Goal: Task Accomplishment & Management: Manage account settings

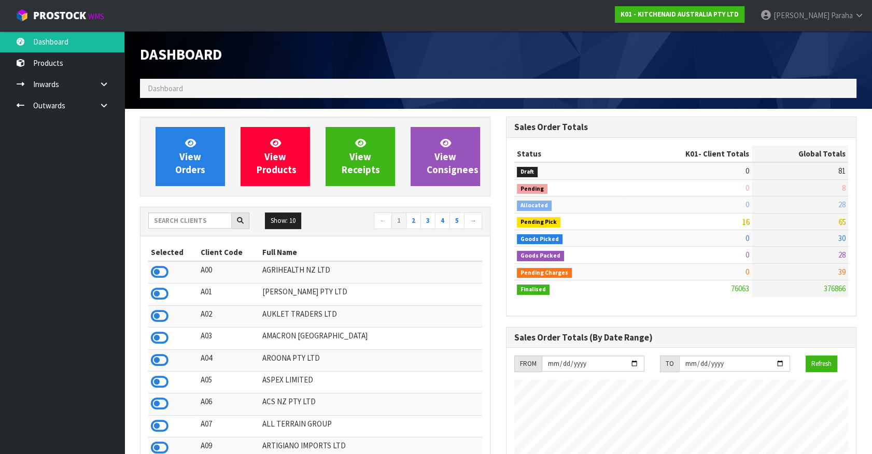
scroll to position [784, 365]
click at [178, 220] on input "text" at bounding box center [189, 220] width 83 height 16
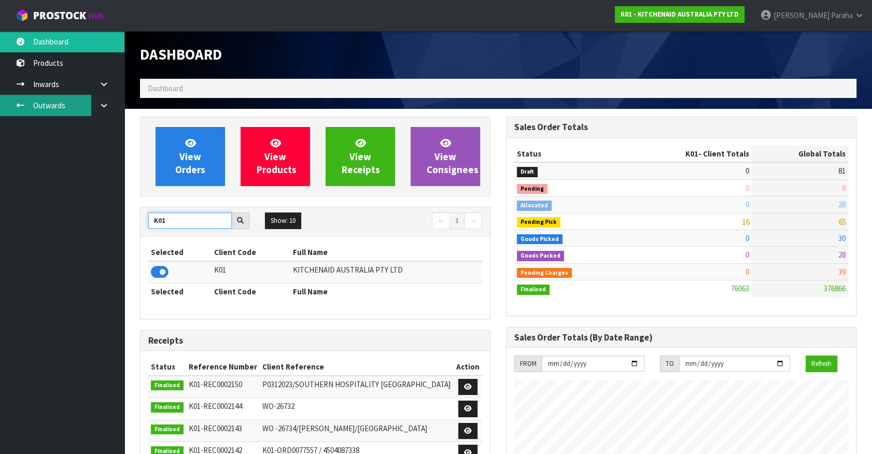
type input "K01"
click at [47, 107] on link "Outwards" at bounding box center [62, 105] width 124 height 21
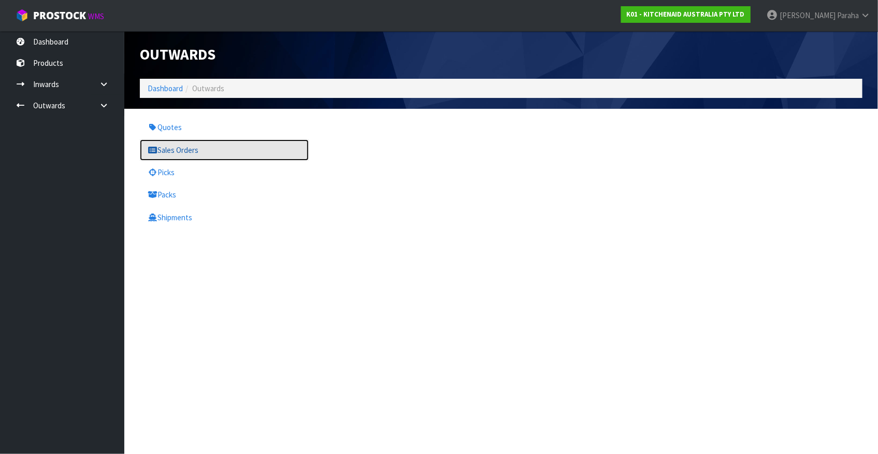
click at [187, 150] on link "Sales Orders" at bounding box center [224, 149] width 169 height 21
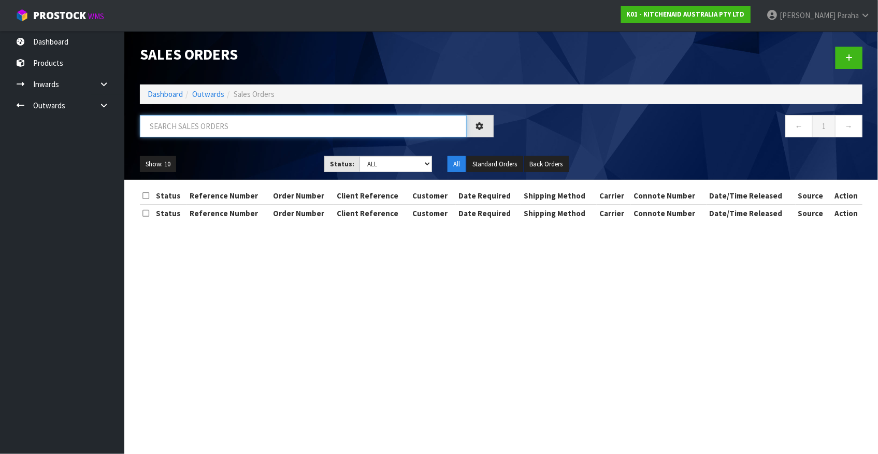
click at [201, 117] on input "text" at bounding box center [303, 126] width 327 height 22
click at [200, 126] on input "text" at bounding box center [303, 126] width 327 height 22
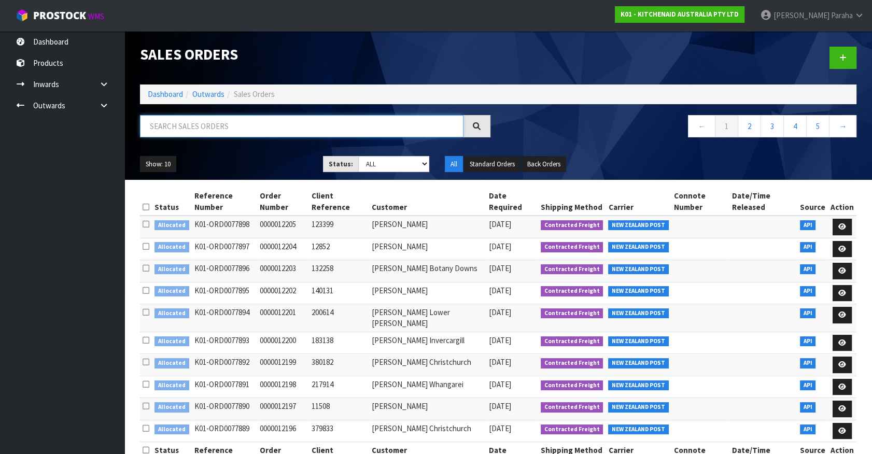
click at [248, 123] on input "text" at bounding box center [301, 126] width 323 height 22
click at [216, 121] on input "text" at bounding box center [301, 126] width 323 height 22
type input "JOB-0407809"
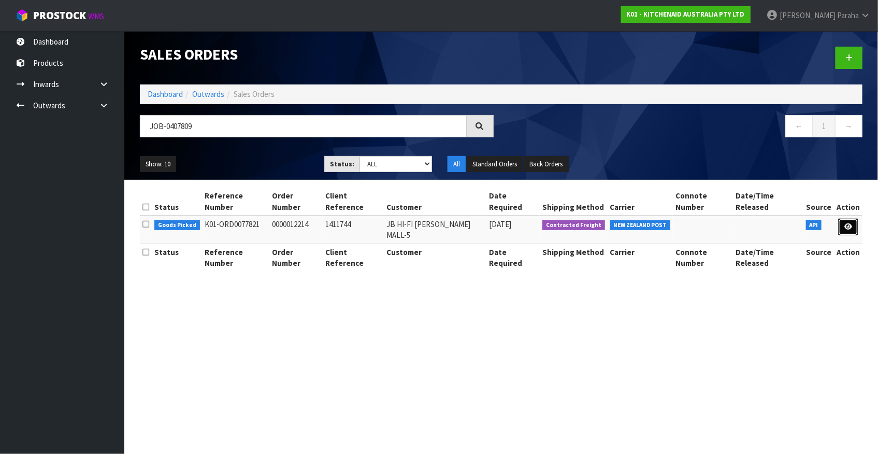
click at [850, 223] on icon at bounding box center [849, 226] width 8 height 7
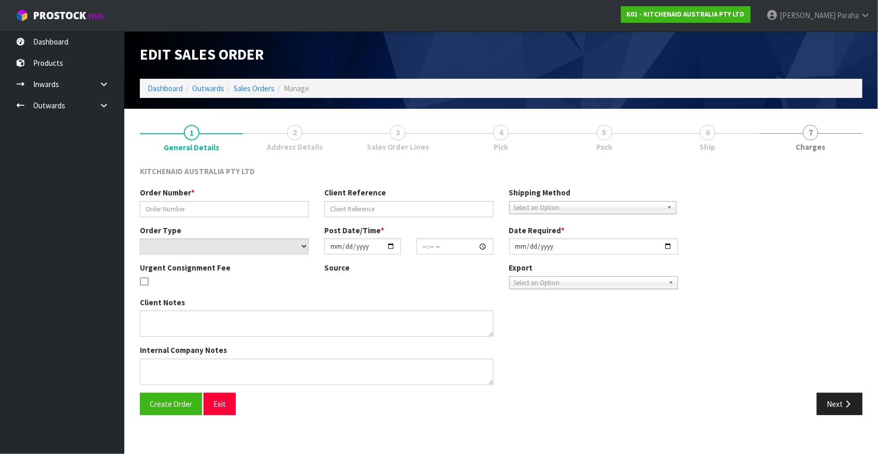
type input "0000012214"
type input "1411744"
select select "number:0"
type input "2025-08-15"
type input "11:30:43.000"
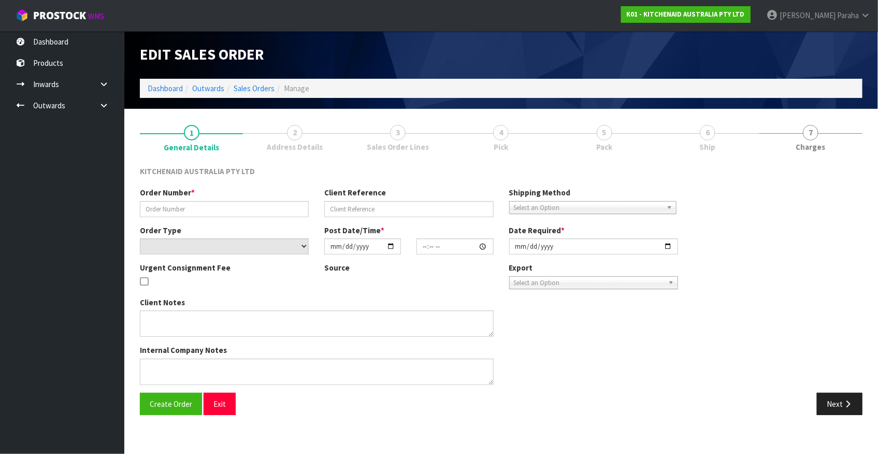
type input "2025-08-15"
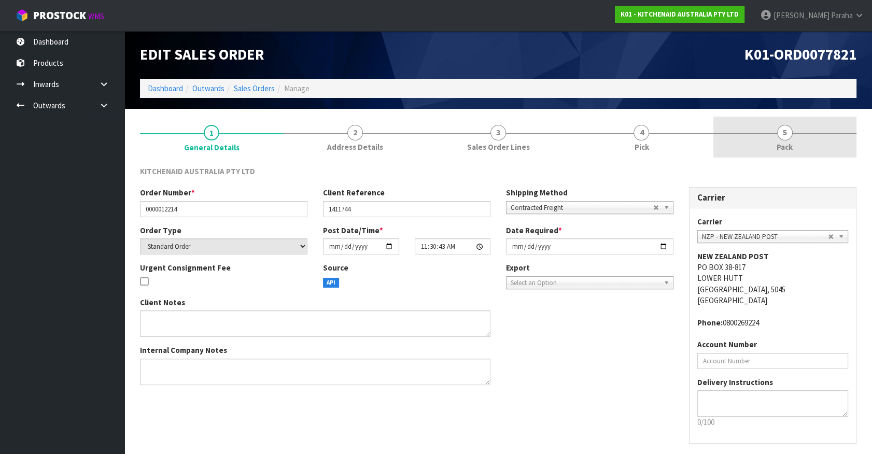
click at [784, 139] on span "5" at bounding box center [785, 133] width 16 height 16
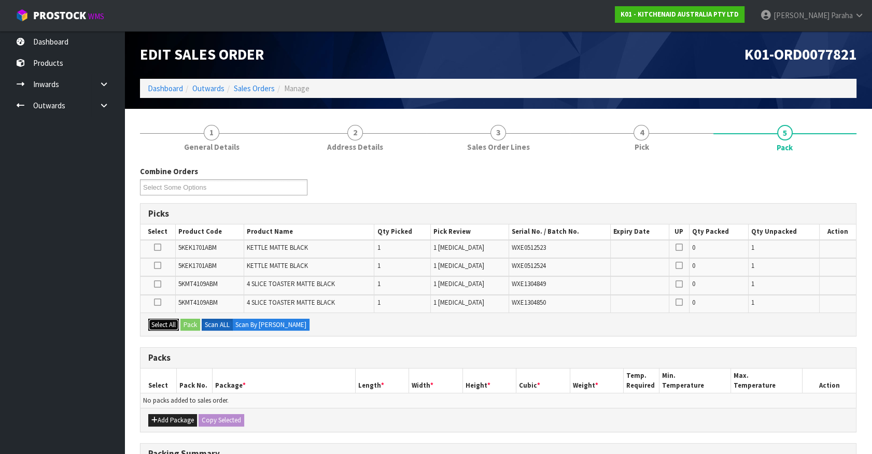
click at [157, 320] on button "Select All" at bounding box center [163, 325] width 31 height 12
click at [160, 325] on button "Select All" at bounding box center [163, 325] width 31 height 12
click at [155, 302] on icon at bounding box center [157, 302] width 7 height 1
click at [0, 0] on input "checkbox" at bounding box center [0, 0] width 0 height 0
click at [155, 284] on icon at bounding box center [157, 284] width 7 height 1
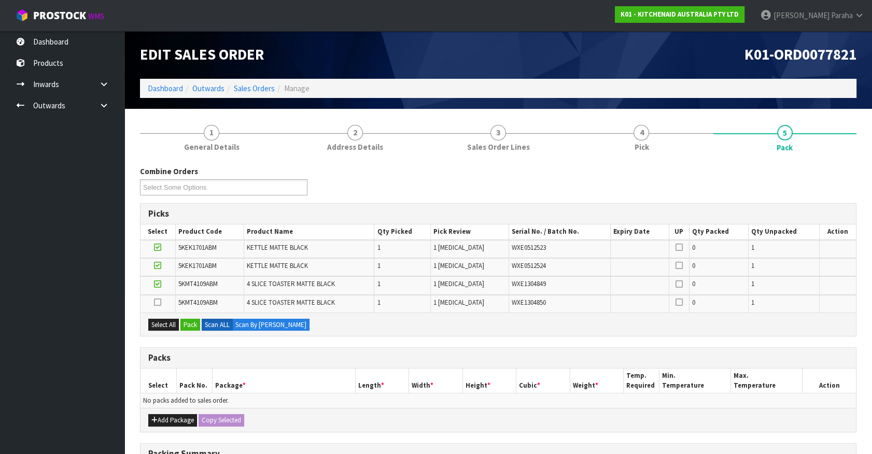
click at [0, 0] on input "checkbox" at bounding box center [0, 0] width 0 height 0
click at [159, 266] on icon at bounding box center [157, 265] width 7 height 1
click at [0, 0] on input "checkbox" at bounding box center [0, 0] width 0 height 0
click at [160, 247] on icon at bounding box center [157, 247] width 7 height 1
click at [0, 0] on input "checkbox" at bounding box center [0, 0] width 0 height 0
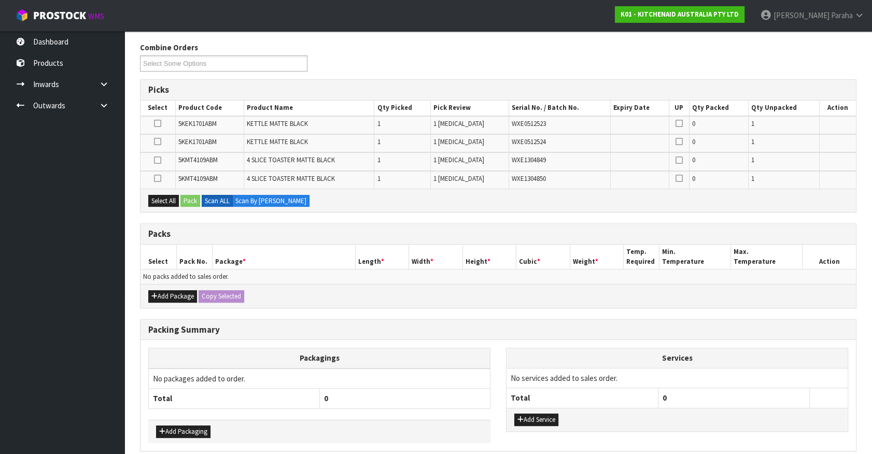
scroll to position [141, 0]
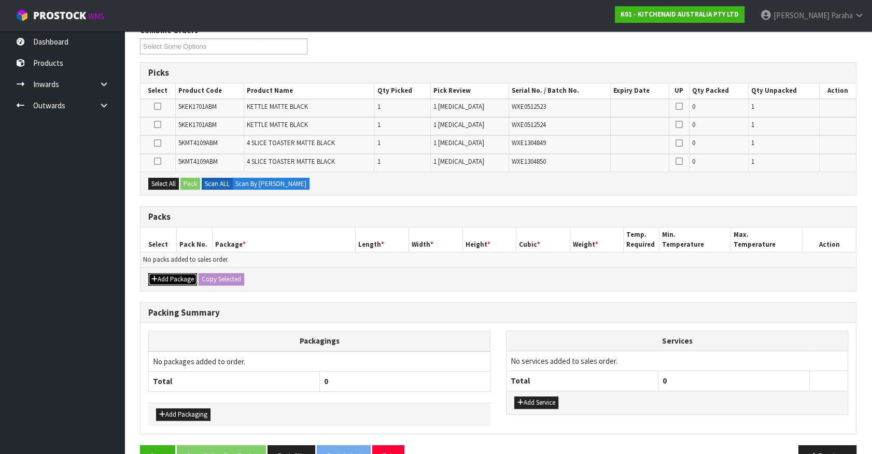
click at [176, 277] on button "Add Package" at bounding box center [172, 279] width 49 height 12
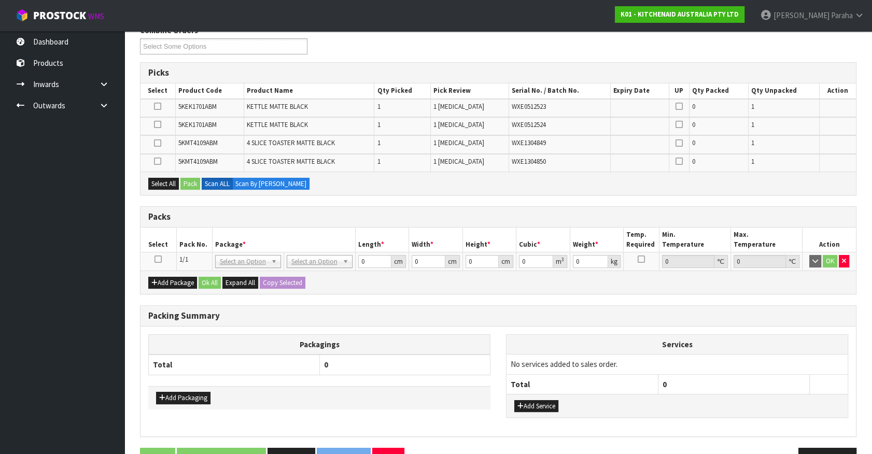
click at [160, 259] on icon at bounding box center [157, 259] width 7 height 1
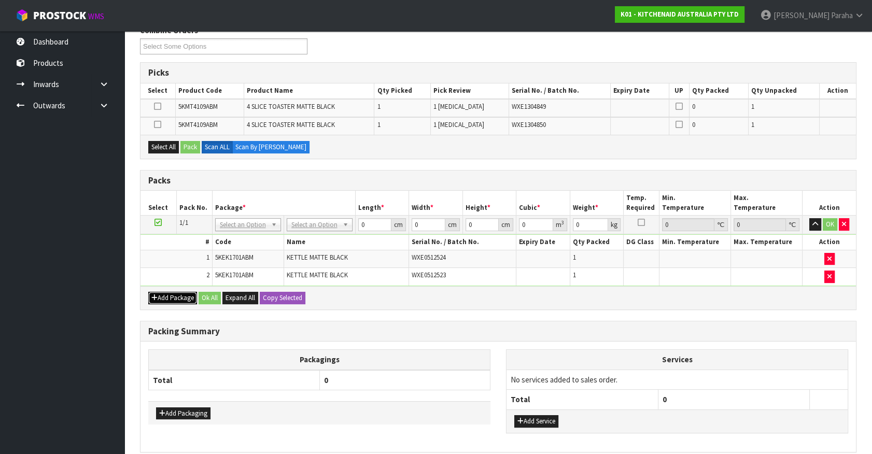
click at [193, 298] on button "Add Package" at bounding box center [172, 298] width 49 height 12
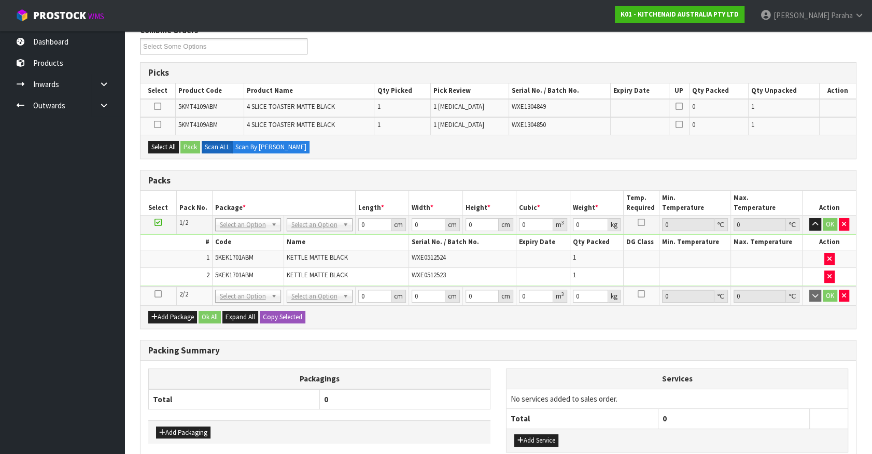
click at [160, 294] on icon at bounding box center [157, 294] width 7 height 1
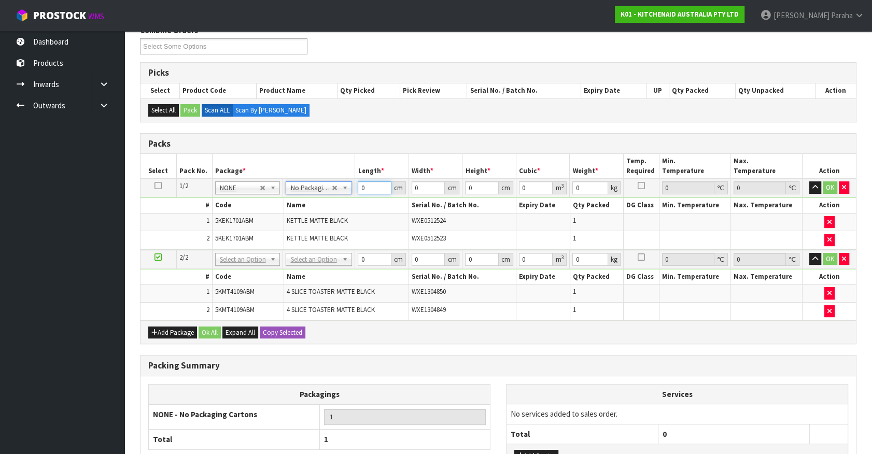
drag, startPoint x: 373, startPoint y: 188, endPoint x: 354, endPoint y: 191, distance: 18.3
click at [355, 191] on td "0 cm" at bounding box center [382, 188] width 54 height 19
type input "41"
type input "28"
type input "3"
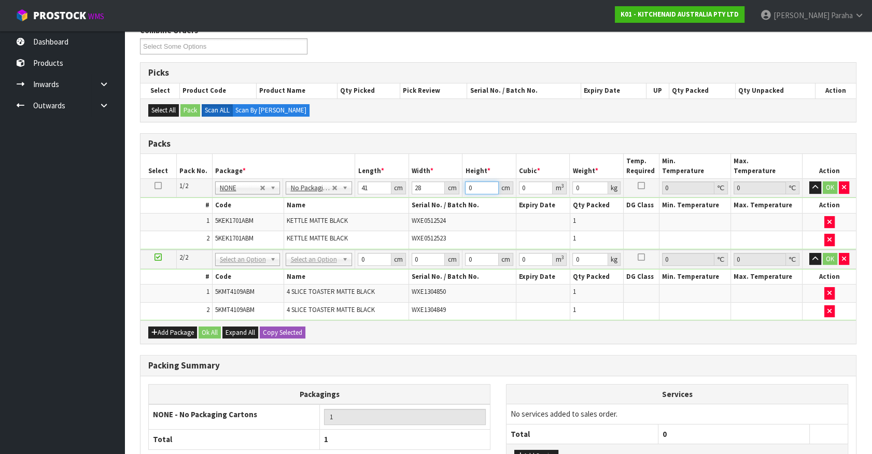
type input "0.003444"
type input "35"
type input "0.04018"
type input "35"
type input "5"
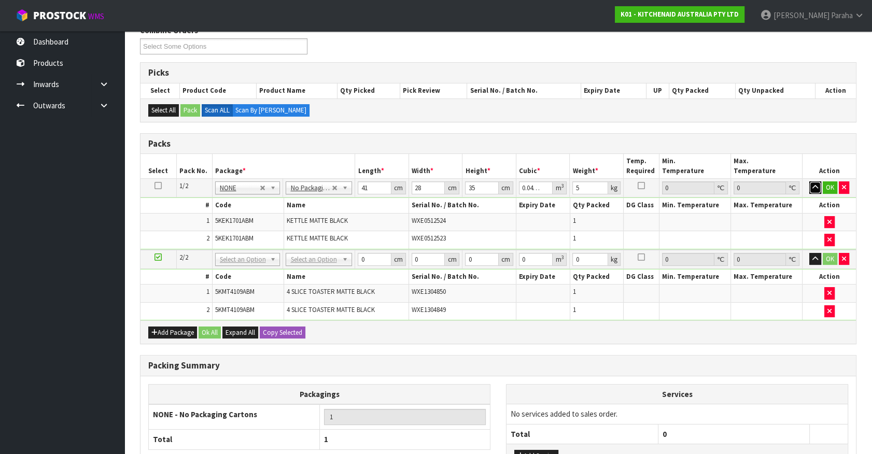
click at [809, 181] on button "button" at bounding box center [815, 187] width 12 height 12
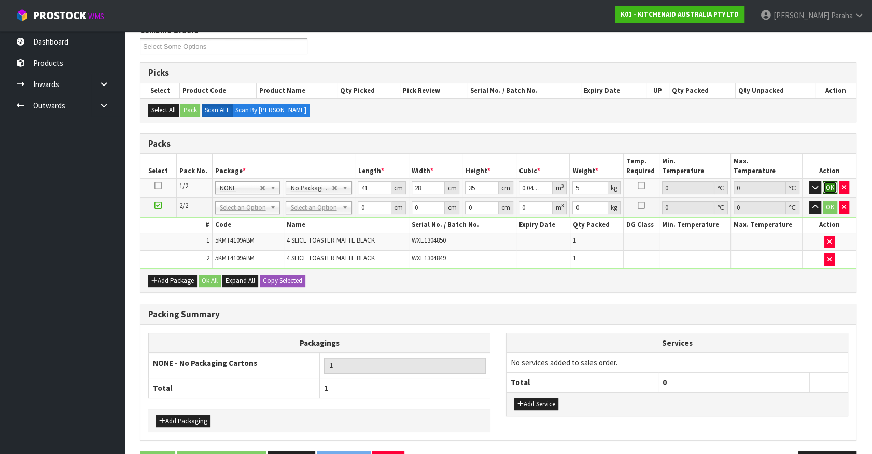
click button "OK" at bounding box center [829, 187] width 15 height 12
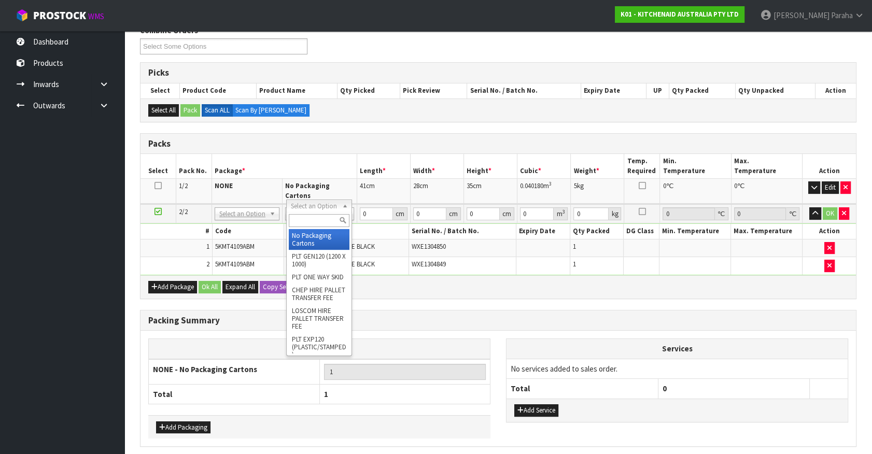
type input "2"
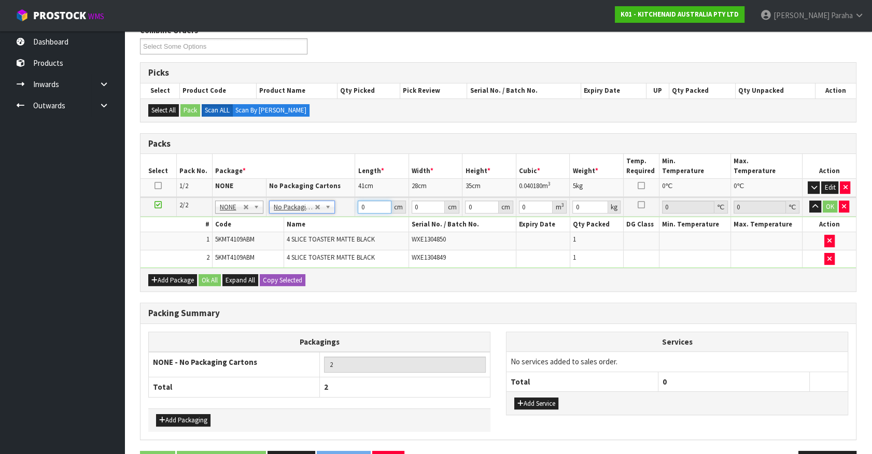
drag, startPoint x: 366, startPoint y: 208, endPoint x: 359, endPoint y: 208, distance: 6.8
click at [359, 208] on input "0" at bounding box center [375, 207] width 34 height 13
type input "76"
type input "39"
type input "2"
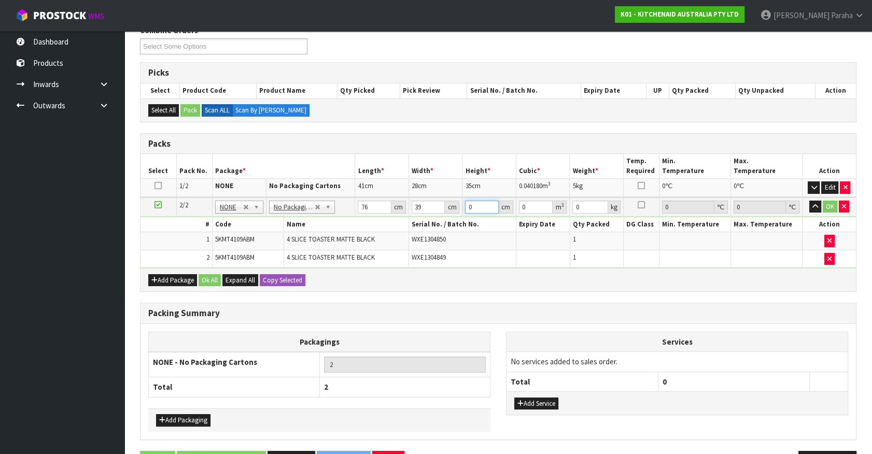
type input "0.005928"
type input "29"
type input "0.085956"
type input "29"
type input "10"
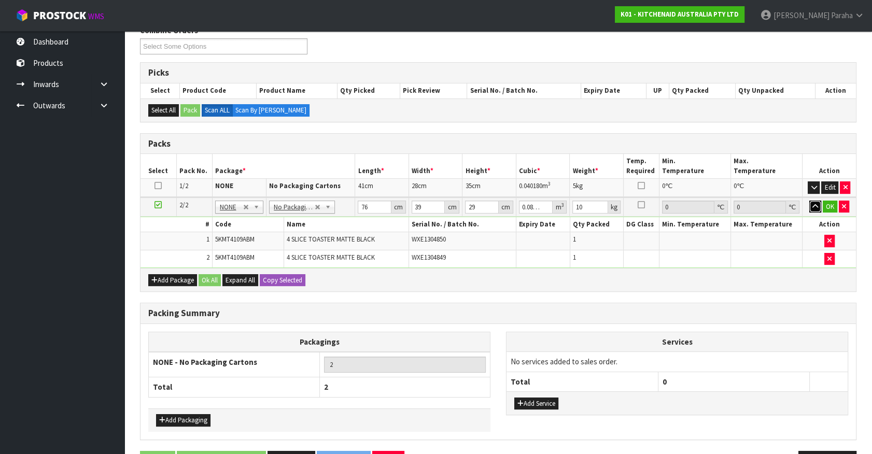
click at [809, 201] on button "button" at bounding box center [815, 207] width 12 height 12
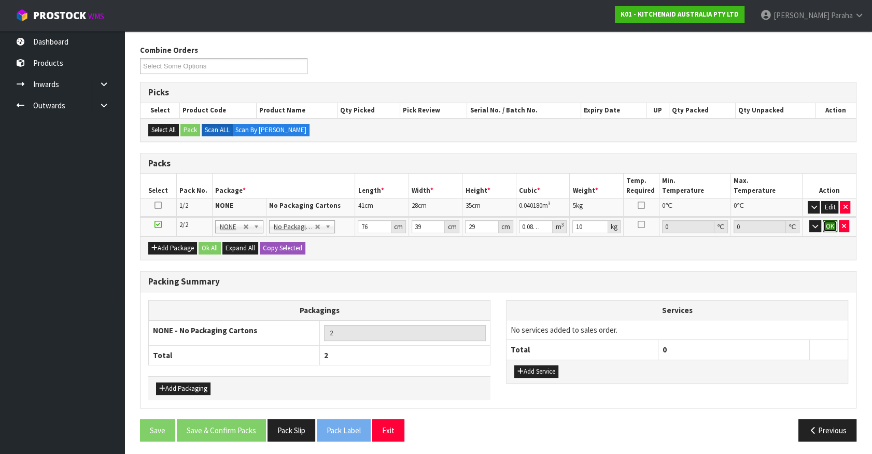
click button "OK" at bounding box center [829, 226] width 15 height 12
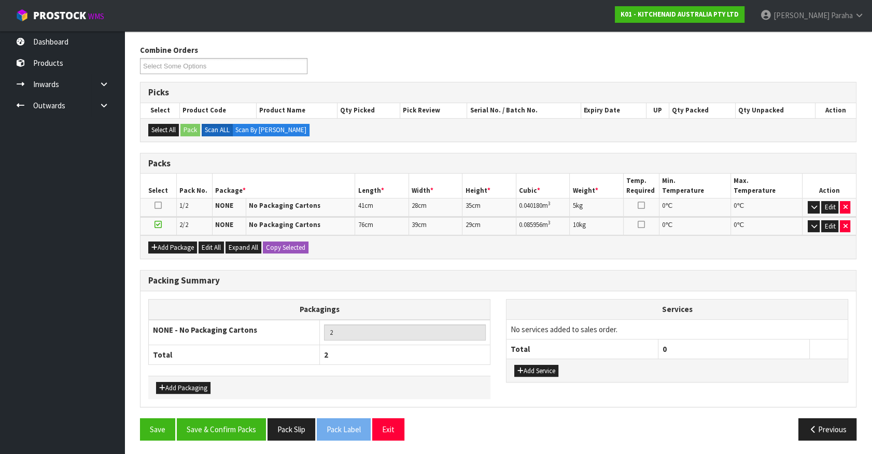
scroll to position [121, 0]
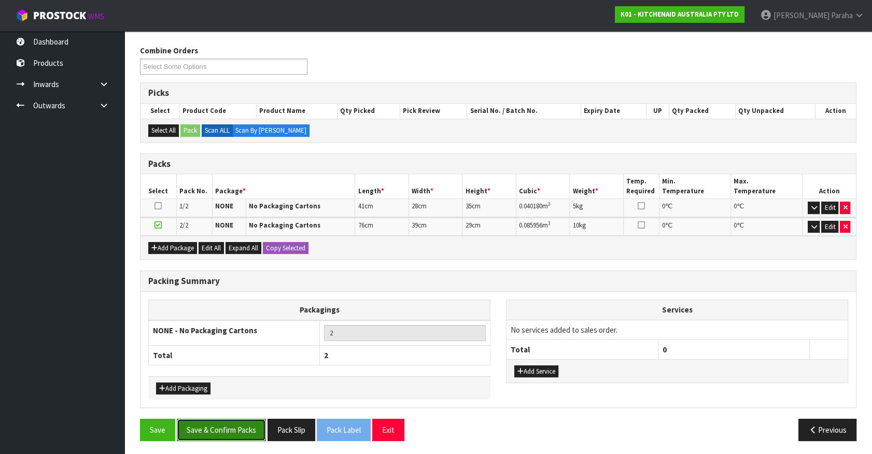
click at [209, 435] on button "Save & Confirm Packs" at bounding box center [221, 430] width 89 height 22
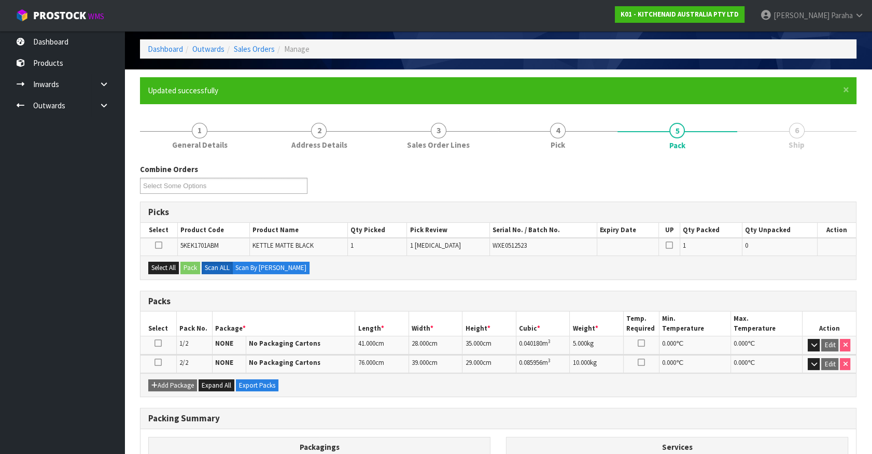
scroll to position [135, 0]
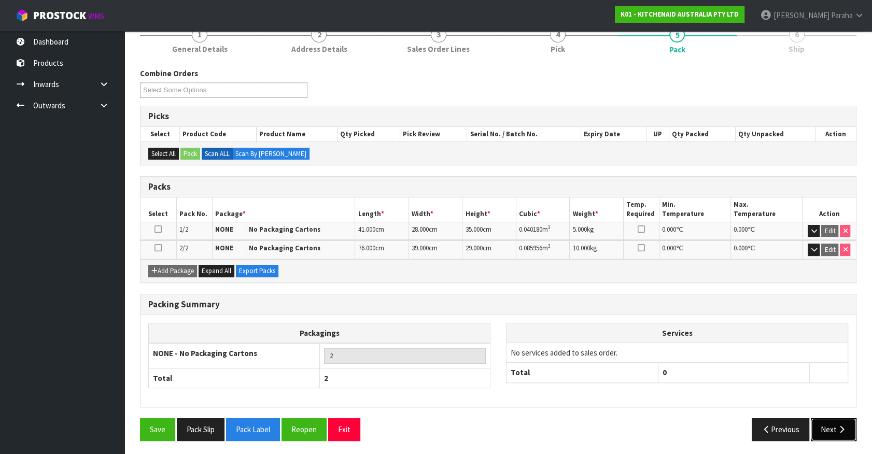
click at [846, 432] on button "Next" at bounding box center [833, 429] width 46 height 22
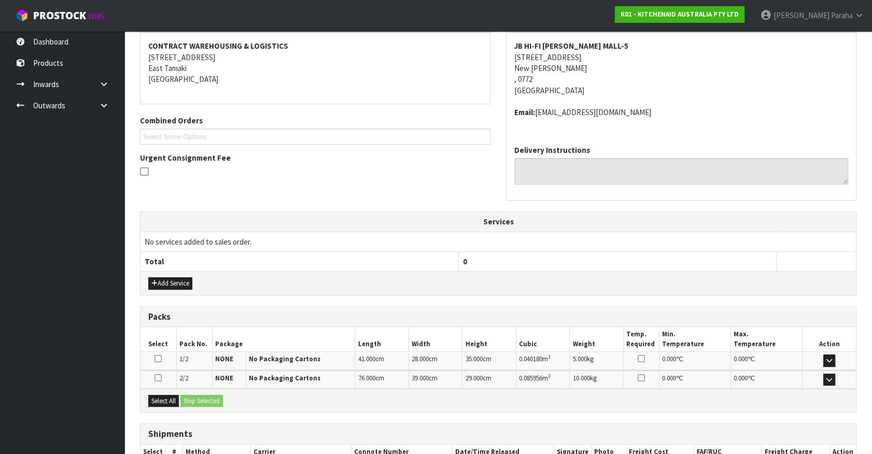
scroll to position [259, 0]
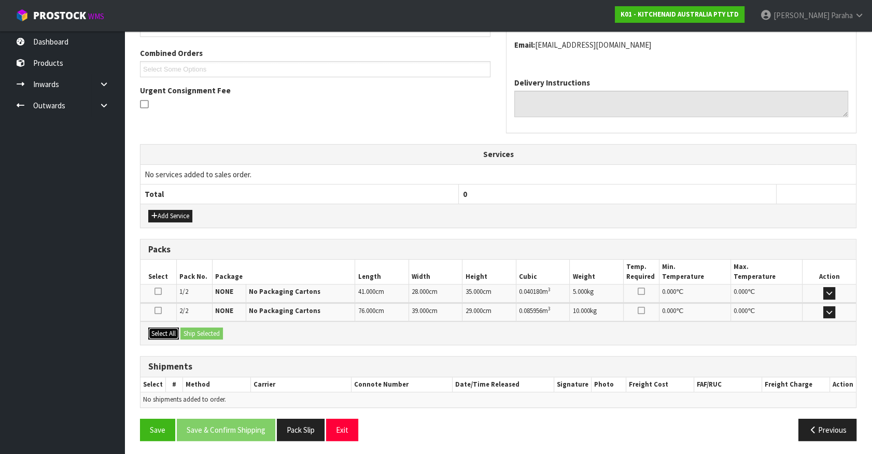
click at [161, 334] on button "Select All" at bounding box center [163, 334] width 31 height 12
click at [199, 329] on button "Ship Selected" at bounding box center [201, 334] width 42 height 12
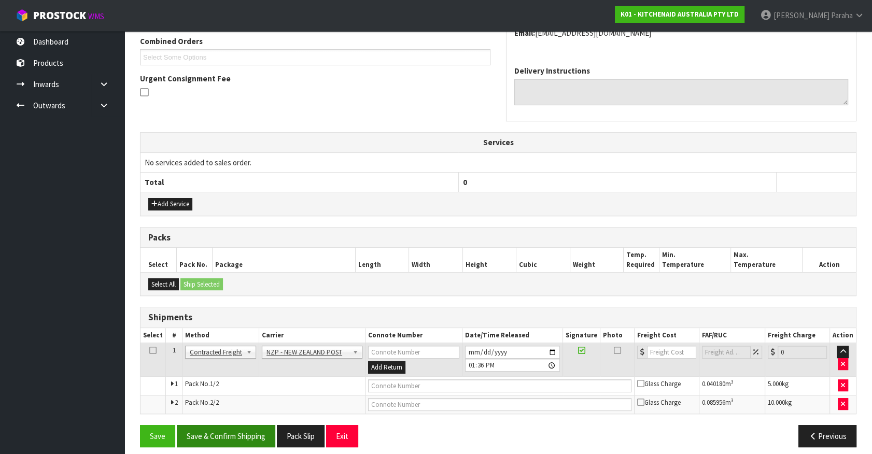
scroll to position [278, 0]
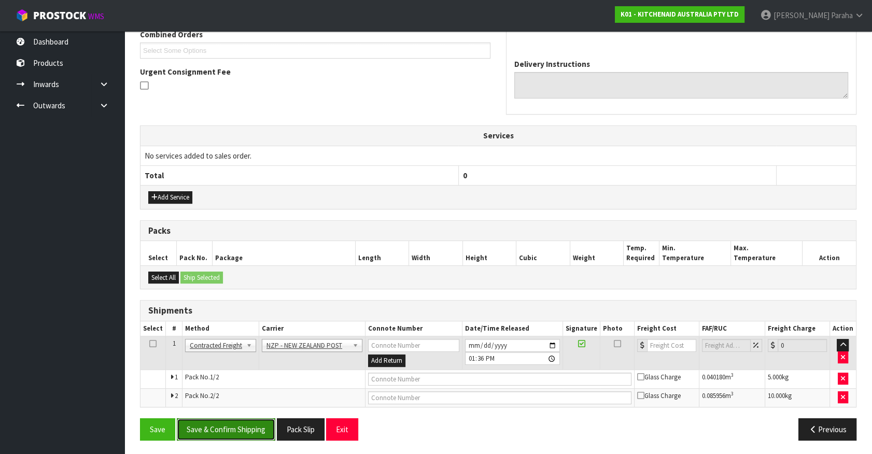
click at [219, 421] on button "Save & Confirm Shipping" at bounding box center [226, 429] width 98 height 22
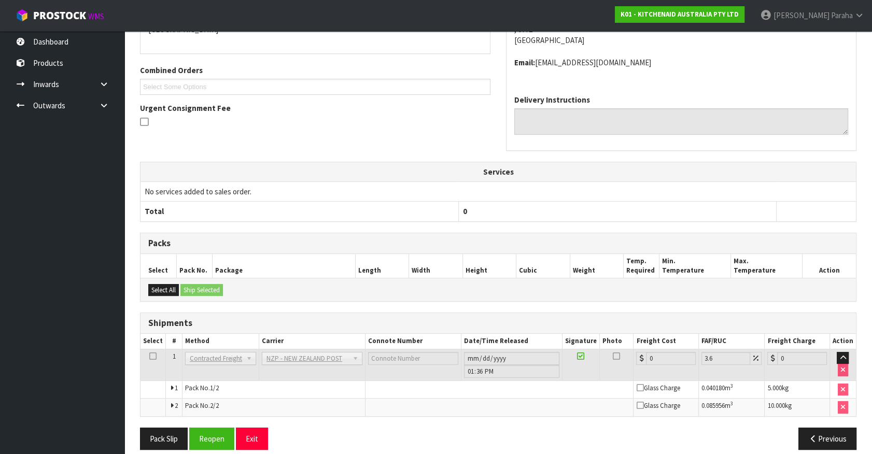
scroll to position [262, 0]
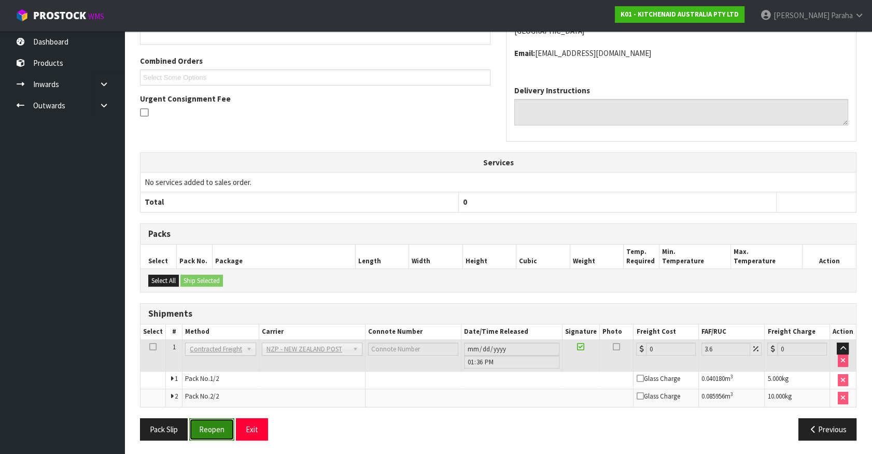
click at [211, 432] on button "Reopen" at bounding box center [211, 429] width 45 height 22
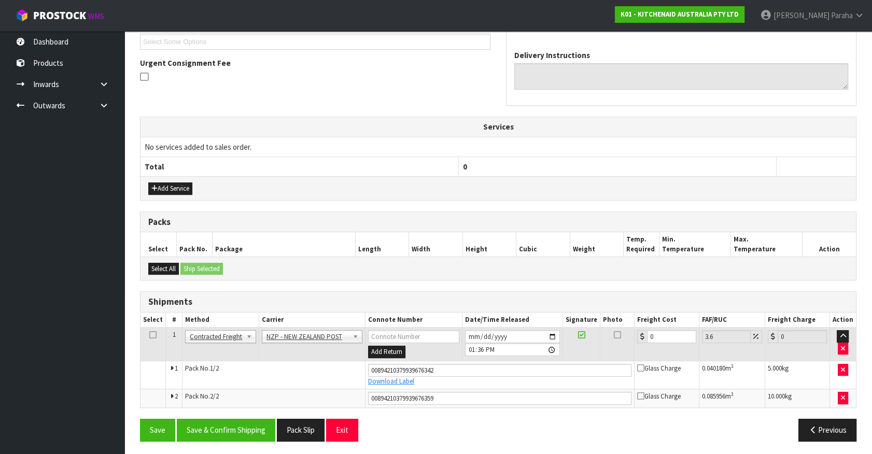
scroll to position [287, 0]
drag, startPoint x: 655, startPoint y: 337, endPoint x: 647, endPoint y: 335, distance: 8.5
click at [647, 335] on input "0" at bounding box center [671, 336] width 49 height 13
type input "1"
type input "1.04"
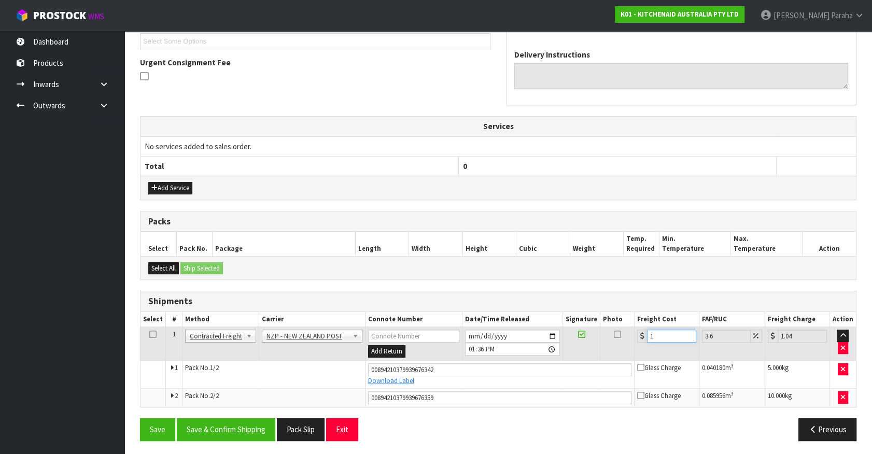
type input "17"
type input "17.61"
type input "17.8"
type input "18.44"
type input "17.84"
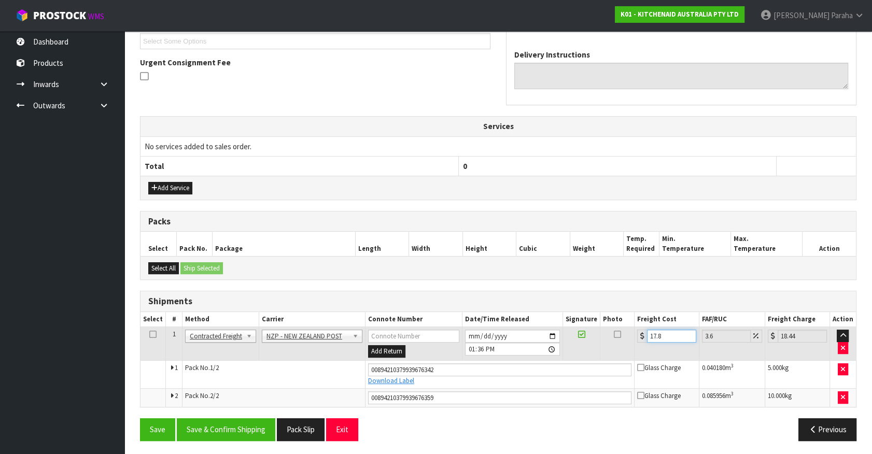
type input "18.48"
type input "17.84"
click at [238, 426] on button "Save & Confirm Shipping" at bounding box center [226, 429] width 98 height 22
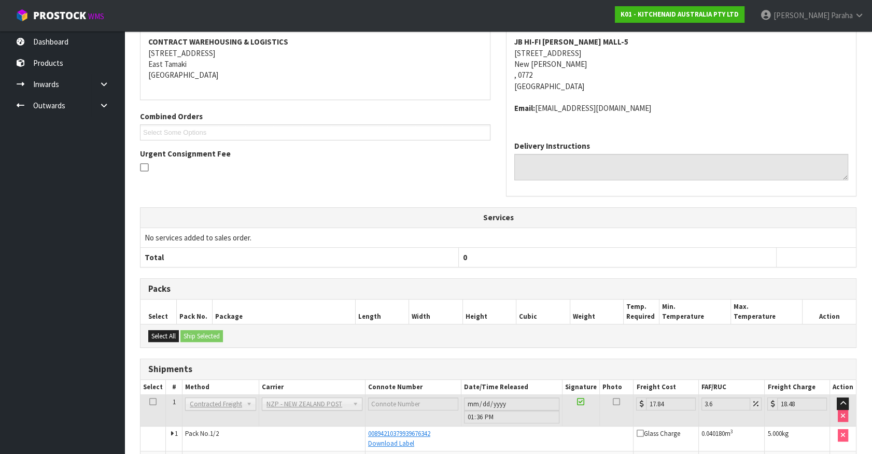
scroll to position [258, 0]
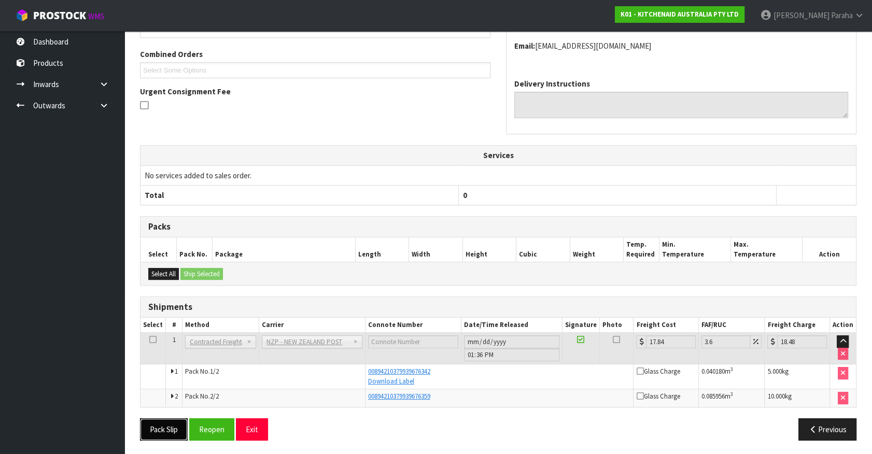
click at [168, 430] on button "Pack Slip" at bounding box center [164, 429] width 48 height 22
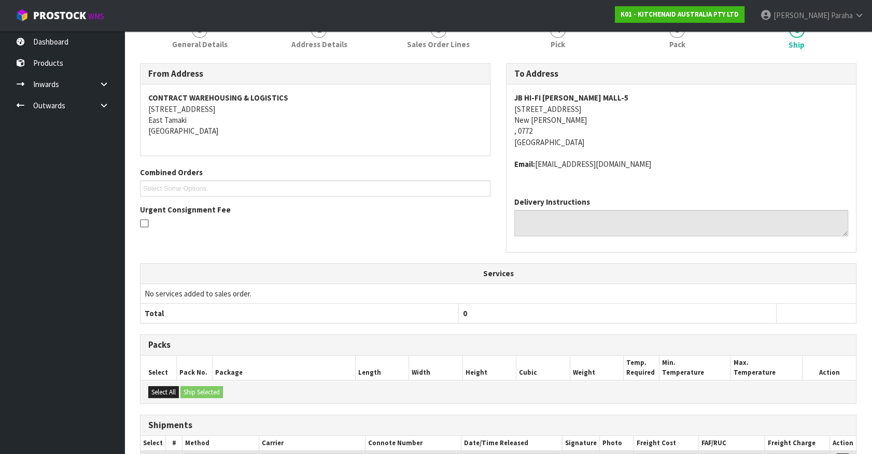
scroll to position [22, 0]
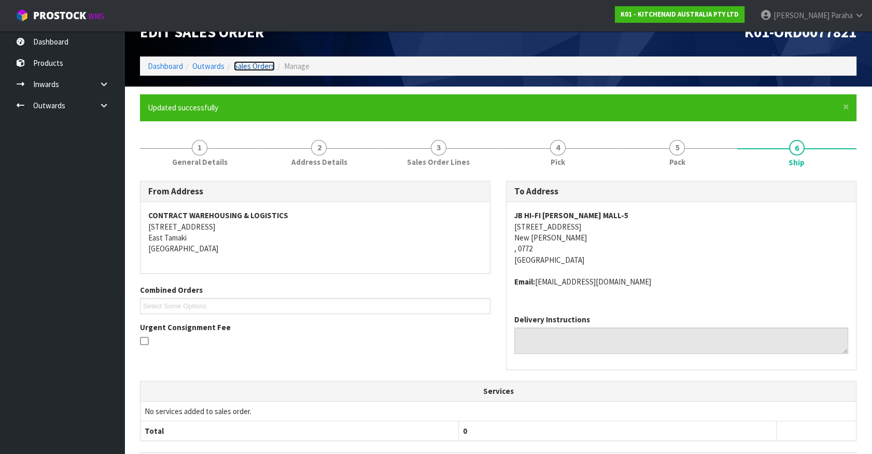
click at [252, 67] on link "Sales Orders" at bounding box center [254, 66] width 41 height 10
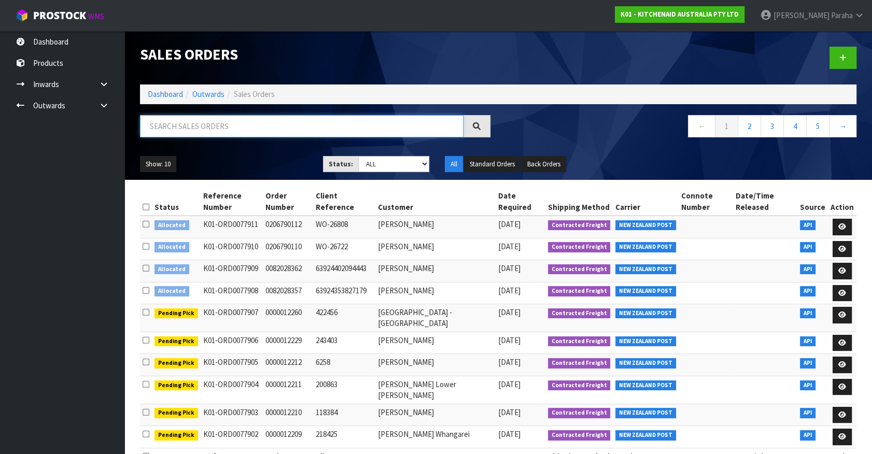
click at [260, 125] on input "text" at bounding box center [301, 126] width 323 height 22
click at [187, 124] on input "text" at bounding box center [301, 126] width 323 height 22
type input "JOB-0407813"
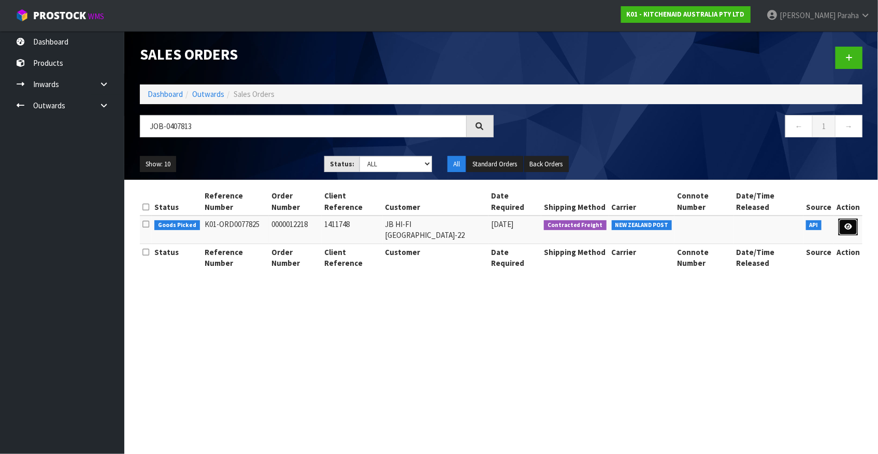
click at [848, 221] on link at bounding box center [848, 227] width 19 height 17
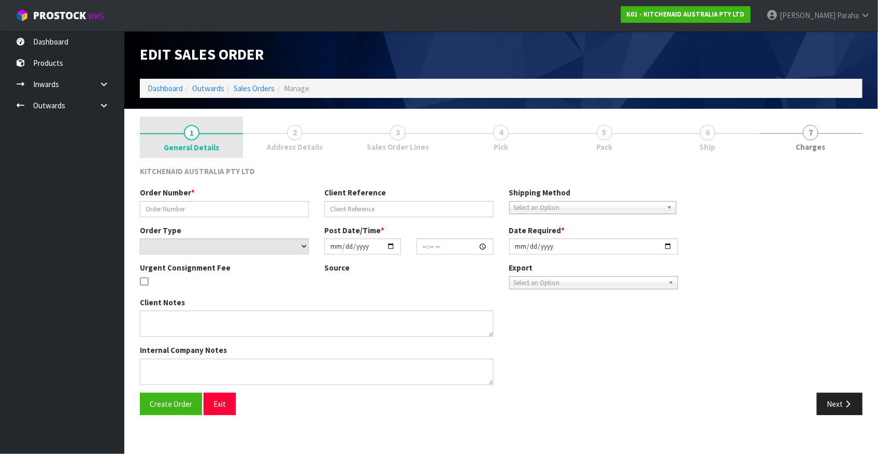
type input "0000012218"
type input "1411748"
select select "number:0"
type input "2025-08-15"
type input "11:30:52.000"
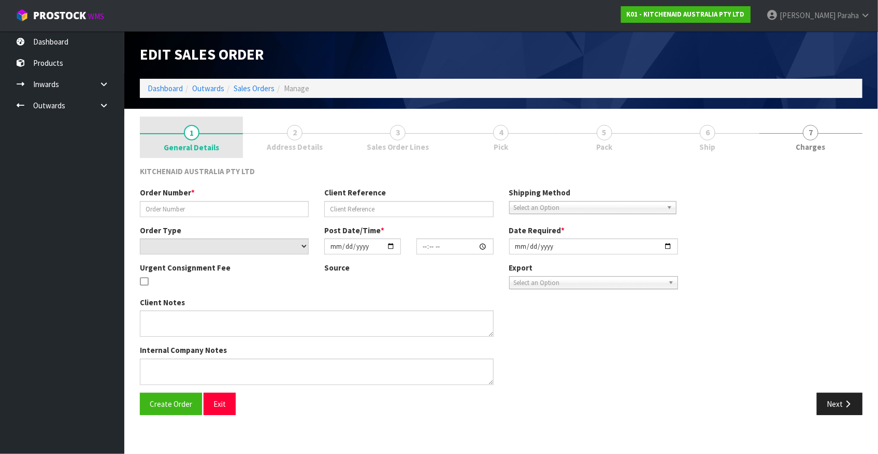
type input "2025-08-15"
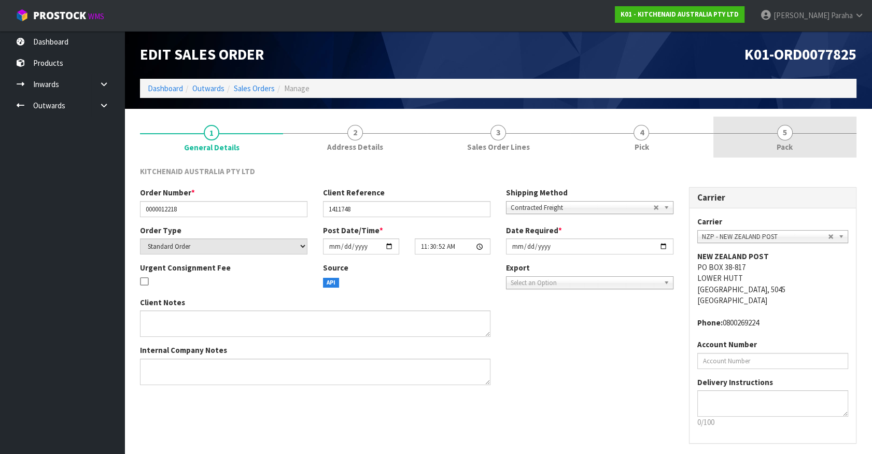
click at [781, 130] on span "5" at bounding box center [785, 133] width 16 height 16
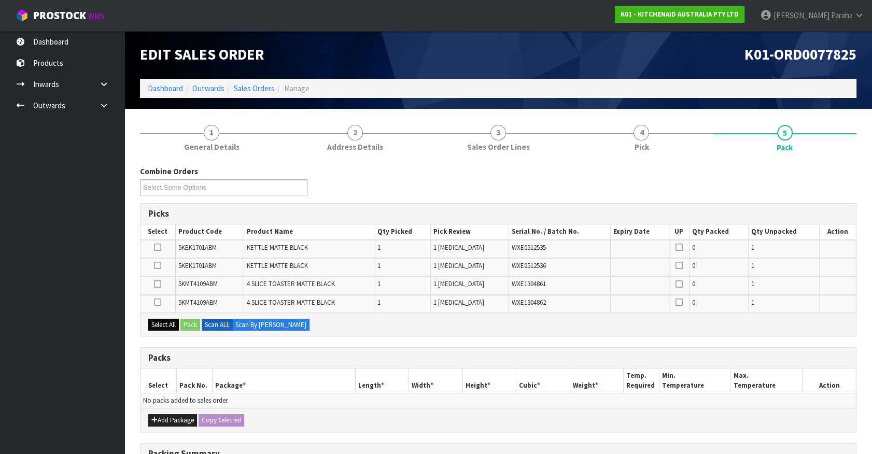
scroll to position [47, 0]
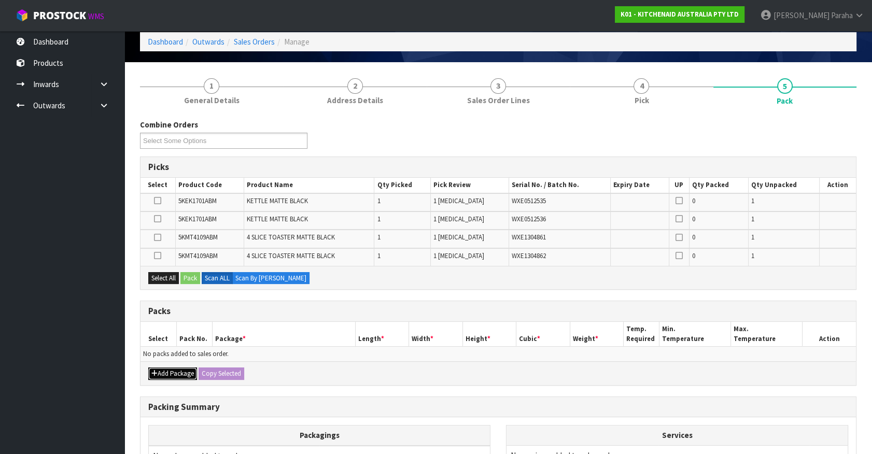
click at [167, 375] on button "Add Package" at bounding box center [172, 373] width 49 height 12
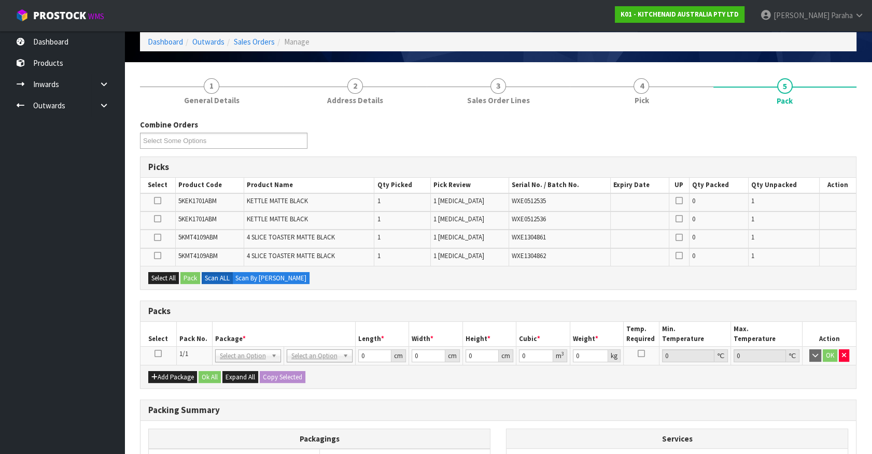
click at [159, 354] on icon at bounding box center [157, 353] width 7 height 1
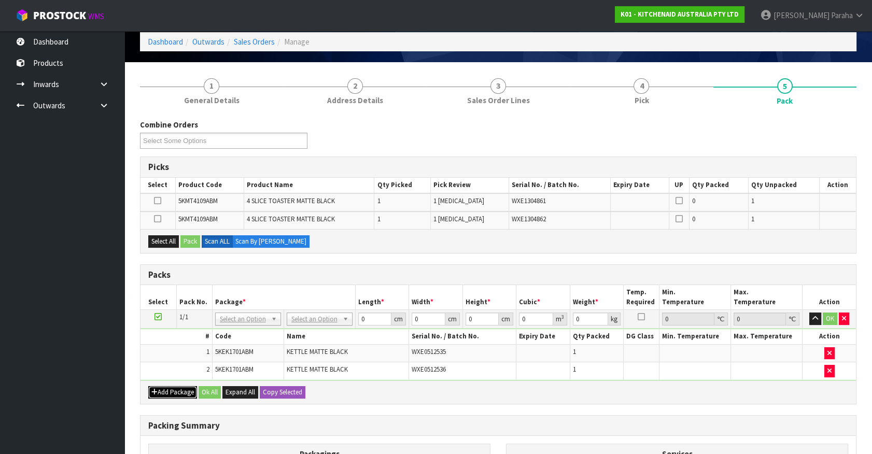
click at [152, 391] on icon "button" at bounding box center [154, 392] width 6 height 7
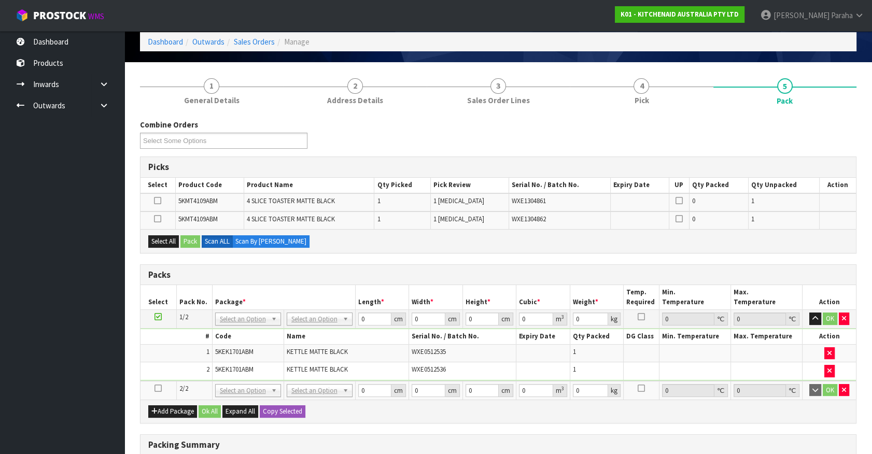
click at [155, 388] on icon at bounding box center [157, 388] width 7 height 1
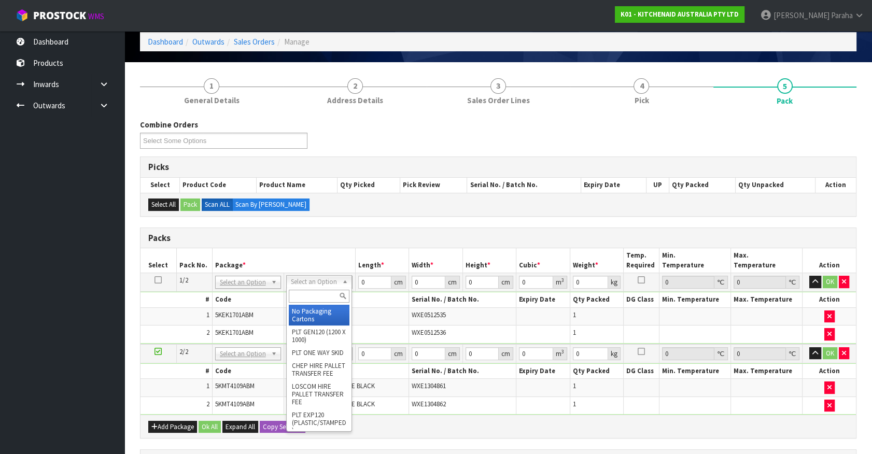
drag, startPoint x: 320, startPoint y: 315, endPoint x: 361, endPoint y: 304, distance: 42.4
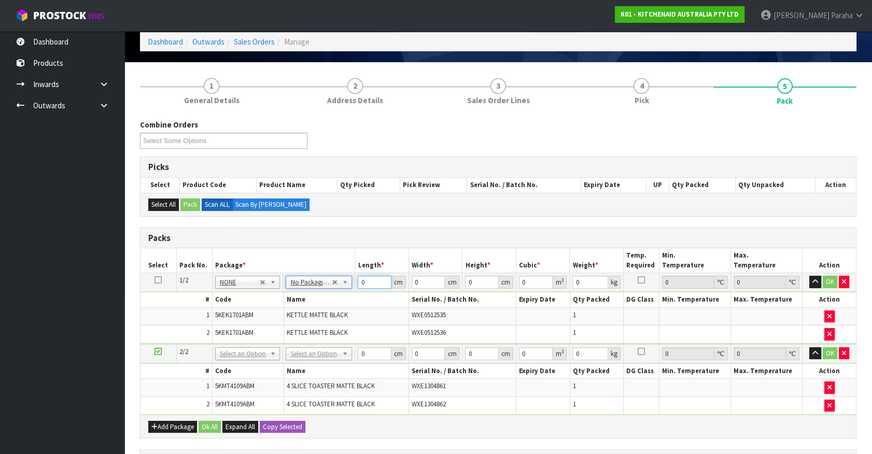
drag, startPoint x: 367, startPoint y: 281, endPoint x: 355, endPoint y: 280, distance: 11.4
click at [355, 280] on td "0 cm" at bounding box center [382, 282] width 54 height 19
type input "41"
type input "28"
type input "3"
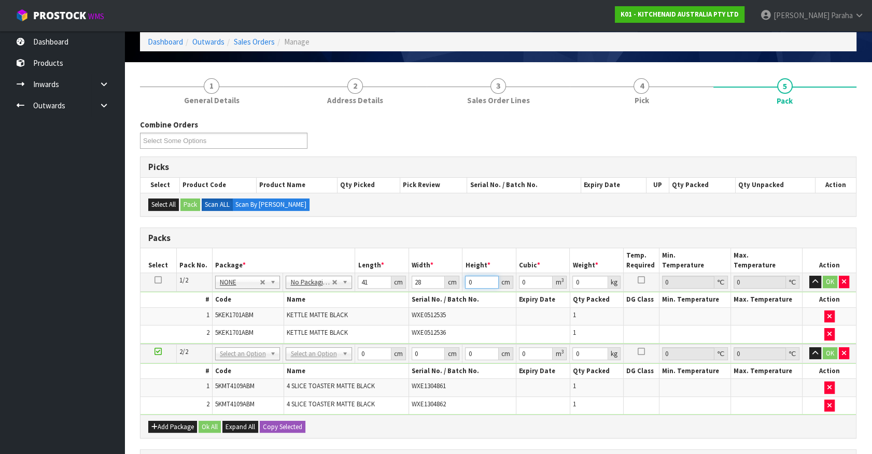
type input "0.003444"
type input "35"
type input "0.04018"
type input "35"
type input "5"
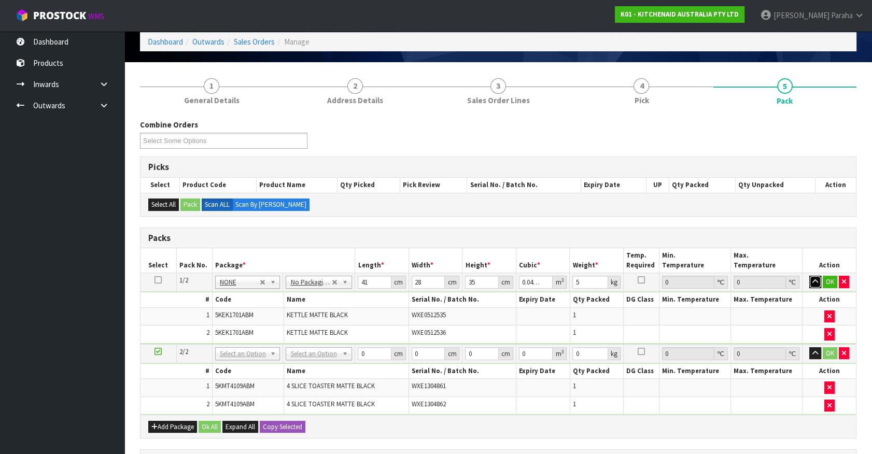
click at [809, 276] on button "button" at bounding box center [815, 282] width 12 height 12
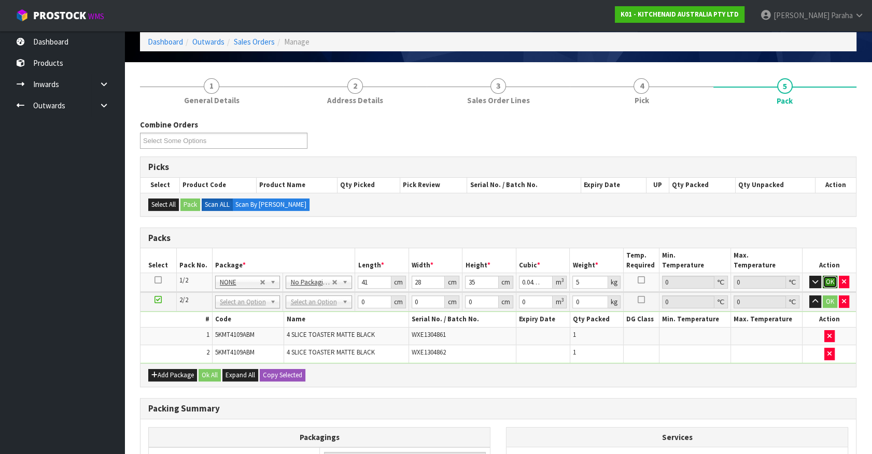
click button "OK" at bounding box center [829, 282] width 15 height 12
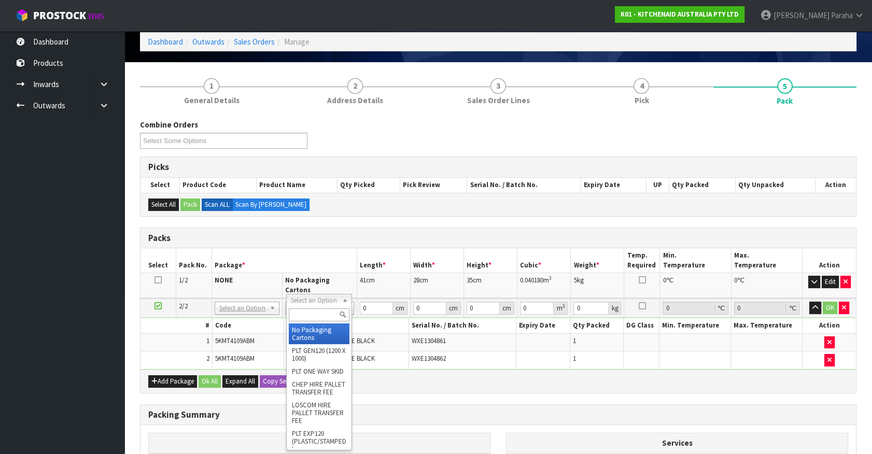
drag, startPoint x: 342, startPoint y: 298, endPoint x: 323, endPoint y: 326, distance: 33.8
type input "2"
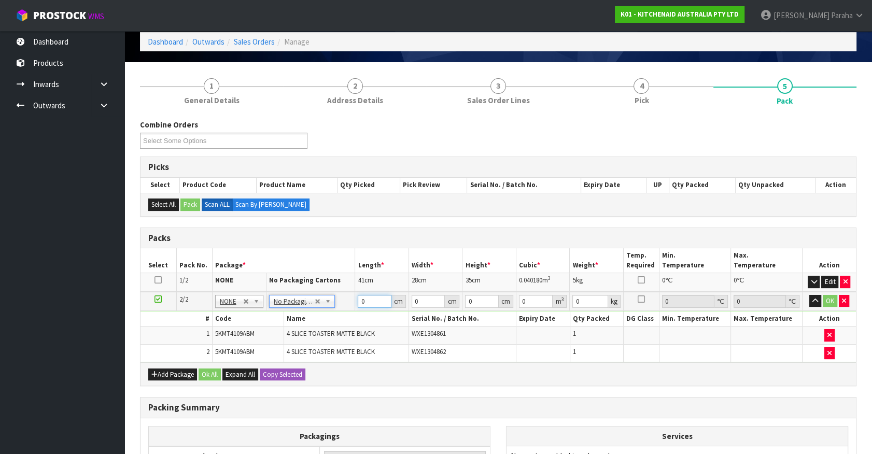
drag, startPoint x: 368, startPoint y: 301, endPoint x: 357, endPoint y: 298, distance: 12.1
click at [357, 298] on td "0 cm" at bounding box center [382, 301] width 54 height 19
type input "76"
type input "39"
type input "2"
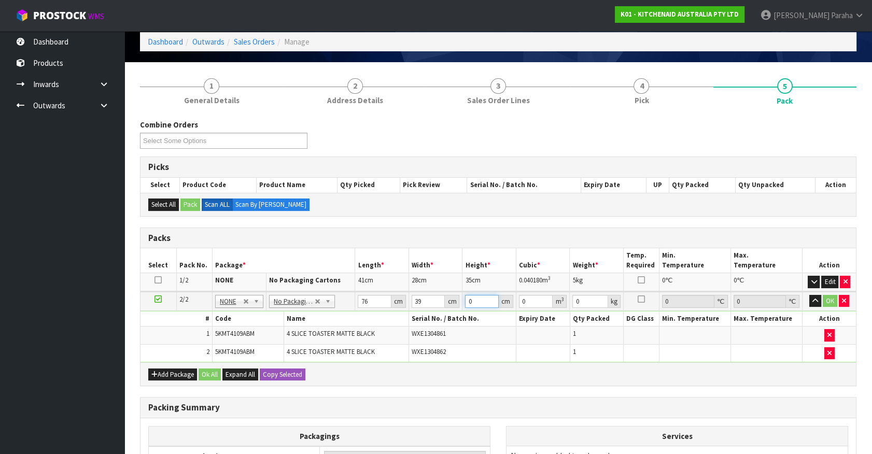
type input "0.005928"
type input "29"
type input "0.085956"
type input "29"
type input "10"
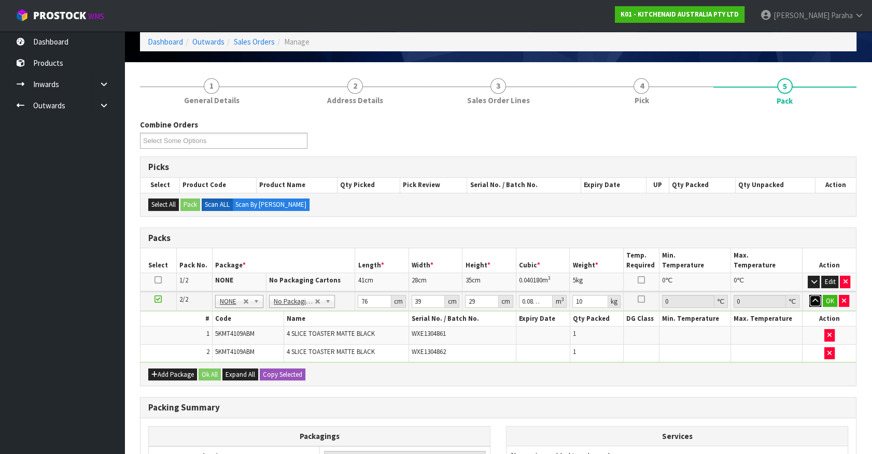
click at [809, 295] on button "button" at bounding box center [815, 301] width 12 height 12
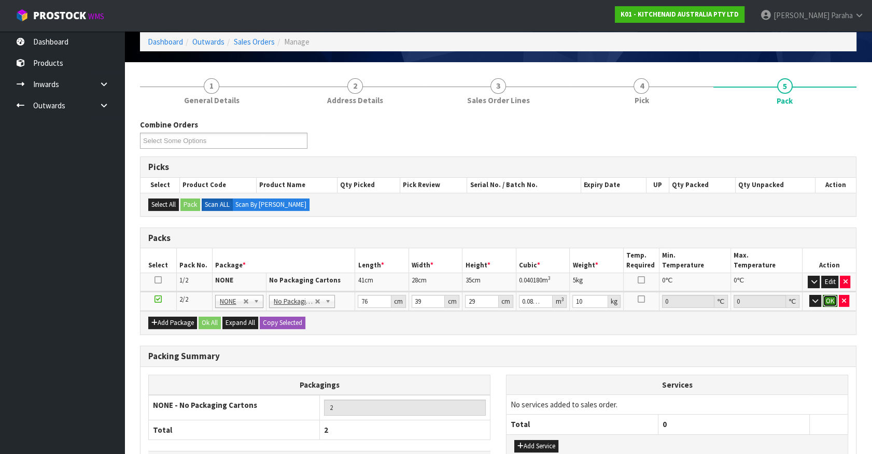
click button "OK" at bounding box center [829, 301] width 15 height 12
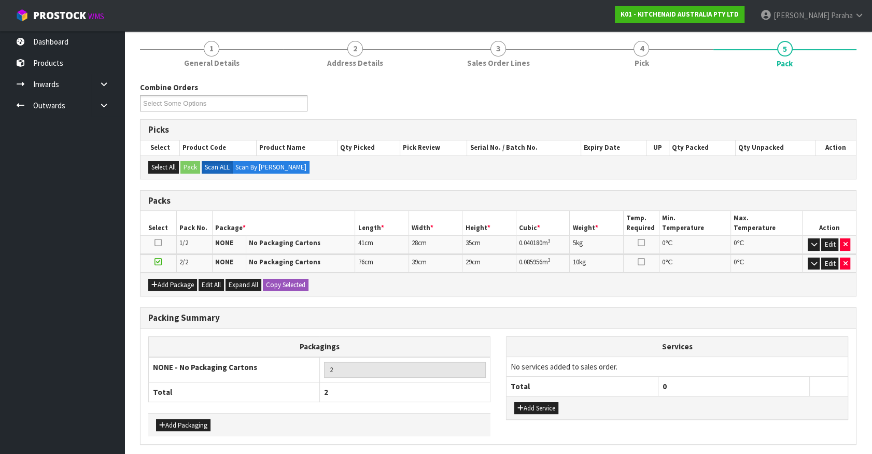
scroll to position [121, 0]
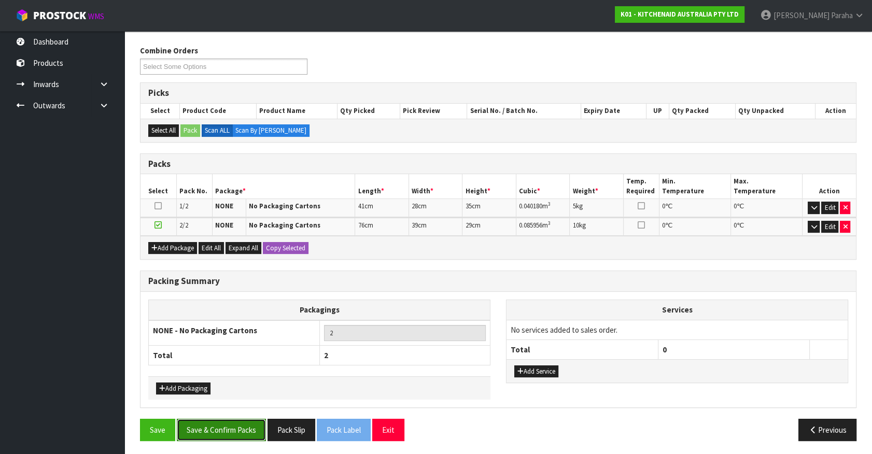
click at [235, 435] on button "Save & Confirm Packs" at bounding box center [221, 430] width 89 height 22
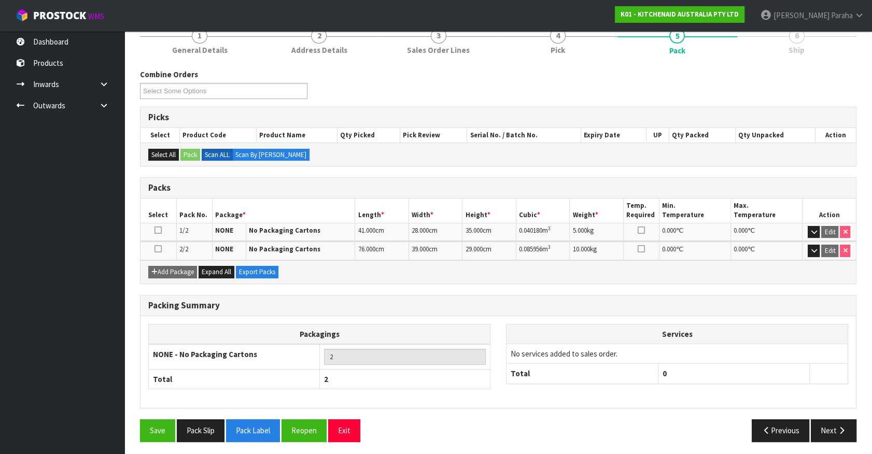
scroll to position [135, 0]
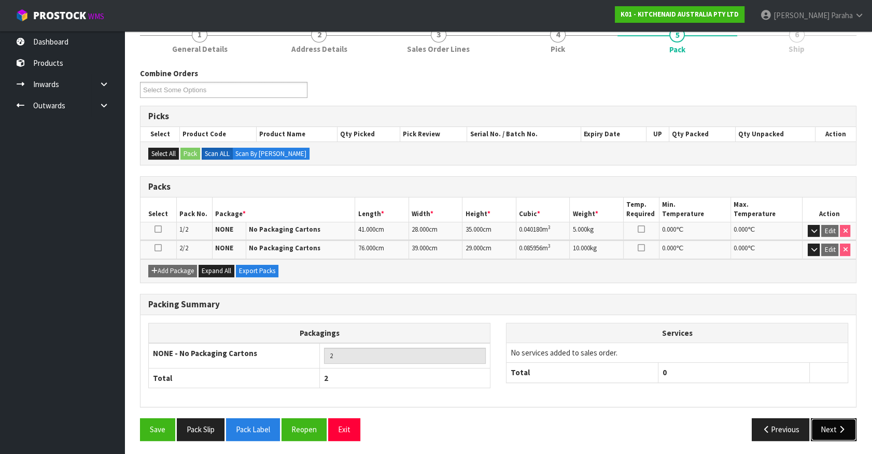
click at [837, 418] on button "Next" at bounding box center [833, 429] width 46 height 22
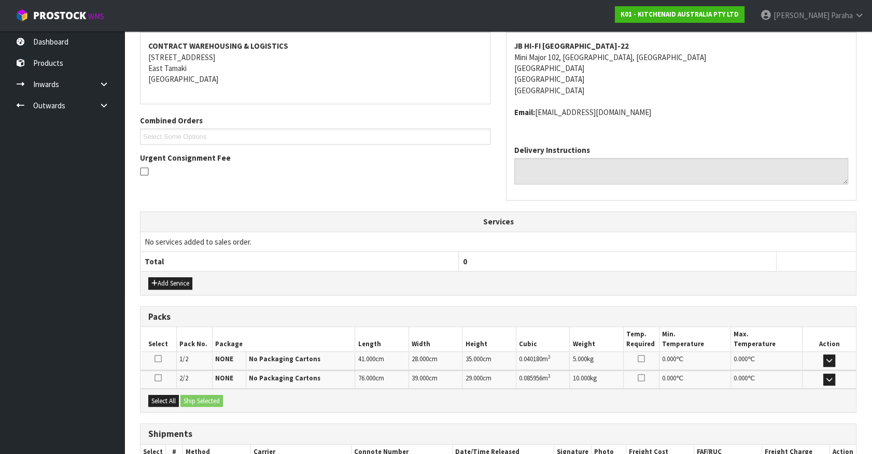
scroll to position [259, 0]
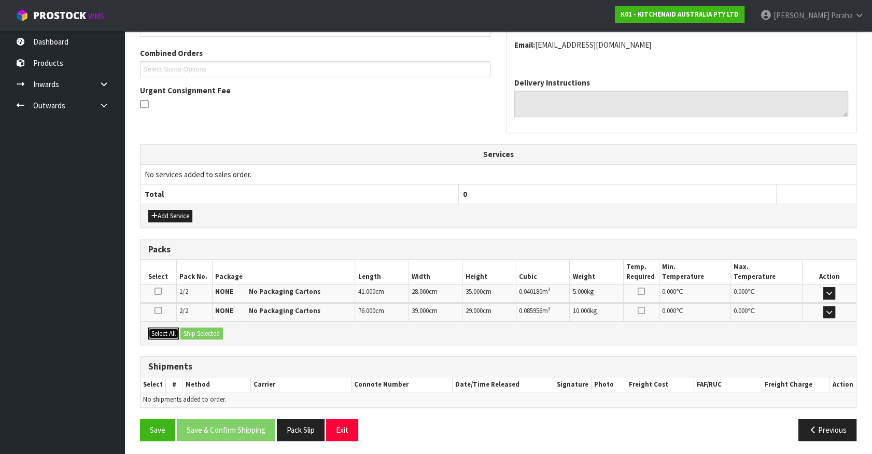
click at [166, 332] on button "Select All" at bounding box center [163, 334] width 31 height 12
click at [187, 334] on button "Ship Selected" at bounding box center [201, 334] width 42 height 12
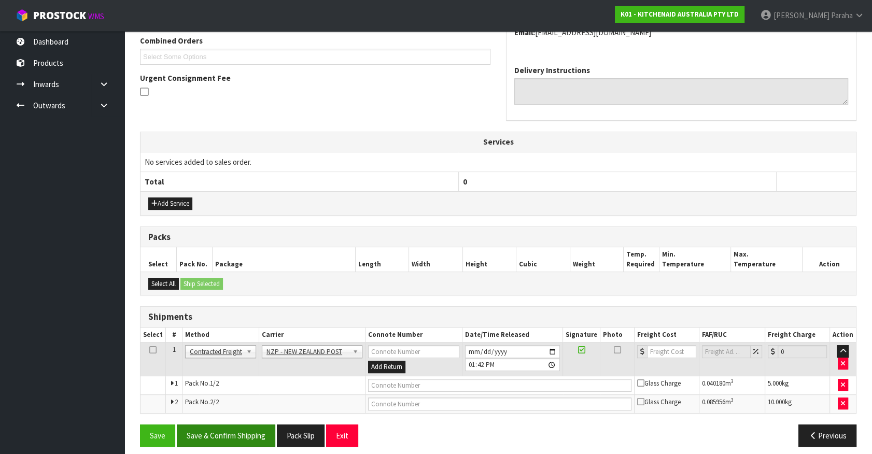
scroll to position [278, 0]
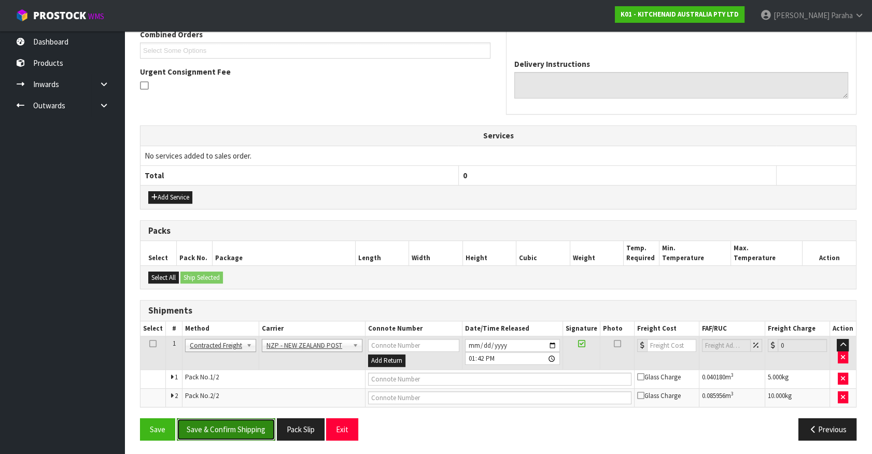
click at [259, 428] on button "Save & Confirm Shipping" at bounding box center [226, 429] width 98 height 22
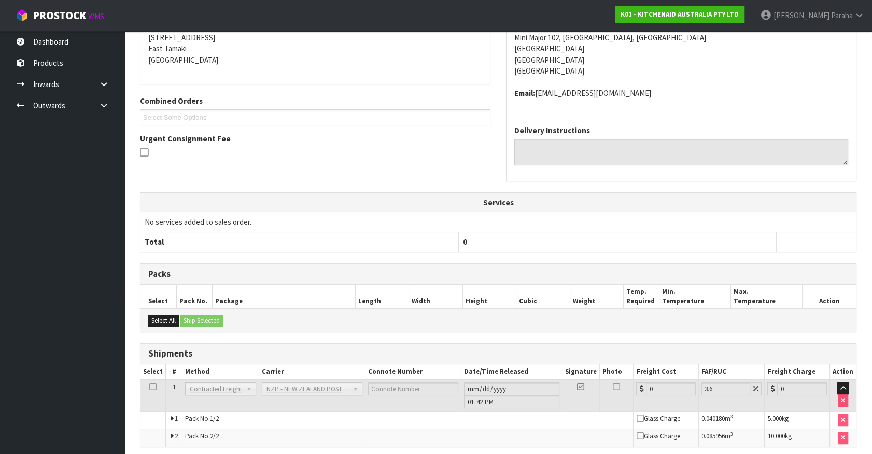
scroll to position [262, 0]
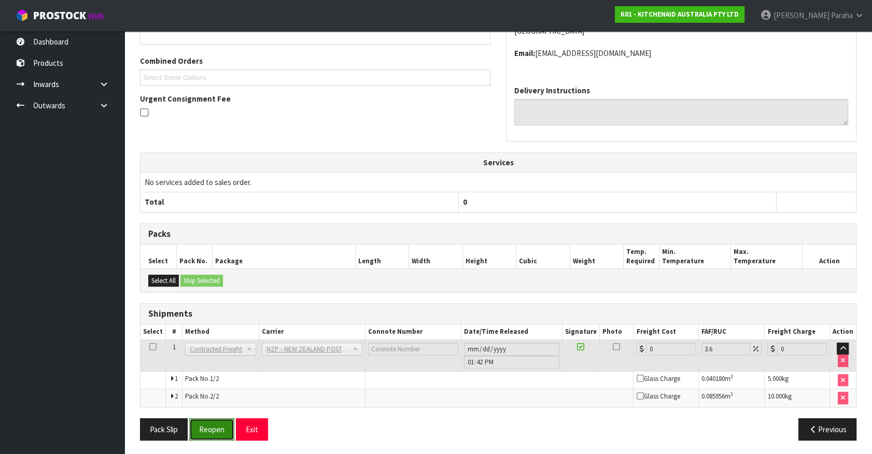
click at [208, 428] on button "Reopen" at bounding box center [211, 429] width 45 height 22
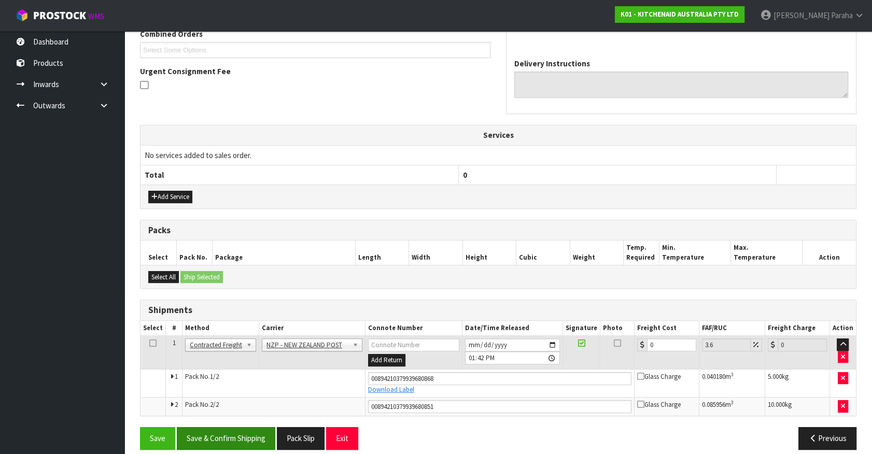
scroll to position [287, 0]
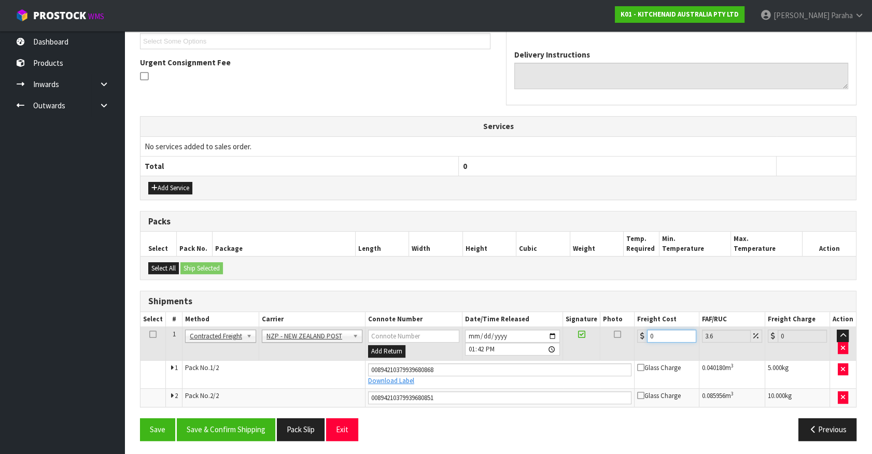
drag, startPoint x: 655, startPoint y: 332, endPoint x: 647, endPoint y: 332, distance: 7.8
click at [647, 332] on input "0" at bounding box center [671, 336] width 49 height 13
type input "2"
type input "2.07"
type input "23"
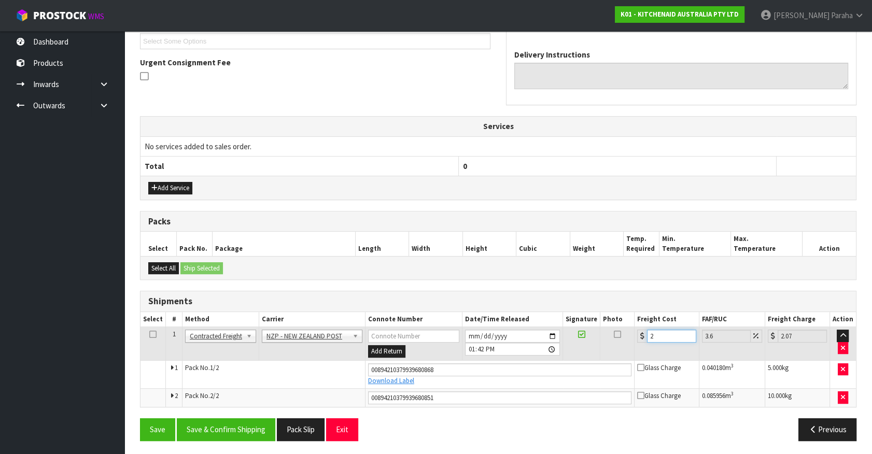
type input "23.83"
type input "23.4"
type input "24.24"
type input "23.40"
click at [224, 432] on button "Save & Confirm Shipping" at bounding box center [226, 429] width 98 height 22
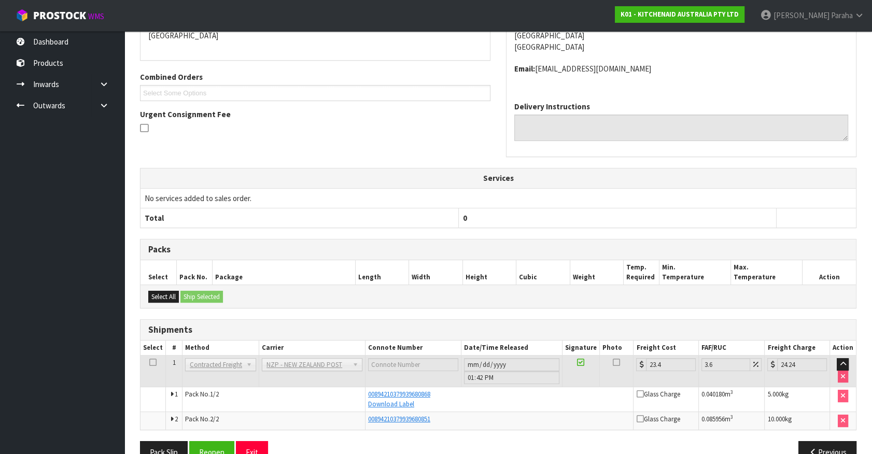
scroll to position [258, 0]
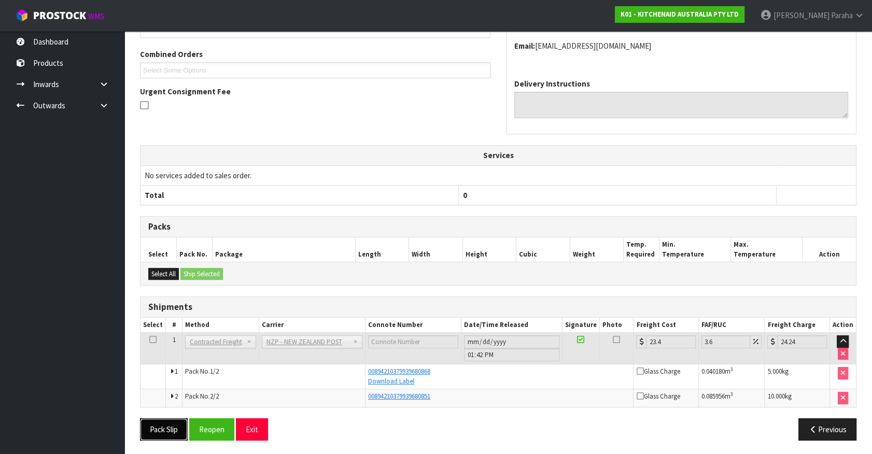
click at [175, 432] on button "Pack Slip" at bounding box center [164, 429] width 48 height 22
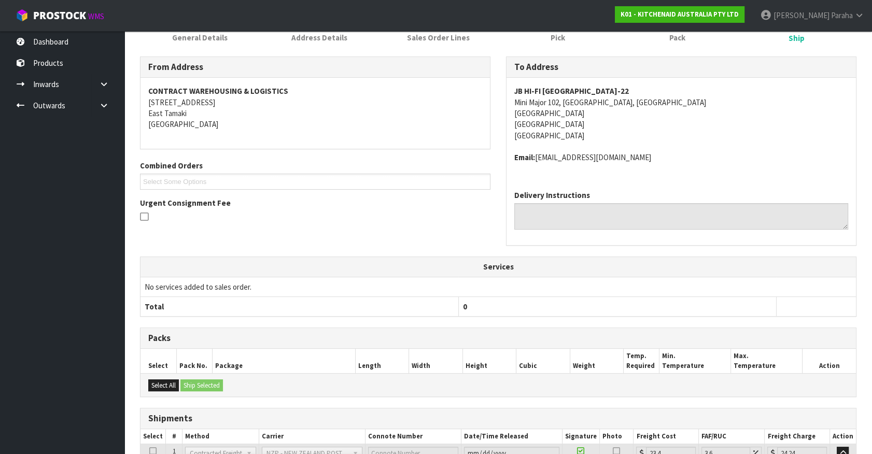
scroll to position [22, 0]
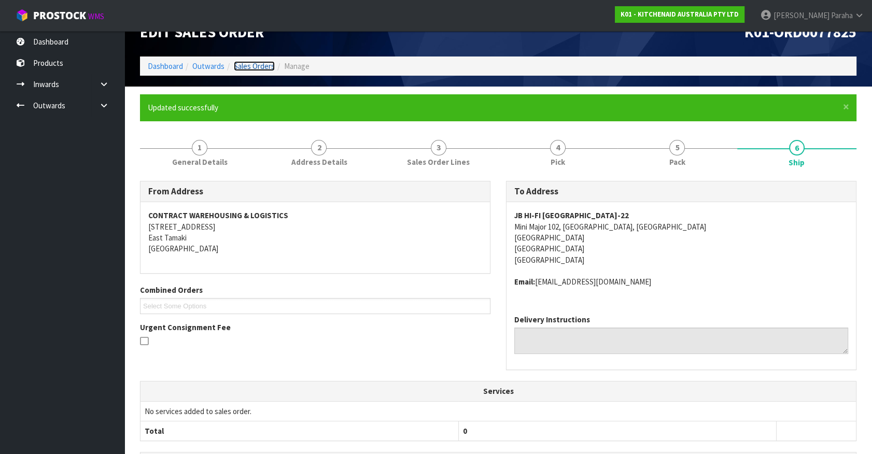
click at [264, 65] on link "Sales Orders" at bounding box center [254, 66] width 41 height 10
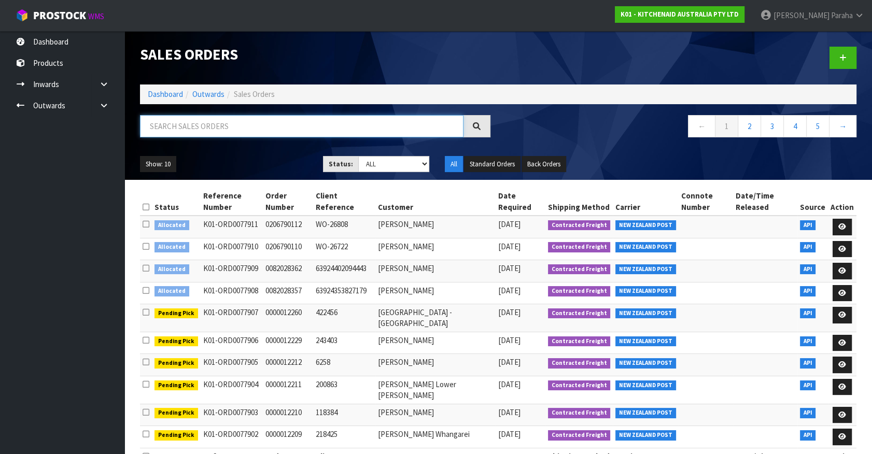
click at [251, 128] on input "text" at bounding box center [301, 126] width 323 height 22
type input "JOB-0407810"
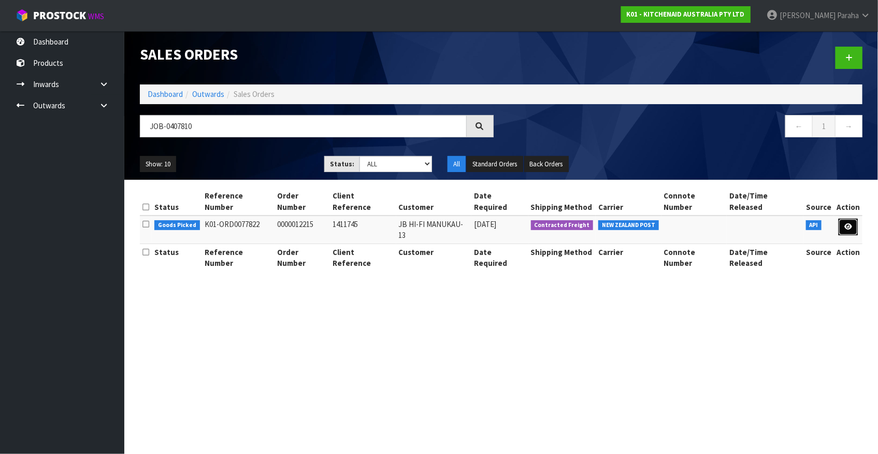
click at [853, 219] on link at bounding box center [848, 227] width 19 height 17
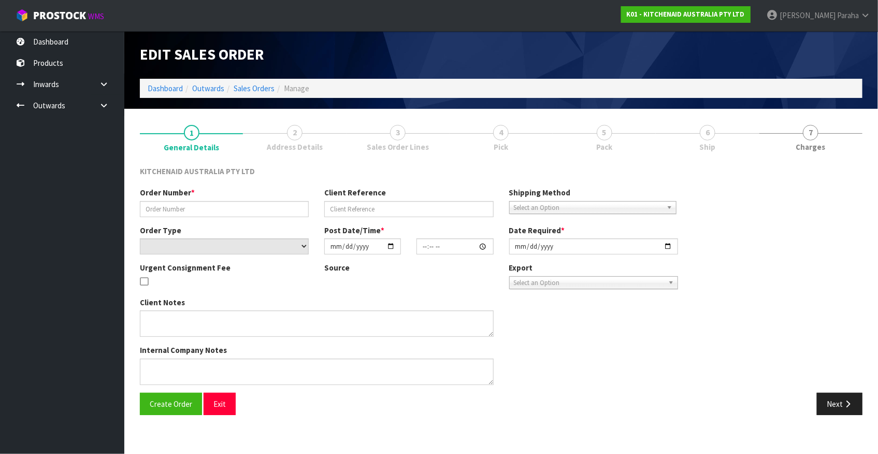
type input "0000012215"
type input "1411745"
select select "number:0"
type input "2025-08-15"
type input "11:30:45.000"
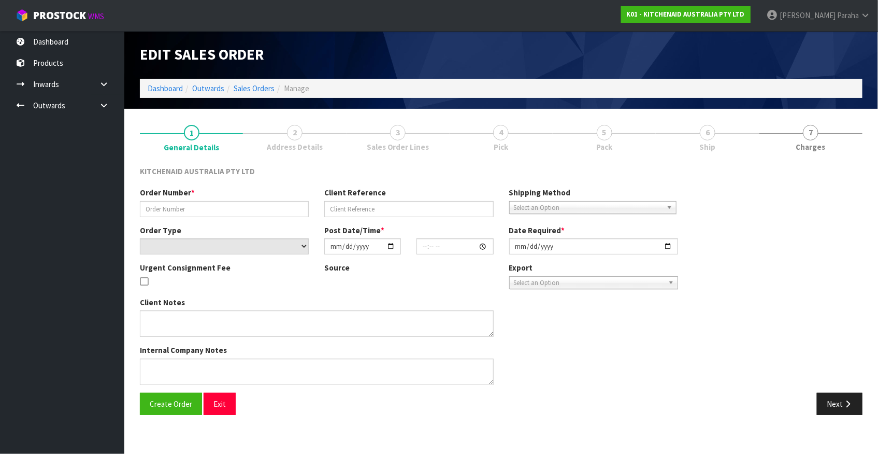
type input "2025-08-15"
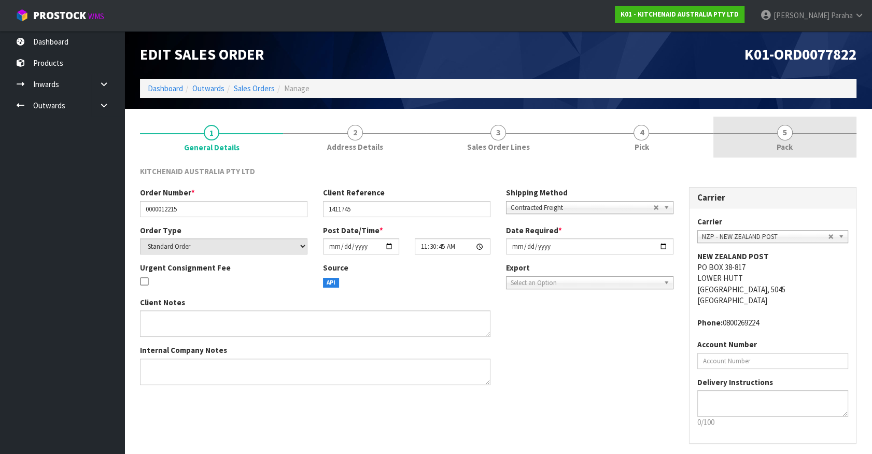
click at [775, 137] on link "5 Pack" at bounding box center [784, 137] width 143 height 41
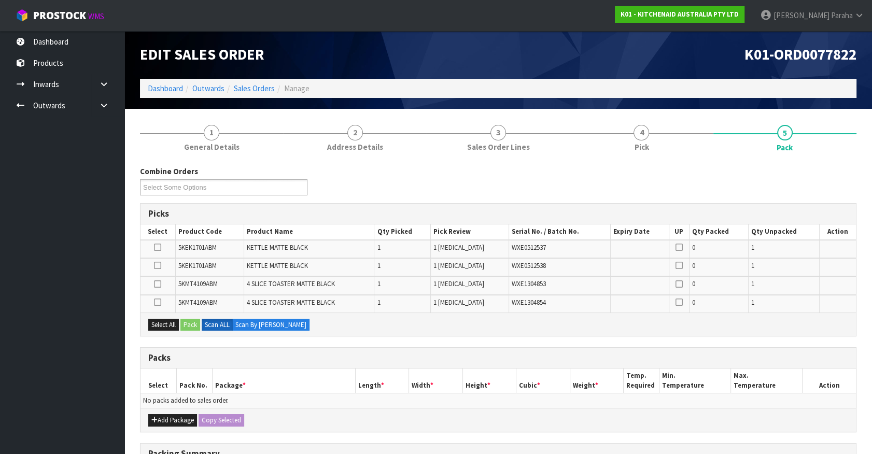
scroll to position [94, 0]
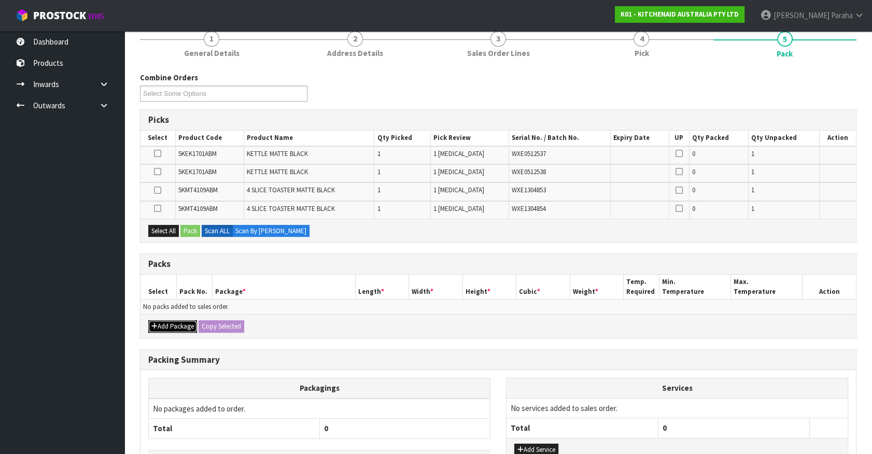
click at [164, 328] on button "Add Package" at bounding box center [172, 326] width 49 height 12
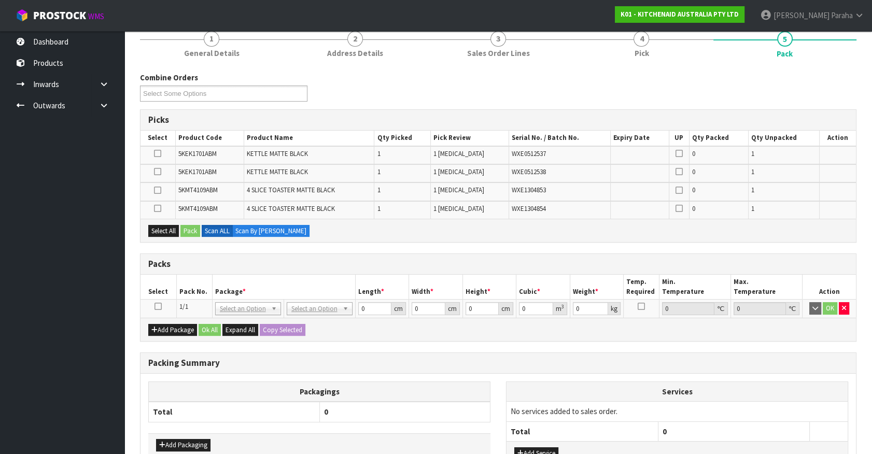
click at [160, 306] on icon at bounding box center [157, 306] width 7 height 1
click at [163, 328] on button "Add Package" at bounding box center [172, 330] width 49 height 12
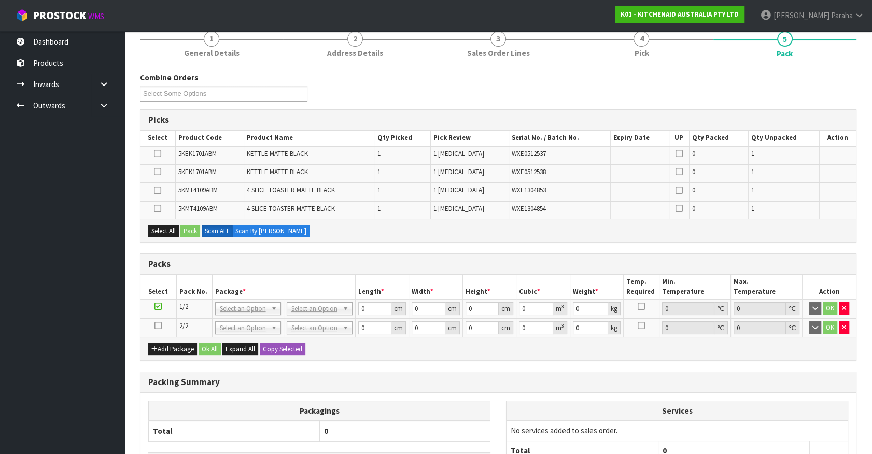
click at [159, 326] on icon at bounding box center [157, 325] width 7 height 1
click at [848, 326] on button "button" at bounding box center [843, 327] width 10 height 12
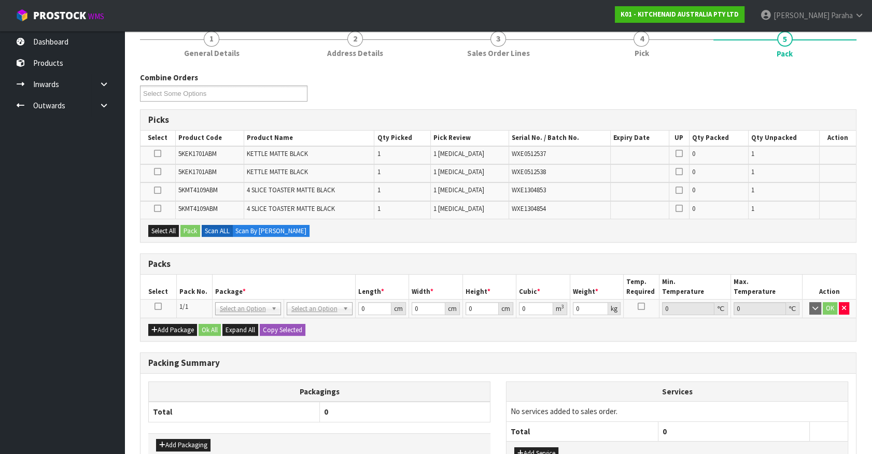
click at [161, 306] on icon at bounding box center [157, 306] width 7 height 1
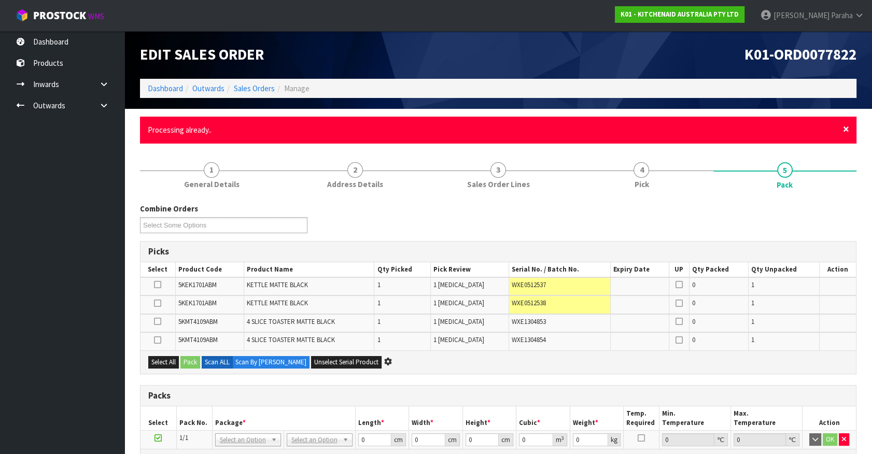
click at [848, 128] on span "×" at bounding box center [846, 129] width 6 height 15
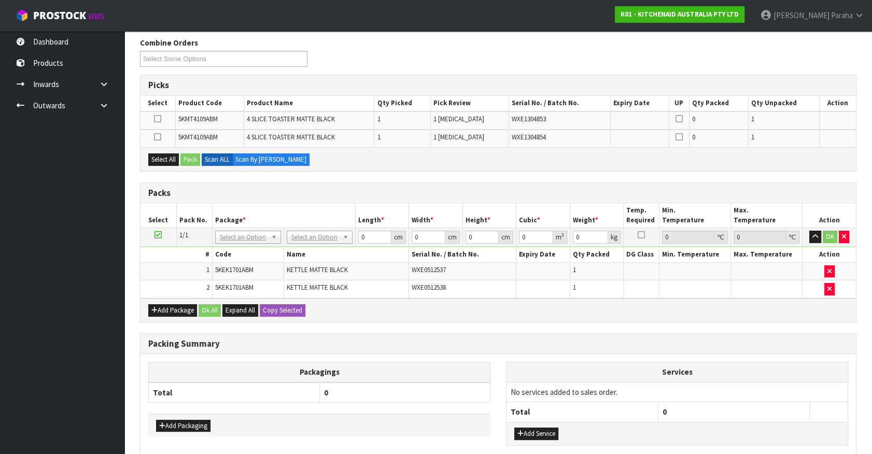
scroll to position [185, 0]
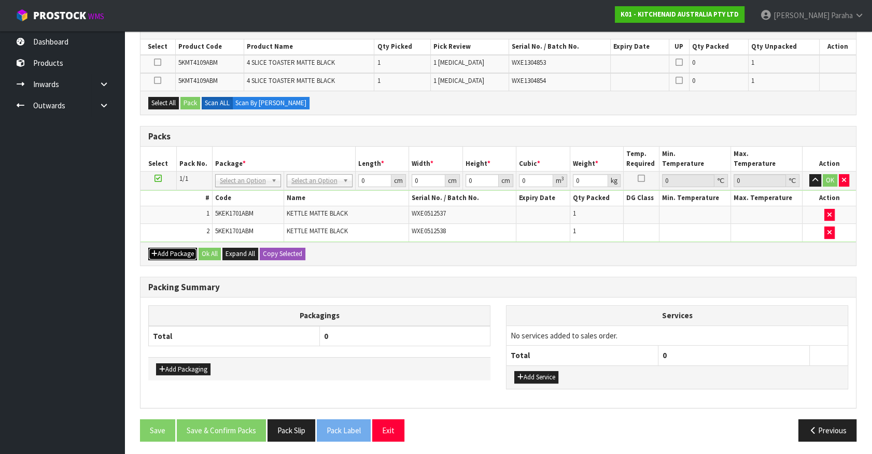
click at [171, 253] on button "Add Package" at bounding box center [172, 254] width 49 height 12
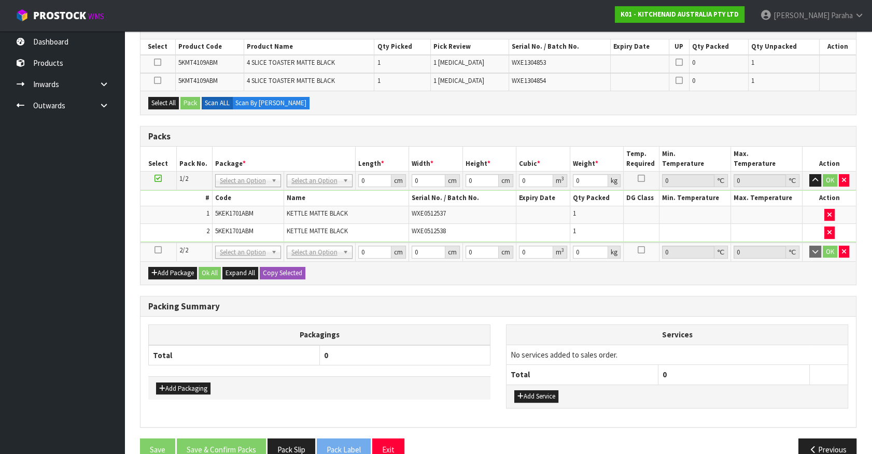
click at [158, 250] on icon at bounding box center [157, 250] width 7 height 1
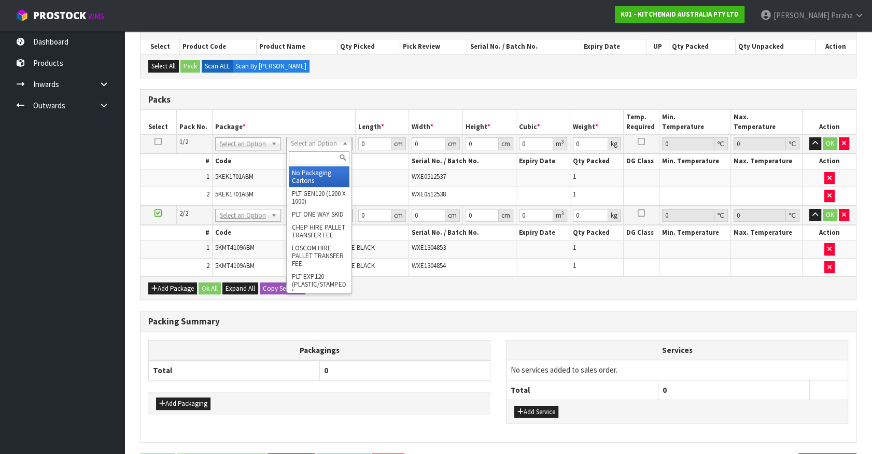
drag, startPoint x: 325, startPoint y: 172, endPoint x: 344, endPoint y: 164, distance: 19.7
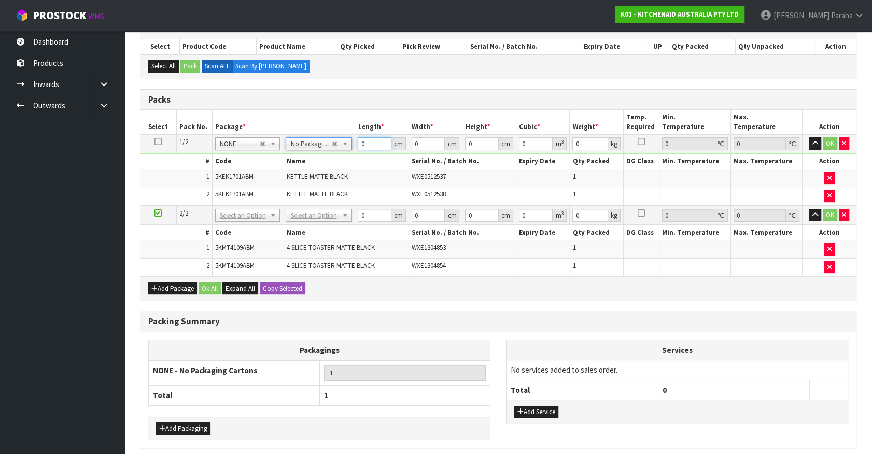
drag, startPoint x: 369, startPoint y: 143, endPoint x: 351, endPoint y: 140, distance: 17.9
click at [352, 140] on tr "1/2 NONE 007-001 007-002 007-004 007-009 007-013 007-014 007-015 007-017 007-01…" at bounding box center [497, 144] width 715 height 19
type input "41"
type input "28"
type input "3"
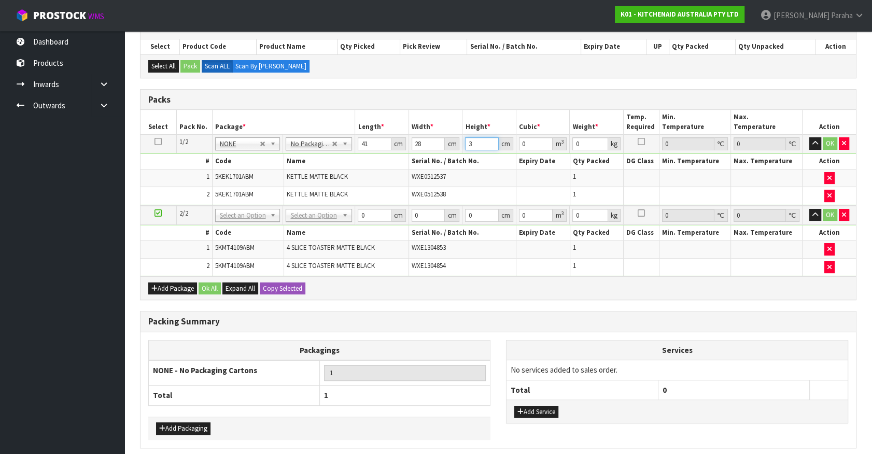
type input "0.003444"
type input "35"
type input "0.04018"
type input "35"
type input "5"
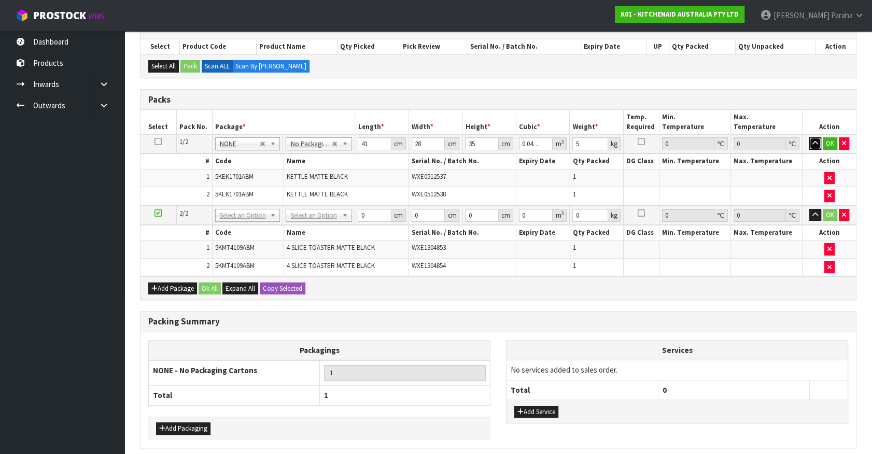
click at [809, 137] on button "button" at bounding box center [815, 143] width 12 height 12
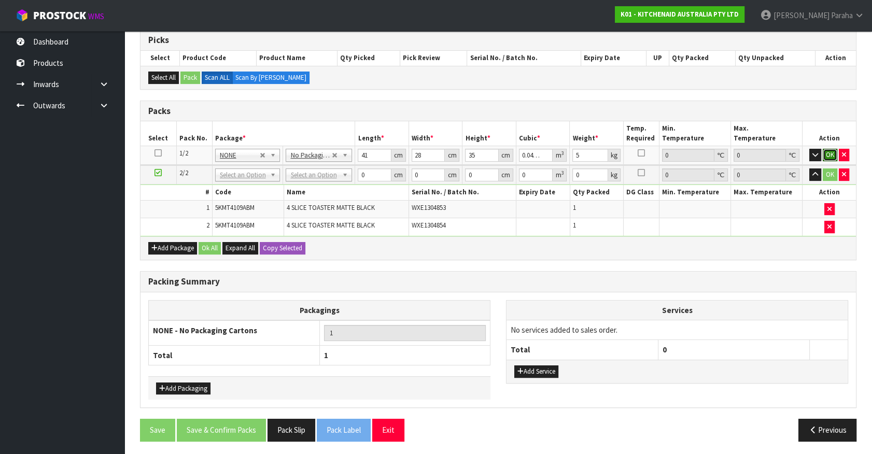
click button "OK" at bounding box center [829, 155] width 15 height 12
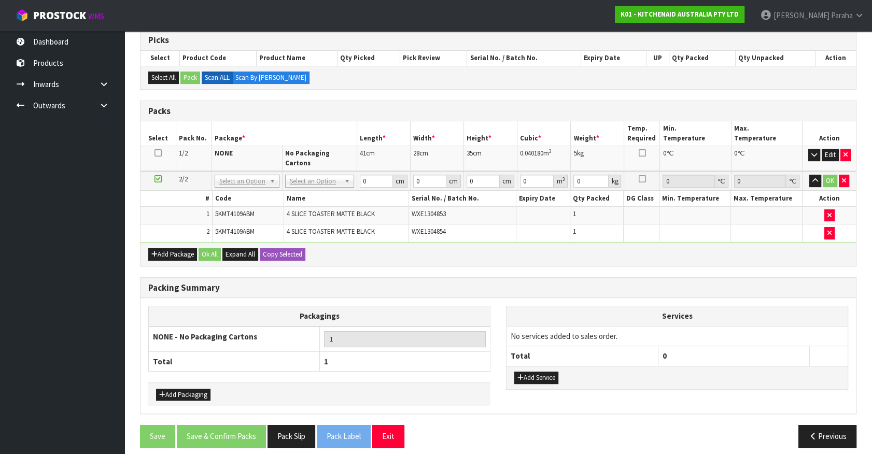
scroll to position [173, 0]
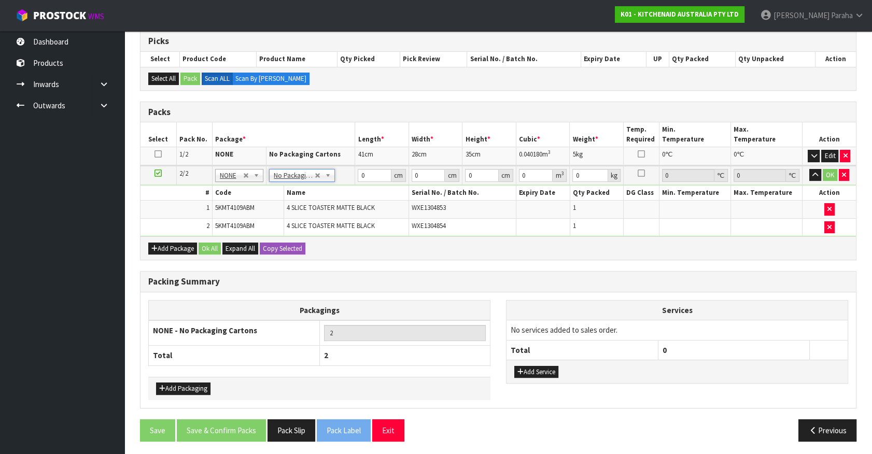
type input "2"
drag, startPoint x: 367, startPoint y: 177, endPoint x: 355, endPoint y: 175, distance: 12.2
click at [355, 175] on td "0 cm" at bounding box center [382, 175] width 54 height 19
type input "76"
type input "38"
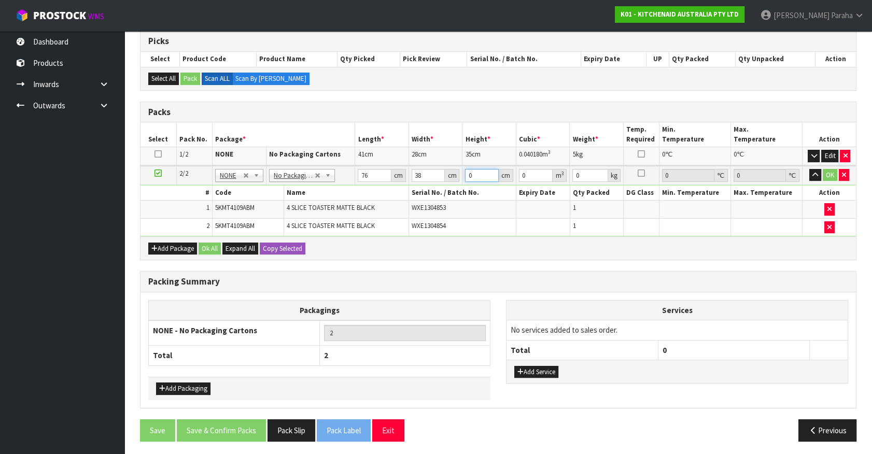
type input "2"
type input "0.005776"
type input "29"
type input "0.083752"
type input "29"
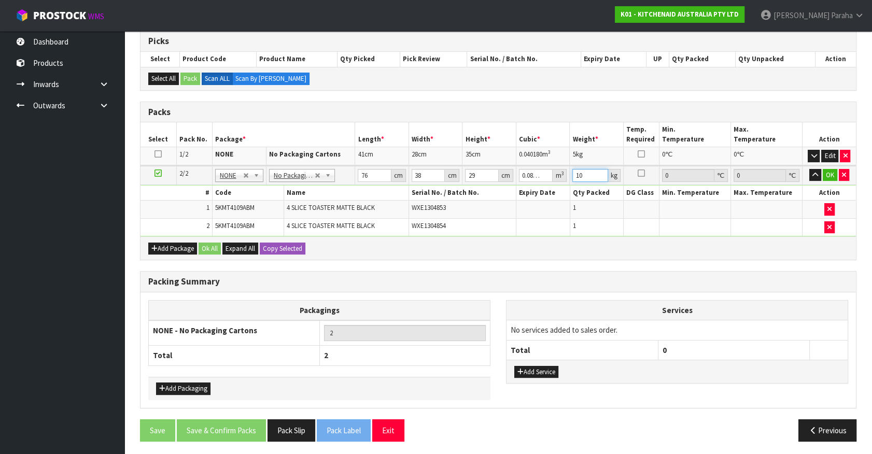
type input "10"
click at [809, 169] on button "button" at bounding box center [815, 175] width 12 height 12
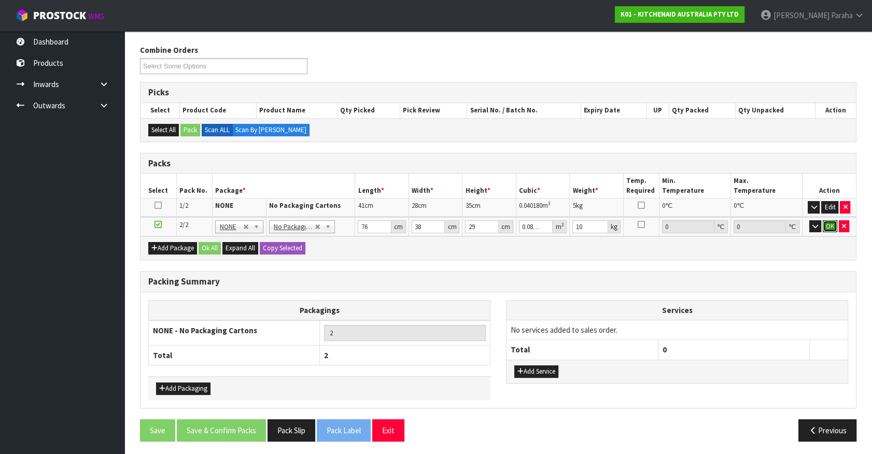
click button "OK" at bounding box center [829, 226] width 15 height 12
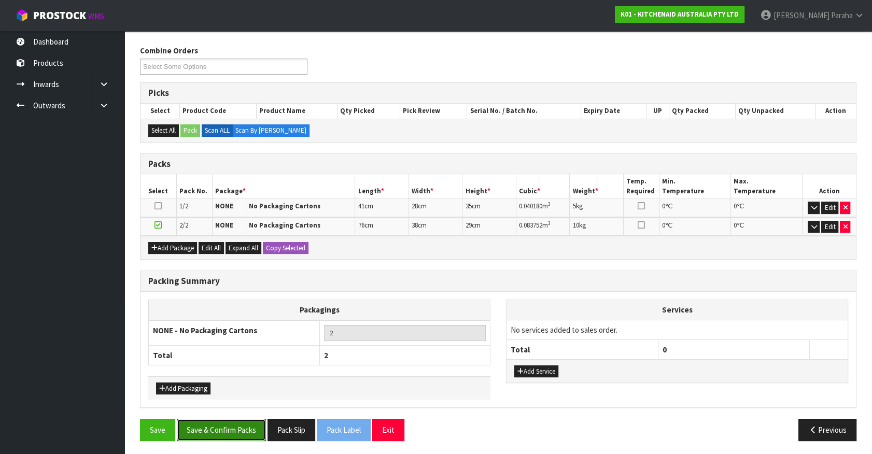
click at [227, 419] on button "Save & Confirm Packs" at bounding box center [221, 430] width 89 height 22
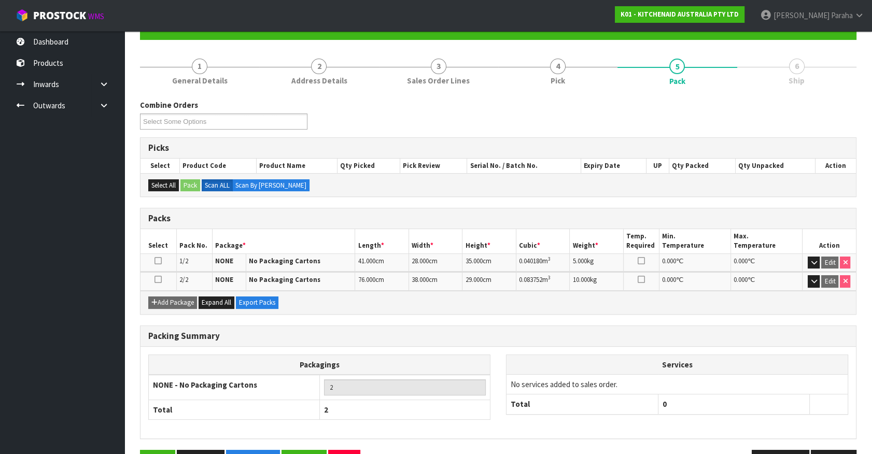
scroll to position [135, 0]
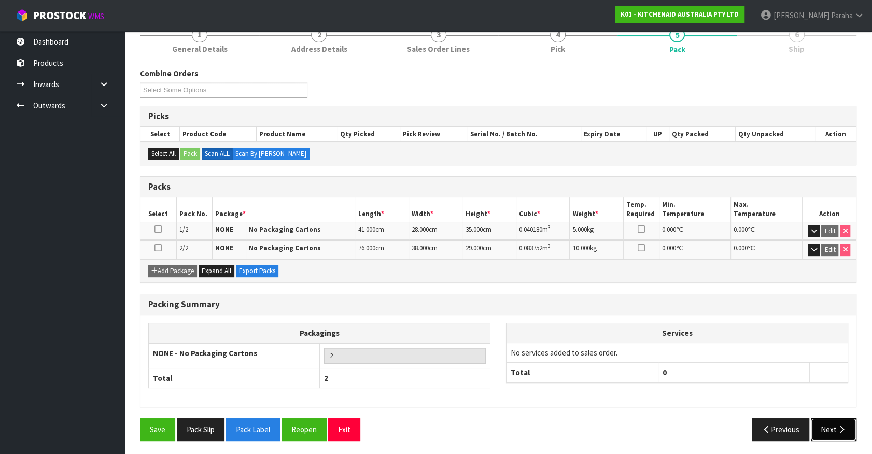
click at [826, 425] on button "Next" at bounding box center [833, 429] width 46 height 22
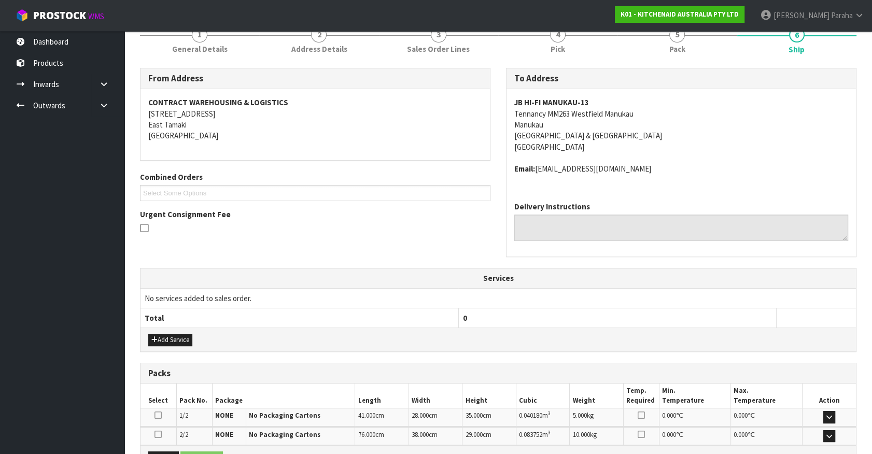
scroll to position [259, 0]
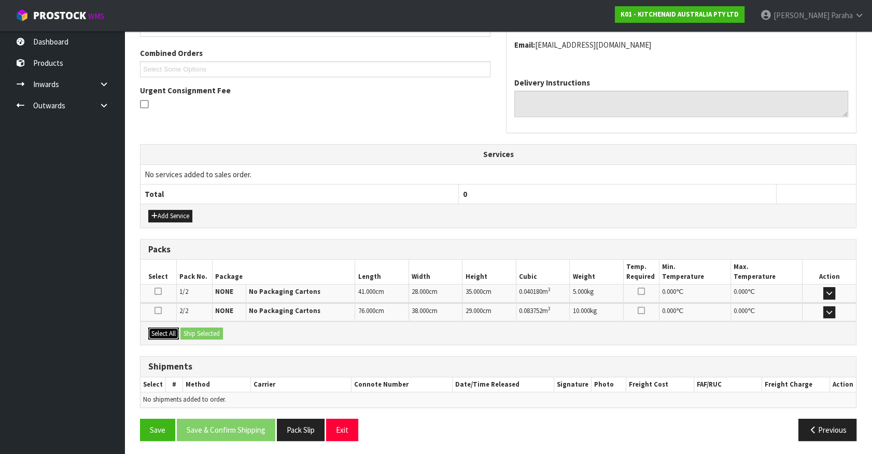
click at [153, 333] on button "Select All" at bounding box center [163, 334] width 31 height 12
click at [195, 332] on button "Ship Selected" at bounding box center [201, 334] width 42 height 12
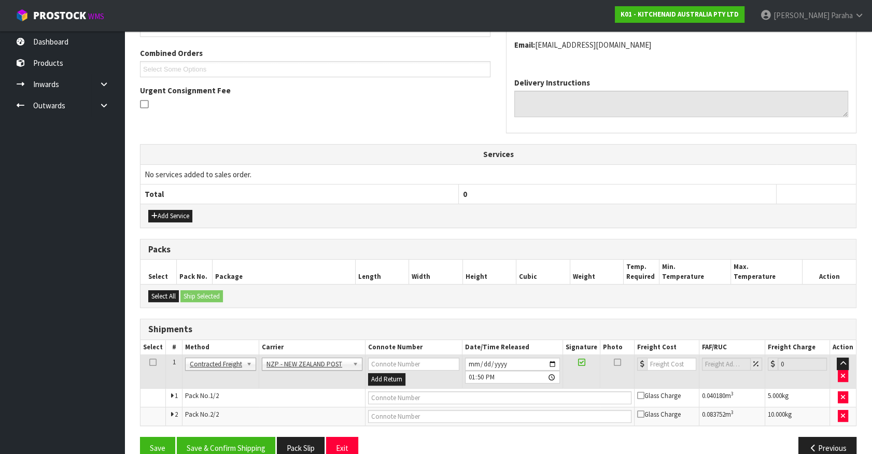
scroll to position [278, 0]
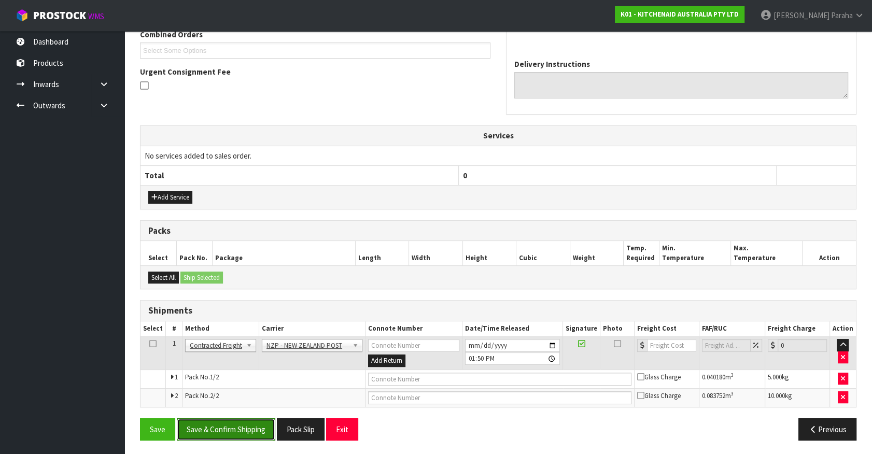
click at [240, 425] on button "Save & Confirm Shipping" at bounding box center [226, 429] width 98 height 22
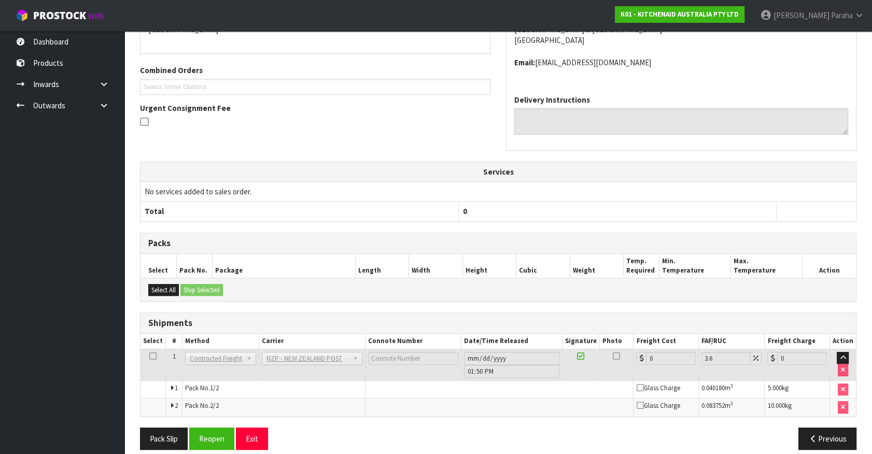
scroll to position [262, 0]
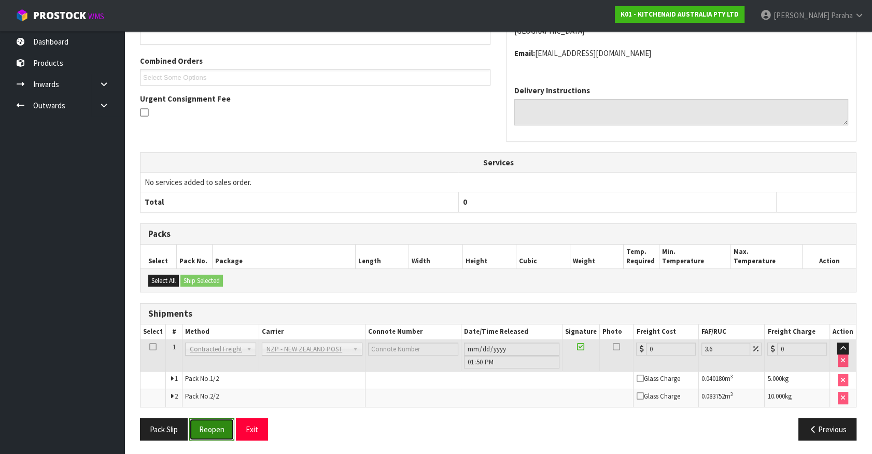
click at [214, 431] on button "Reopen" at bounding box center [211, 429] width 45 height 22
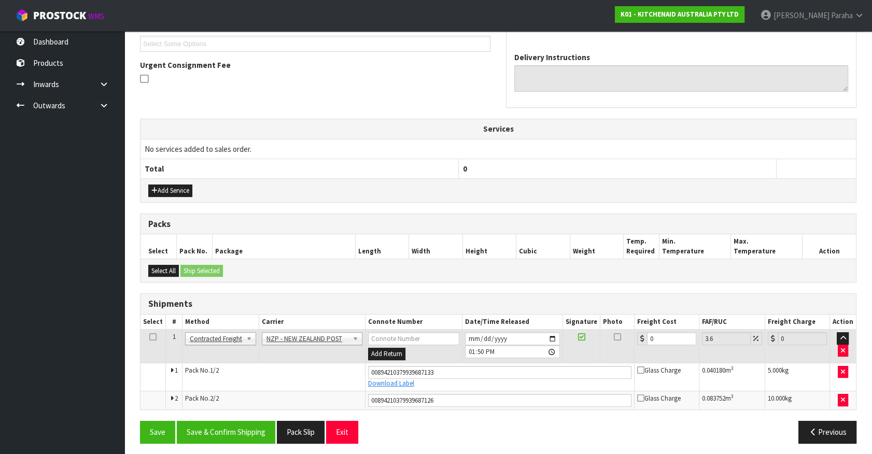
scroll to position [287, 0]
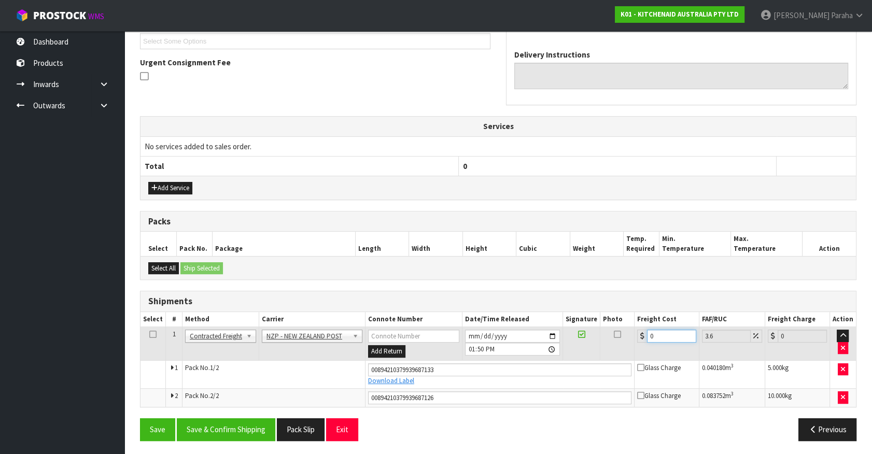
drag, startPoint x: 656, startPoint y: 337, endPoint x: 640, endPoint y: 336, distance: 15.6
click at [640, 336] on div "0" at bounding box center [666, 336] width 59 height 13
type input "8"
type input "8.29"
type input "8.6"
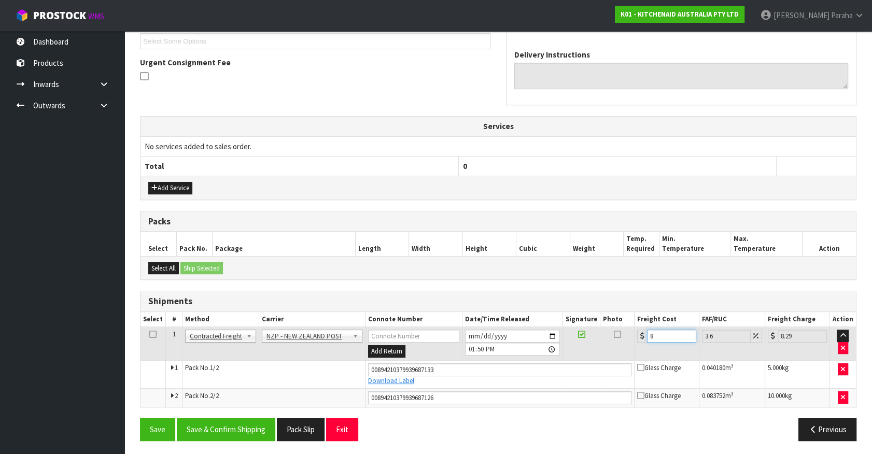
type input "8.91"
type input "8.66"
type input "8.97"
type input "8.66"
click at [202, 431] on button "Save & Confirm Shipping" at bounding box center [226, 429] width 98 height 22
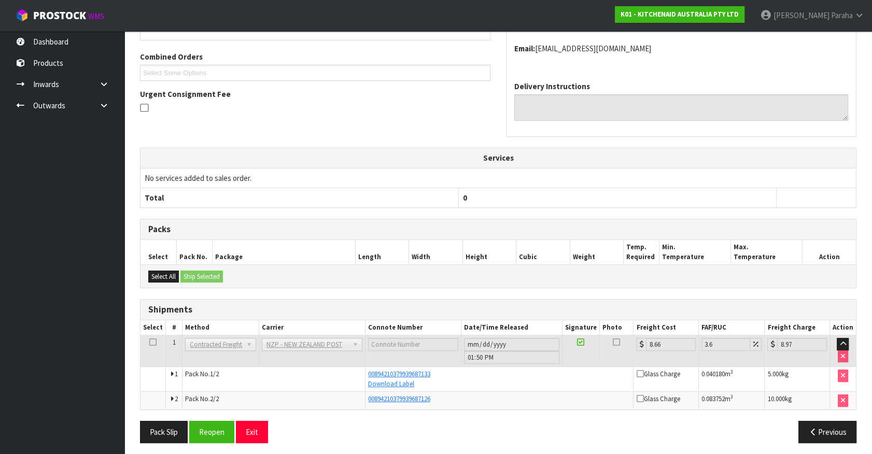
scroll to position [258, 0]
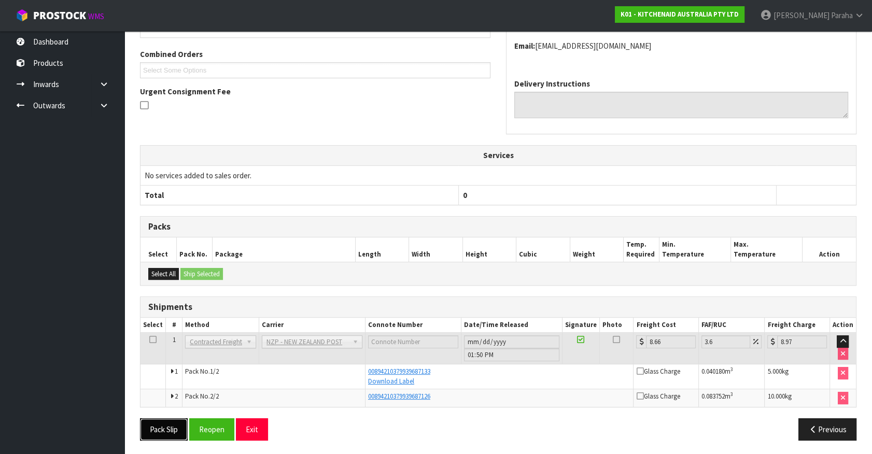
click at [163, 430] on button "Pack Slip" at bounding box center [164, 429] width 48 height 22
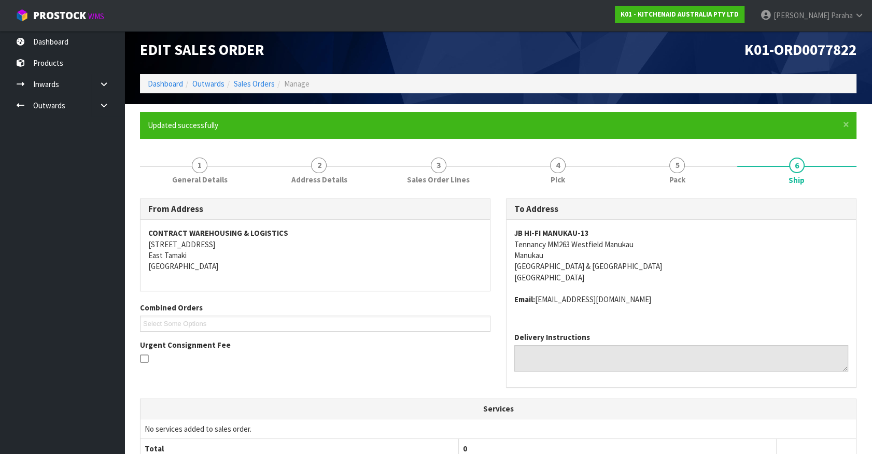
scroll to position [0, 0]
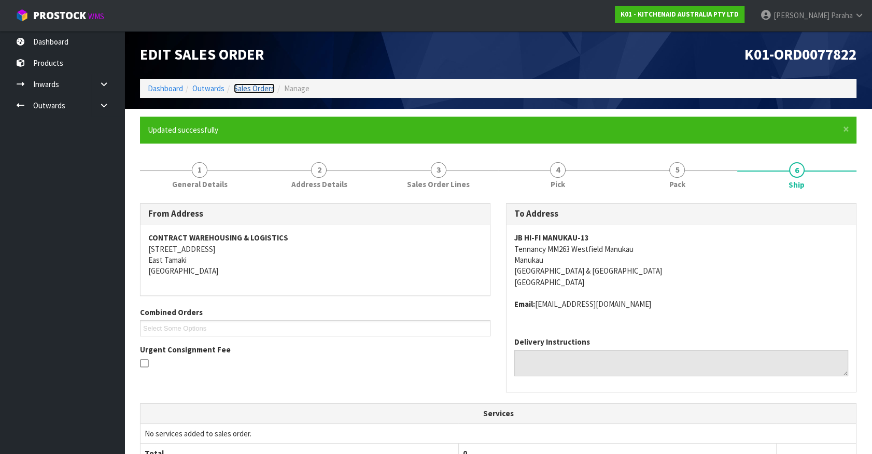
click at [273, 88] on link "Sales Orders" at bounding box center [254, 88] width 41 height 10
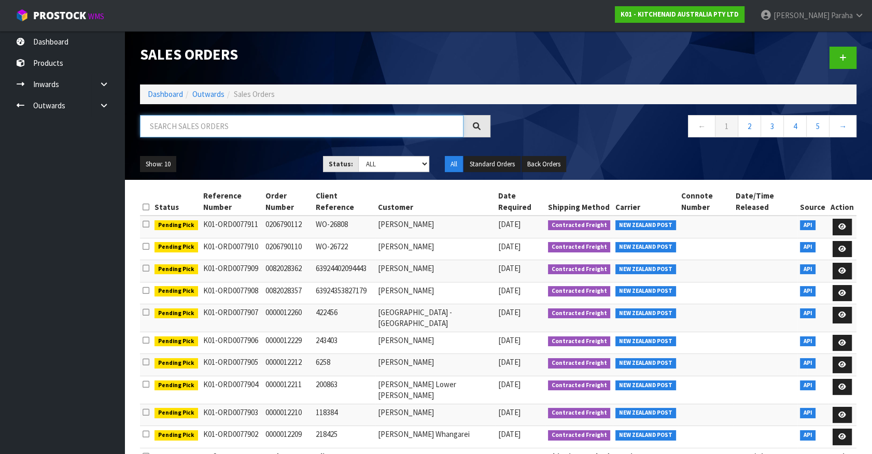
click at [178, 119] on input "text" at bounding box center [301, 126] width 323 height 22
click at [193, 126] on input "text" at bounding box center [301, 126] width 323 height 22
type input "JOB-0407811"
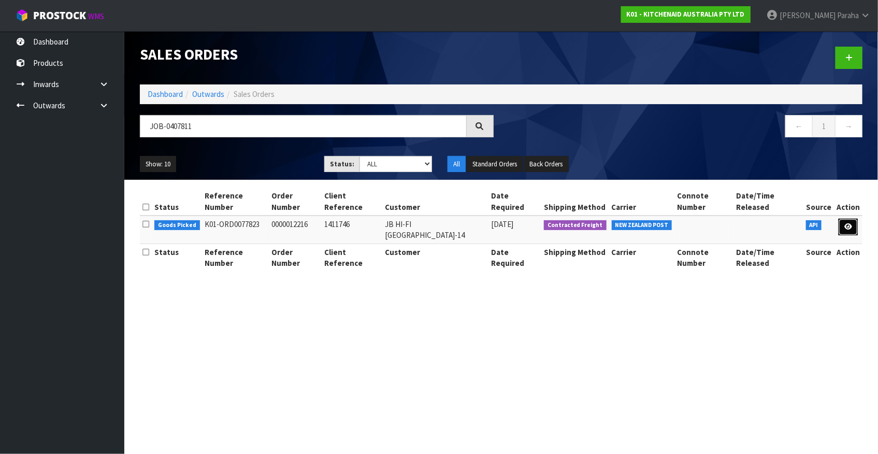
click at [845, 220] on link at bounding box center [848, 227] width 19 height 17
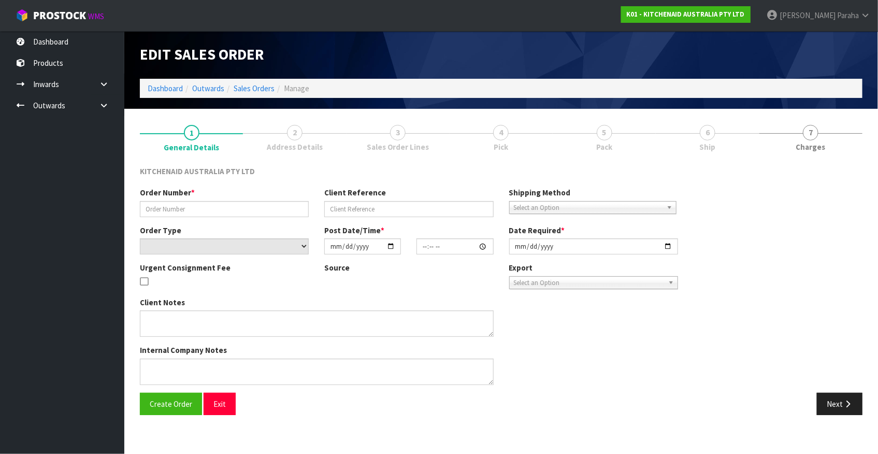
type input "0000012216"
type input "1411746"
select select "number:0"
type input "2025-08-15"
type input "11:30:47.000"
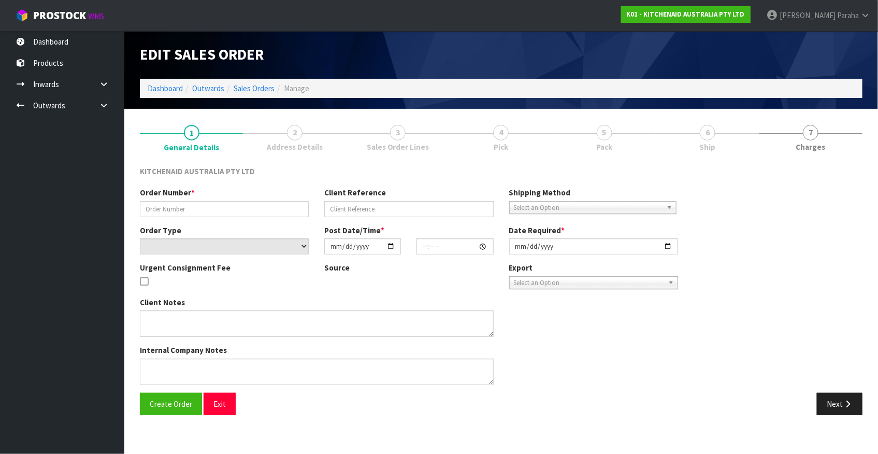
type input "2025-08-15"
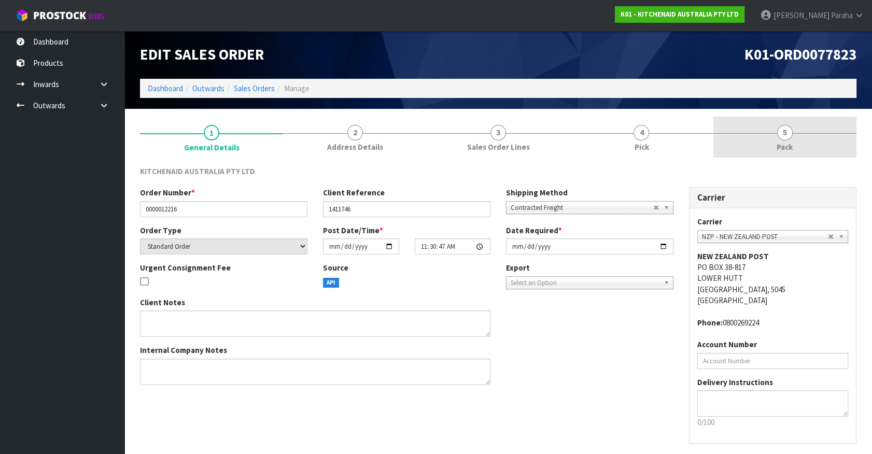
click at [777, 135] on link "5 Pack" at bounding box center [784, 137] width 143 height 41
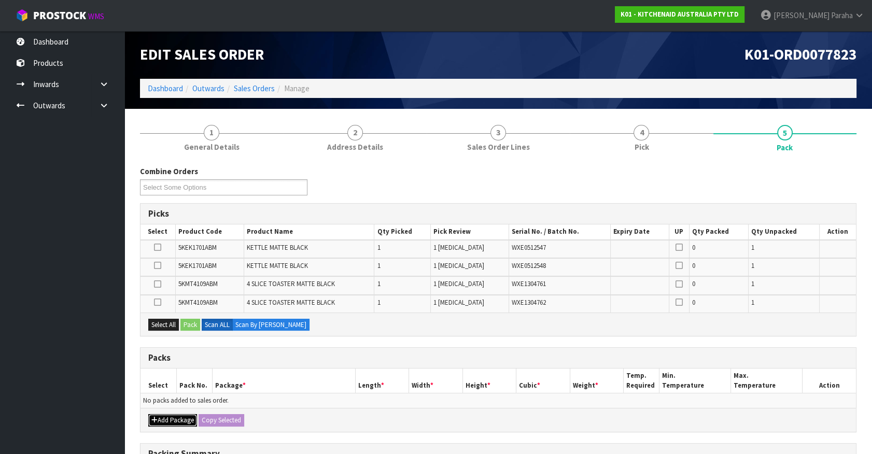
click at [172, 417] on button "Add Package" at bounding box center [172, 420] width 49 height 12
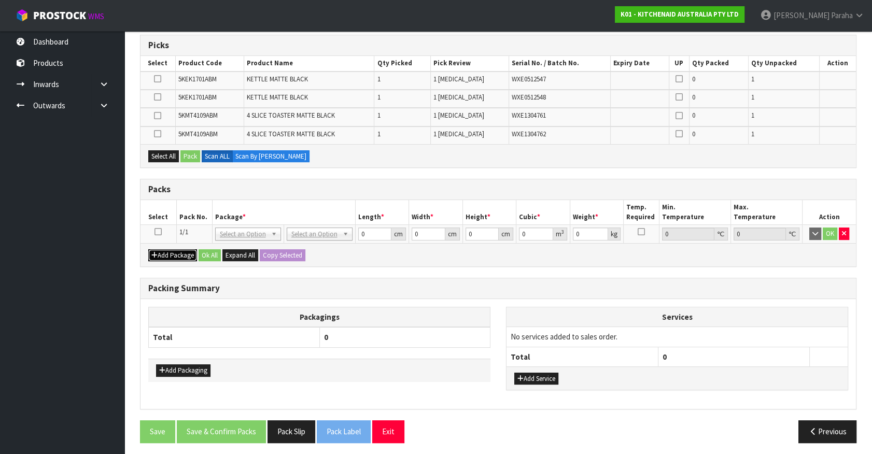
scroll to position [170, 0]
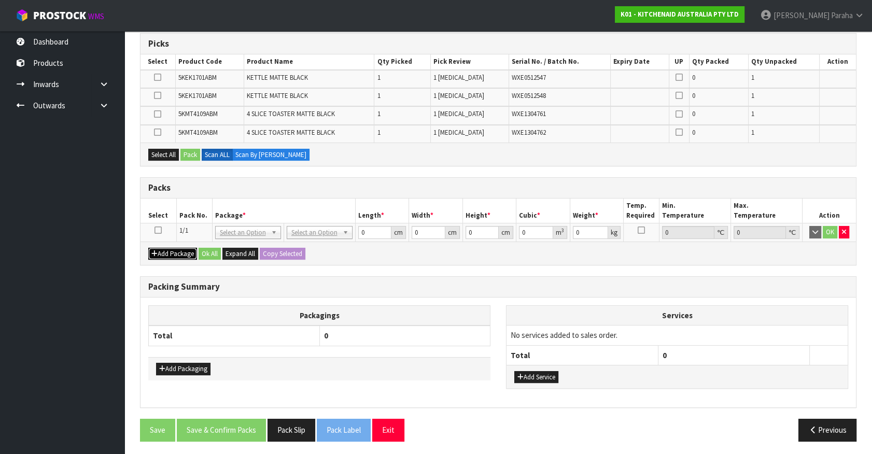
click at [148, 248] on button "Add Package" at bounding box center [172, 254] width 49 height 12
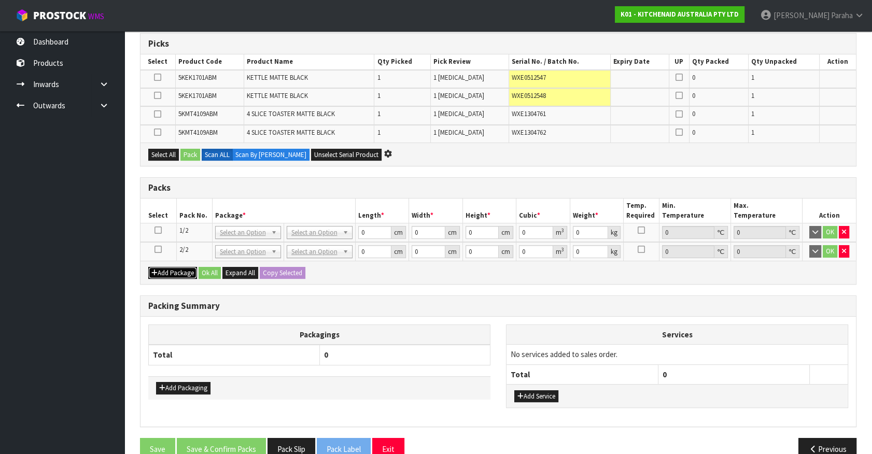
click at [148, 267] on button "Add Package" at bounding box center [172, 273] width 49 height 12
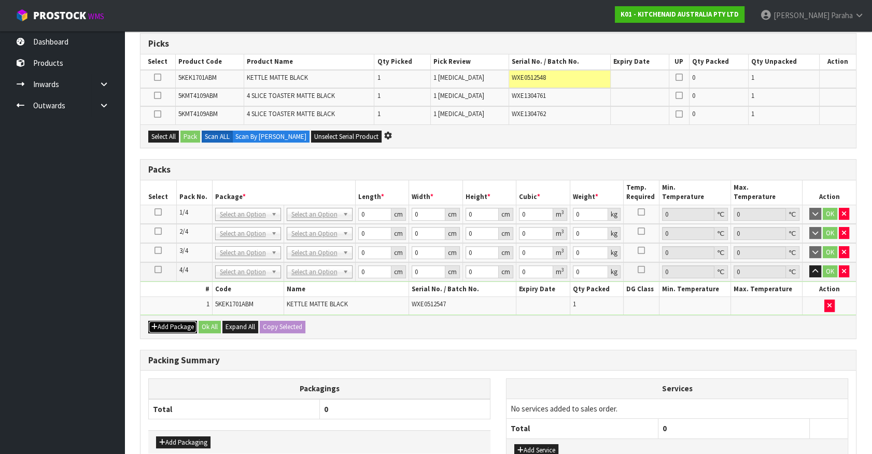
click at [148, 321] on button "Add Package" at bounding box center [172, 327] width 49 height 12
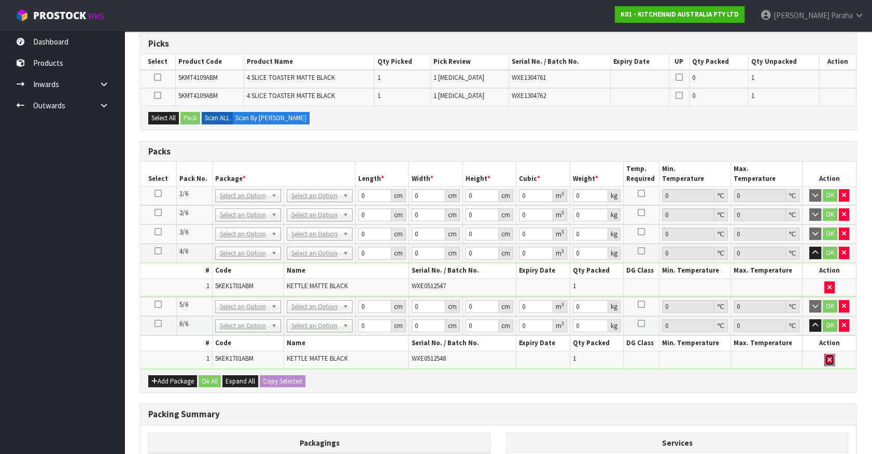
click at [830, 358] on icon "button" at bounding box center [829, 360] width 4 height 7
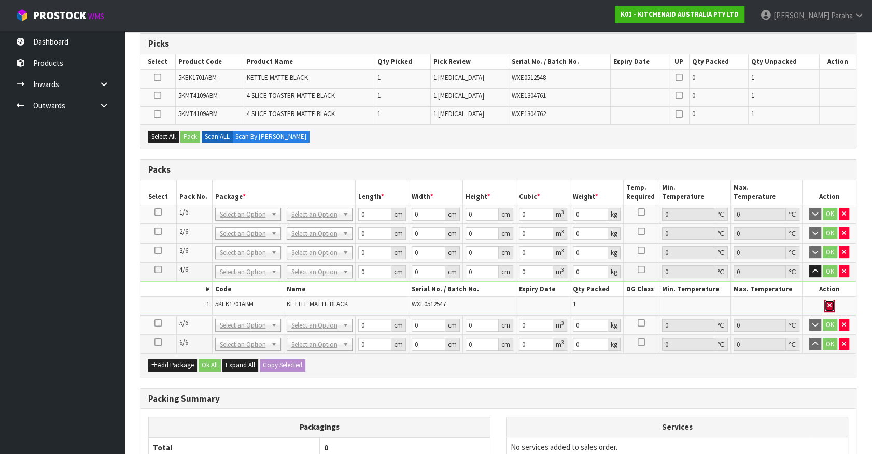
click at [829, 302] on icon "button" at bounding box center [829, 305] width 4 height 7
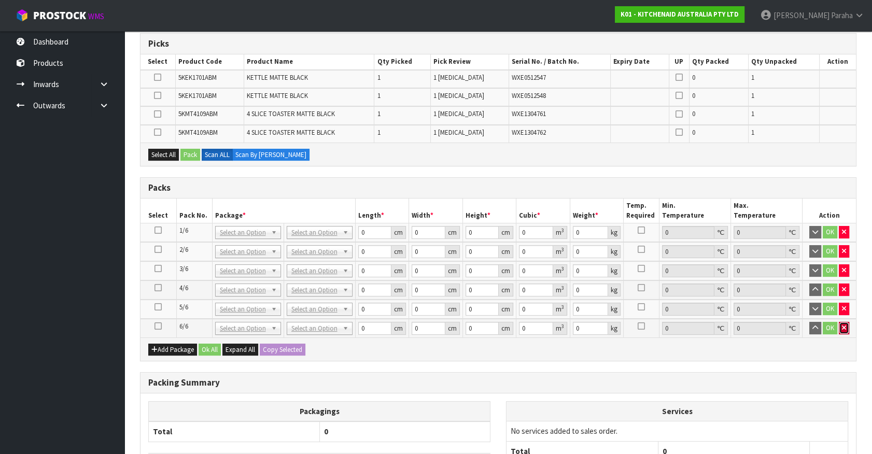
click at [845, 327] on icon "button" at bounding box center [844, 327] width 4 height 7
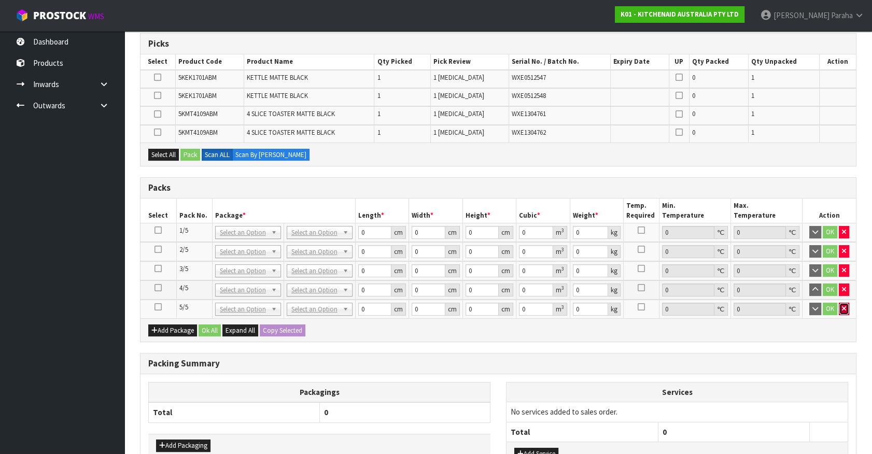
click at [842, 308] on icon "button" at bounding box center [844, 308] width 4 height 7
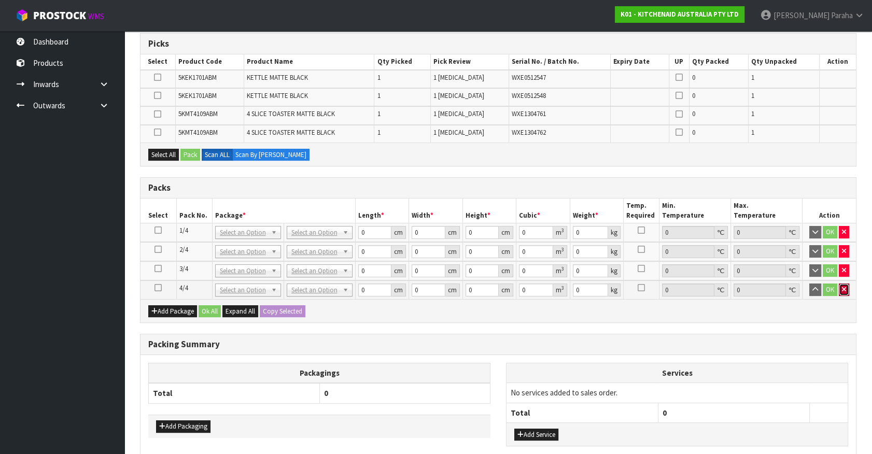
click at [844, 287] on icon "button" at bounding box center [844, 289] width 4 height 7
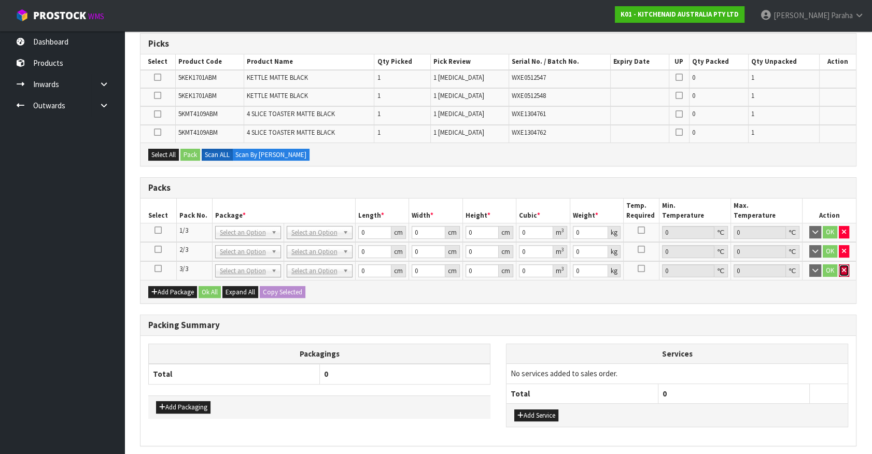
click at [843, 267] on icon "button" at bounding box center [844, 270] width 4 height 7
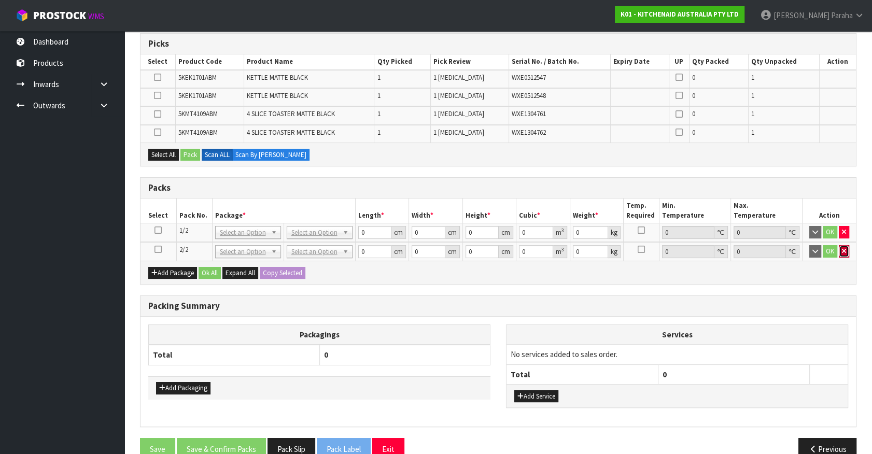
click at [847, 250] on button "button" at bounding box center [843, 251] width 10 height 12
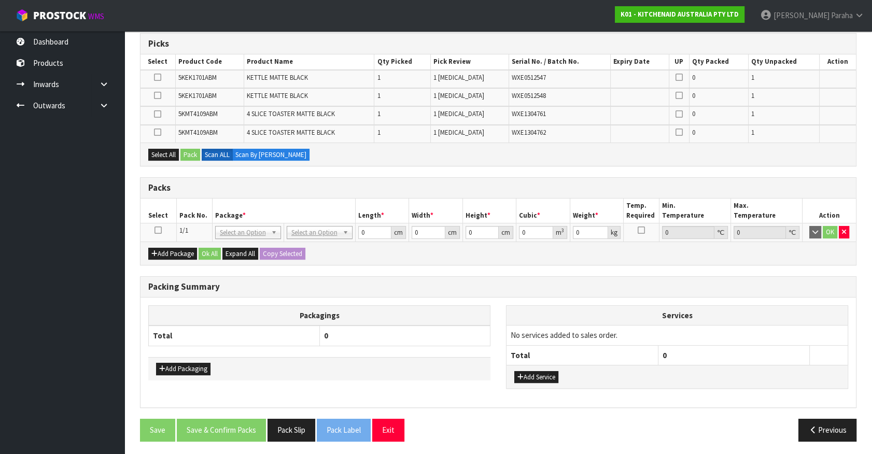
click at [160, 230] on icon at bounding box center [157, 230] width 7 height 1
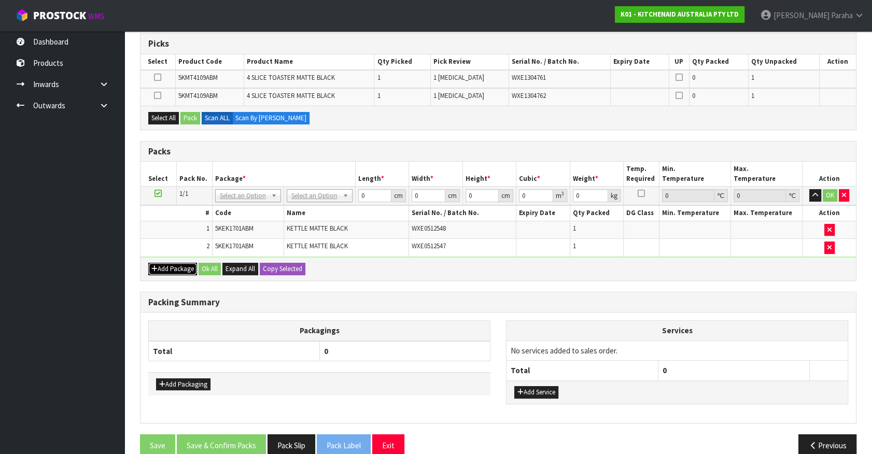
click at [180, 265] on button "Add Package" at bounding box center [172, 269] width 49 height 12
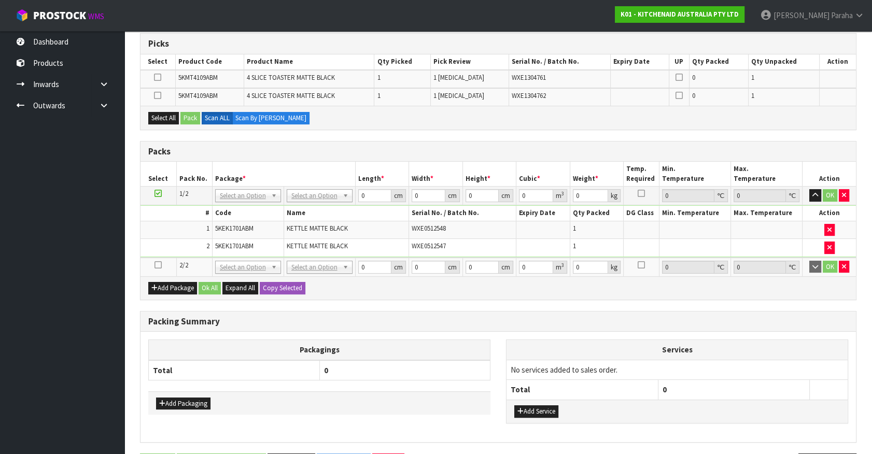
click at [155, 265] on icon at bounding box center [157, 265] width 7 height 1
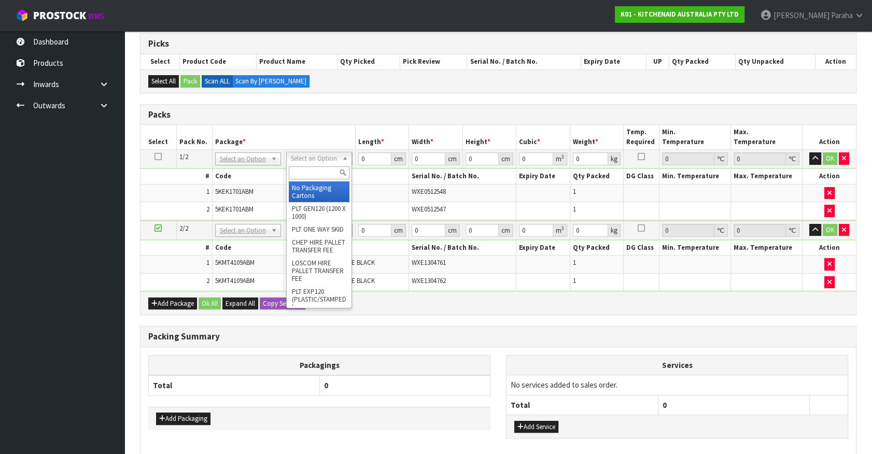
drag, startPoint x: 315, startPoint y: 187, endPoint x: 321, endPoint y: 180, distance: 8.8
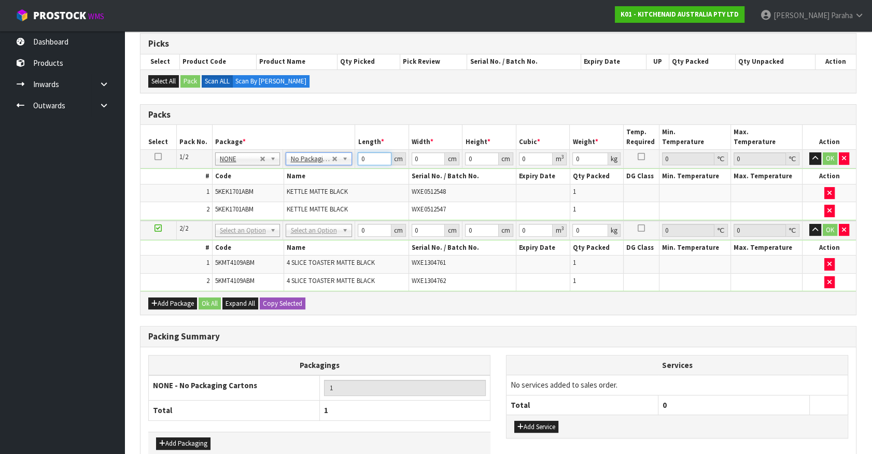
drag, startPoint x: 363, startPoint y: 159, endPoint x: 355, endPoint y: 159, distance: 7.3
click at [357, 159] on td "0 cm" at bounding box center [382, 159] width 54 height 19
type input "41"
type input "28"
type input "3"
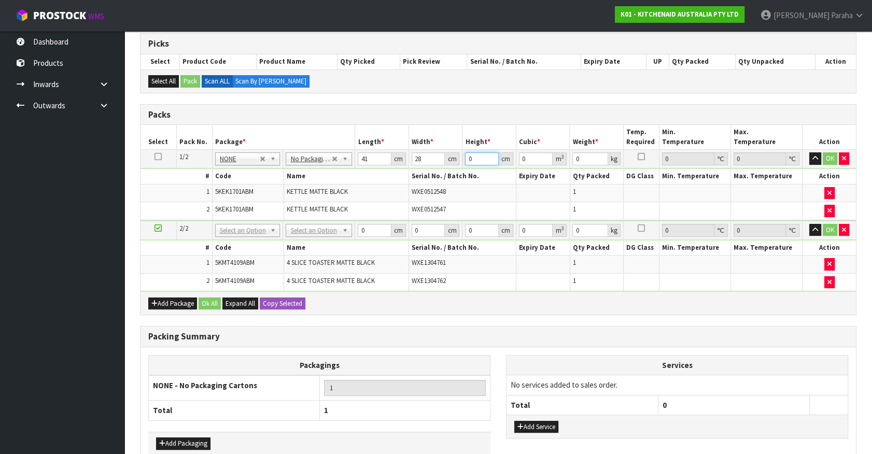
type input "0.003444"
type input "35"
type input "0.04018"
type input "35"
type input "5"
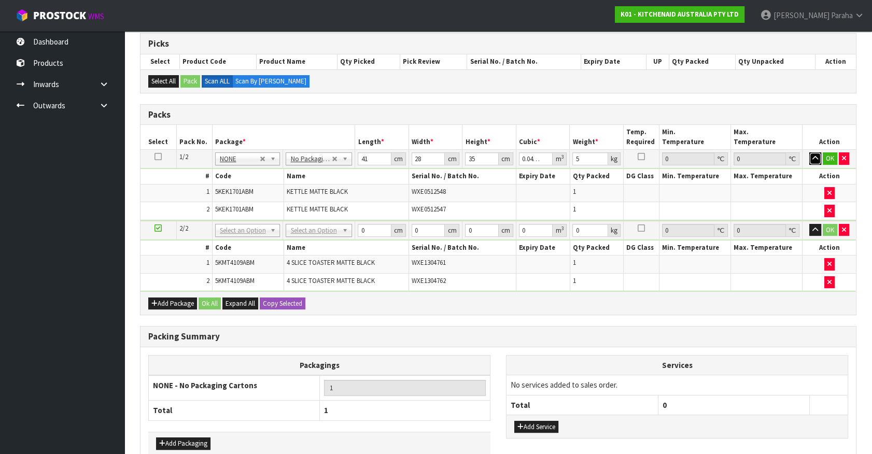
click at [809, 152] on button "button" at bounding box center [815, 158] width 12 height 12
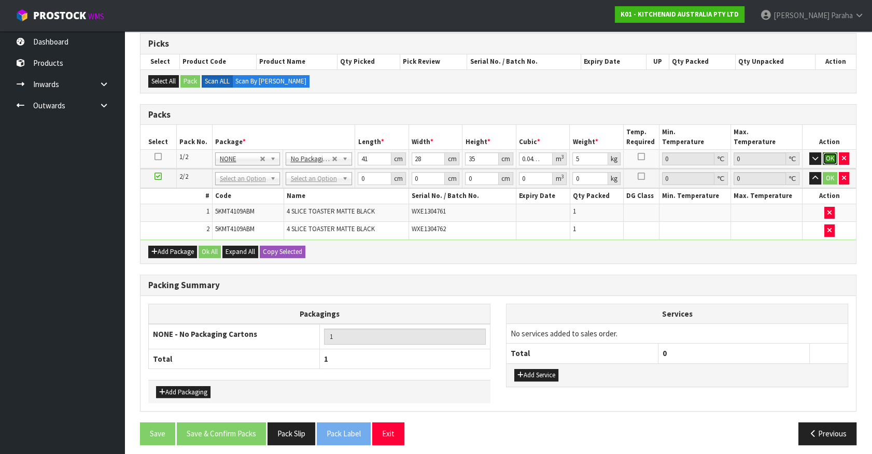
click button "OK" at bounding box center [829, 158] width 15 height 12
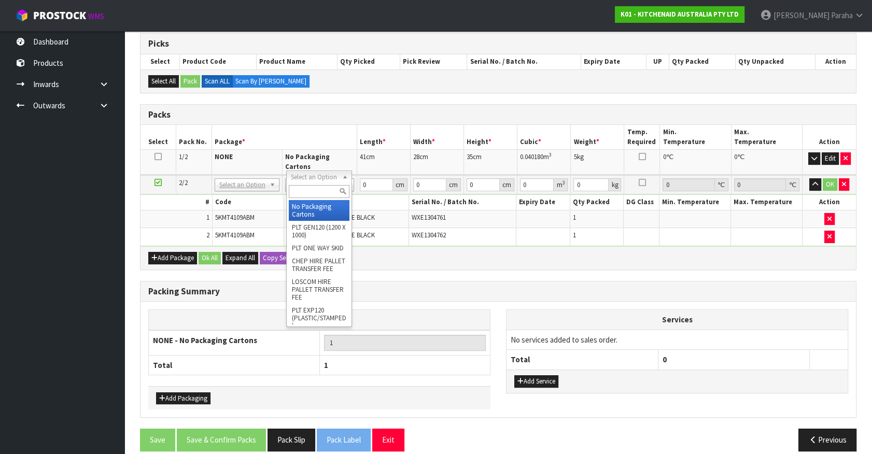
drag, startPoint x: 305, startPoint y: 207, endPoint x: 330, endPoint y: 204, distance: 24.6
type input "2"
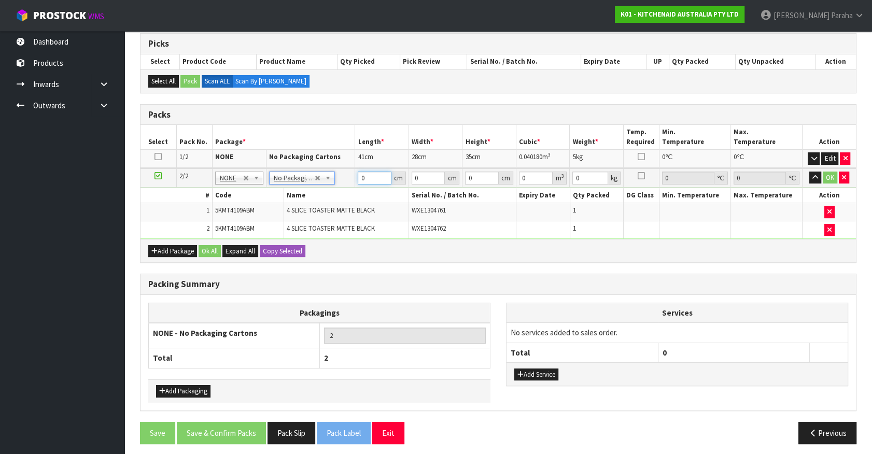
click at [361, 179] on input "0" at bounding box center [375, 178] width 34 height 13
click at [366, 178] on input "0" at bounding box center [375, 178] width 34 height 13
type input "76"
type input "38"
type input "2"
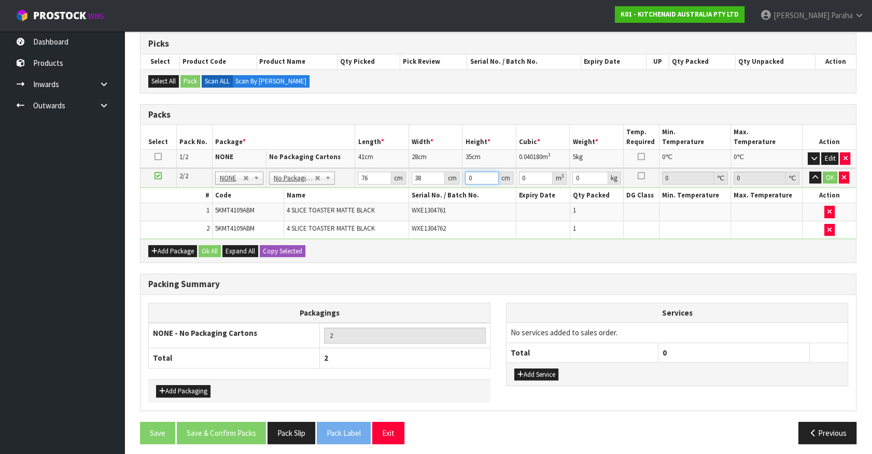
type input "0.005776"
type input "29"
type input "0.083752"
type input "29"
type input "10"
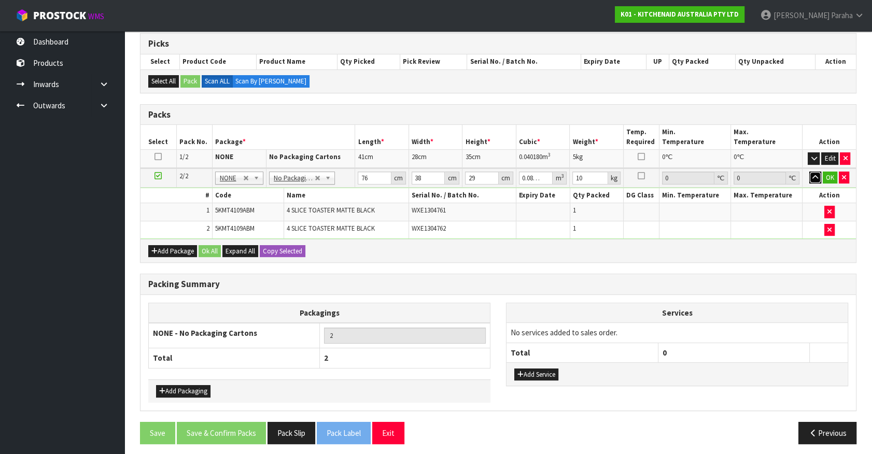
click at [809, 172] on button "button" at bounding box center [815, 178] width 12 height 12
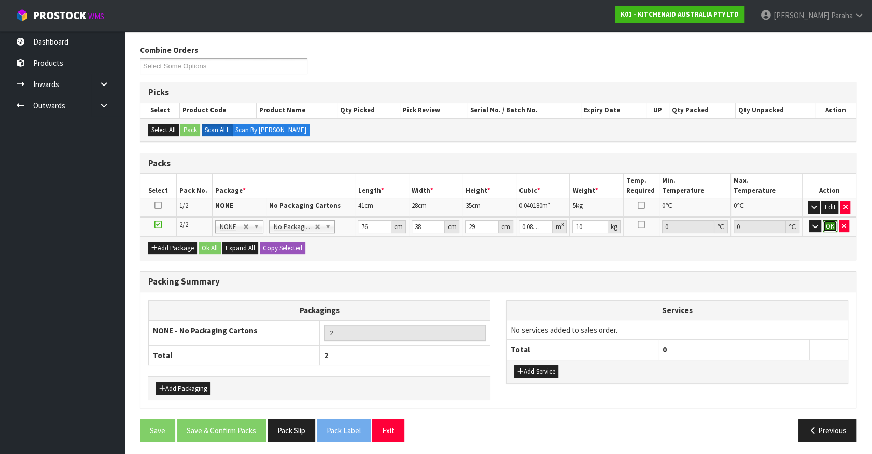
click button "OK" at bounding box center [829, 226] width 15 height 12
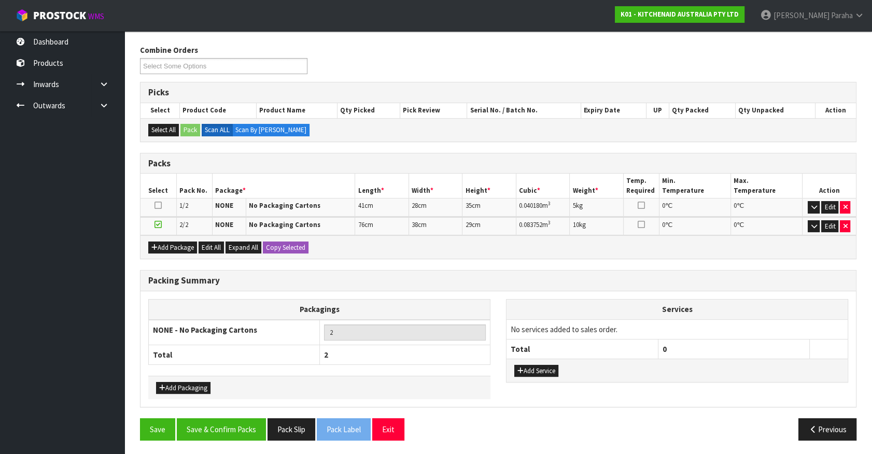
scroll to position [121, 0]
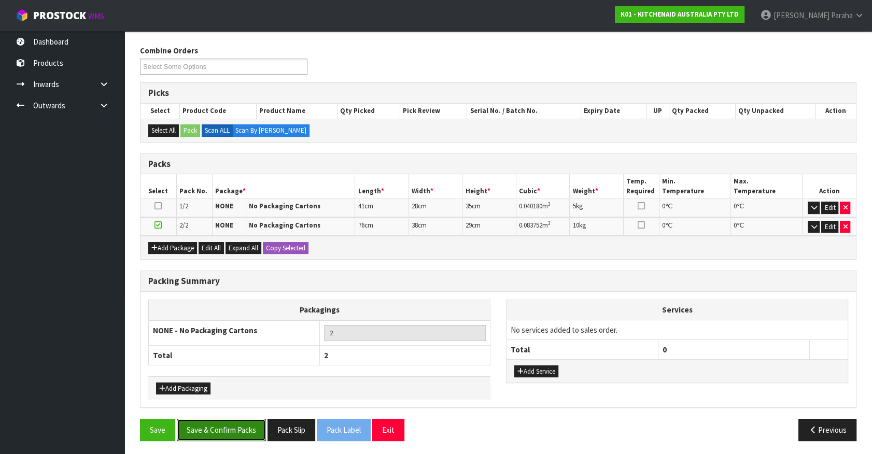
click at [197, 433] on button "Save & Confirm Packs" at bounding box center [221, 430] width 89 height 22
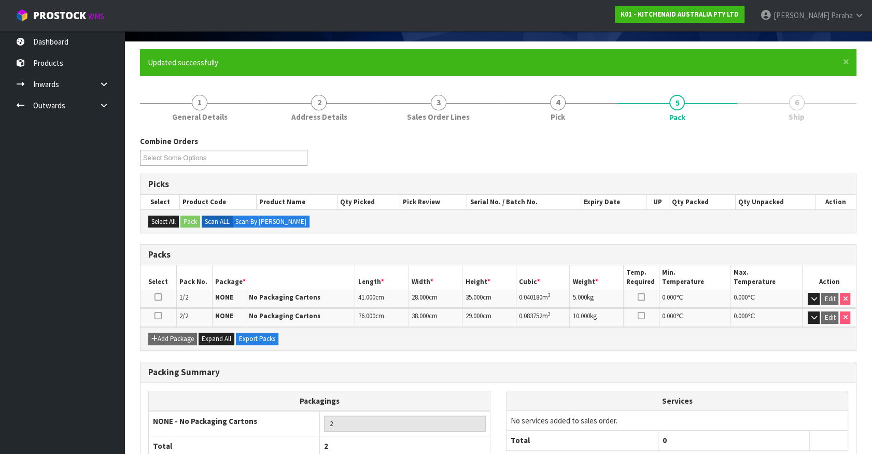
scroll to position [135, 0]
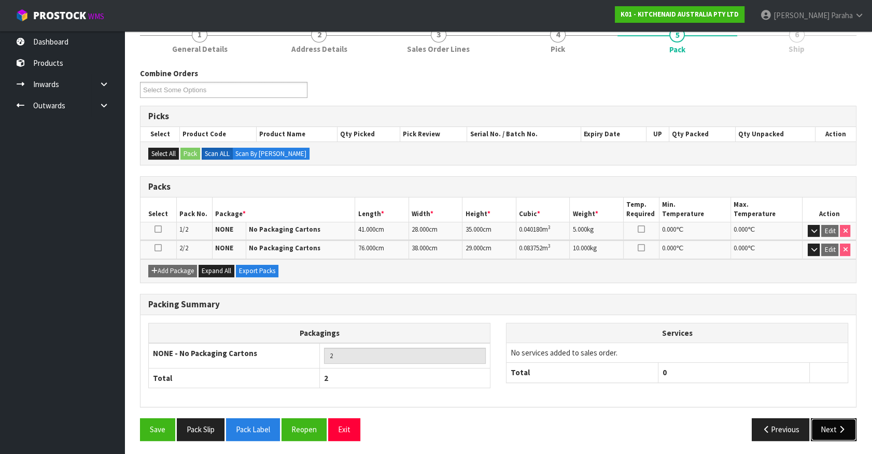
click at [839, 426] on icon "button" at bounding box center [841, 429] width 10 height 8
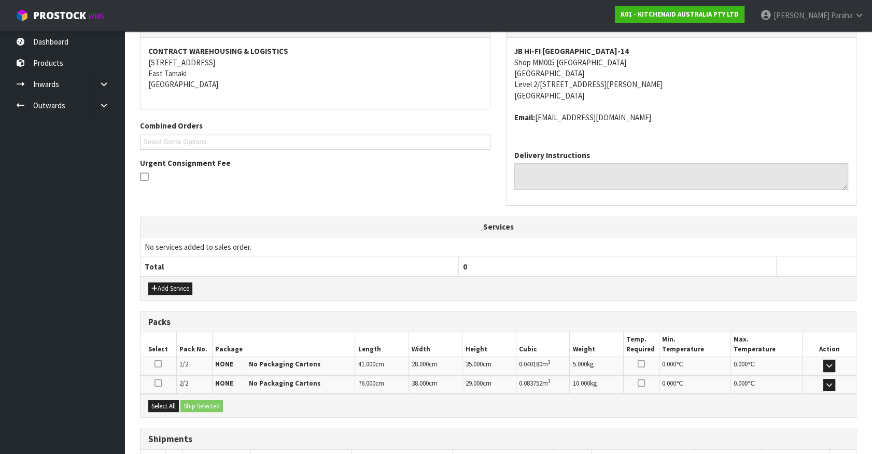
scroll to position [259, 0]
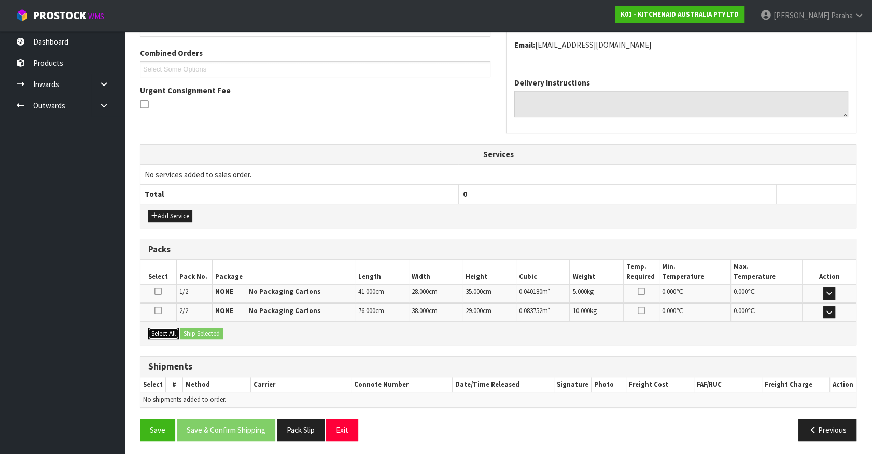
click at [161, 332] on button "Select All" at bounding box center [163, 334] width 31 height 12
click at [209, 336] on button "Ship Selected" at bounding box center [201, 334] width 42 height 12
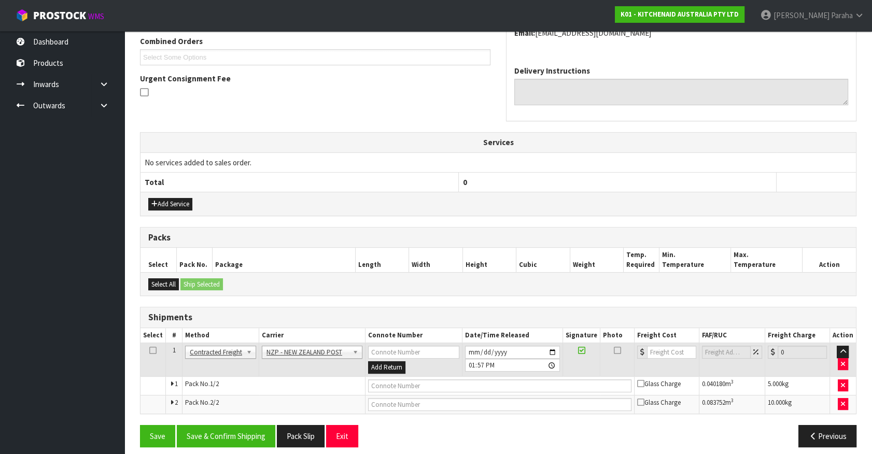
scroll to position [278, 0]
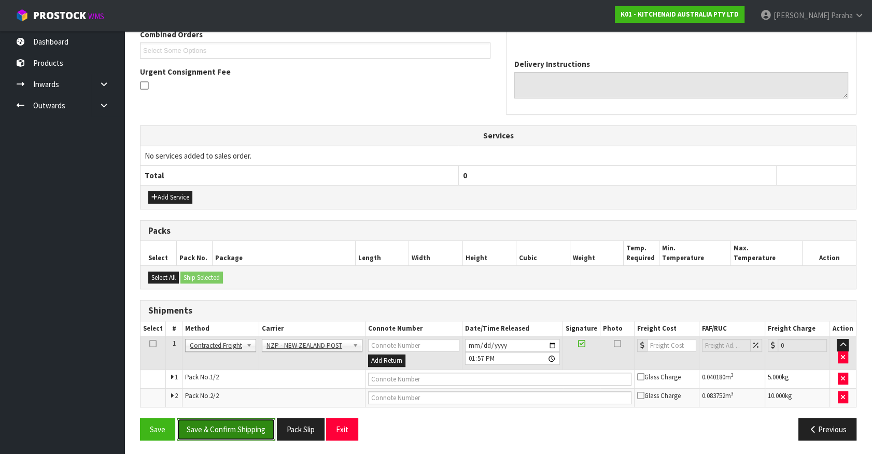
click at [257, 421] on button "Save & Confirm Shipping" at bounding box center [226, 429] width 98 height 22
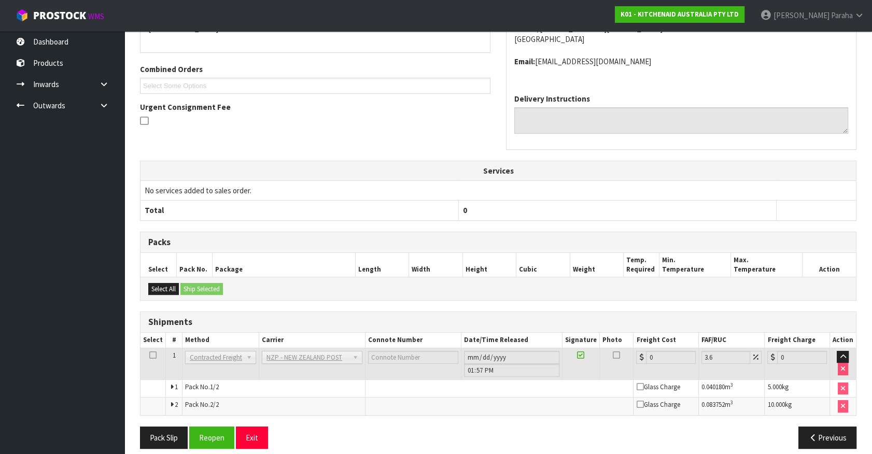
scroll to position [262, 0]
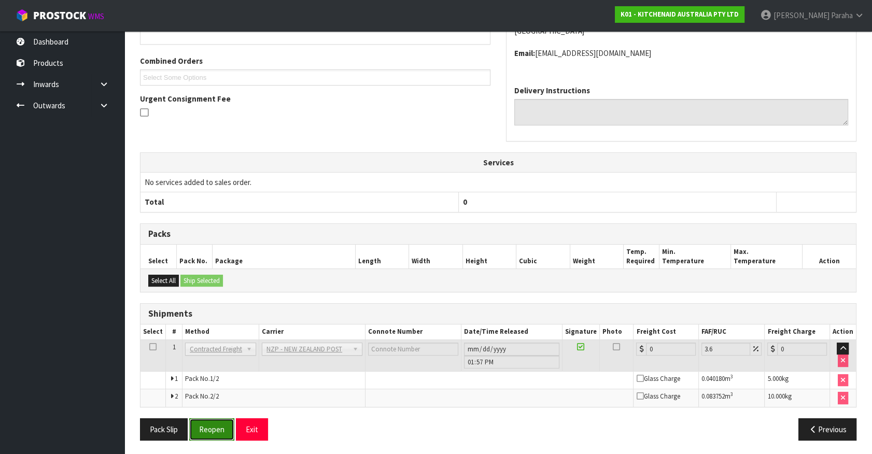
click at [211, 427] on button "Reopen" at bounding box center [211, 429] width 45 height 22
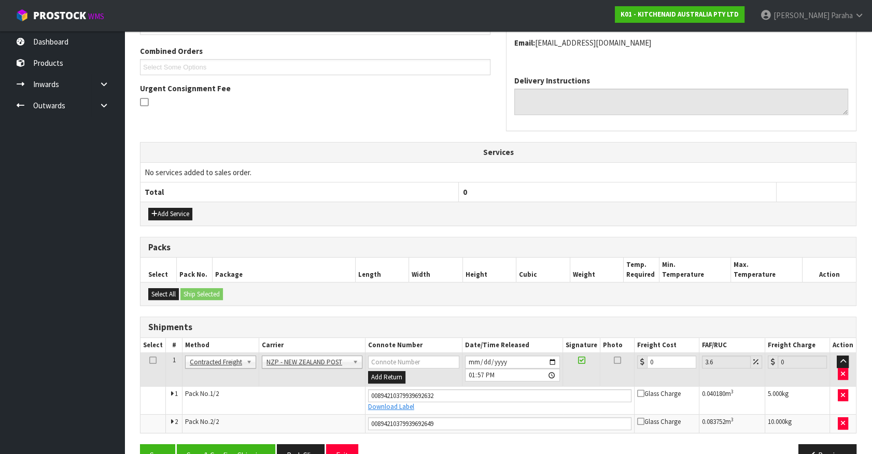
scroll to position [287, 0]
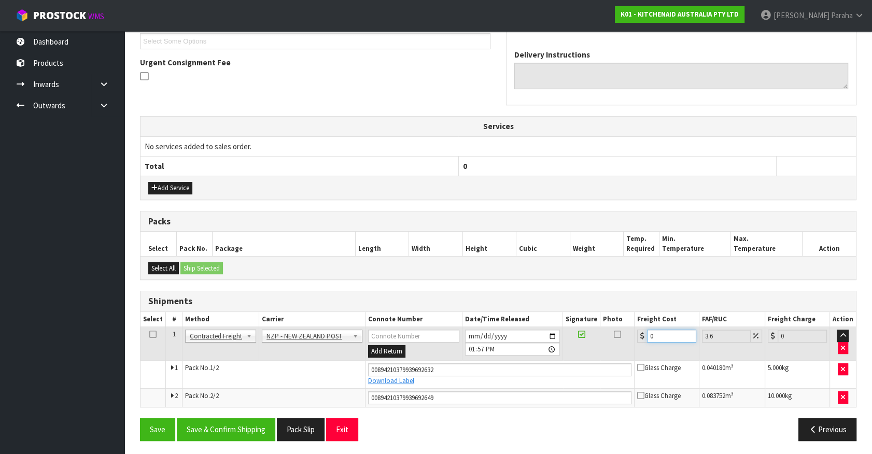
drag, startPoint x: 645, startPoint y: 327, endPoint x: 634, endPoint y: 327, distance: 10.9
click at [634, 327] on td "0" at bounding box center [666, 344] width 65 height 34
type input "8"
type input "8.29"
type input "8.6"
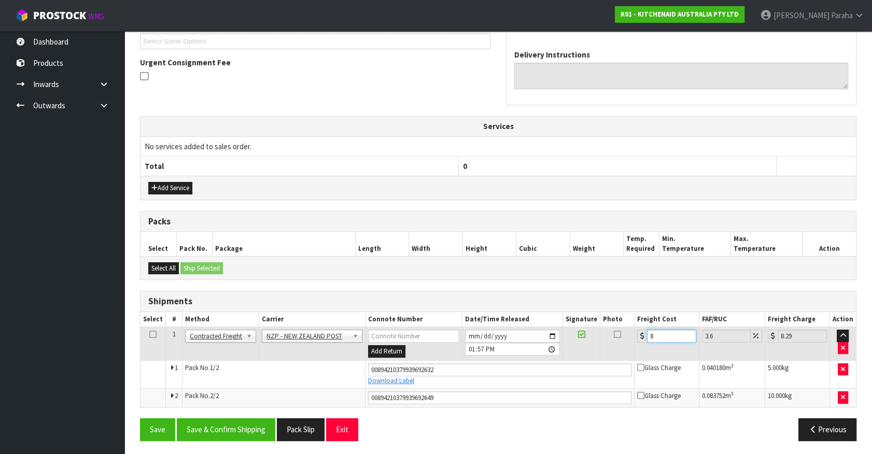
type input "8.91"
type input "8.66"
type input "8.97"
type input "8.66"
click at [227, 435] on button "Save & Confirm Shipping" at bounding box center [226, 429] width 98 height 22
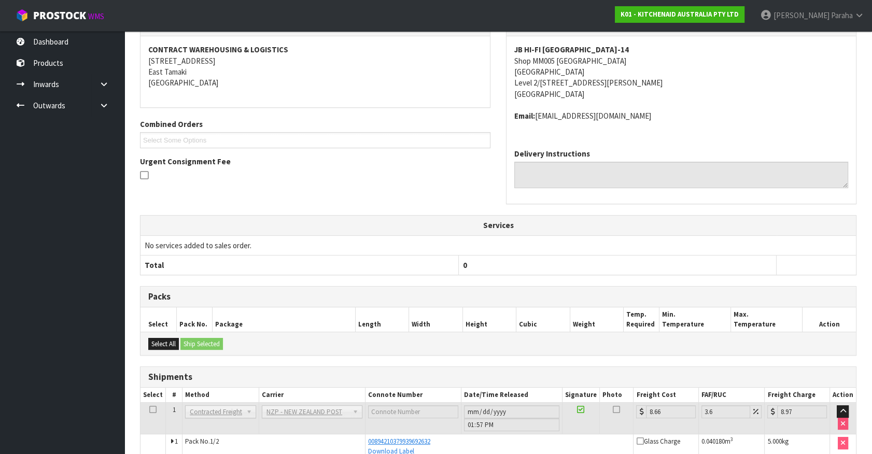
scroll to position [258, 0]
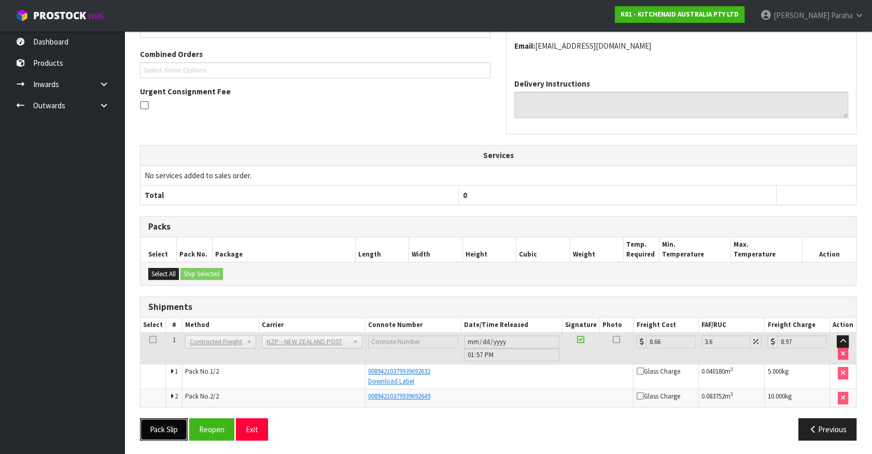
click at [155, 430] on button "Pack Slip" at bounding box center [164, 429] width 48 height 22
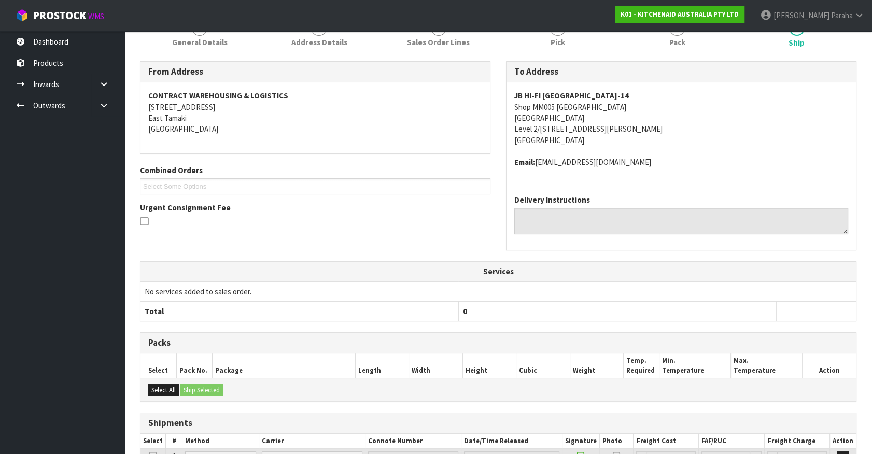
scroll to position [22, 0]
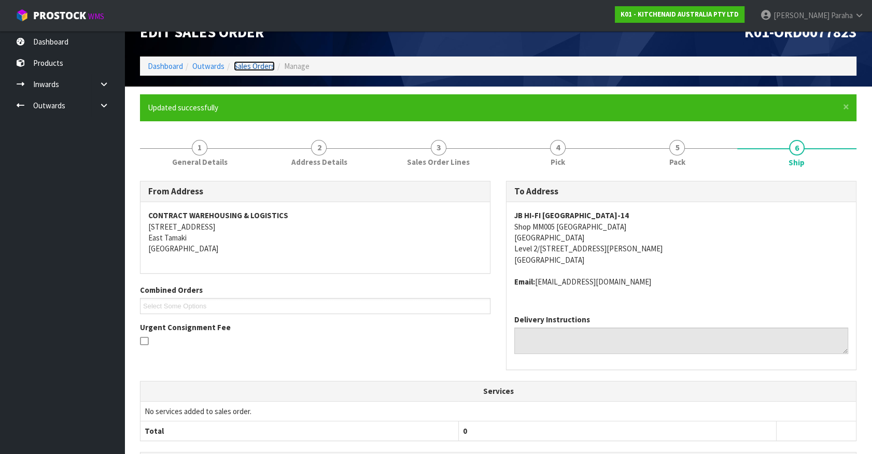
click at [257, 67] on link "Sales Orders" at bounding box center [254, 66] width 41 height 10
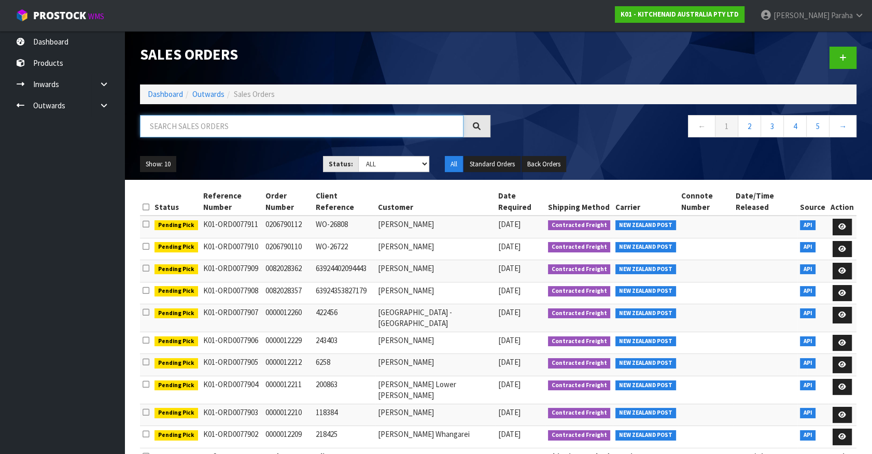
click at [300, 125] on input "text" at bounding box center [301, 126] width 323 height 22
click at [360, 130] on input "text" at bounding box center [301, 126] width 323 height 22
type input "JOB-0407812"
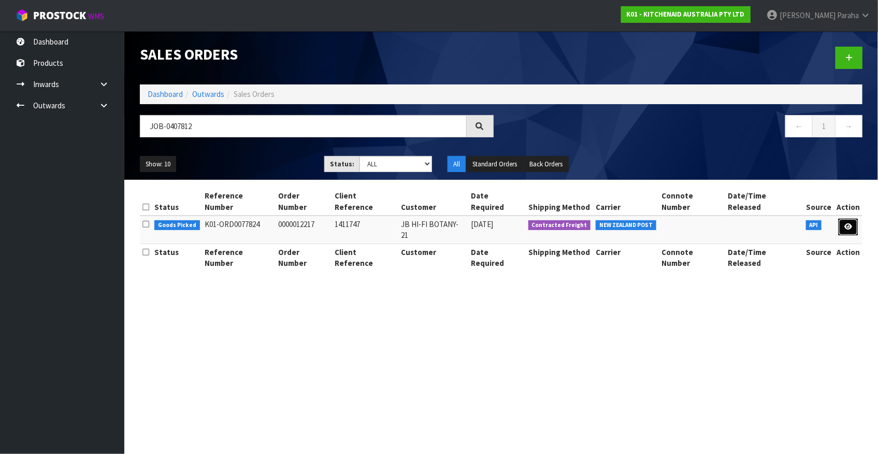
click at [850, 219] on link at bounding box center [848, 227] width 19 height 17
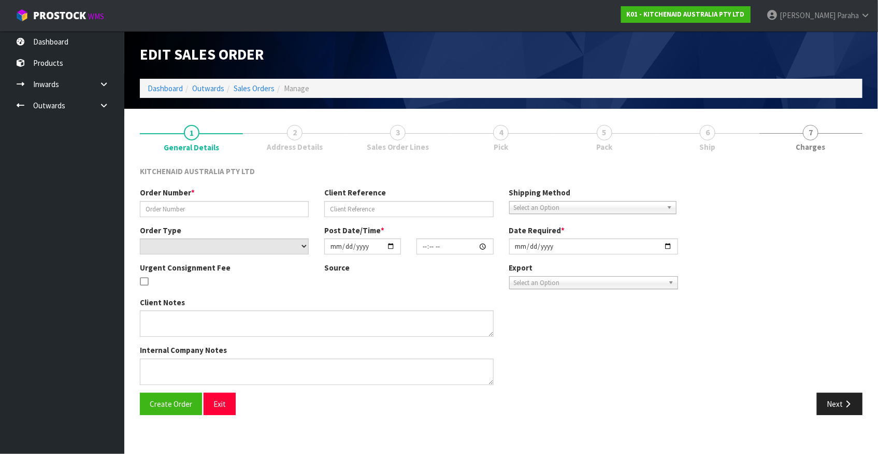
type input "0000012217"
type input "1411747"
select select "number:0"
type input "2025-08-15"
type input "11:30:50.000"
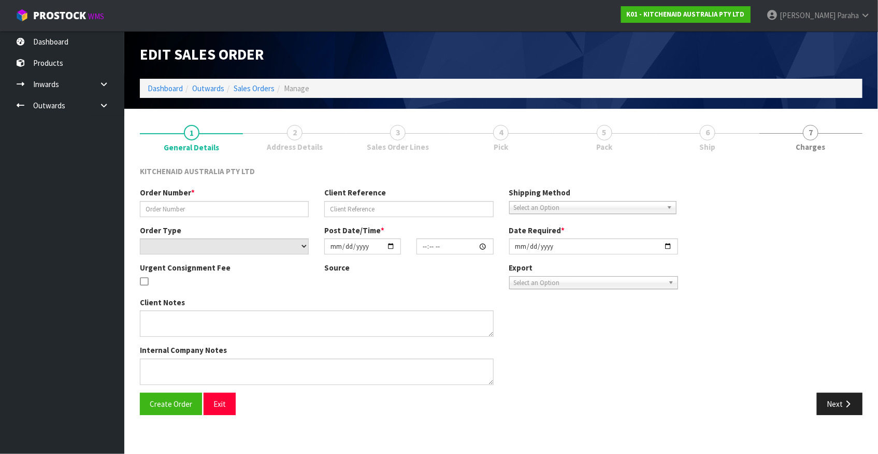
type input "2025-08-15"
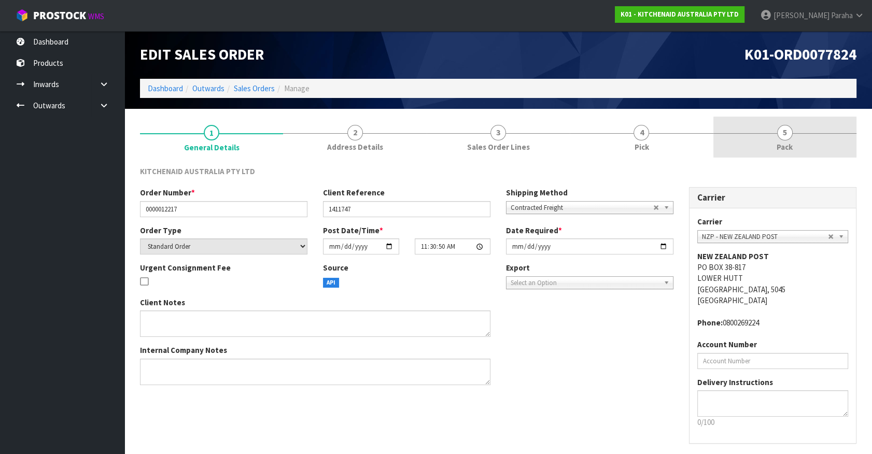
click at [789, 133] on span "5" at bounding box center [785, 133] width 16 height 16
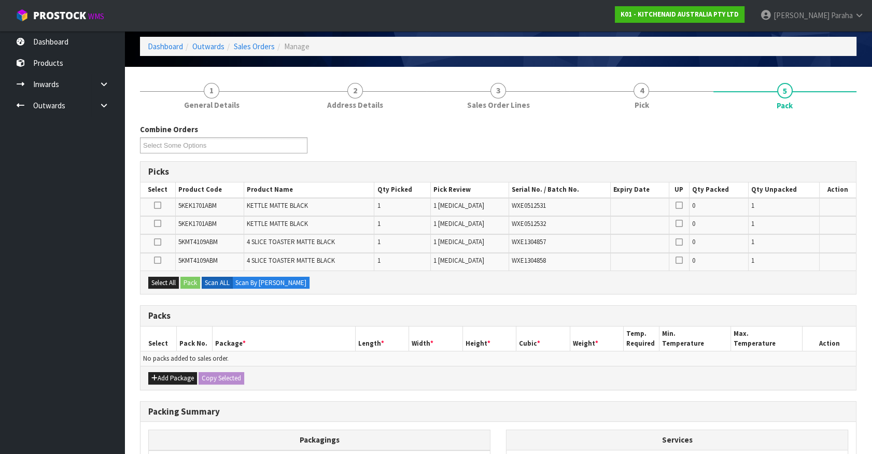
scroll to position [94, 0]
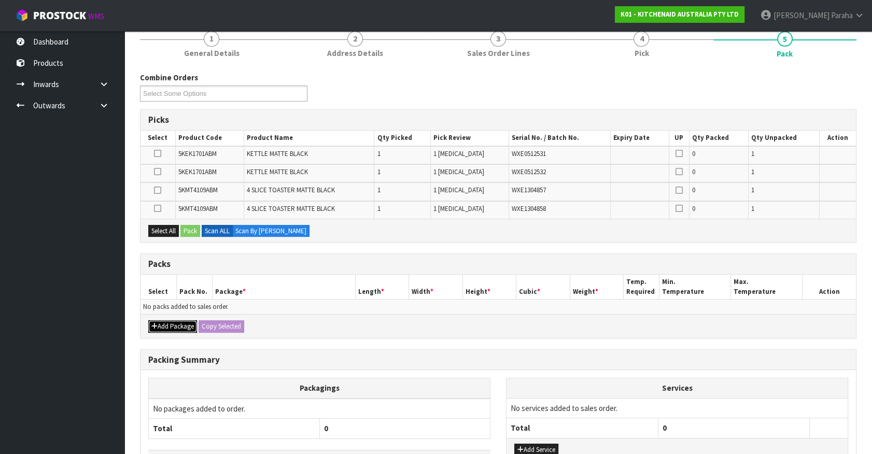
click at [176, 323] on button "Add Package" at bounding box center [172, 326] width 49 height 12
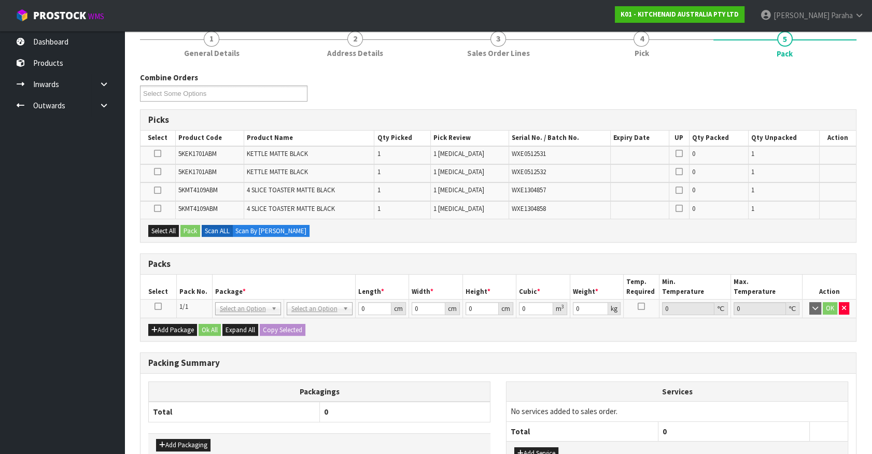
click at [160, 306] on icon at bounding box center [157, 306] width 7 height 1
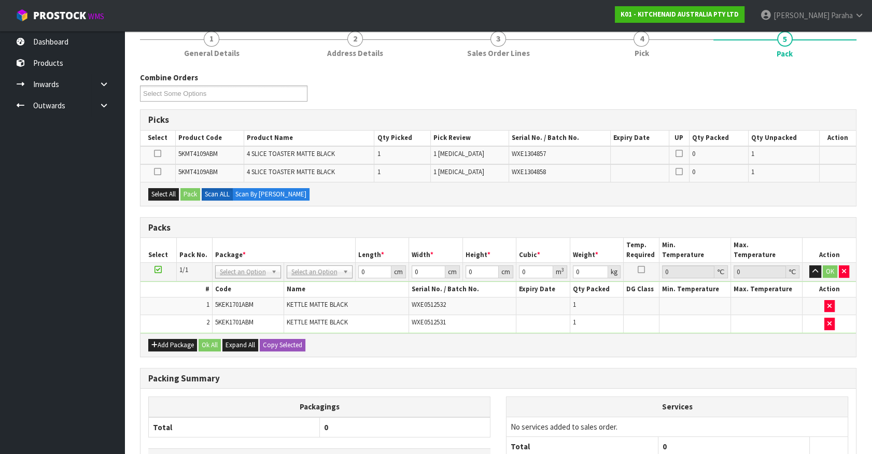
click at [164, 336] on div "Add Package Ok All Expand All Copy Selected" at bounding box center [497, 344] width 715 height 23
click at [164, 340] on button "Add Package" at bounding box center [172, 345] width 49 height 12
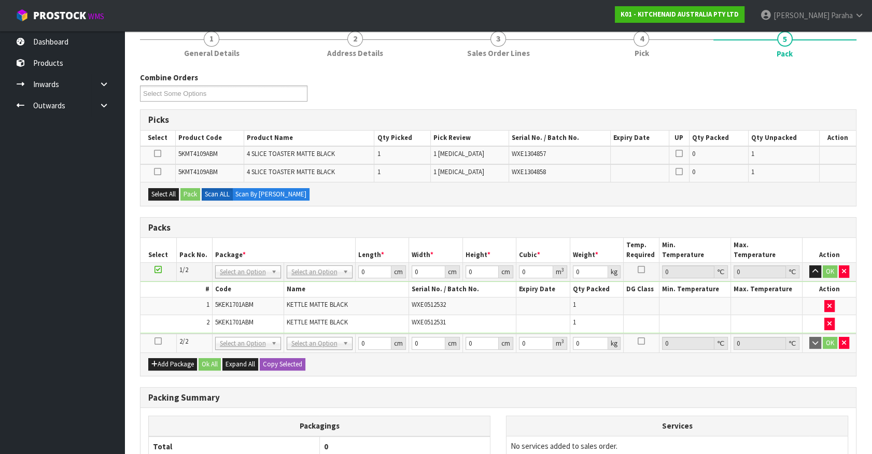
click at [159, 341] on icon at bounding box center [157, 341] width 7 height 1
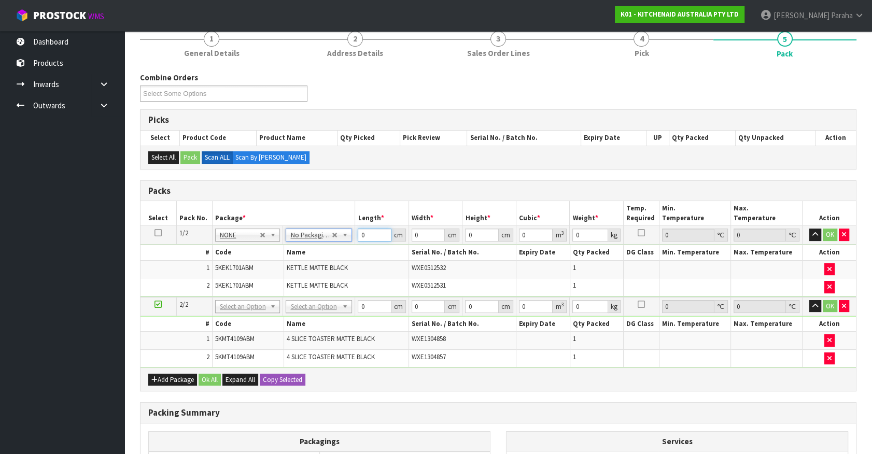
drag, startPoint x: 368, startPoint y: 235, endPoint x: 349, endPoint y: 230, distance: 19.9
click at [349, 230] on tr "1/2 NONE 007-001 007-002 007-004 007-009 007-013 007-014 007-015 007-017 007-01…" at bounding box center [497, 235] width 715 height 19
type input "41"
type input "28"
type input "3"
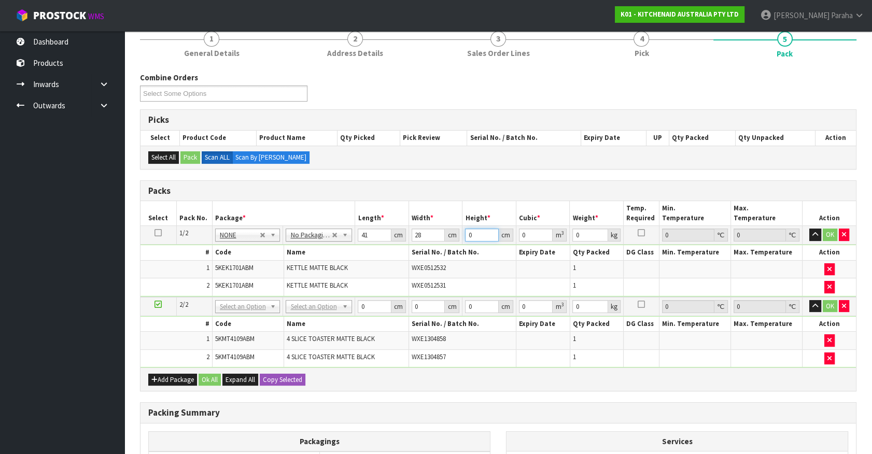
type input "0.003444"
type input "35"
type input "0.04018"
type input "35"
type input "5"
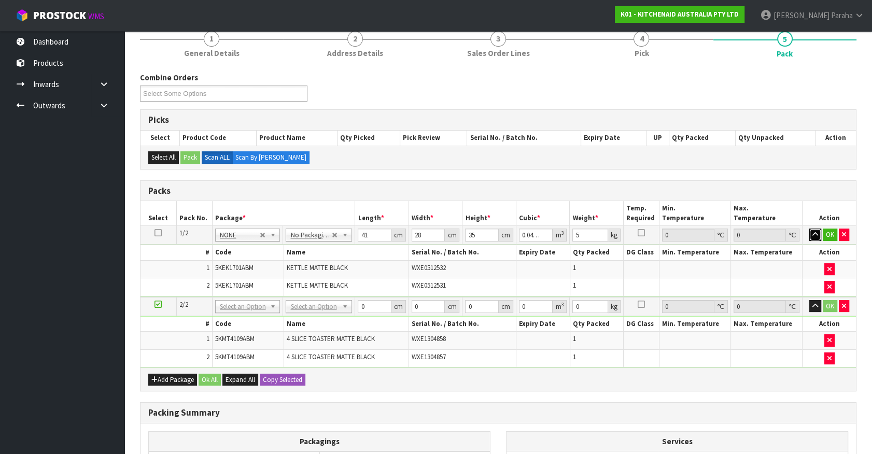
click at [809, 229] on button "button" at bounding box center [815, 235] width 12 height 12
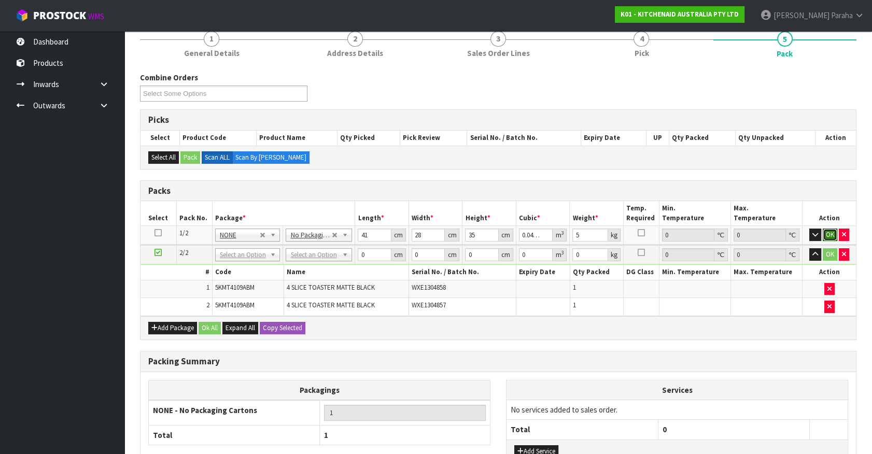
click button "OK" at bounding box center [829, 235] width 15 height 12
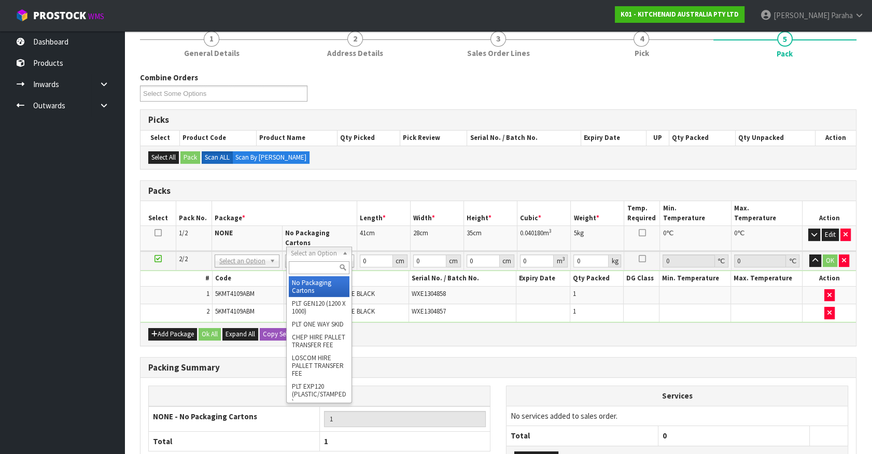
type input "2"
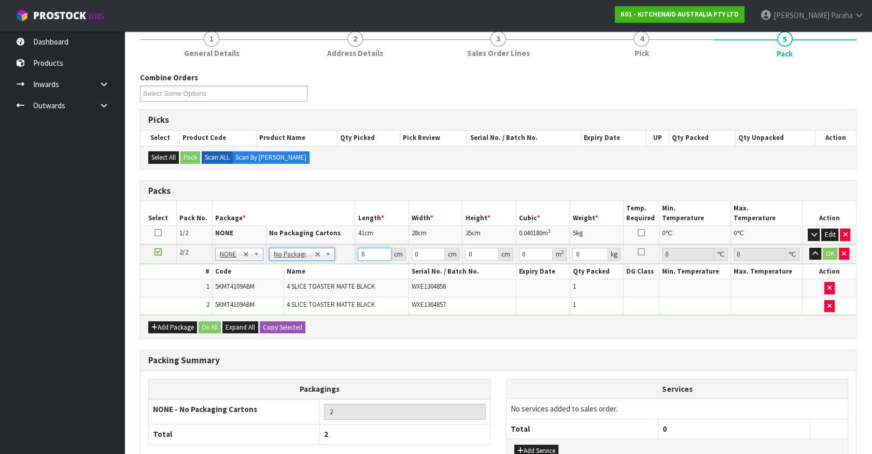
drag, startPoint x: 367, startPoint y: 250, endPoint x: 354, endPoint y: 248, distance: 13.2
click at [355, 248] on td "0 cm" at bounding box center [382, 254] width 54 height 19
type input "76"
type input "38"
type input "2"
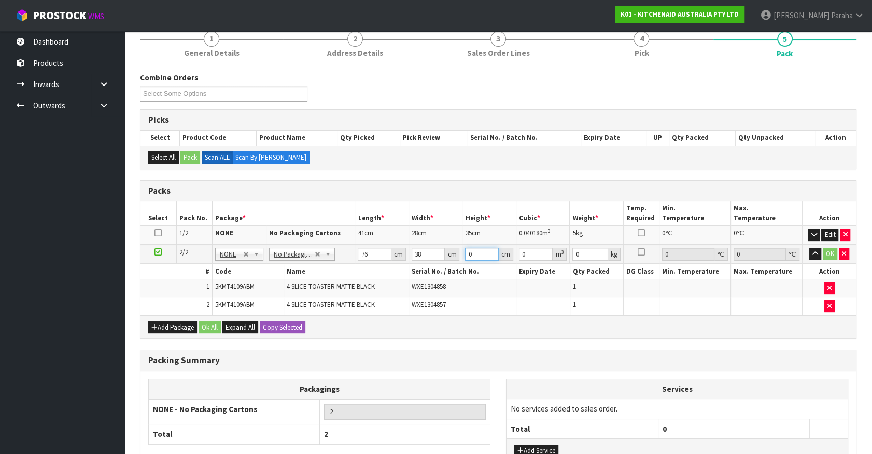
type input "0.005776"
type input "29"
type input "0.083752"
type input "29"
type input "10"
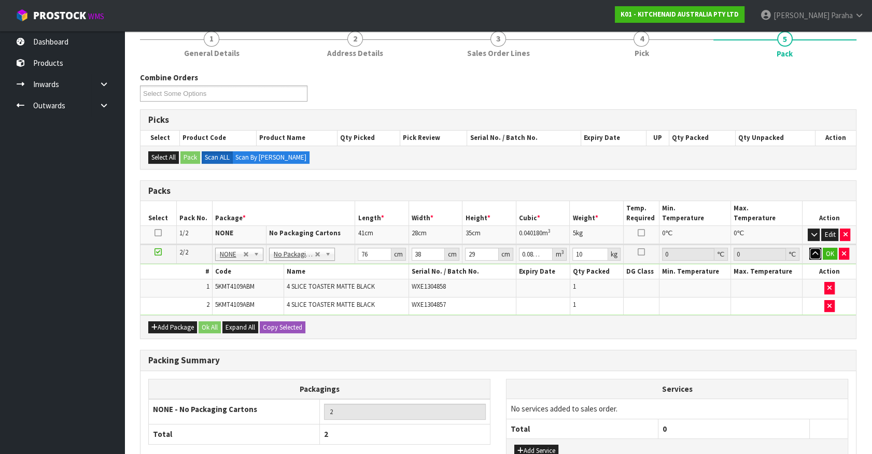
click at [809, 248] on button "button" at bounding box center [815, 254] width 12 height 12
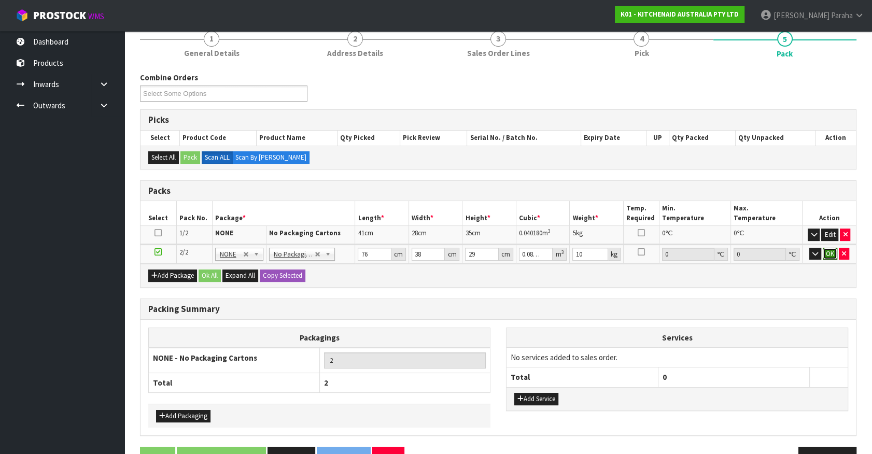
click button "OK" at bounding box center [829, 254] width 15 height 12
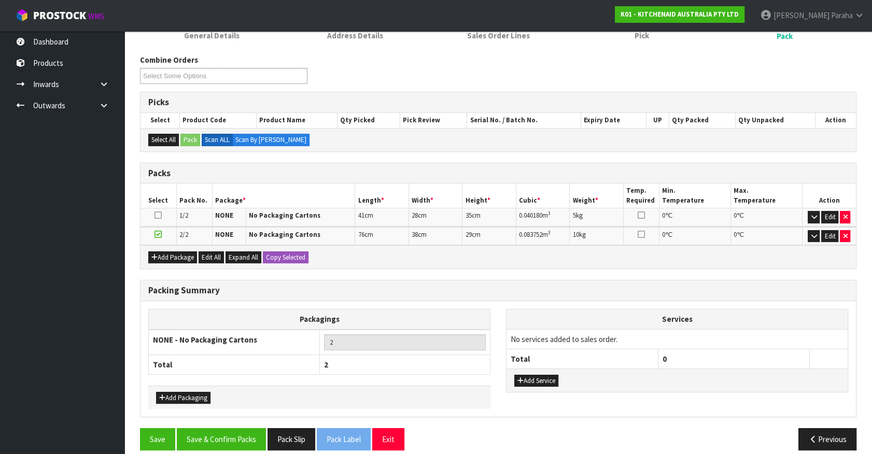
scroll to position [121, 0]
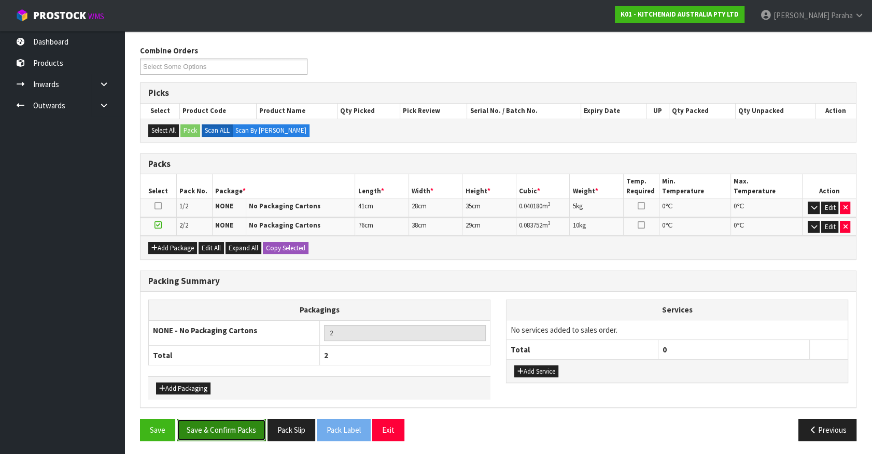
click at [217, 429] on button "Save & Confirm Packs" at bounding box center [221, 430] width 89 height 22
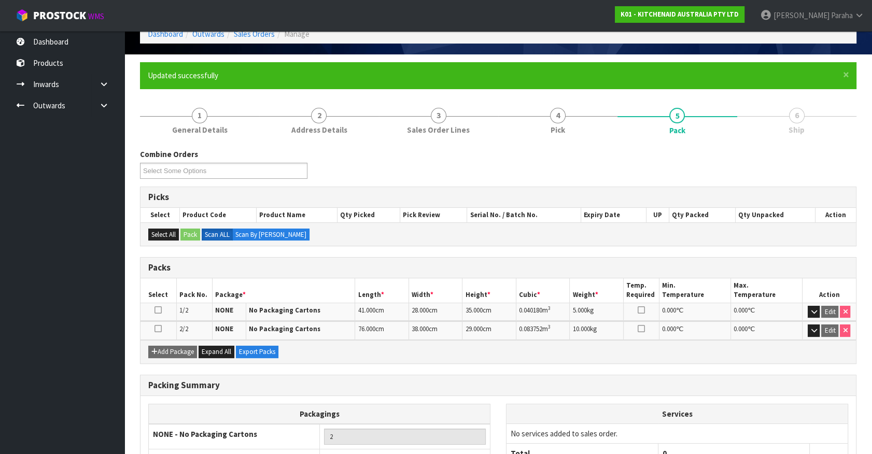
scroll to position [135, 0]
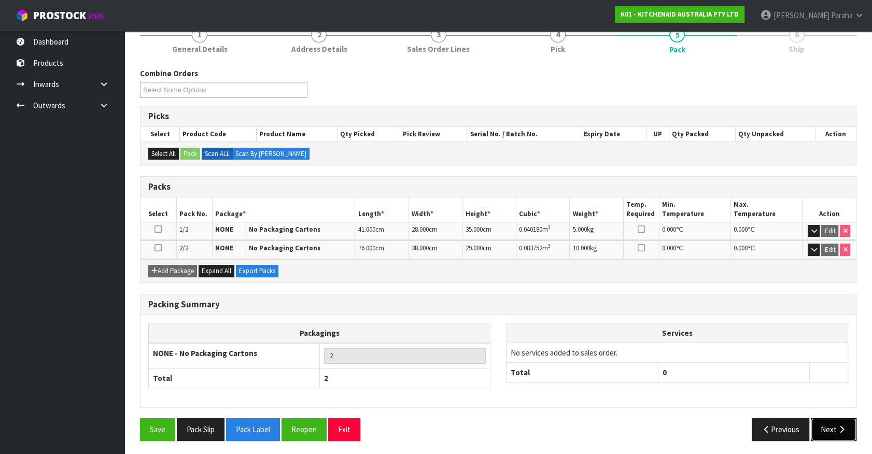
click at [832, 430] on button "Next" at bounding box center [833, 429] width 46 height 22
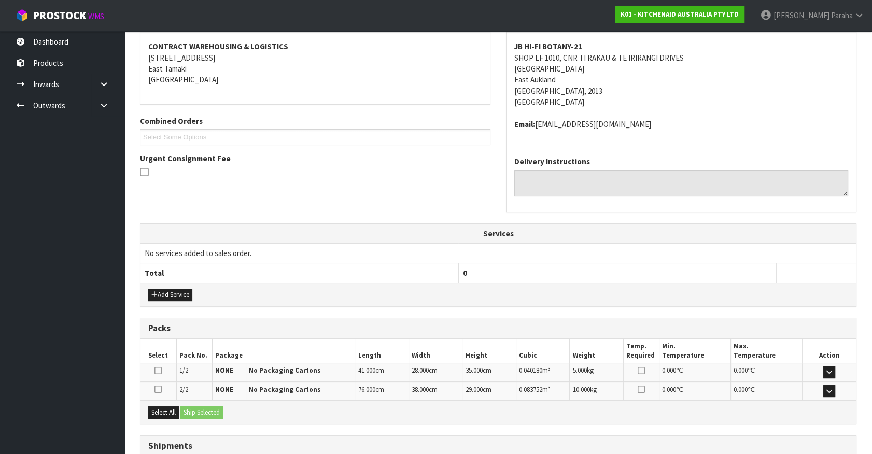
scroll to position [270, 0]
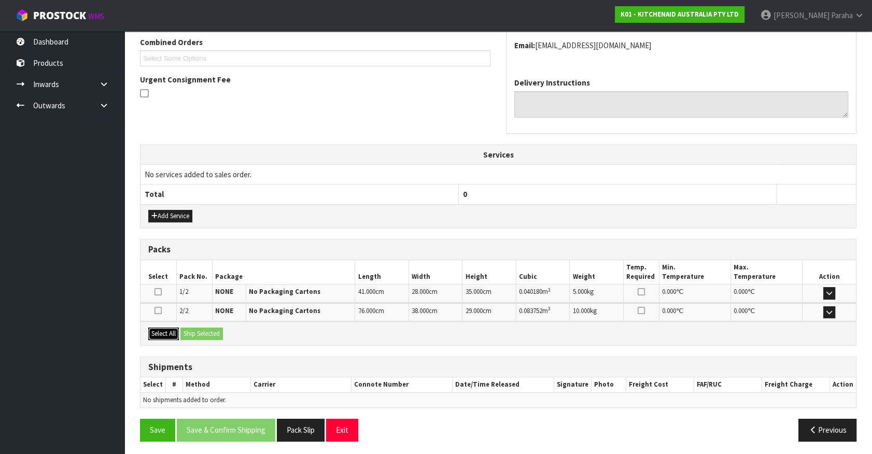
click at [177, 333] on button "Select All" at bounding box center [163, 334] width 31 height 12
click at [190, 331] on button "Ship Selected" at bounding box center [201, 334] width 42 height 12
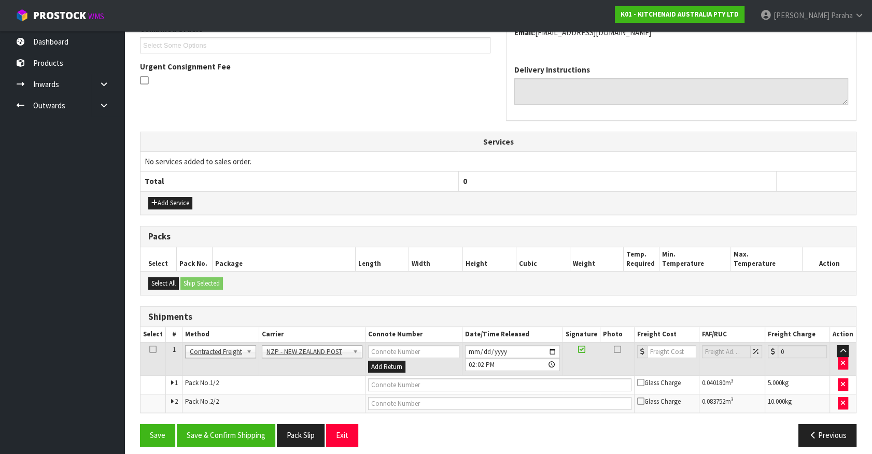
scroll to position [289, 0]
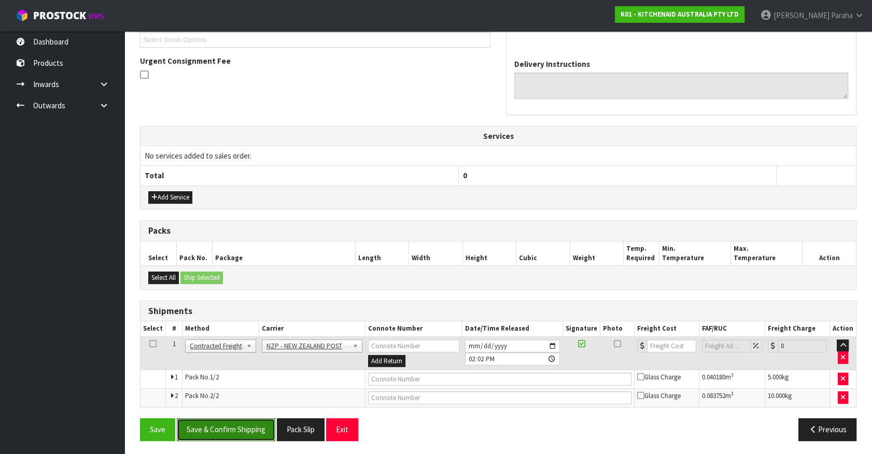
click at [250, 420] on button "Save & Confirm Shipping" at bounding box center [226, 429] width 98 height 22
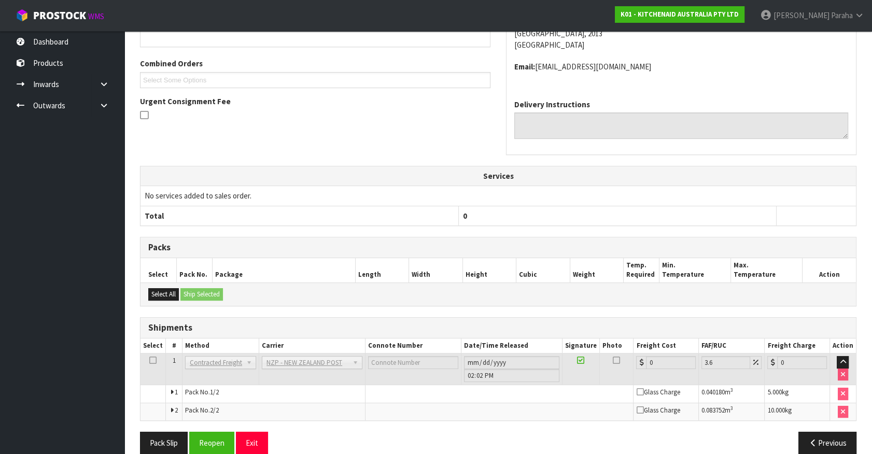
scroll to position [274, 0]
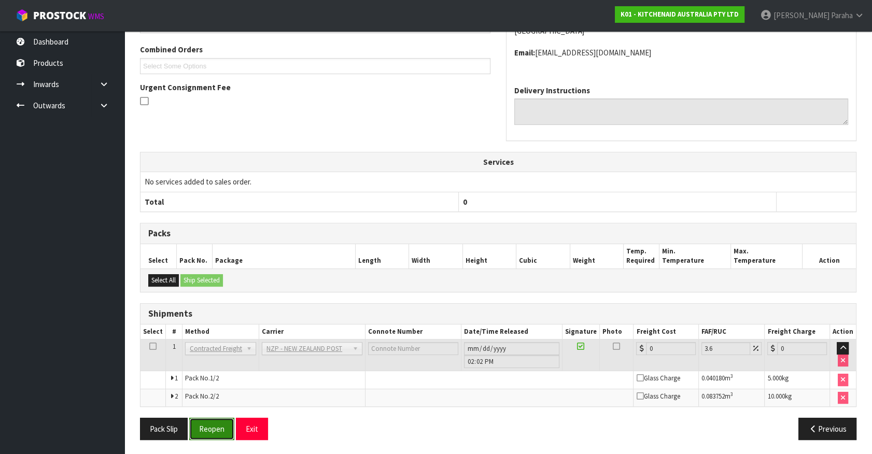
click at [218, 430] on button "Reopen" at bounding box center [211, 429] width 45 height 22
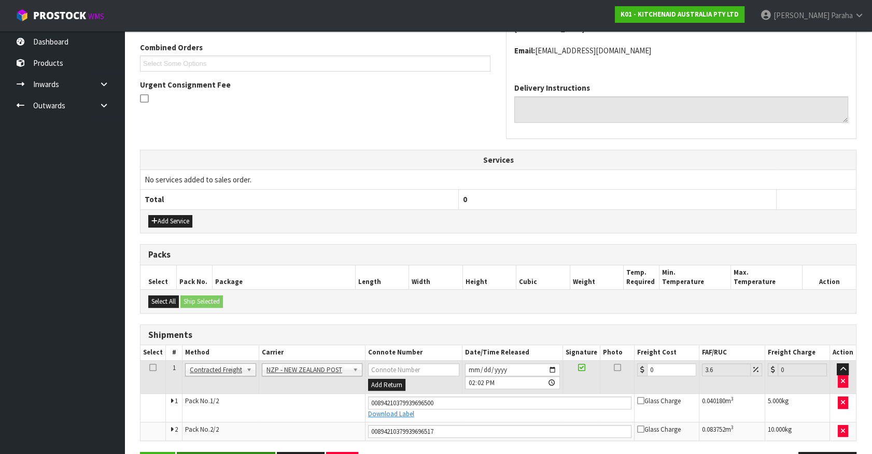
scroll to position [298, 0]
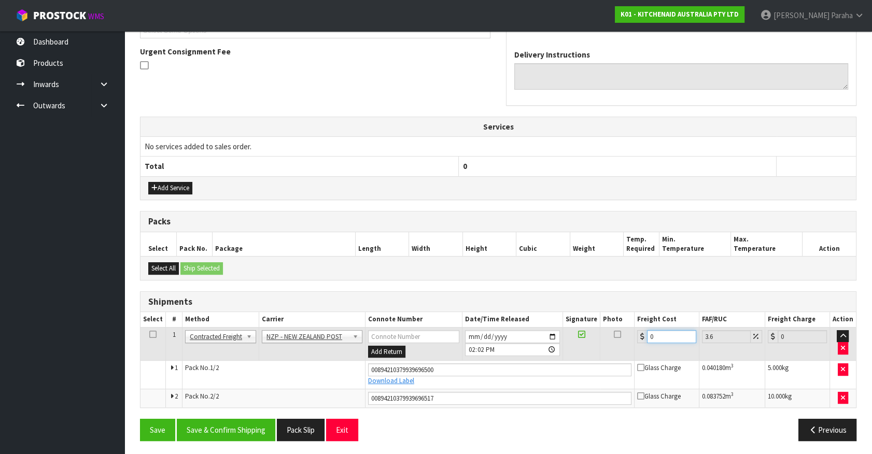
drag, startPoint x: 657, startPoint y: 337, endPoint x: 645, endPoint y: 337, distance: 11.9
click at [645, 337] on div "0" at bounding box center [666, 336] width 59 height 13
type input "8"
type input "8.29"
type input "8.6"
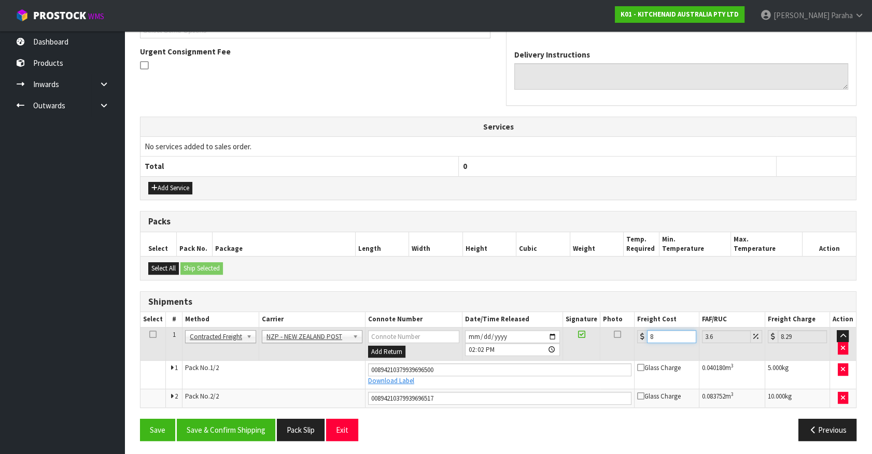
type input "8.91"
type input "8.66"
type input "8.97"
type input "8.66"
click at [238, 426] on button "Save & Confirm Shipping" at bounding box center [226, 430] width 98 height 22
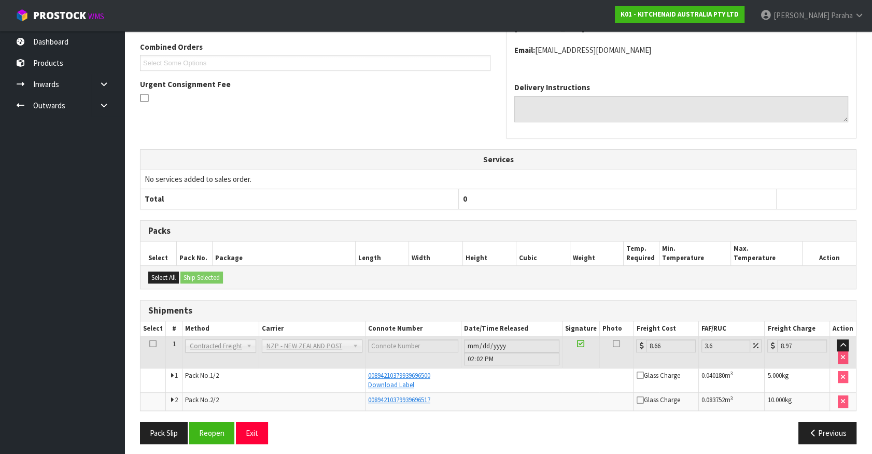
scroll to position [269, 0]
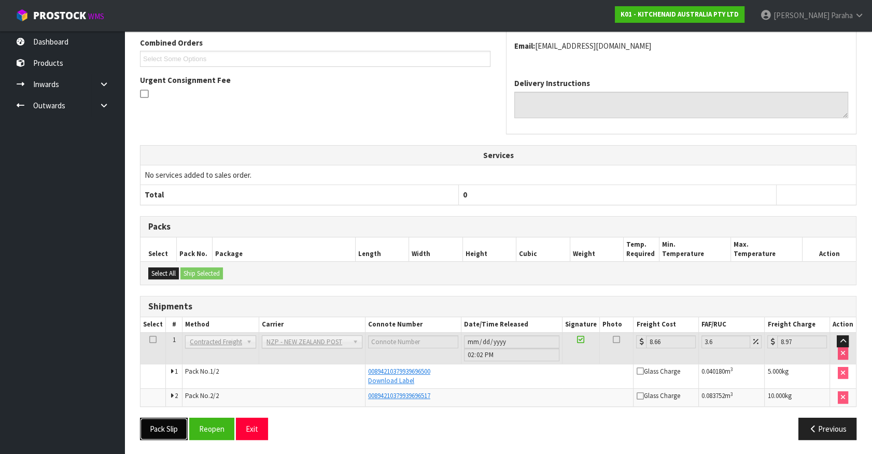
click at [159, 419] on button "Pack Slip" at bounding box center [164, 429] width 48 height 22
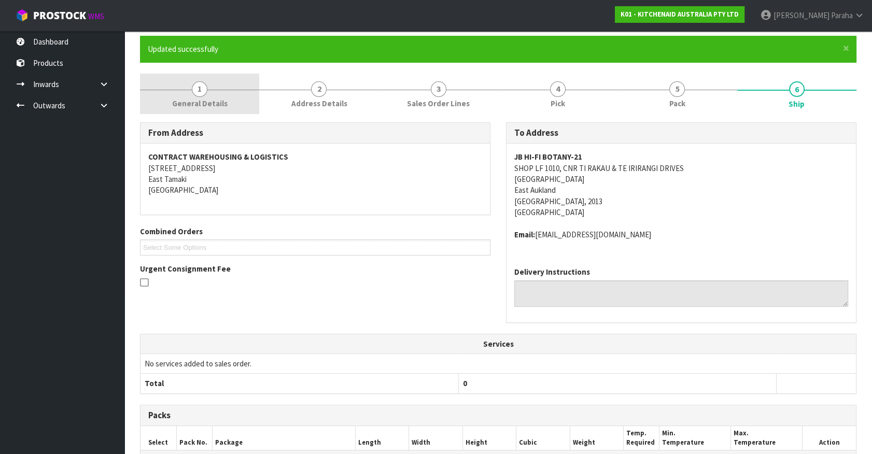
scroll to position [0, 0]
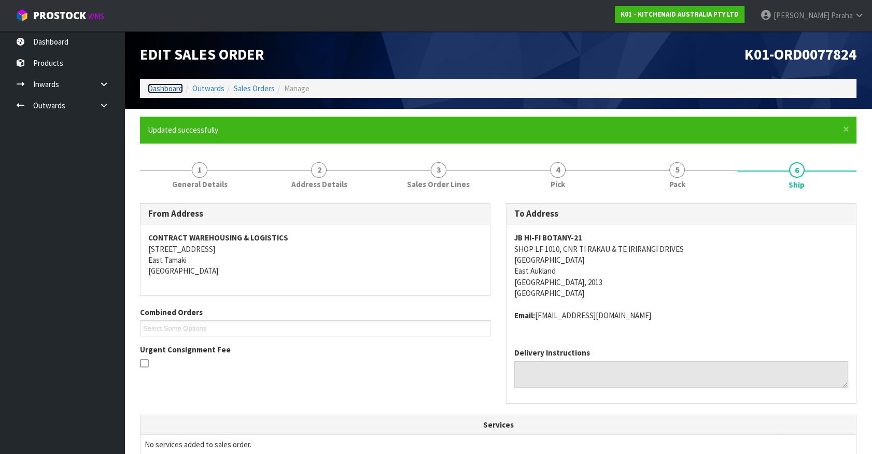
click at [168, 84] on link "Dashboard" at bounding box center [165, 88] width 35 height 10
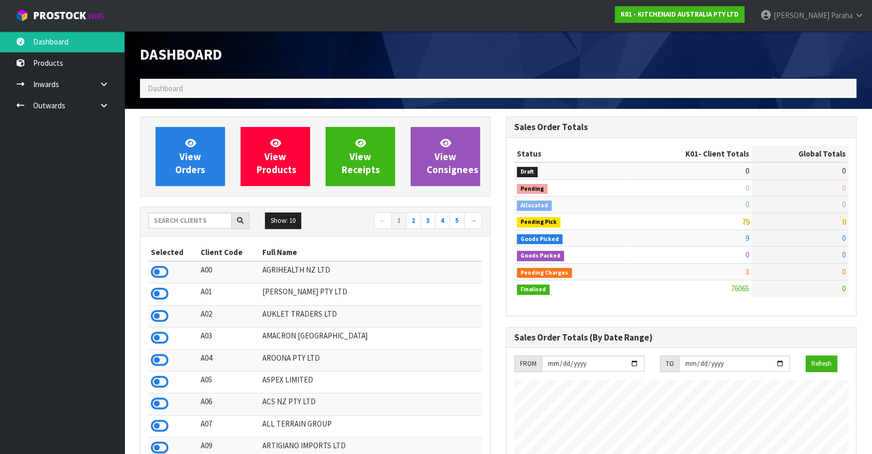
scroll to position [784, 365]
click at [62, 109] on link "Outwards" at bounding box center [62, 105] width 124 height 21
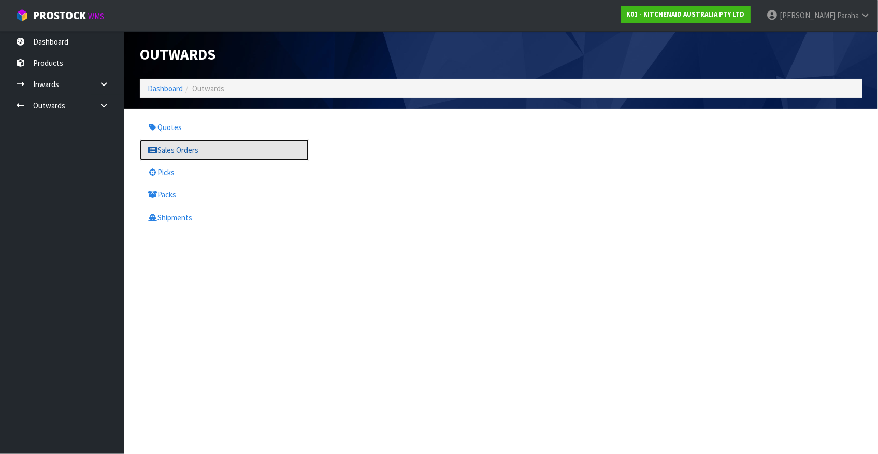
click at [203, 151] on link "Sales Orders" at bounding box center [224, 149] width 169 height 21
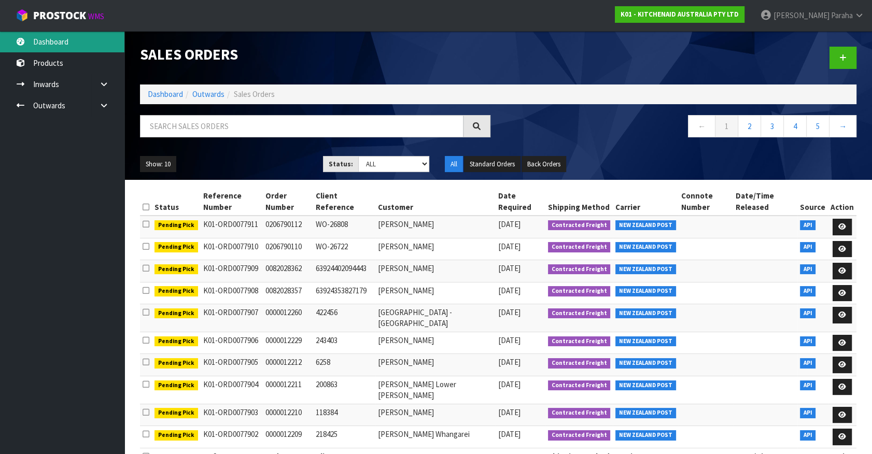
click at [31, 42] on link "Dashboard" at bounding box center [62, 41] width 124 height 21
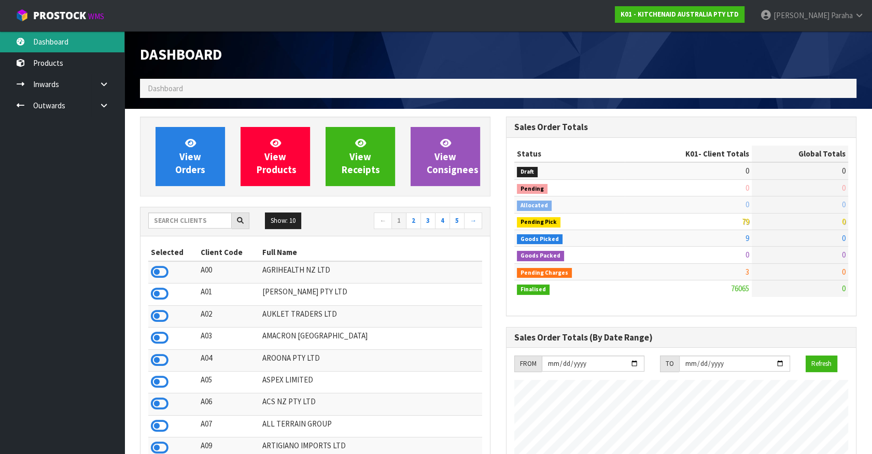
scroll to position [784, 365]
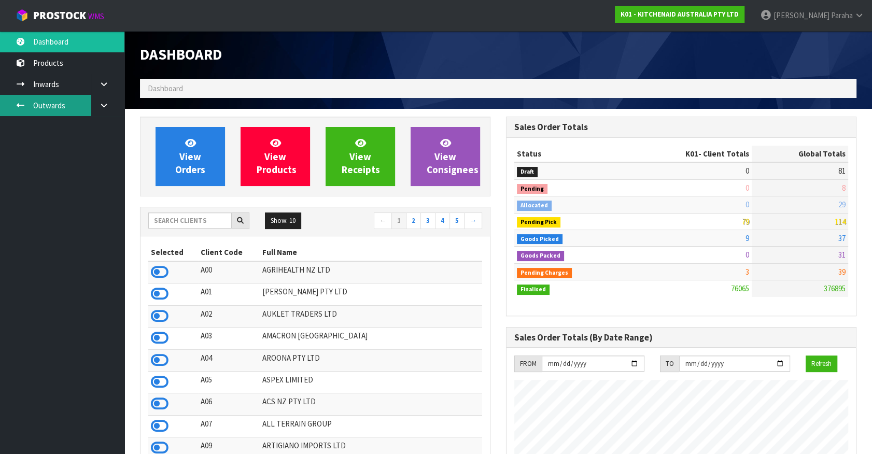
click at [57, 101] on link "Outwards" at bounding box center [62, 105] width 124 height 21
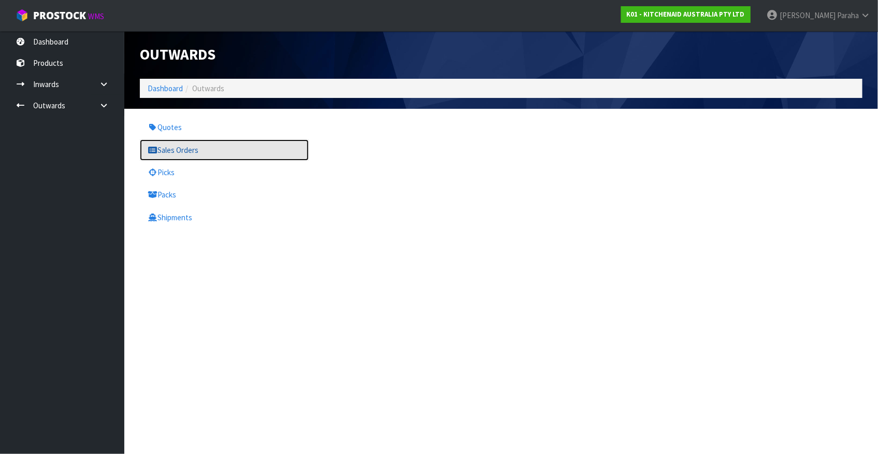
click at [161, 153] on link "Sales Orders" at bounding box center [224, 149] width 169 height 21
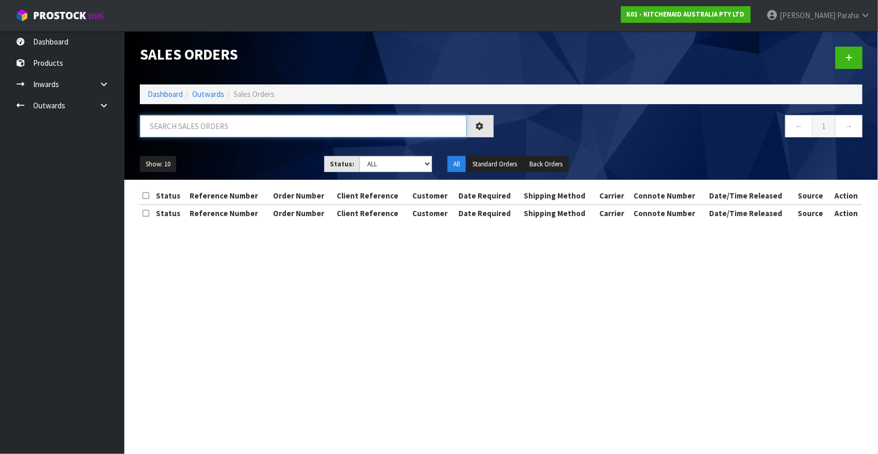
click at [171, 128] on input "text" at bounding box center [303, 126] width 327 height 22
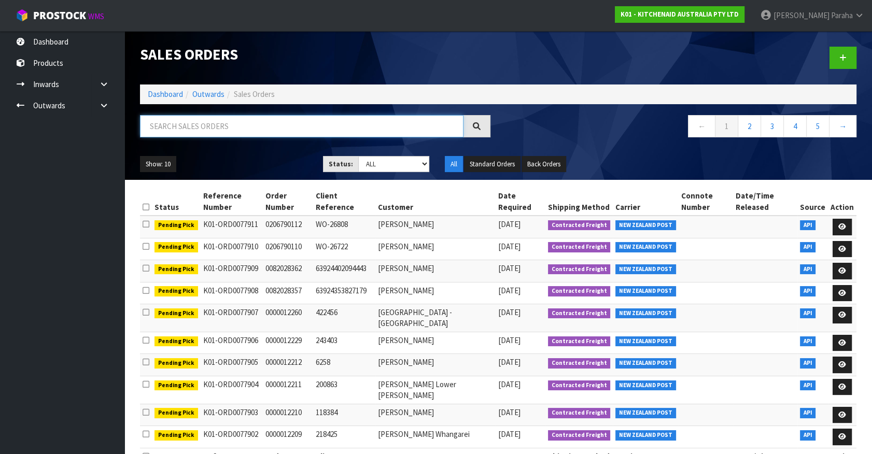
click at [166, 124] on input "text" at bounding box center [301, 126] width 323 height 22
type input "JOB-0407822"
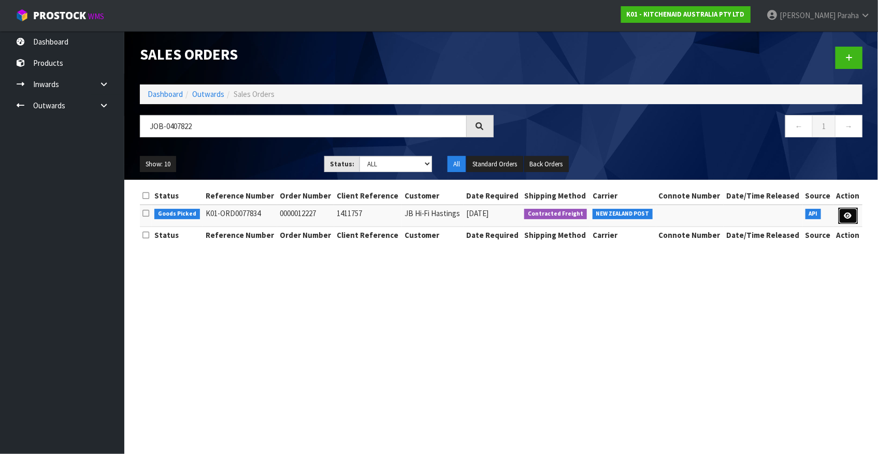
click at [852, 218] on icon at bounding box center [849, 215] width 8 height 7
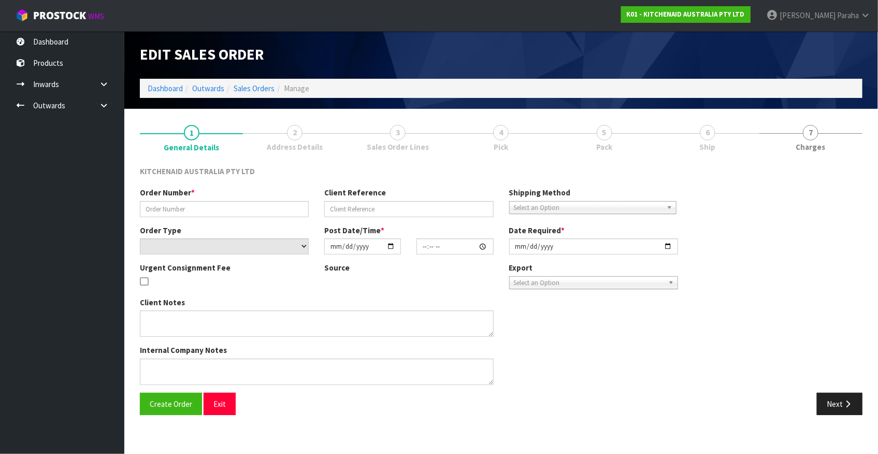
type input "0000012227"
type input "1411757"
select select "number:0"
type input "2025-08-15"
type input "11:31:11.000"
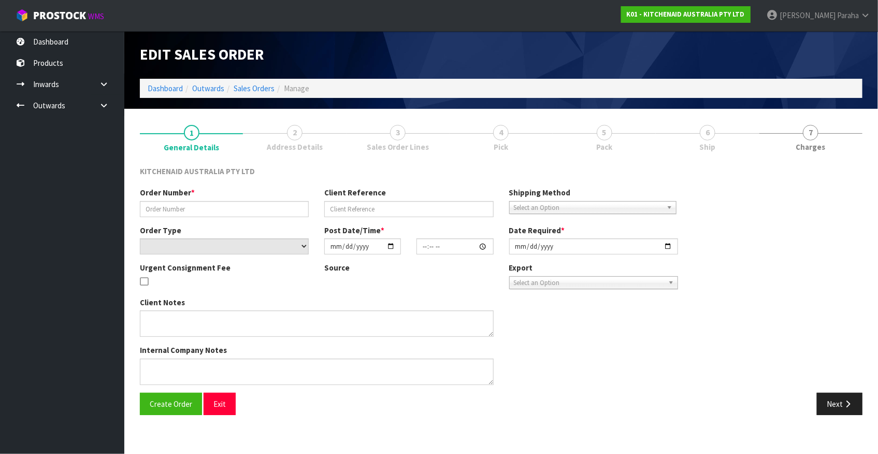
type input "2025-08-15"
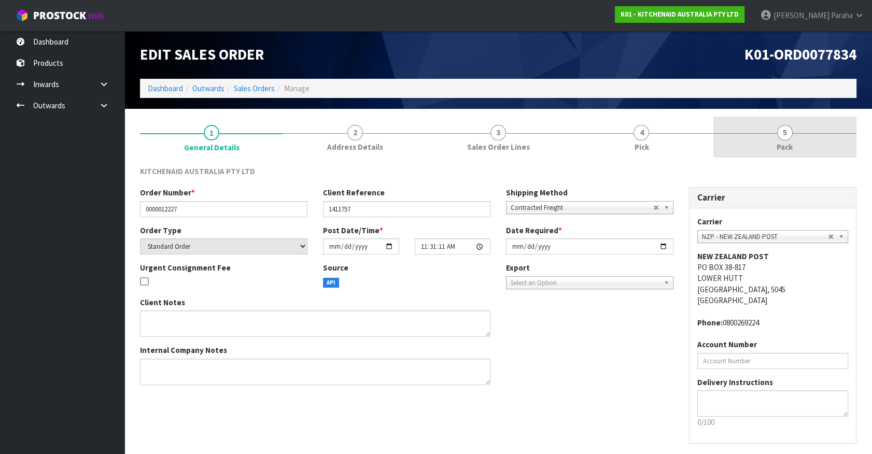
click at [780, 134] on span "5" at bounding box center [785, 133] width 16 height 16
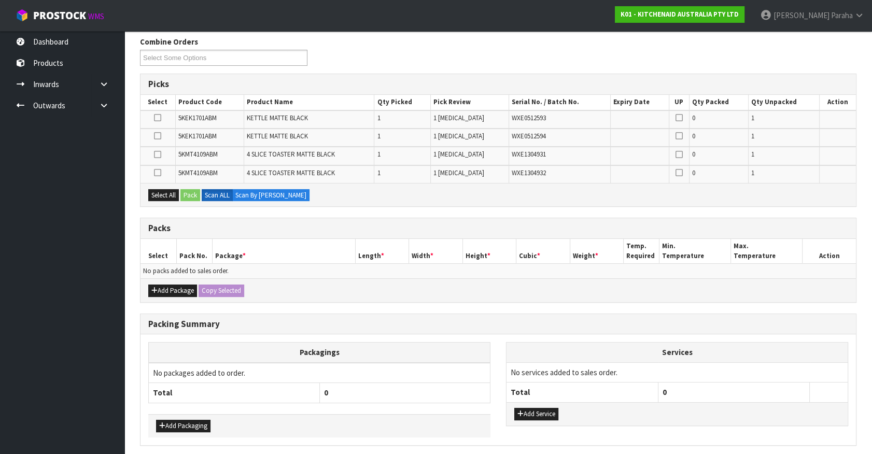
scroll to position [141, 0]
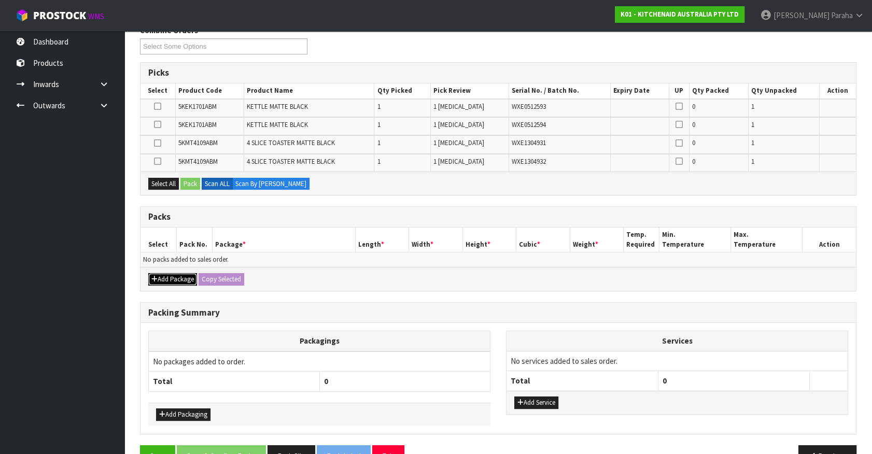
click at [168, 276] on button "Add Package" at bounding box center [172, 279] width 49 height 12
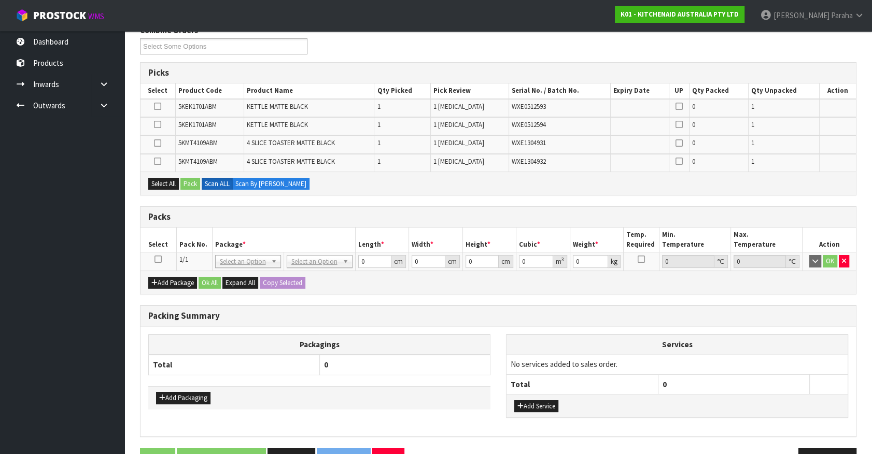
click at [158, 259] on icon at bounding box center [157, 259] width 7 height 1
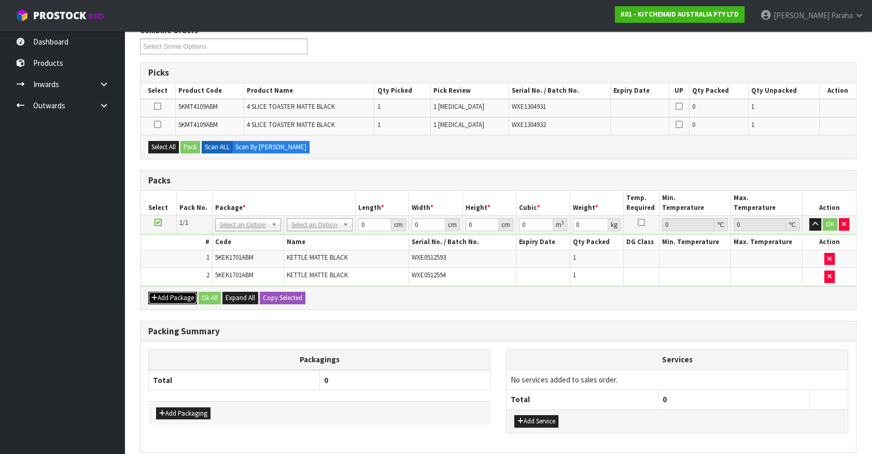
click at [164, 292] on button "Add Package" at bounding box center [172, 298] width 49 height 12
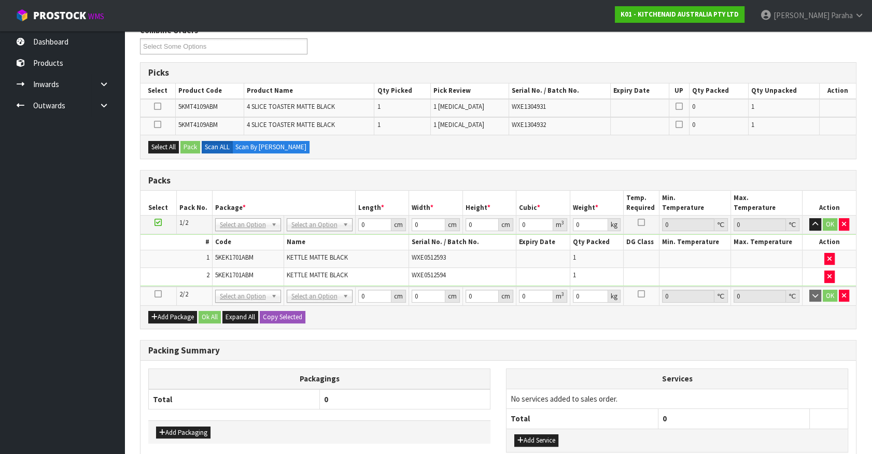
click at [158, 294] on icon at bounding box center [157, 294] width 7 height 1
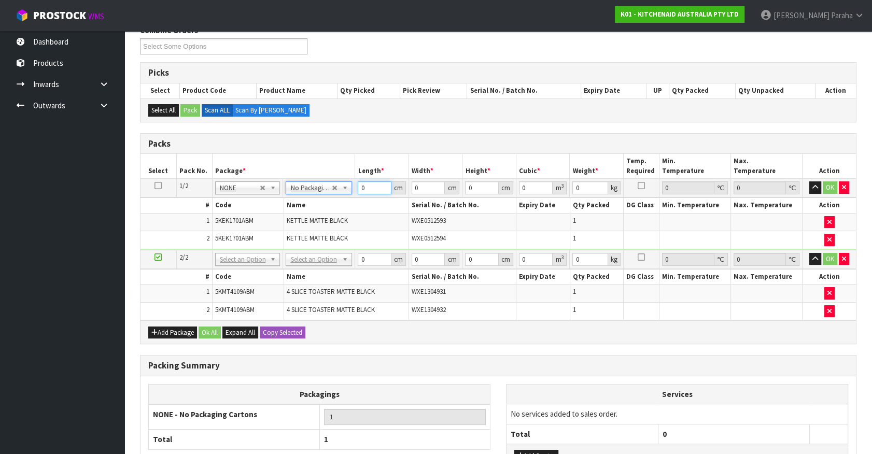
drag, startPoint x: 366, startPoint y: 188, endPoint x: 357, endPoint y: 188, distance: 9.3
click at [357, 188] on td "0 cm" at bounding box center [382, 188] width 54 height 19
type input "41"
type input "28"
type input "3"
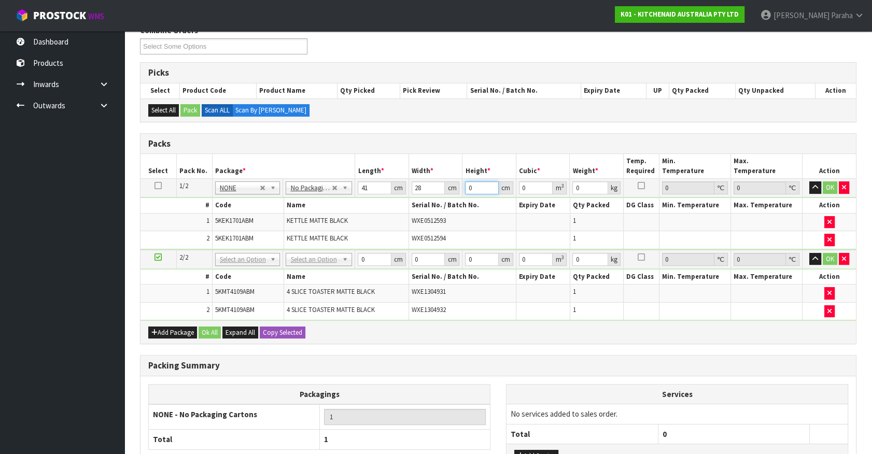
type input "0.003444"
type input "35"
type input "0.04018"
type input "35"
type input "5"
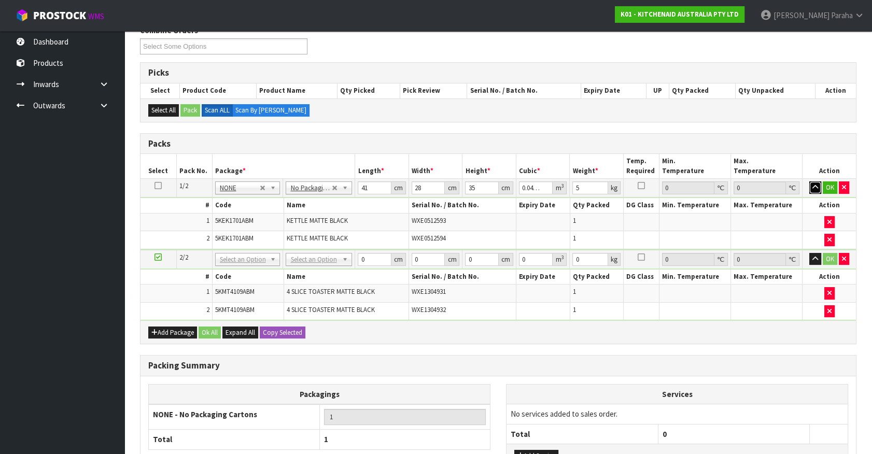
click at [809, 181] on button "button" at bounding box center [815, 187] width 12 height 12
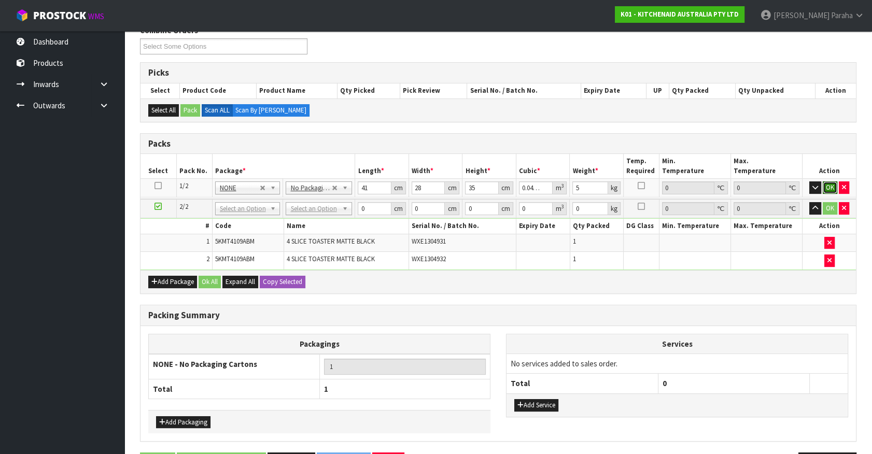
click button "OK" at bounding box center [829, 187] width 15 height 12
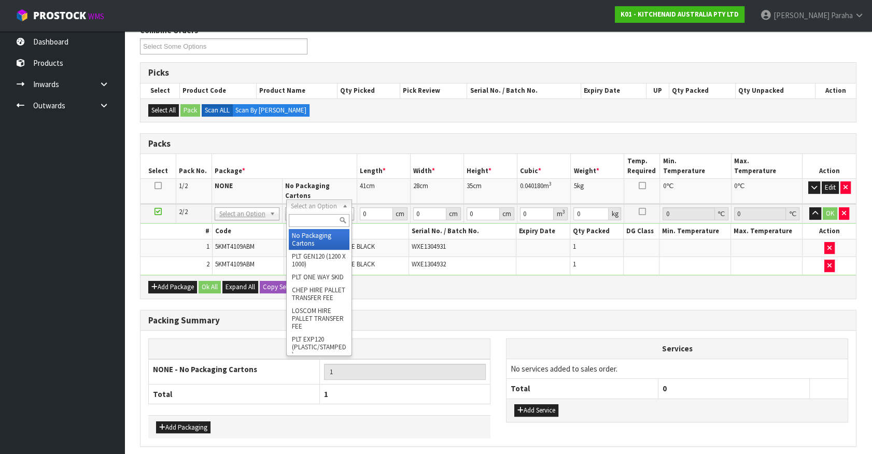
type input "2"
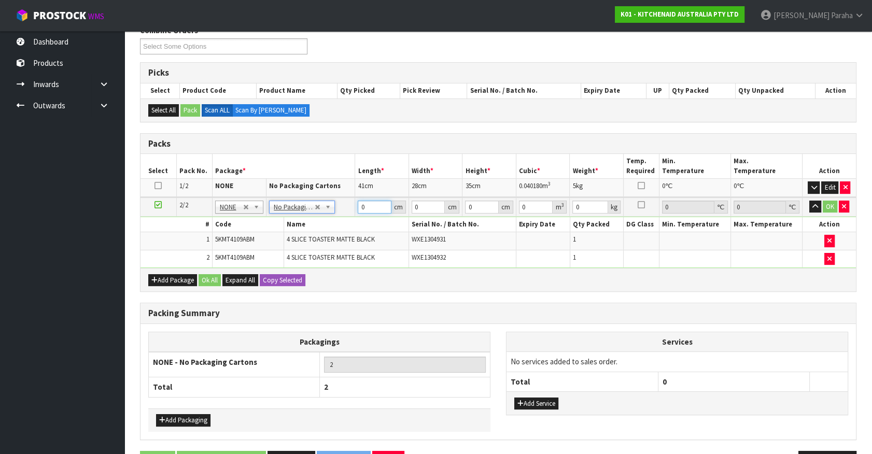
drag, startPoint x: 362, startPoint y: 205, endPoint x: 353, endPoint y: 204, distance: 8.9
click at [353, 204] on tr "2/2 NONE 007-001 007-002 007-004 007-009 007-013 007-014 007-015 007-017 007-01…" at bounding box center [497, 206] width 715 height 19
type input "76"
type input "38"
type input "2"
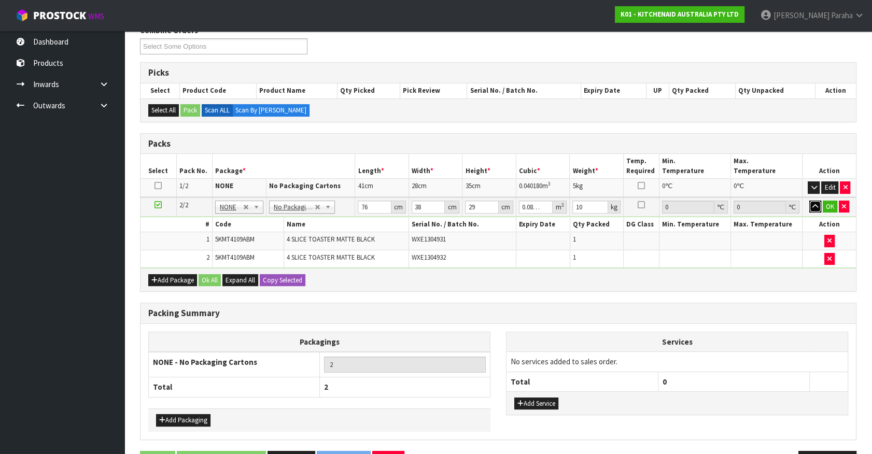
click at [809, 201] on button "button" at bounding box center [815, 207] width 12 height 12
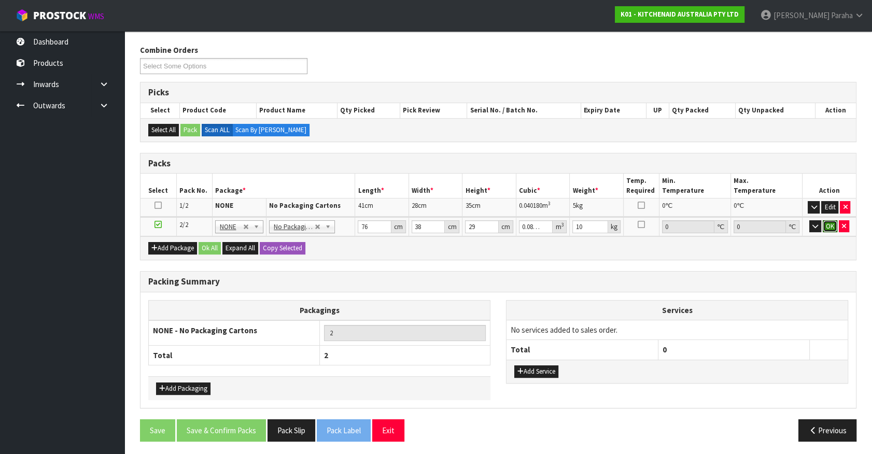
click button "OK" at bounding box center [829, 226] width 15 height 12
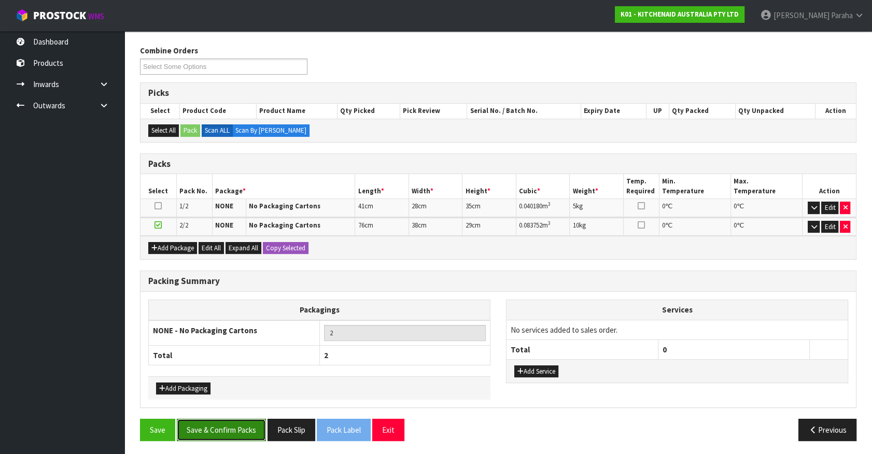
click at [226, 431] on button "Save & Confirm Packs" at bounding box center [221, 430] width 89 height 22
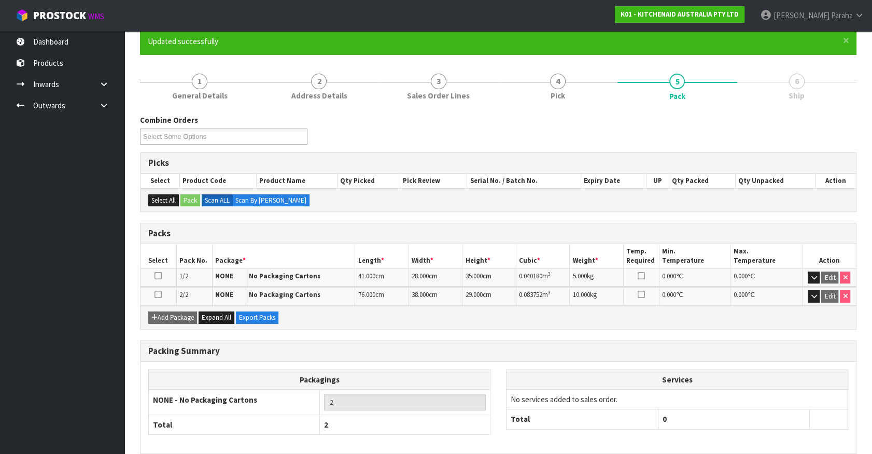
scroll to position [135, 0]
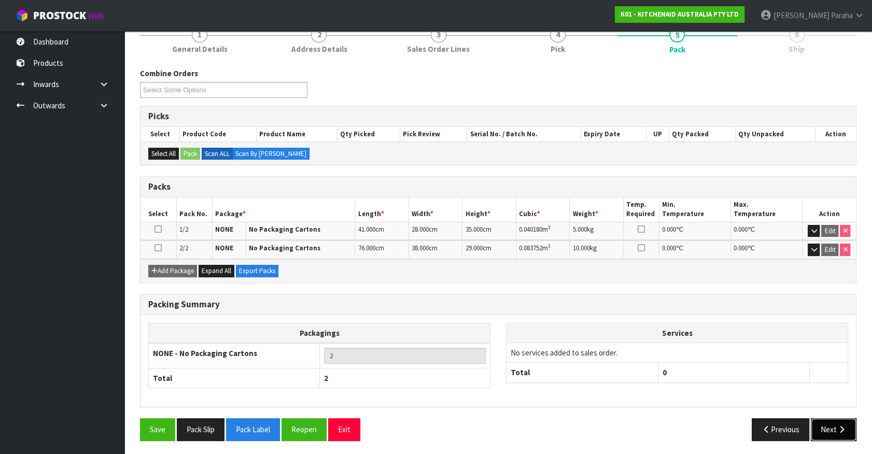
click at [827, 425] on button "Next" at bounding box center [833, 429] width 46 height 22
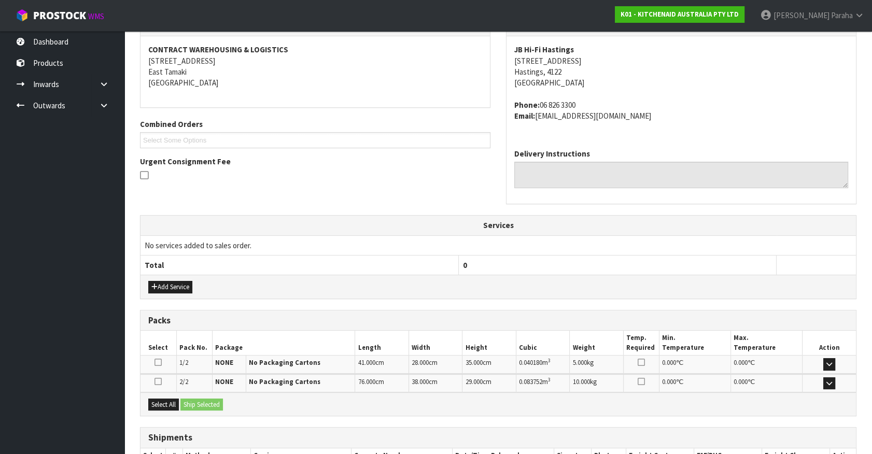
scroll to position [259, 0]
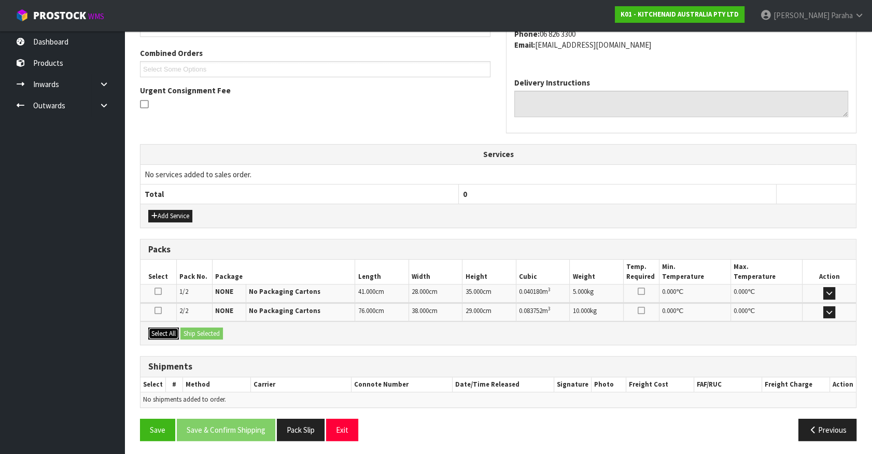
click at [162, 331] on button "Select All" at bounding box center [163, 334] width 31 height 12
click at [216, 332] on button "Ship Selected" at bounding box center [201, 334] width 42 height 12
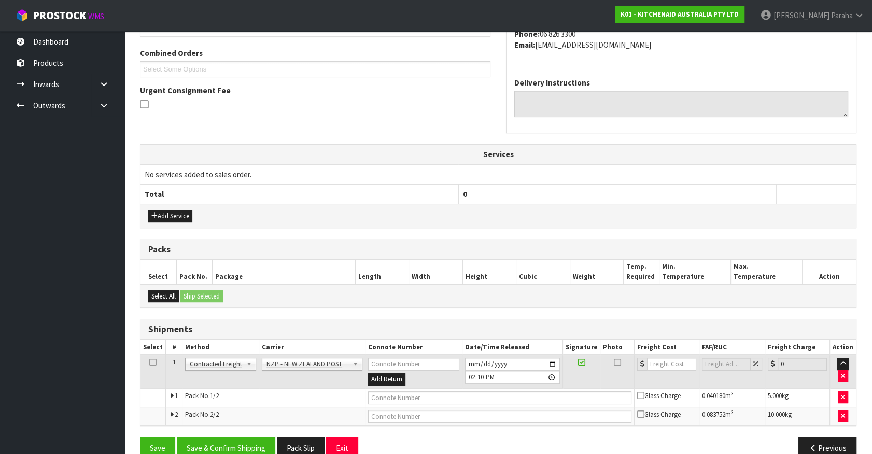
scroll to position [278, 0]
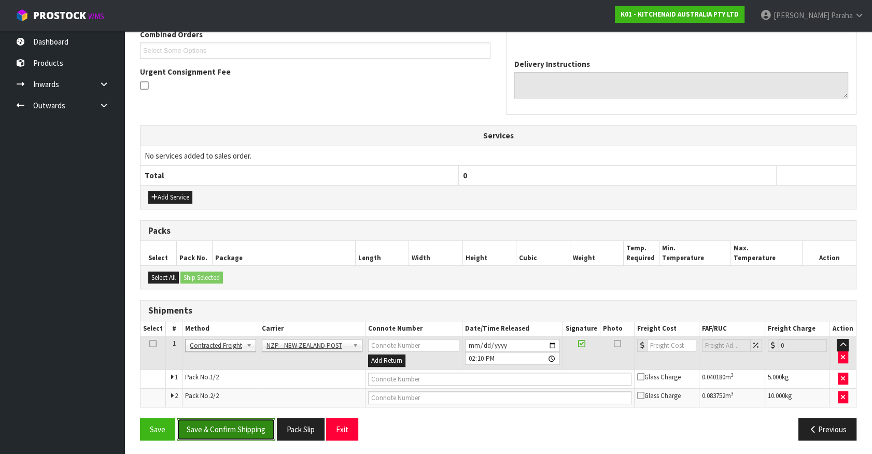
click at [249, 429] on button "Save & Confirm Shipping" at bounding box center [226, 429] width 98 height 22
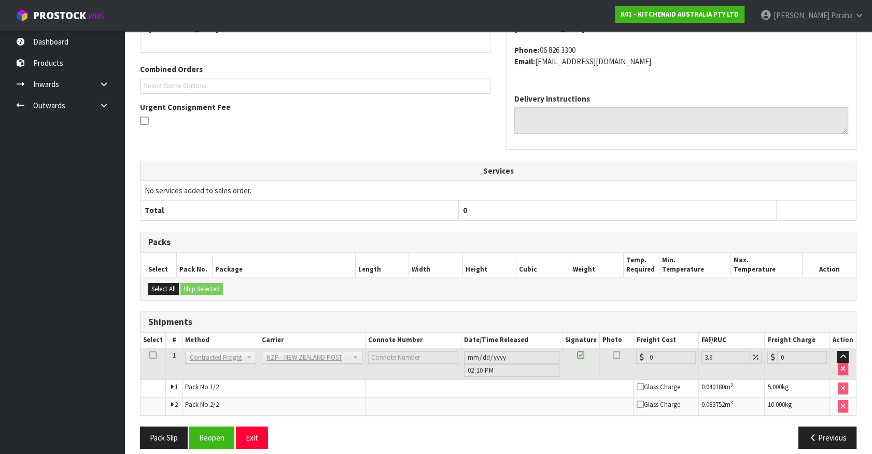
scroll to position [262, 0]
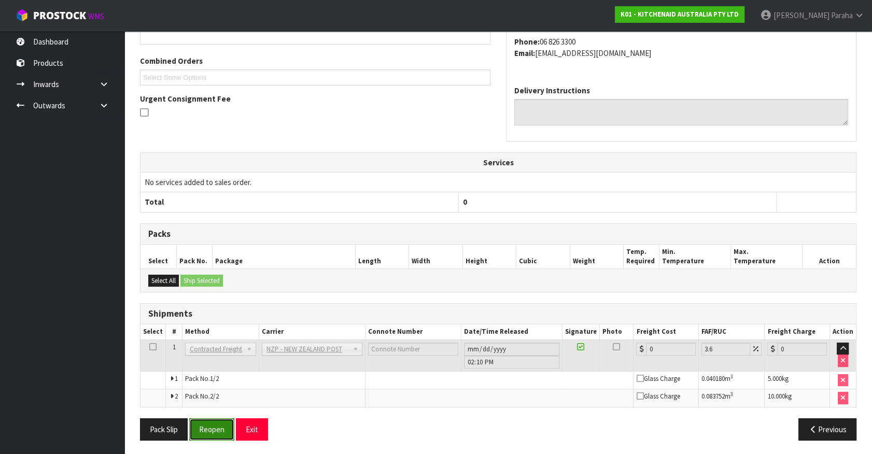
click at [214, 432] on button "Reopen" at bounding box center [211, 429] width 45 height 22
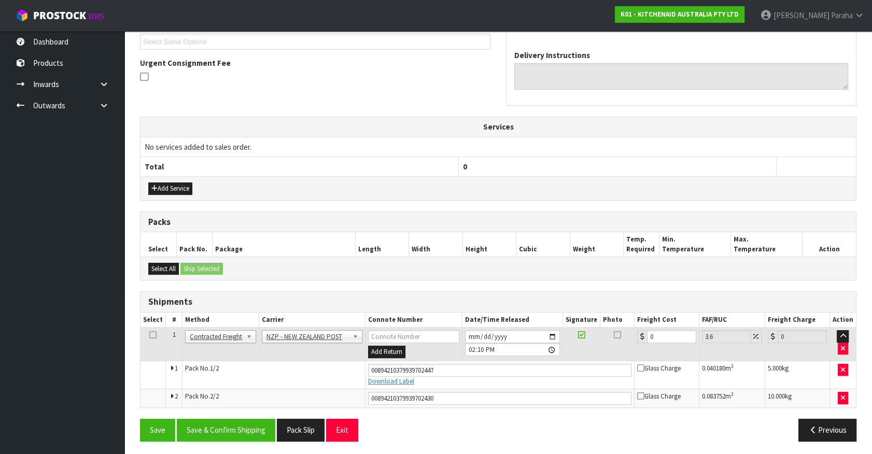
scroll to position [287, 0]
drag, startPoint x: 659, startPoint y: 335, endPoint x: 638, endPoint y: 336, distance: 20.2
click at [638, 336] on div "0" at bounding box center [666, 336] width 59 height 13
click at [250, 430] on button "Save & Confirm Shipping" at bounding box center [226, 429] width 98 height 22
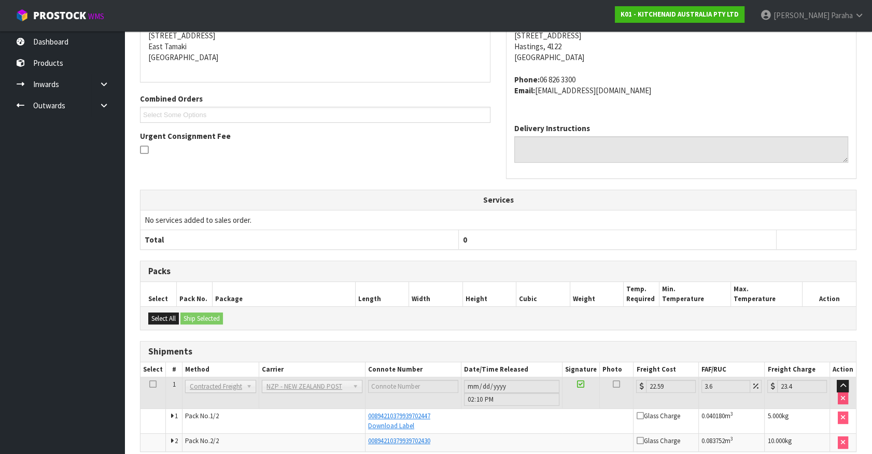
scroll to position [258, 0]
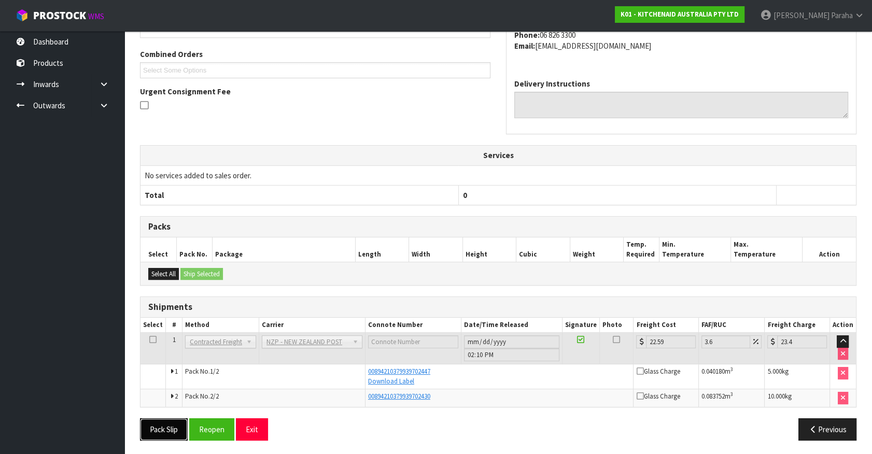
click at [155, 426] on button "Pack Slip" at bounding box center [164, 429] width 48 height 22
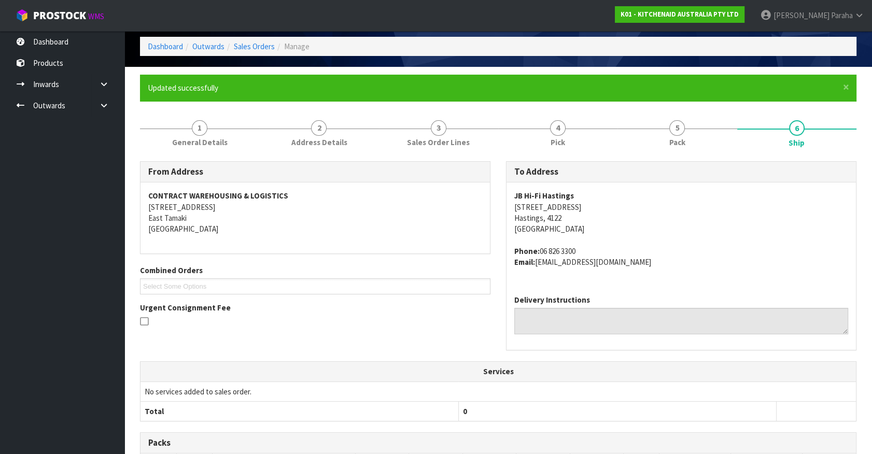
scroll to position [0, 0]
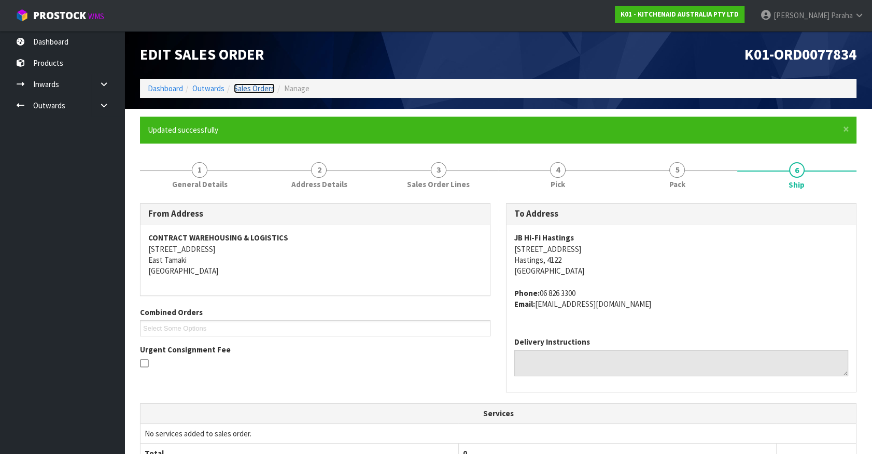
click at [255, 90] on link "Sales Orders" at bounding box center [254, 88] width 41 height 10
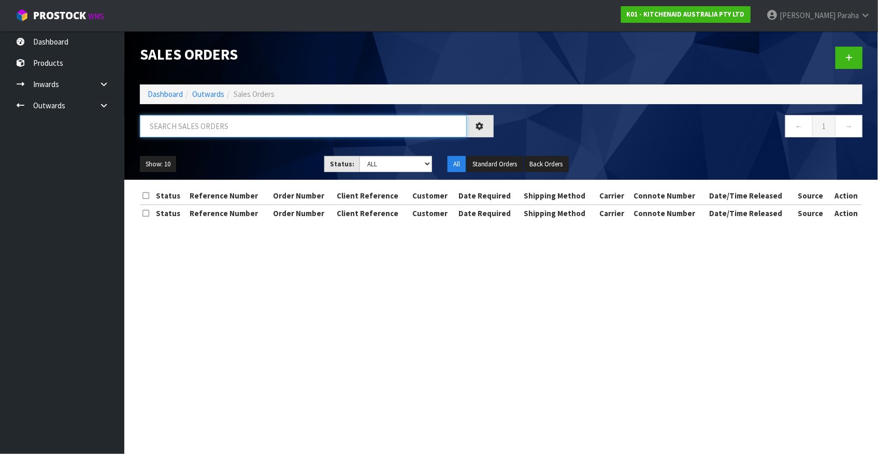
click at [240, 129] on input "text" at bounding box center [303, 126] width 327 height 22
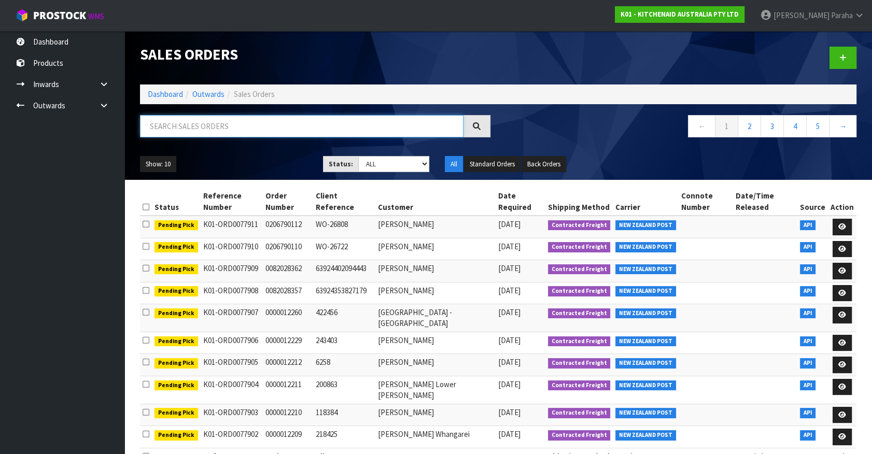
click at [241, 128] on input "text" at bounding box center [301, 126] width 323 height 22
click at [228, 131] on input "text" at bounding box center [301, 126] width 323 height 22
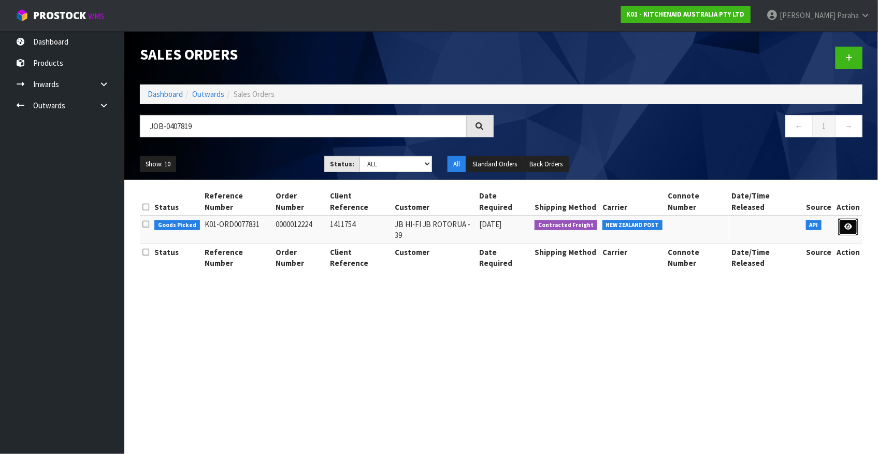
click at [855, 219] on link at bounding box center [848, 227] width 19 height 17
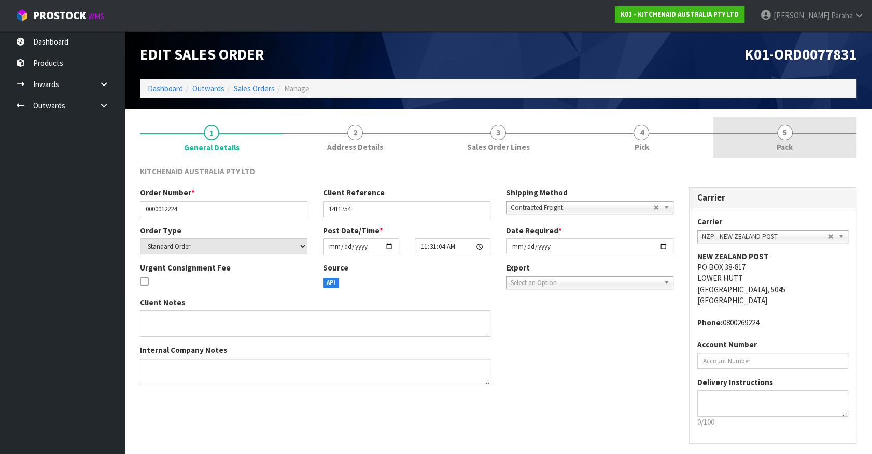
click at [785, 134] on span "5" at bounding box center [785, 133] width 16 height 16
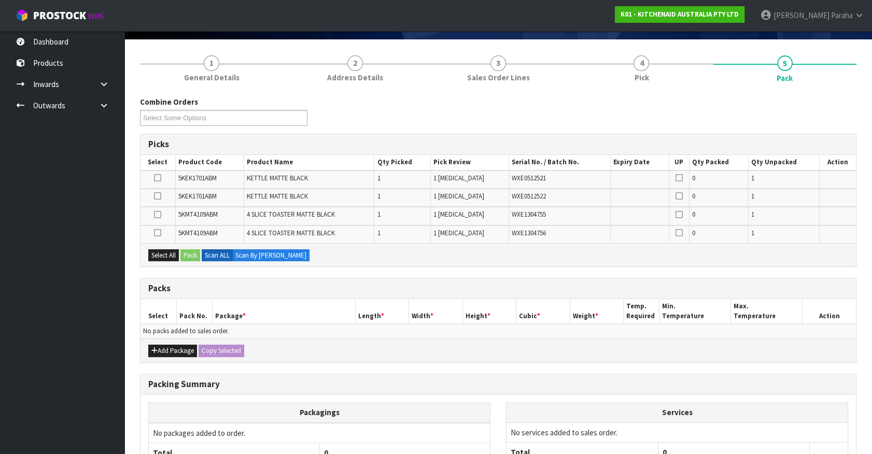
scroll to position [141, 0]
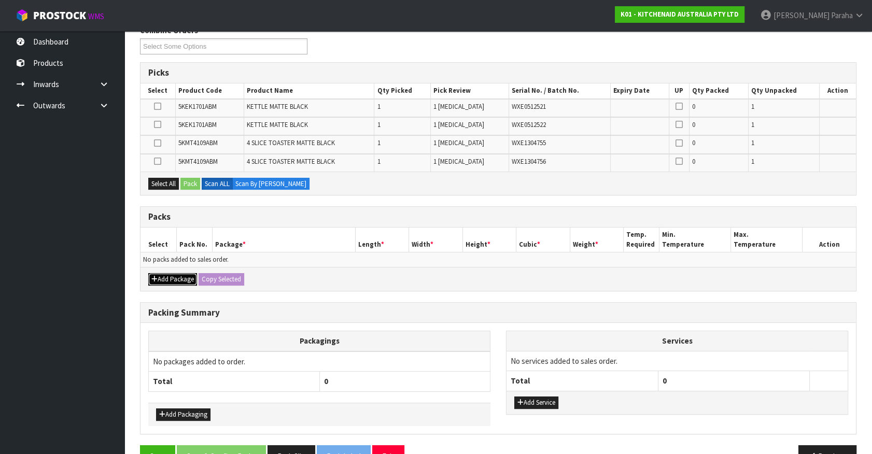
click at [175, 273] on button "Add Package" at bounding box center [172, 279] width 49 height 12
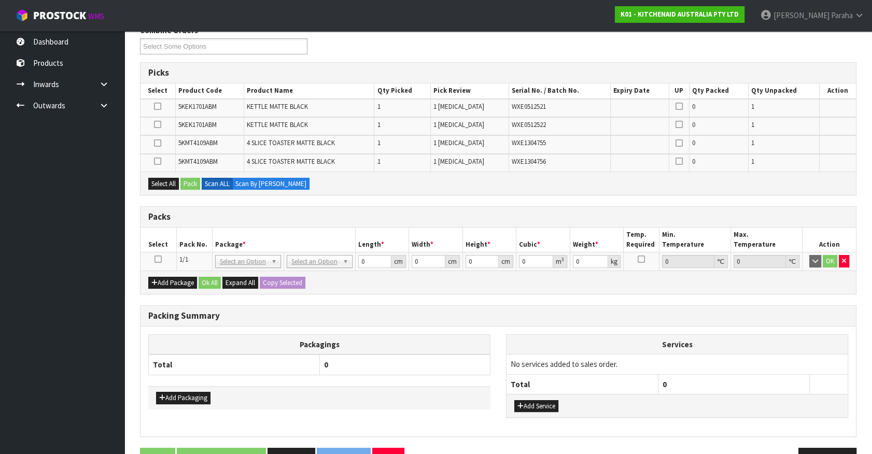
click at [155, 259] on icon at bounding box center [157, 259] width 7 height 1
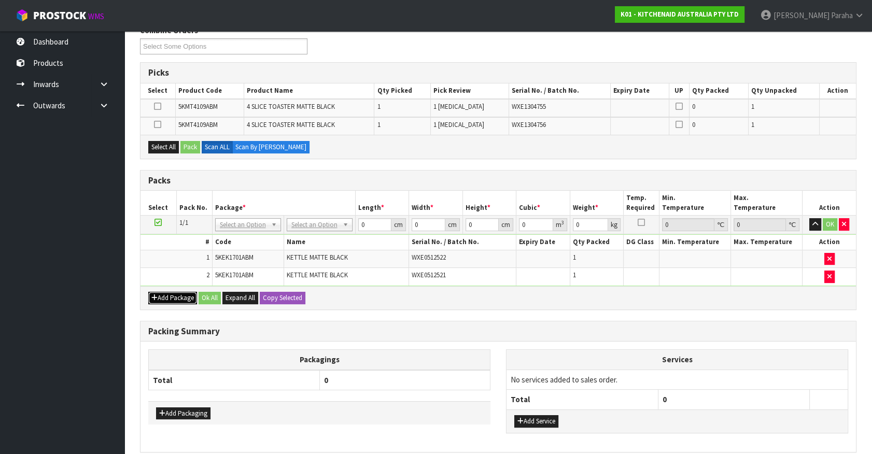
click at [168, 300] on button "Add Package" at bounding box center [172, 298] width 49 height 12
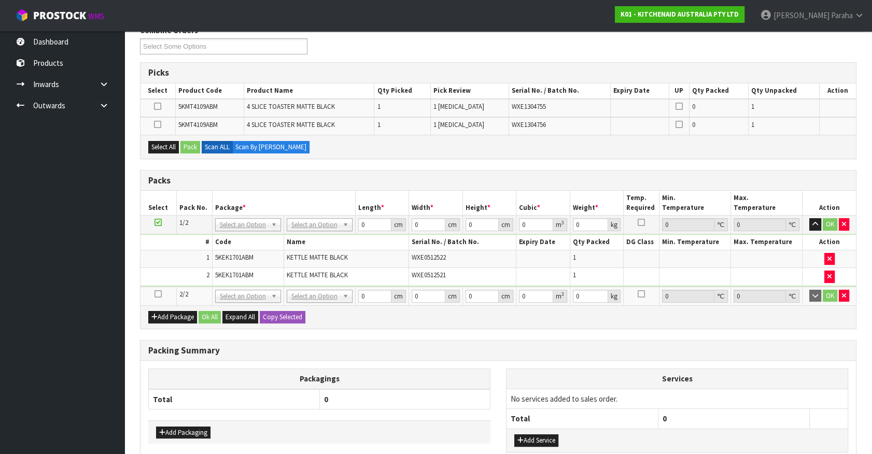
click at [161, 294] on icon at bounding box center [157, 294] width 7 height 1
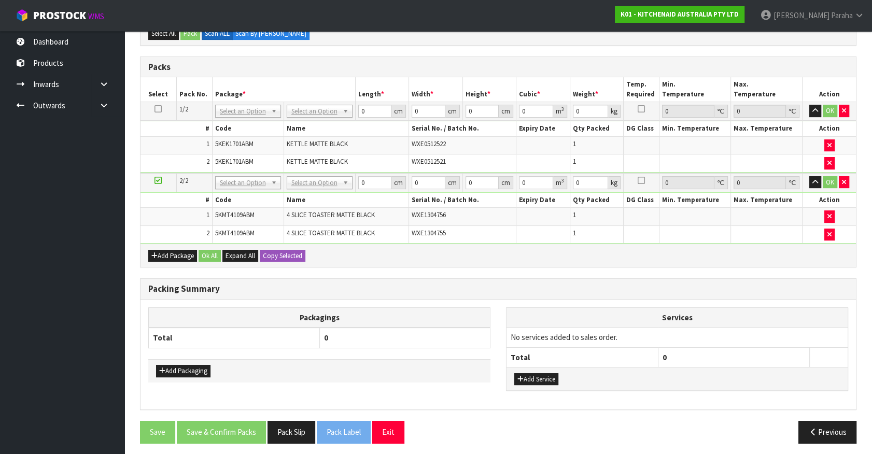
scroll to position [219, 0]
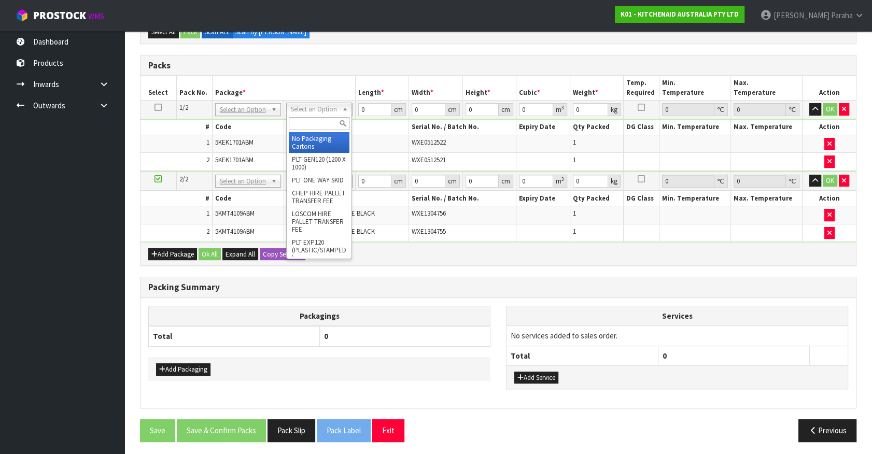
drag, startPoint x: 315, startPoint y: 135, endPoint x: 321, endPoint y: 135, distance: 6.2
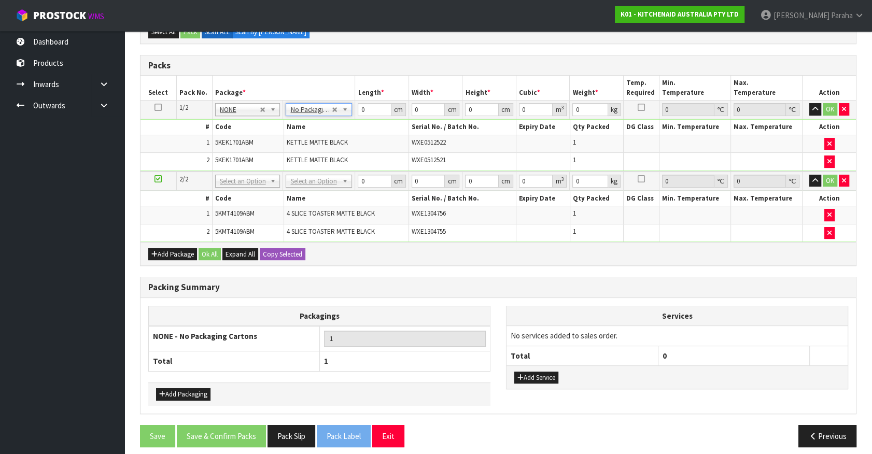
click at [160, 107] on icon at bounding box center [157, 107] width 7 height 1
click at [276, 251] on button "Copy Selected" at bounding box center [283, 254] width 46 height 12
click at [276, 250] on span "Confirm" at bounding box center [274, 254] width 23 height 9
drag, startPoint x: 368, startPoint y: 110, endPoint x: 353, endPoint y: 105, distance: 15.4
click at [353, 105] on tr "1/2 NONE 007-001 007-002 007-004 007-009 007-013 007-014 007-015 007-017 007-01…" at bounding box center [497, 110] width 715 height 19
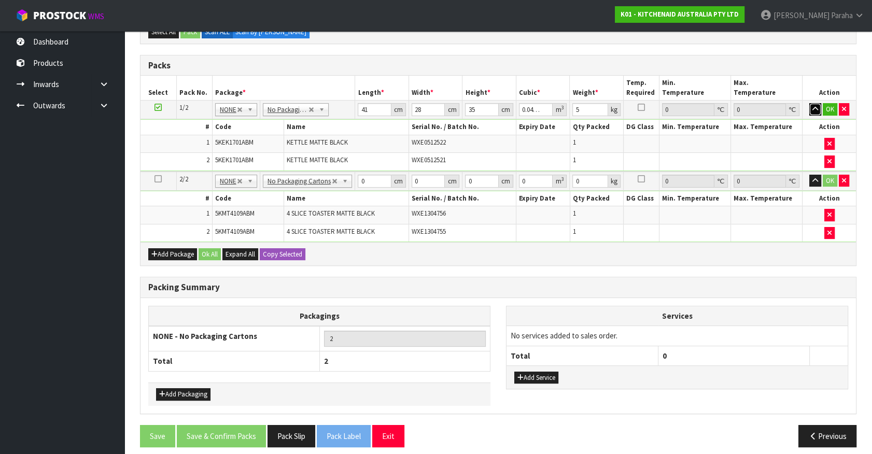
click at [809, 103] on button "button" at bounding box center [815, 109] width 12 height 12
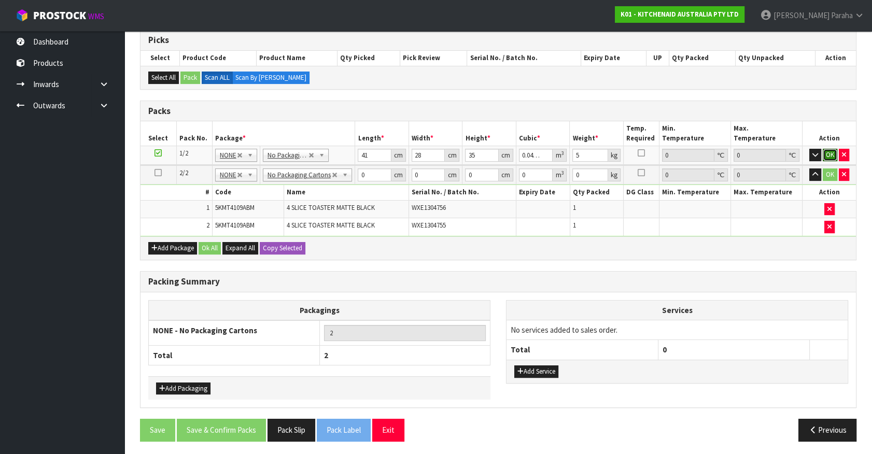
click button "OK" at bounding box center [829, 155] width 15 height 12
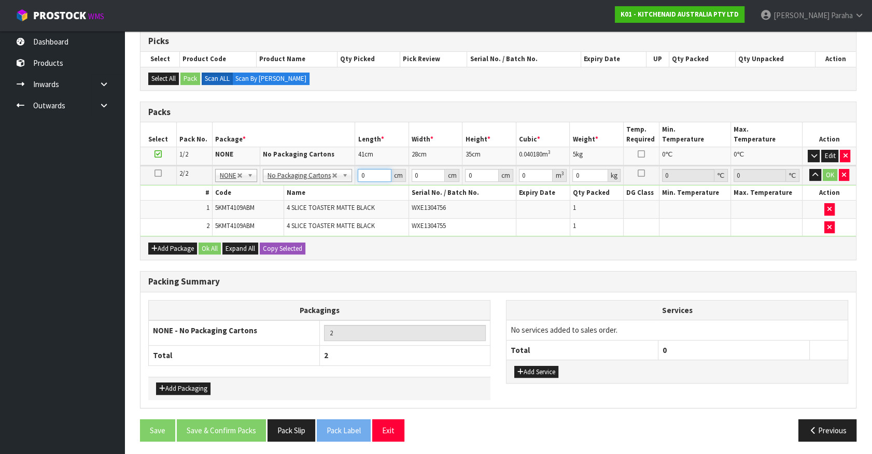
drag, startPoint x: 364, startPoint y: 174, endPoint x: 359, endPoint y: 172, distance: 5.6
click at [359, 172] on input "0" at bounding box center [375, 175] width 34 height 13
click at [809, 169] on button "button" at bounding box center [815, 175] width 12 height 12
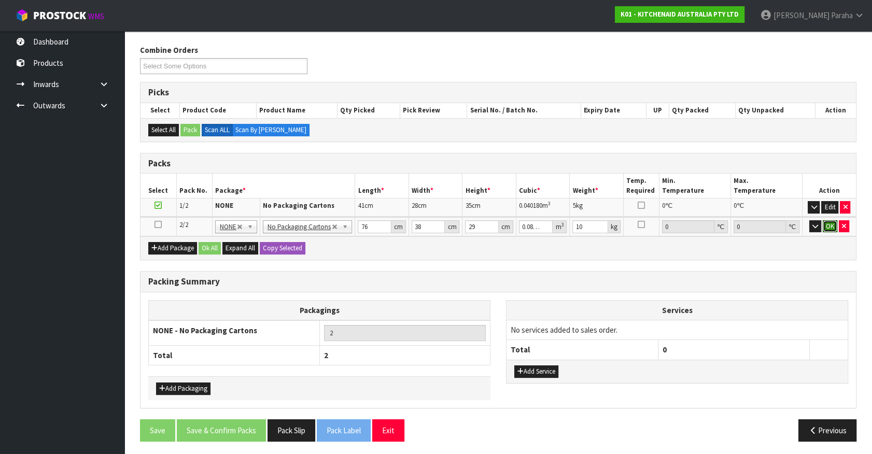
click button "OK" at bounding box center [829, 226] width 15 height 12
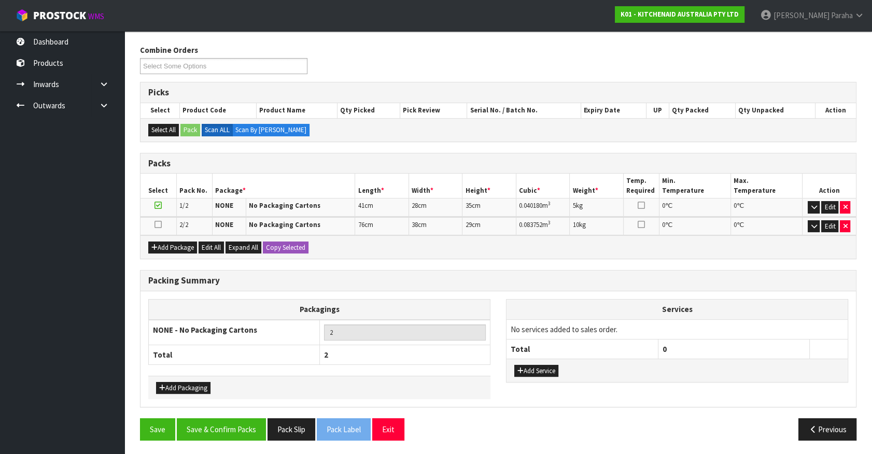
scroll to position [121, 0]
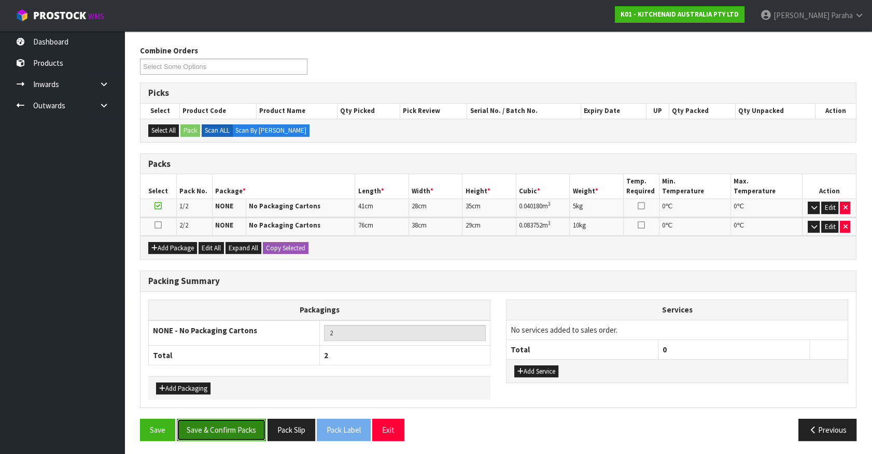
click at [218, 429] on button "Save & Confirm Packs" at bounding box center [221, 430] width 89 height 22
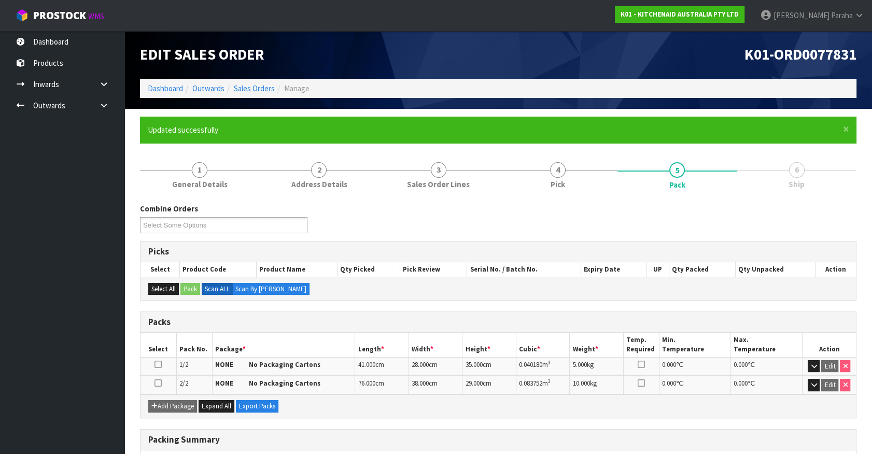
scroll to position [135, 0]
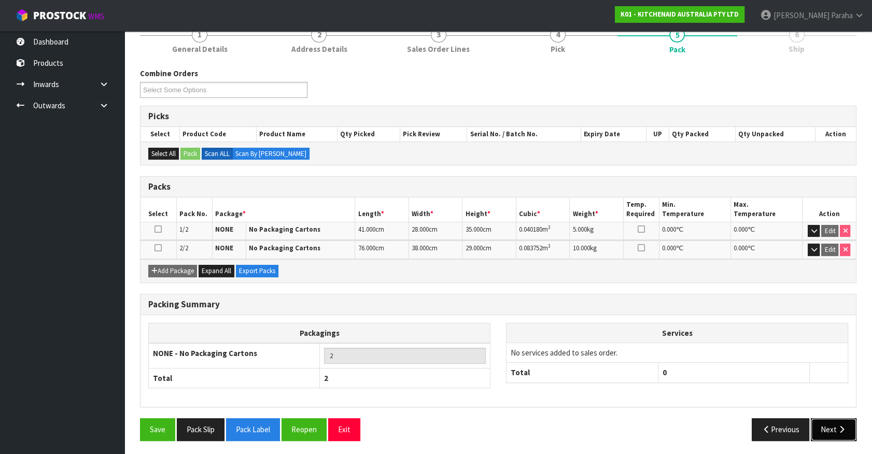
click at [838, 432] on button "Next" at bounding box center [833, 429] width 46 height 22
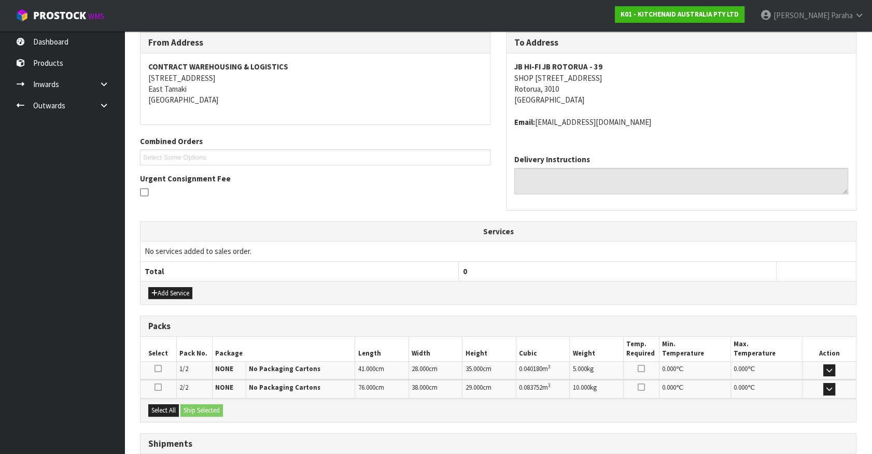
scroll to position [248, 0]
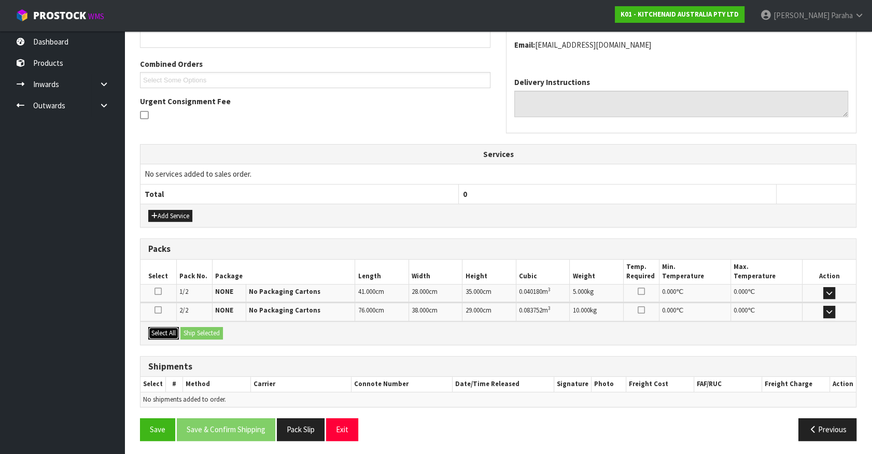
click at [163, 331] on button "Select All" at bounding box center [163, 333] width 31 height 12
click at [198, 332] on button "Ship Selected" at bounding box center [201, 333] width 42 height 12
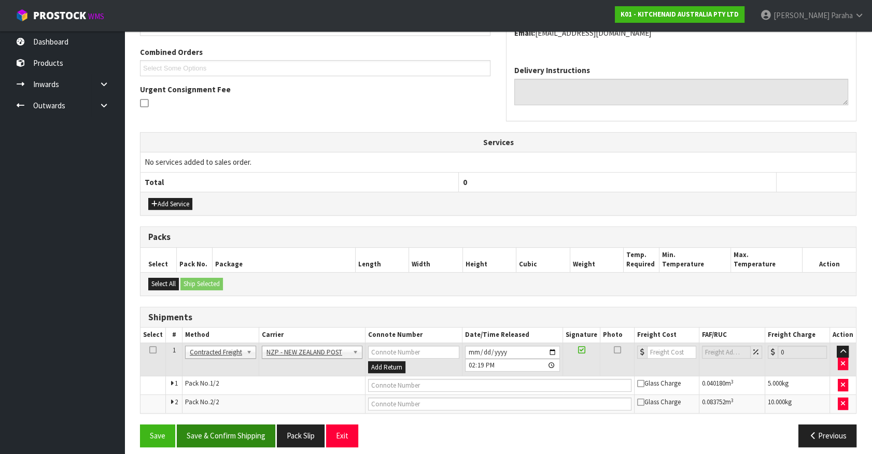
scroll to position [266, 0]
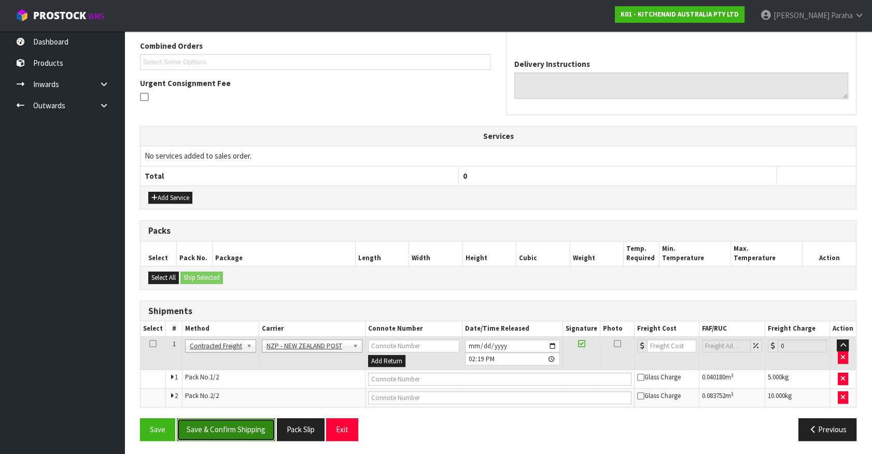
click at [250, 425] on button "Save & Confirm Shipping" at bounding box center [226, 429] width 98 height 22
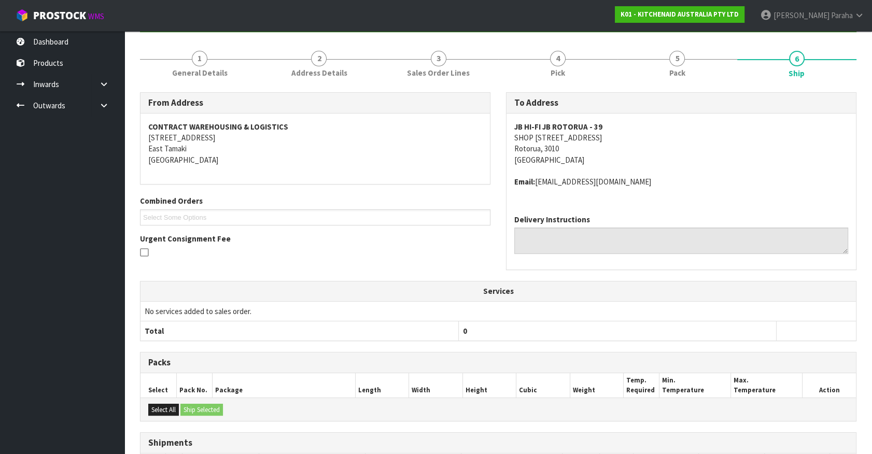
scroll to position [251, 0]
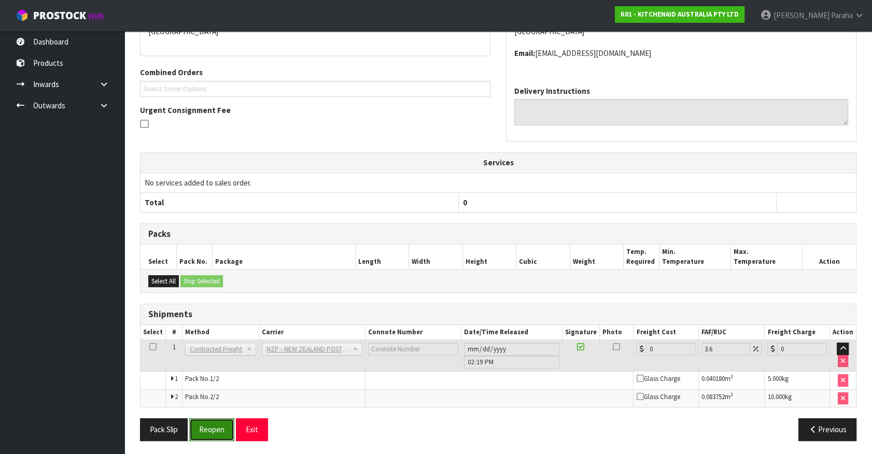
click at [211, 430] on button "Reopen" at bounding box center [211, 429] width 45 height 22
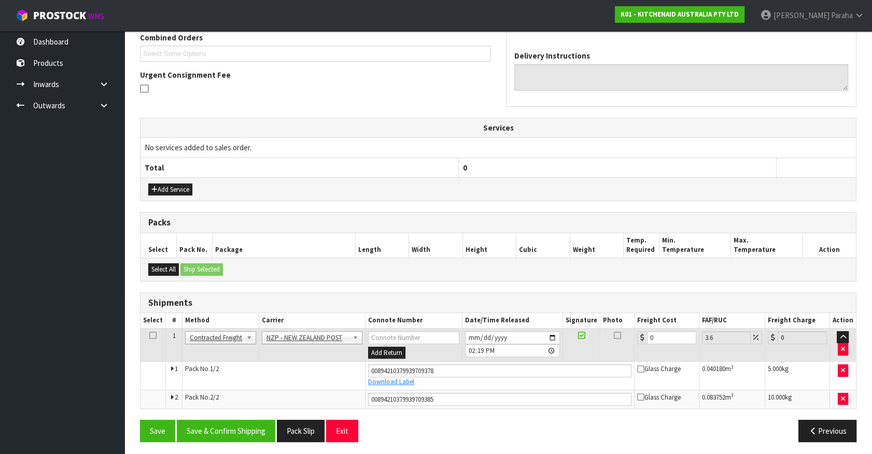
scroll to position [276, 0]
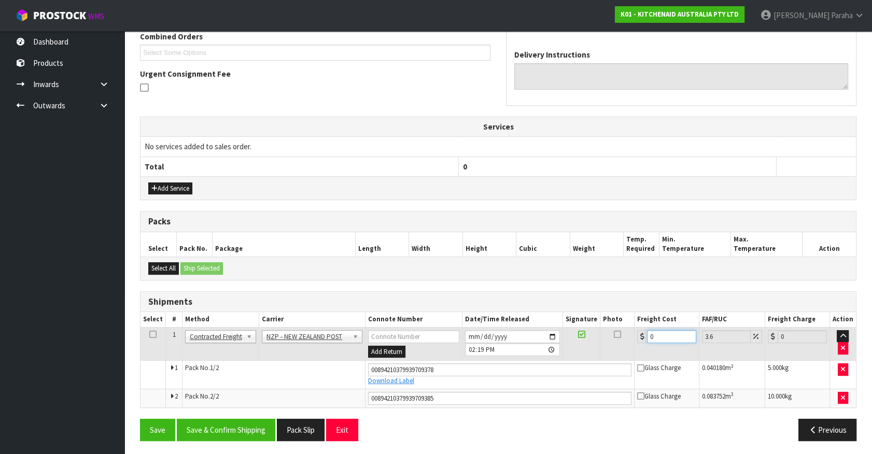
click at [638, 337] on div "0" at bounding box center [666, 336] width 59 height 13
click at [216, 421] on button "Save & Confirm Shipping" at bounding box center [226, 430] width 98 height 22
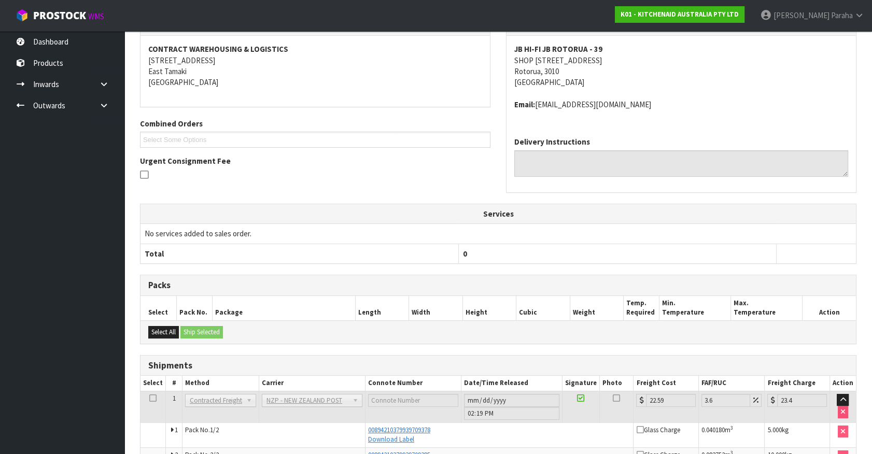
scroll to position [247, 0]
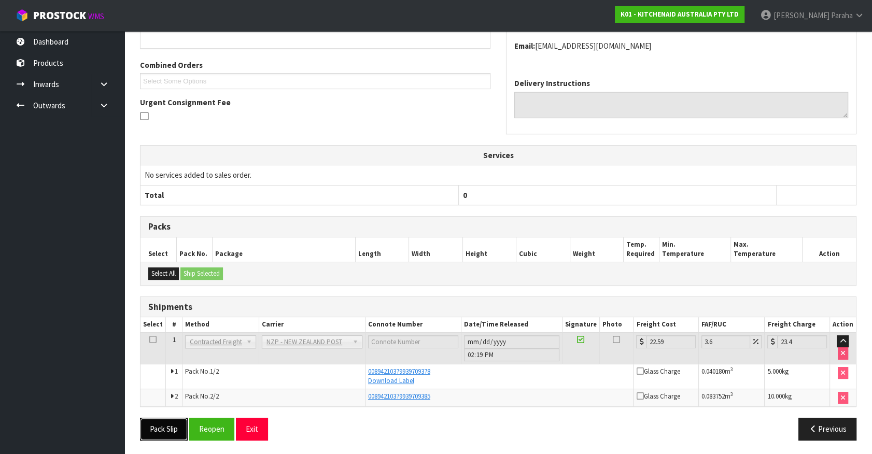
click at [167, 429] on button "Pack Slip" at bounding box center [164, 429] width 48 height 22
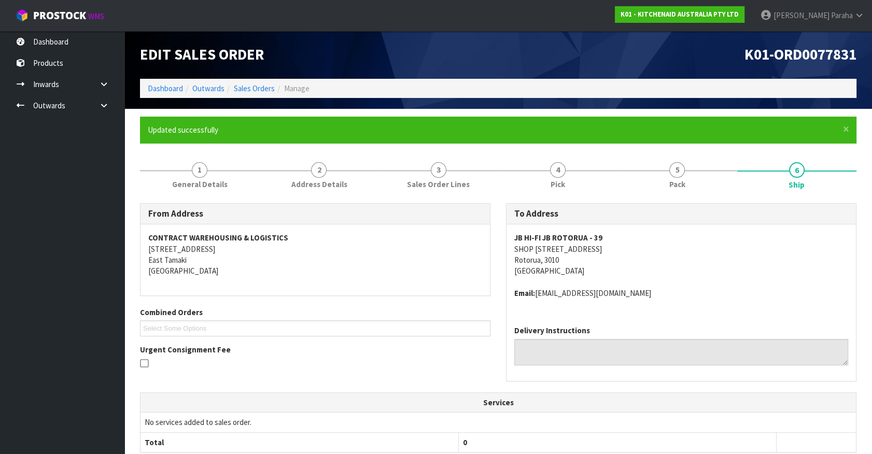
scroll to position [0, 0]
click at [256, 86] on link "Sales Orders" at bounding box center [254, 88] width 41 height 10
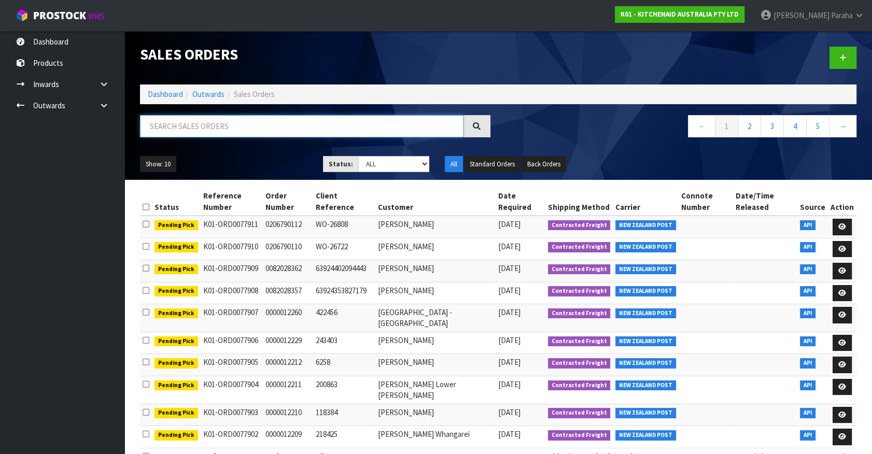
click at [245, 126] on input "text" at bounding box center [301, 126] width 323 height 22
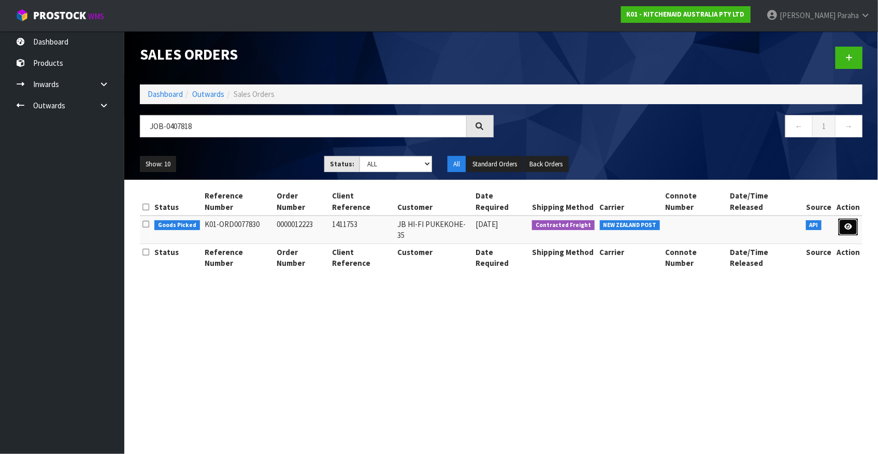
click at [858, 219] on link at bounding box center [848, 227] width 19 height 17
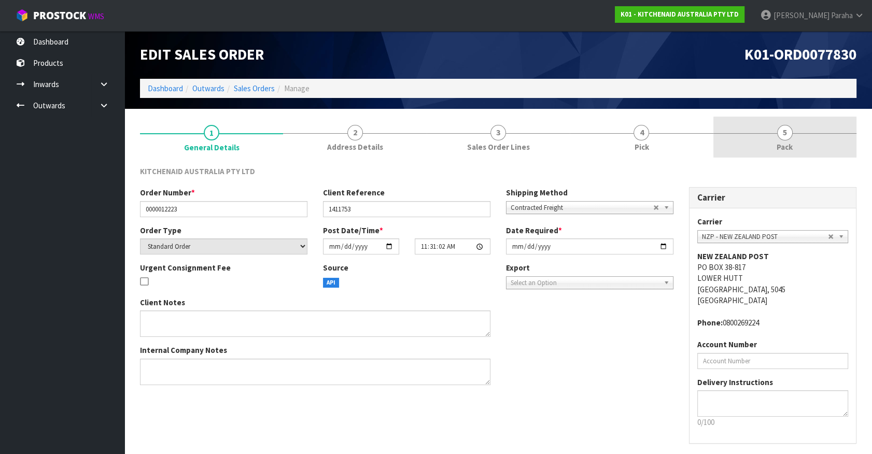
click at [777, 132] on span "5" at bounding box center [785, 133] width 16 height 16
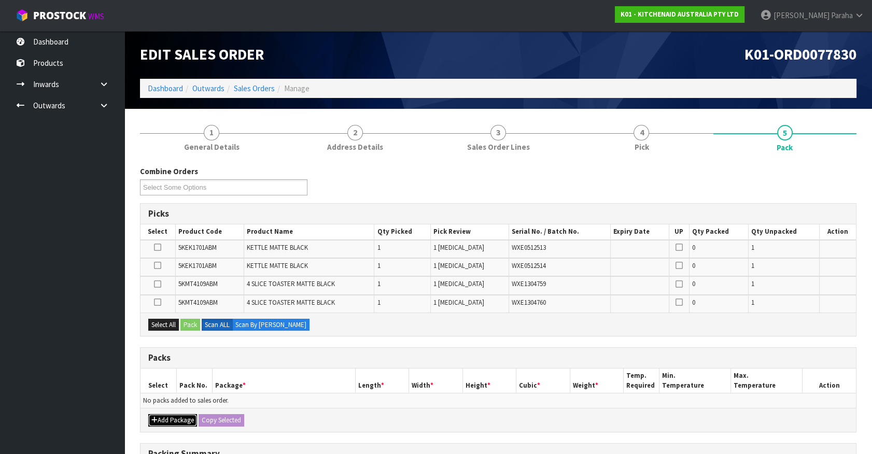
click at [176, 421] on button "Add Package" at bounding box center [172, 420] width 49 height 12
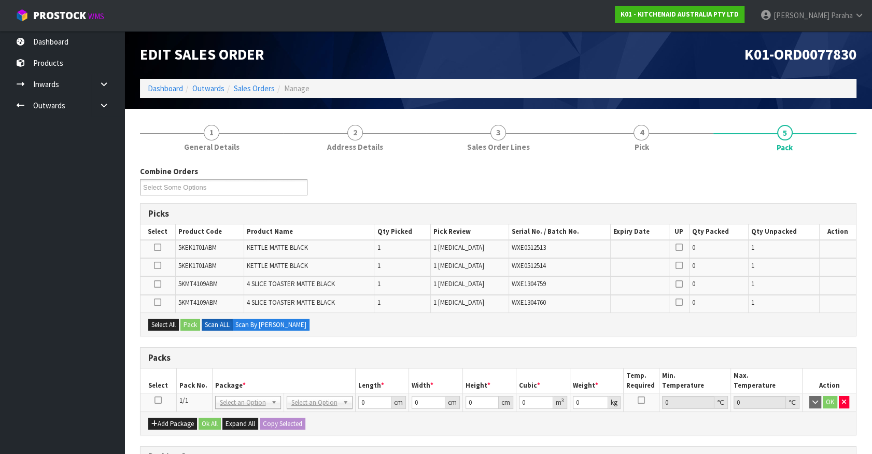
click at [158, 400] on icon at bounding box center [157, 400] width 7 height 1
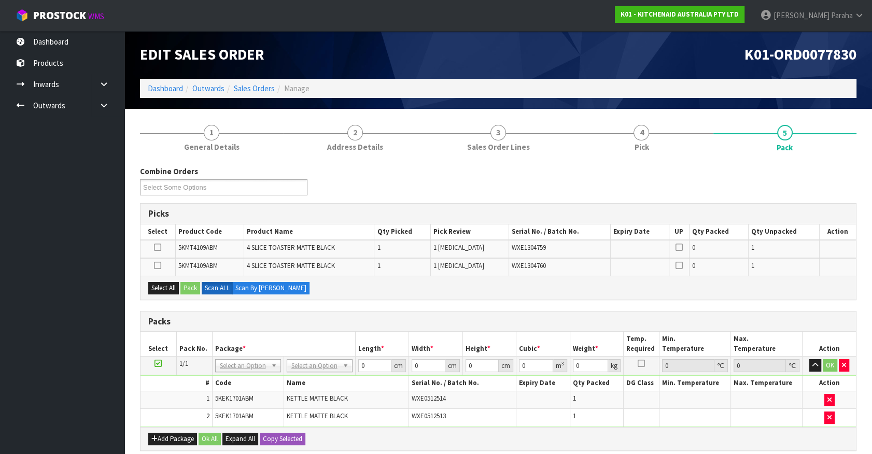
scroll to position [141, 0]
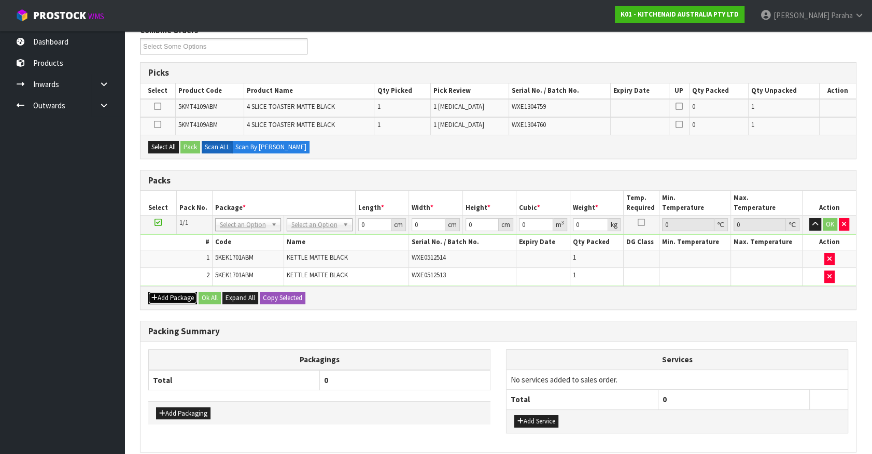
click at [170, 295] on button "Add Package" at bounding box center [172, 298] width 49 height 12
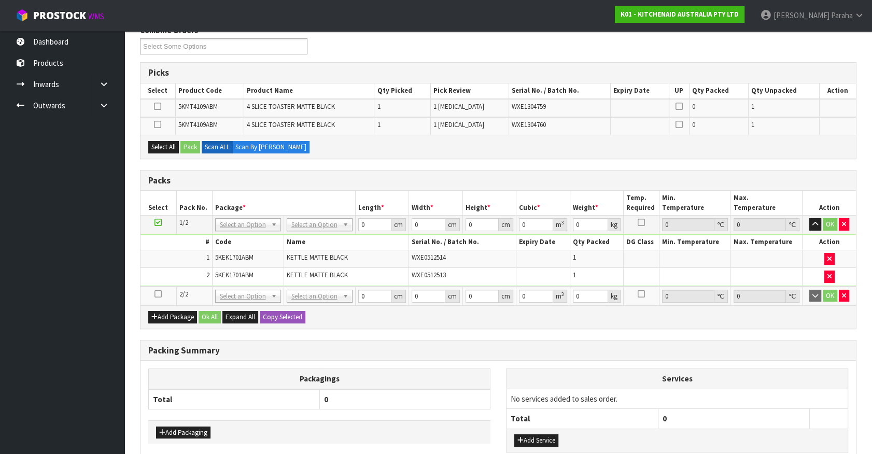
click at [158, 294] on icon at bounding box center [157, 294] width 7 height 1
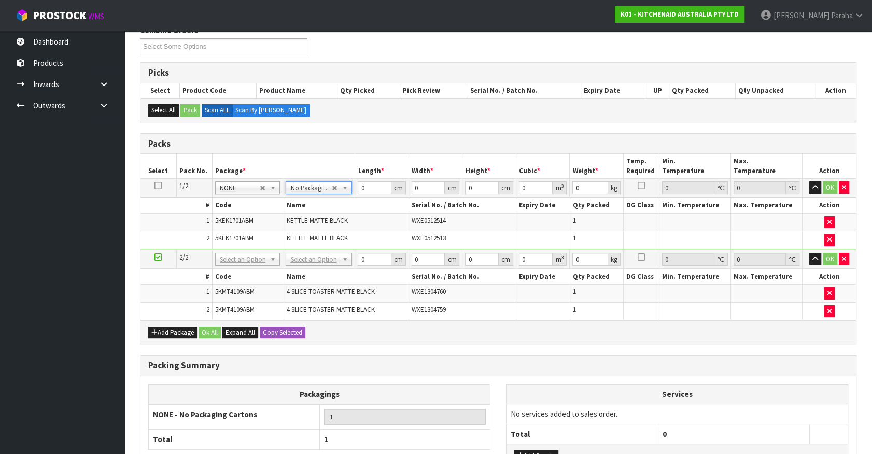
click at [158, 186] on icon at bounding box center [157, 186] width 7 height 1
click at [289, 332] on button "Copy Selected" at bounding box center [283, 332] width 46 height 12
click at [288, 332] on button "Confirm Copy Selected" at bounding box center [294, 332] width 68 height 12
drag, startPoint x: 372, startPoint y: 186, endPoint x: 335, endPoint y: 193, distance: 37.6
click at [335, 193] on tr "1/2 NONE 007-001 007-002 007-004 007-009 007-013 007-014 007-015 007-017 007-01…" at bounding box center [497, 188] width 715 height 19
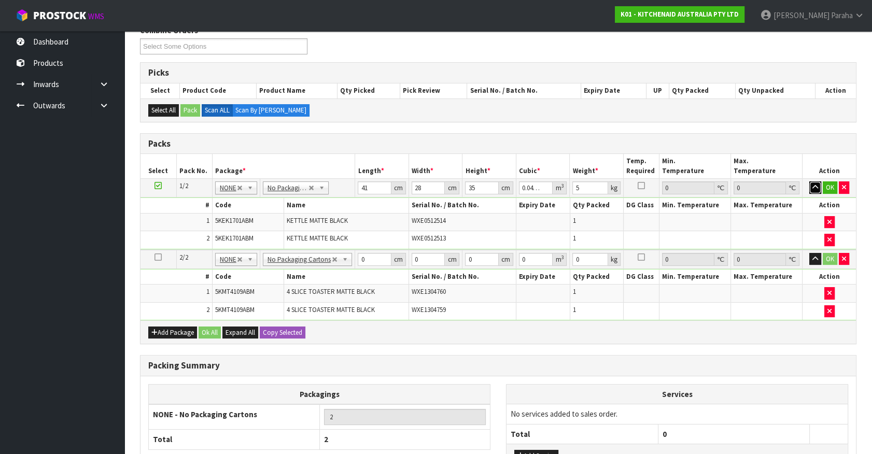
click at [809, 181] on button "button" at bounding box center [815, 187] width 12 height 12
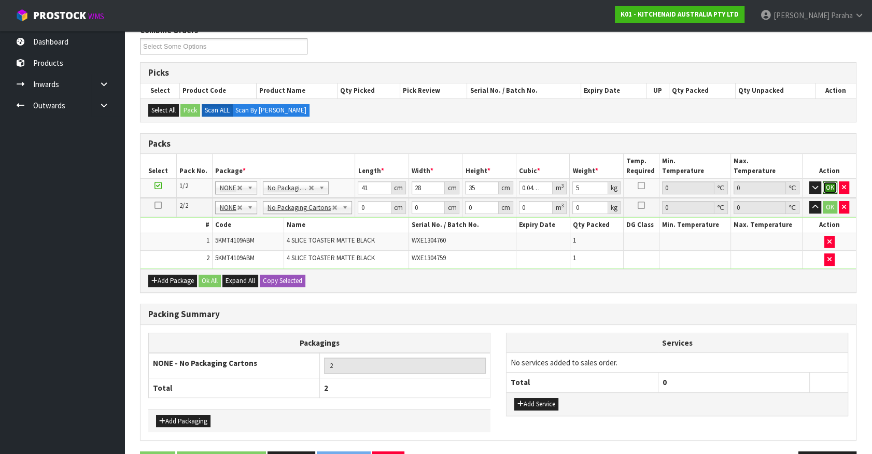
click button "OK" at bounding box center [829, 187] width 15 height 12
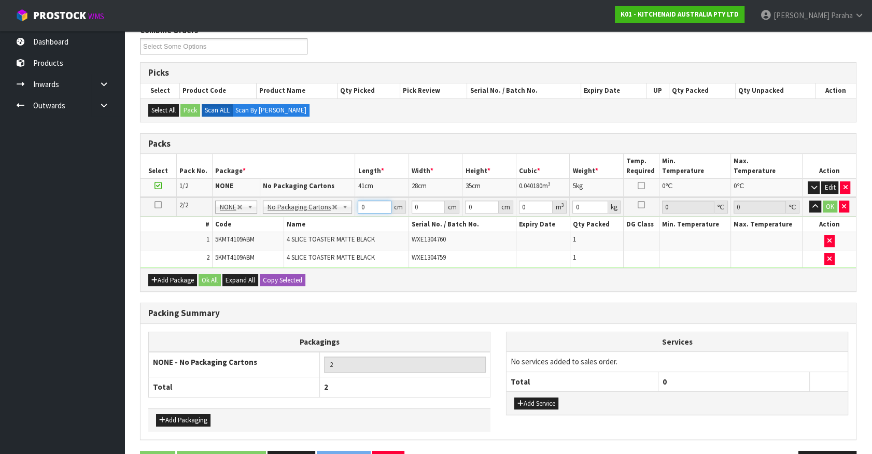
click at [359, 203] on input "0" at bounding box center [375, 207] width 34 height 13
click at [809, 201] on button "button" at bounding box center [815, 207] width 12 height 12
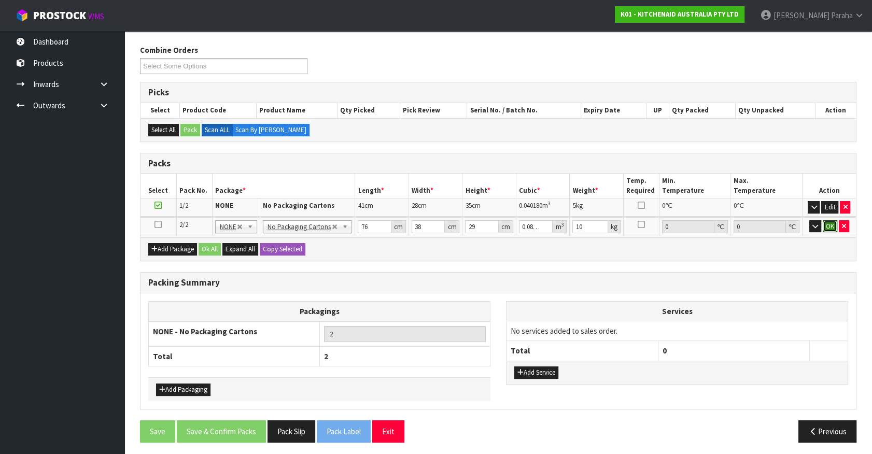
click button "OK" at bounding box center [829, 226] width 15 height 12
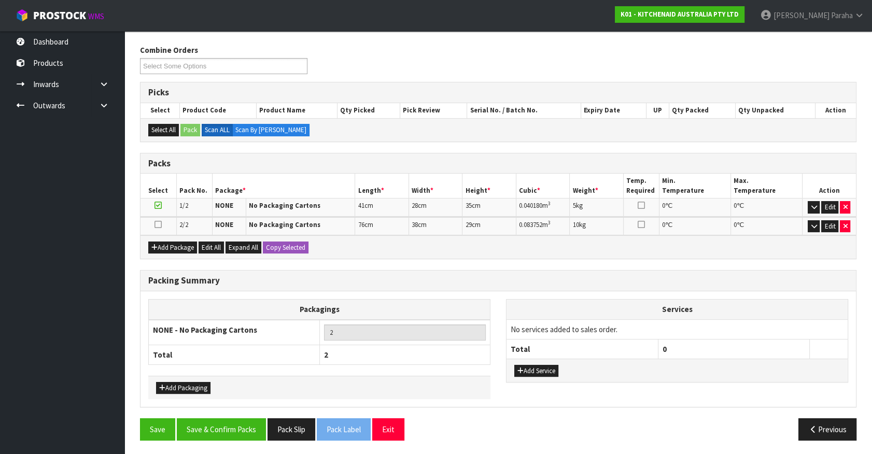
scroll to position [121, 0]
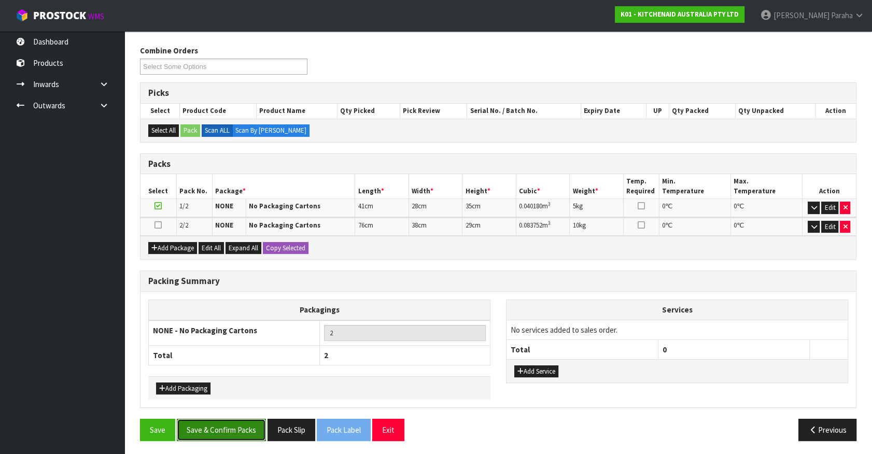
click at [236, 422] on button "Save & Confirm Packs" at bounding box center [221, 430] width 89 height 22
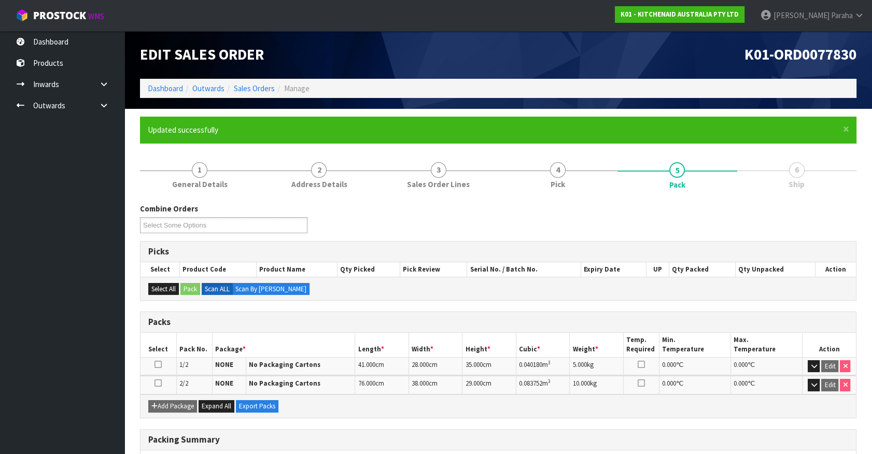
scroll to position [135, 0]
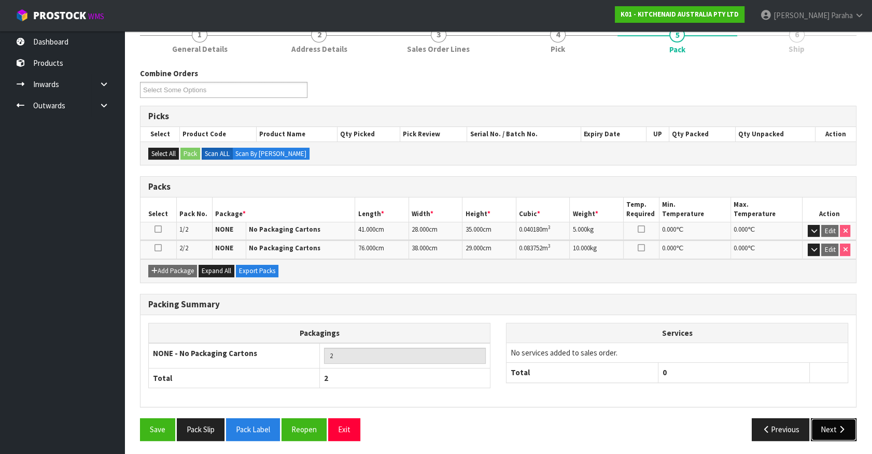
click at [821, 420] on button "Next" at bounding box center [833, 429] width 46 height 22
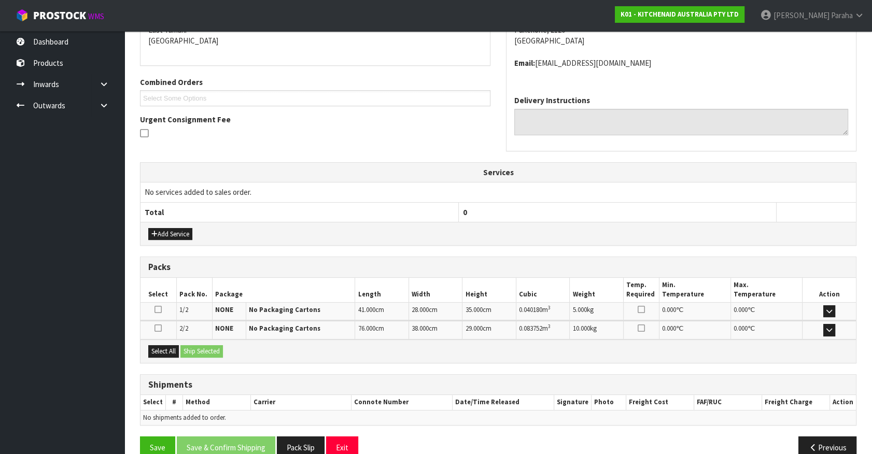
scroll to position [248, 0]
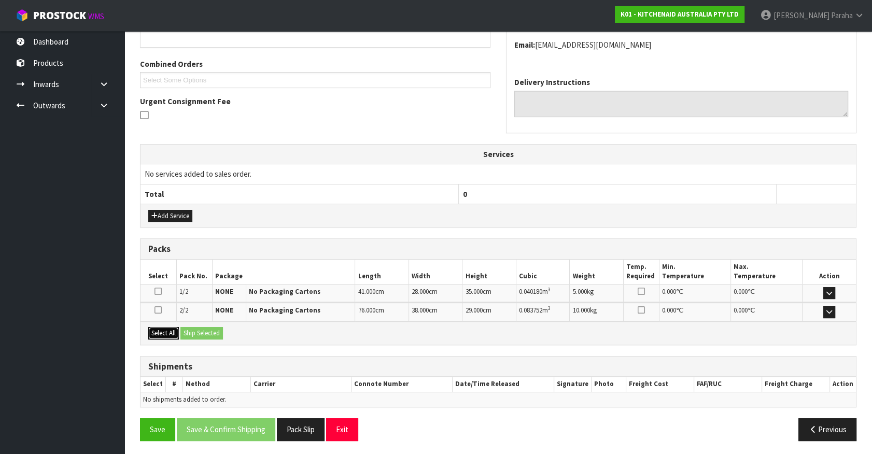
click at [170, 327] on button "Select All" at bounding box center [163, 333] width 31 height 12
click at [201, 333] on button "Ship Selected" at bounding box center [201, 333] width 42 height 12
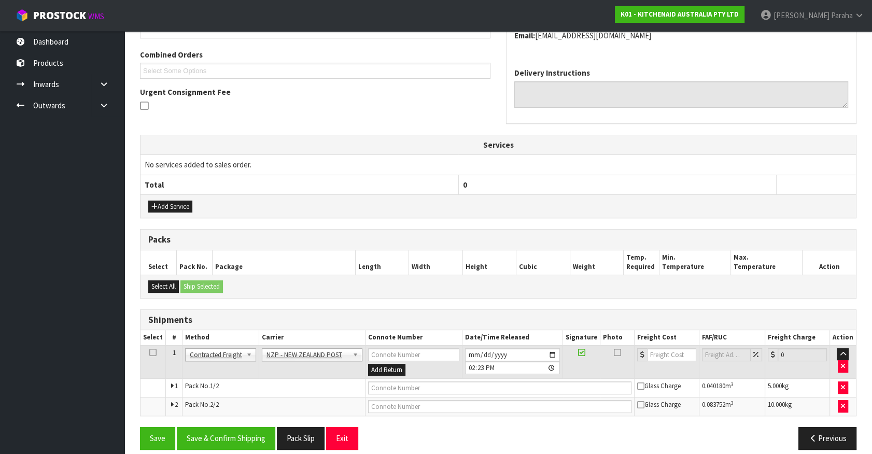
scroll to position [266, 0]
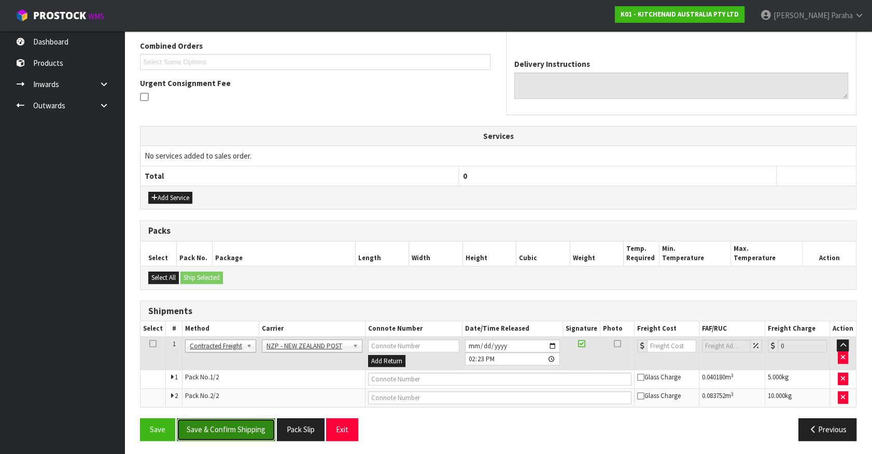
click at [251, 421] on button "Save & Confirm Shipping" at bounding box center [226, 429] width 98 height 22
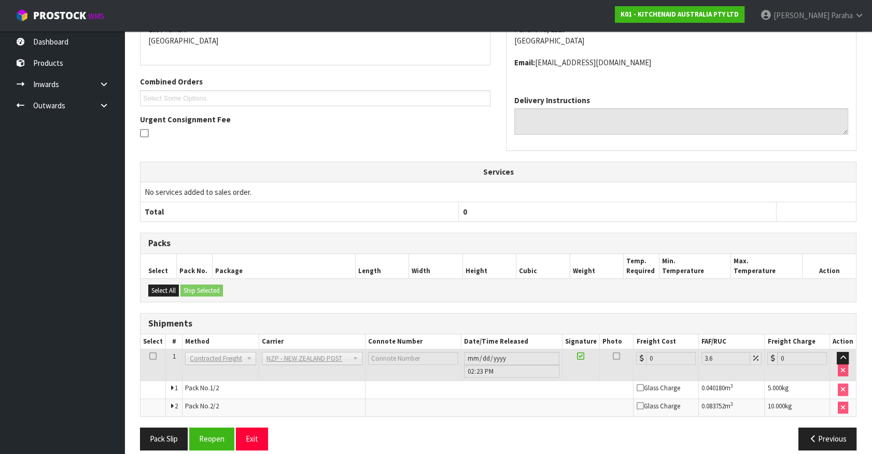
scroll to position [251, 0]
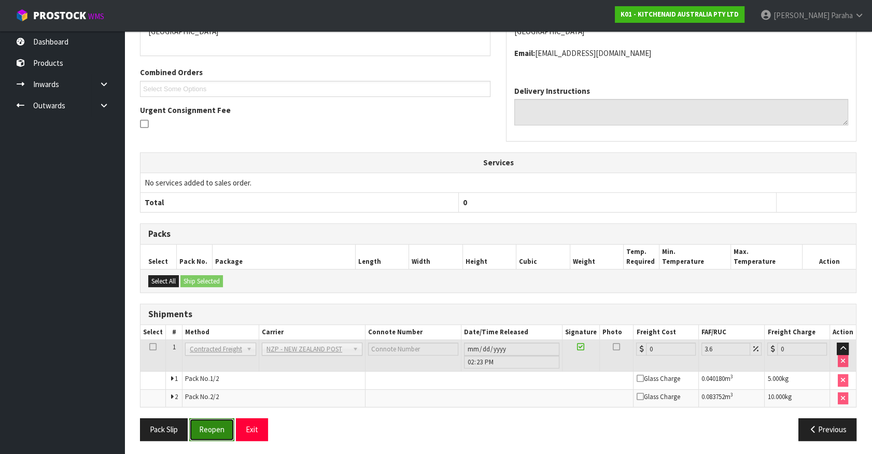
click at [223, 428] on button "Reopen" at bounding box center [211, 429] width 45 height 22
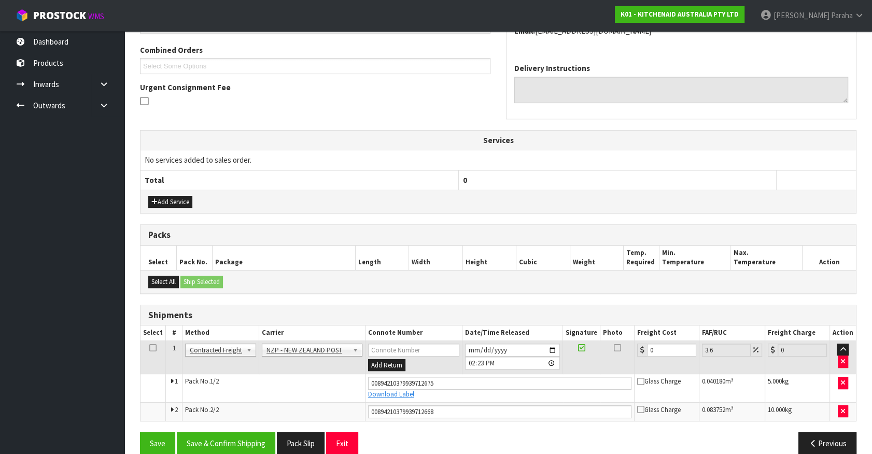
scroll to position [276, 0]
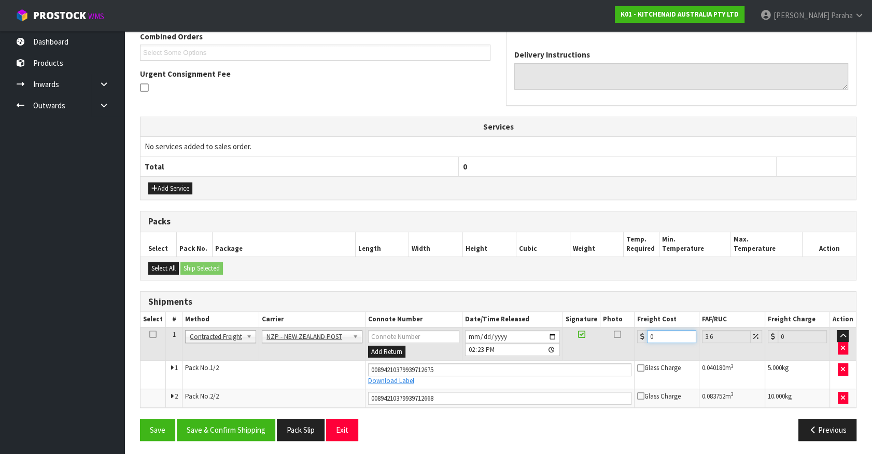
drag, startPoint x: 661, startPoint y: 335, endPoint x: 637, endPoint y: 335, distance: 24.4
click at [637, 335] on div "0" at bounding box center [666, 336] width 59 height 13
click at [264, 430] on button "Save & Confirm Shipping" at bounding box center [226, 430] width 98 height 22
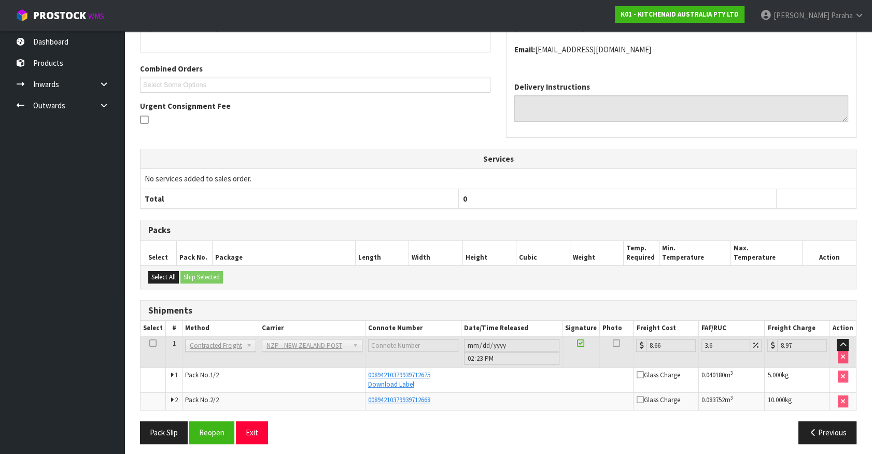
scroll to position [247, 0]
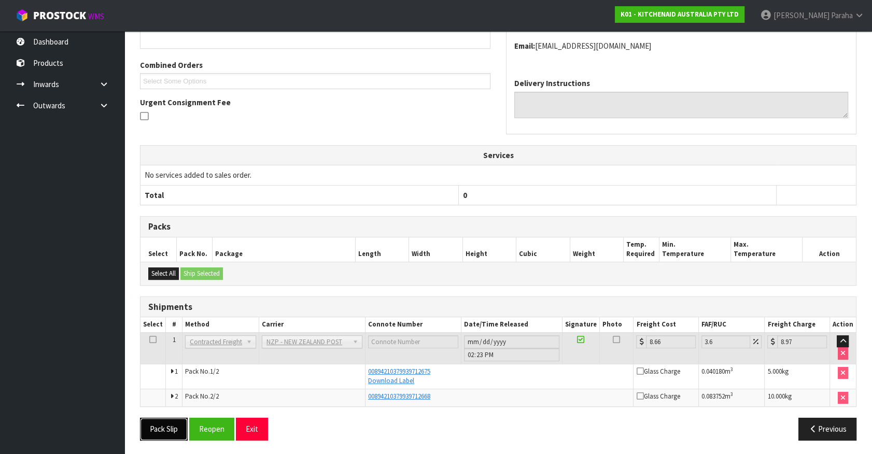
click at [166, 422] on button "Pack Slip" at bounding box center [164, 429] width 48 height 22
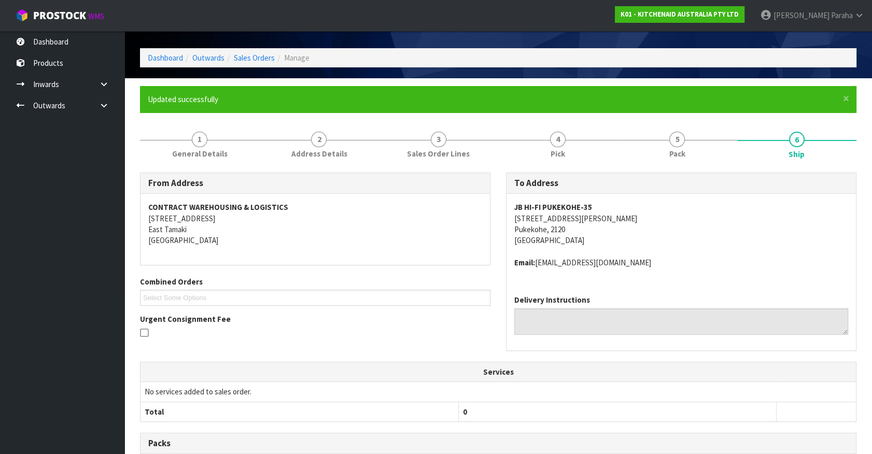
scroll to position [0, 0]
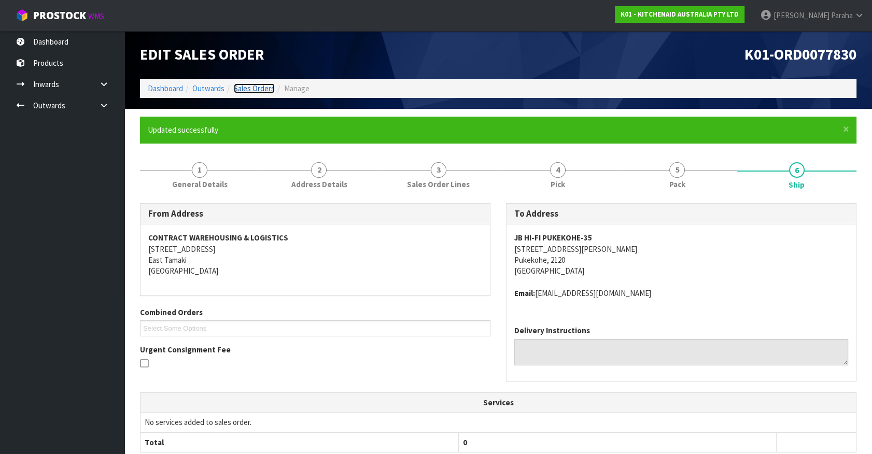
click at [252, 88] on link "Sales Orders" at bounding box center [254, 88] width 41 height 10
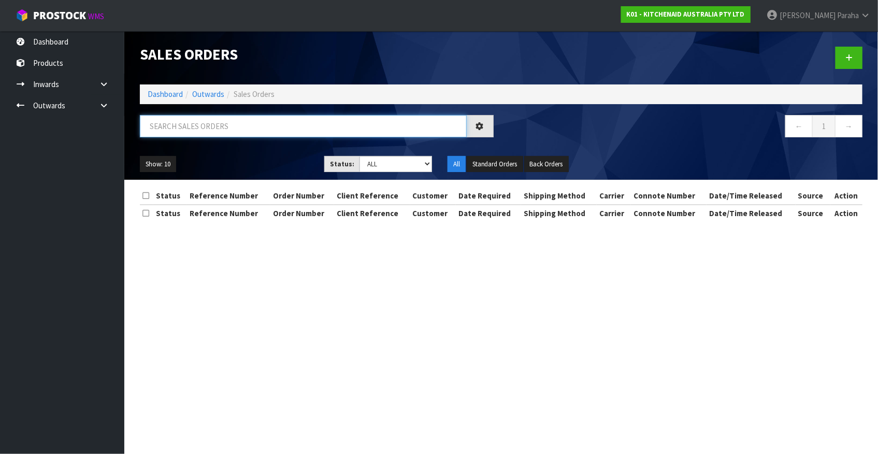
click at [254, 124] on input "text" at bounding box center [303, 126] width 327 height 22
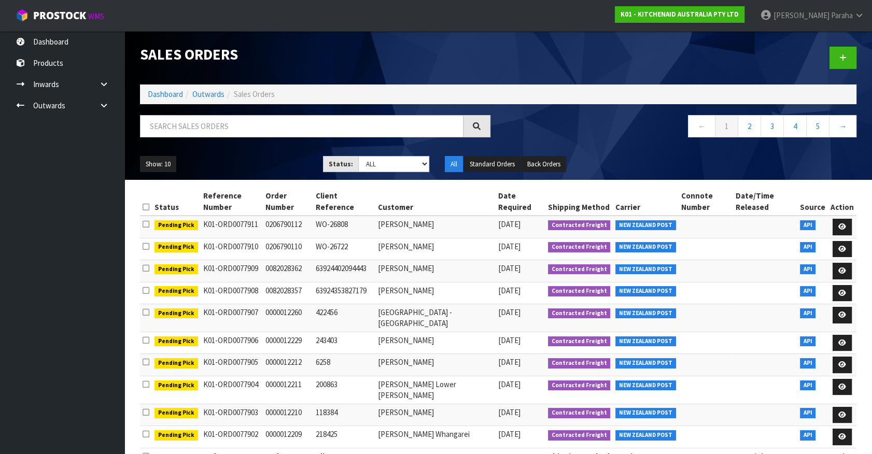
click at [263, 110] on div "Sales Orders Dashboard Outwards Sales Orders ← 1 2 3 4 5 → Show: 10 5 10 25 50 …" at bounding box center [498, 105] width 732 height 149
click at [253, 120] on input "text" at bounding box center [301, 126] width 323 height 22
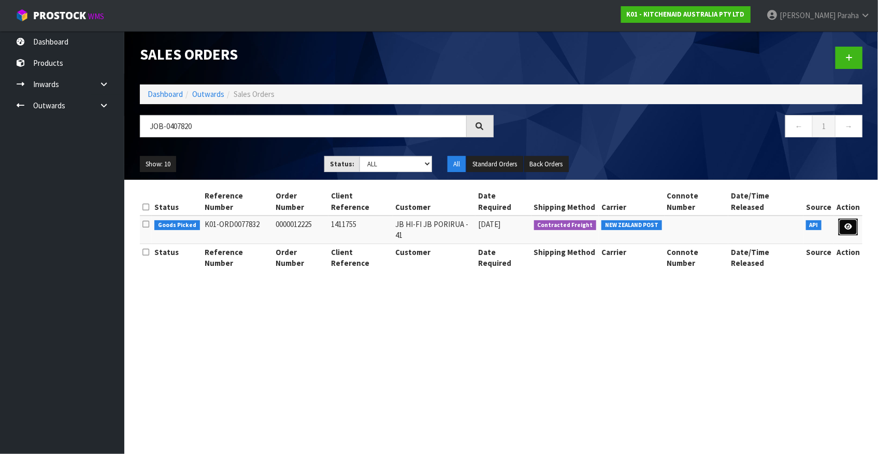
click at [851, 223] on icon at bounding box center [849, 226] width 8 height 7
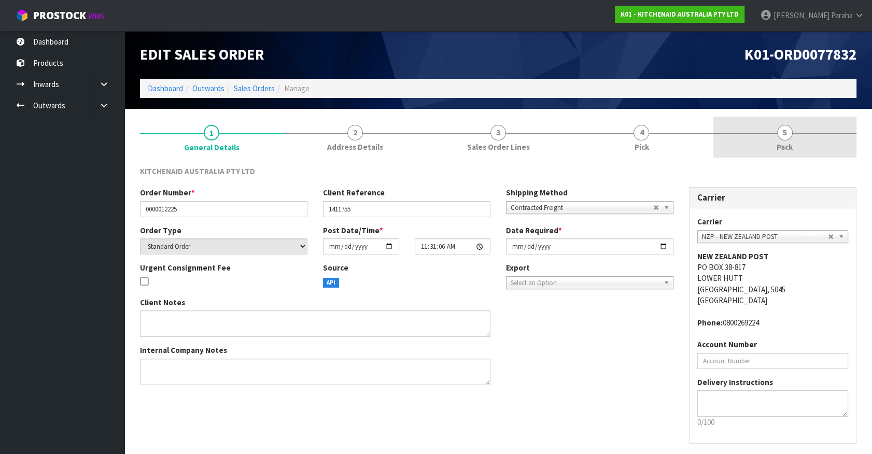
click at [787, 131] on span "5" at bounding box center [785, 133] width 16 height 16
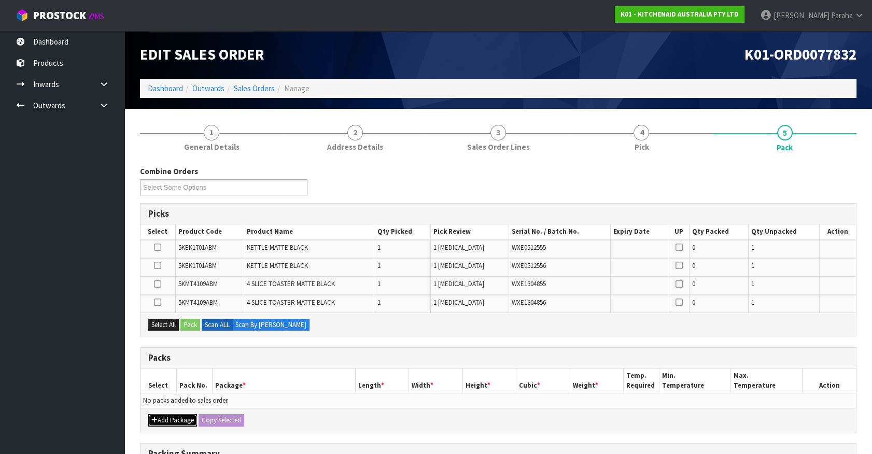
click at [183, 416] on button "Add Package" at bounding box center [172, 420] width 49 height 12
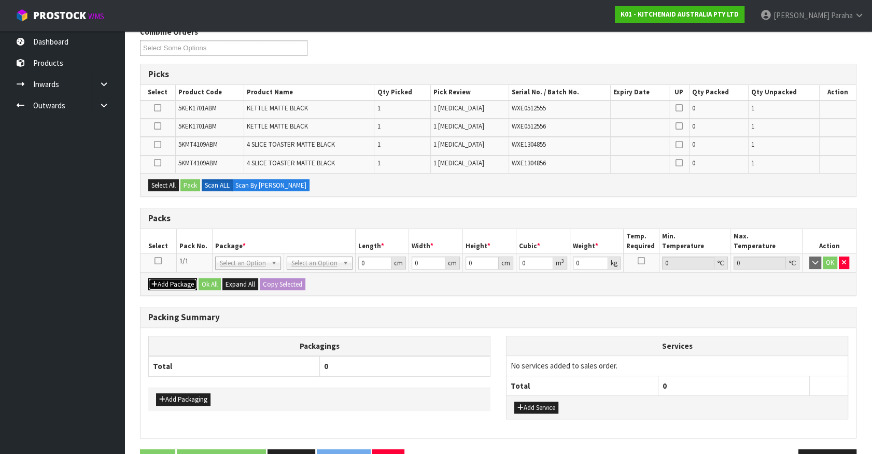
scroll to position [141, 0]
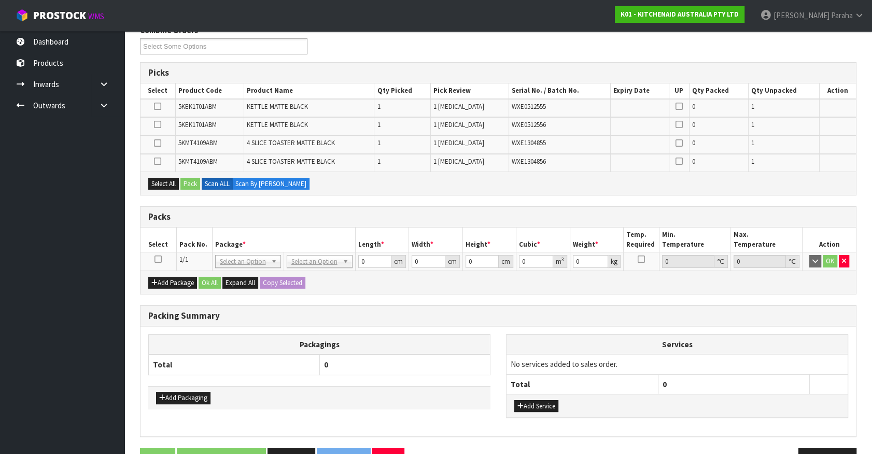
click at [157, 259] on icon at bounding box center [157, 259] width 7 height 1
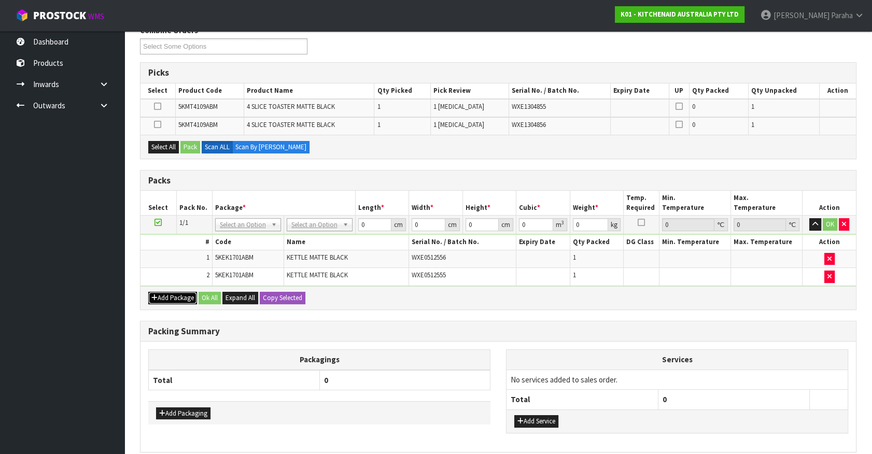
click at [155, 294] on icon "button" at bounding box center [154, 297] width 6 height 7
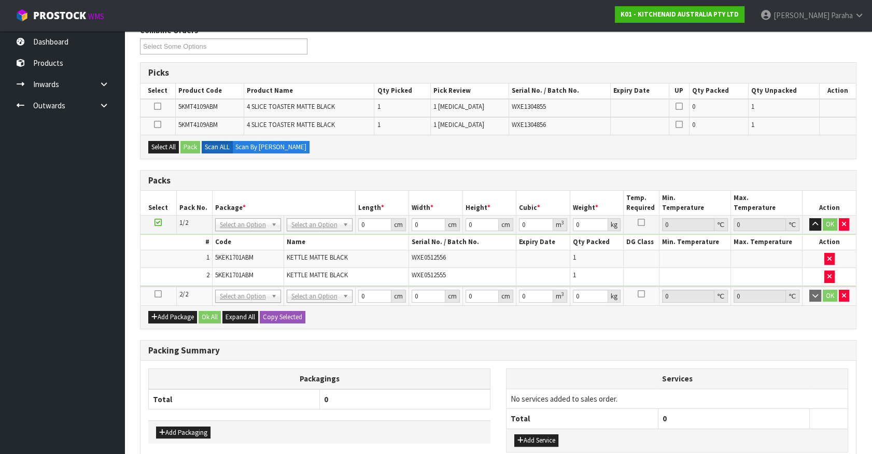
click at [155, 294] on icon at bounding box center [157, 294] width 7 height 1
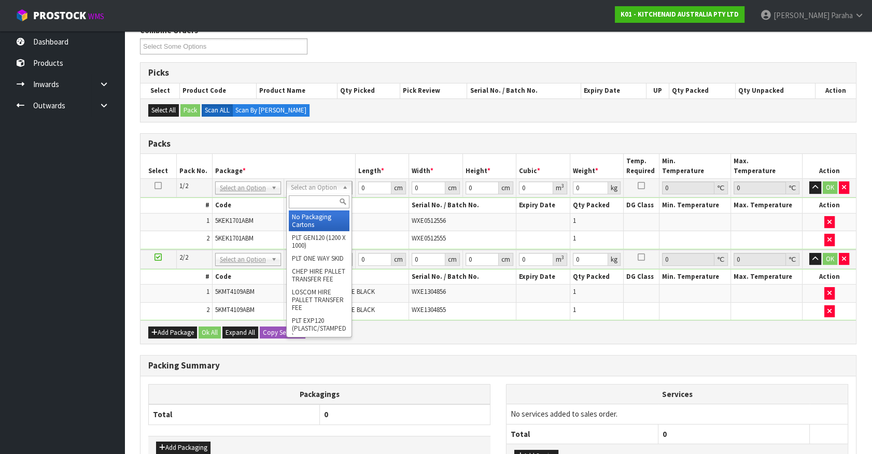
drag, startPoint x: 308, startPoint y: 218, endPoint x: 309, endPoint y: 210, distance: 7.8
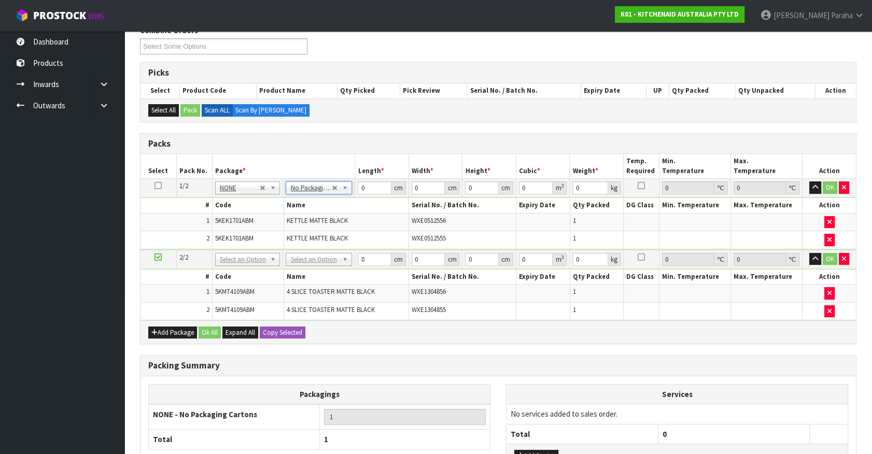
click at [161, 186] on icon at bounding box center [157, 186] width 7 height 1
click at [273, 332] on button "Copy Selected" at bounding box center [283, 332] width 46 height 12
click at [271, 332] on span "Confirm" at bounding box center [274, 332] width 23 height 9
drag, startPoint x: 368, startPoint y: 188, endPoint x: 346, endPoint y: 186, distance: 22.4
click at [346, 186] on tr "1/2 NONE 007-001 007-002 007-004 007-009 007-013 007-014 007-015 007-017 007-01…" at bounding box center [497, 188] width 715 height 19
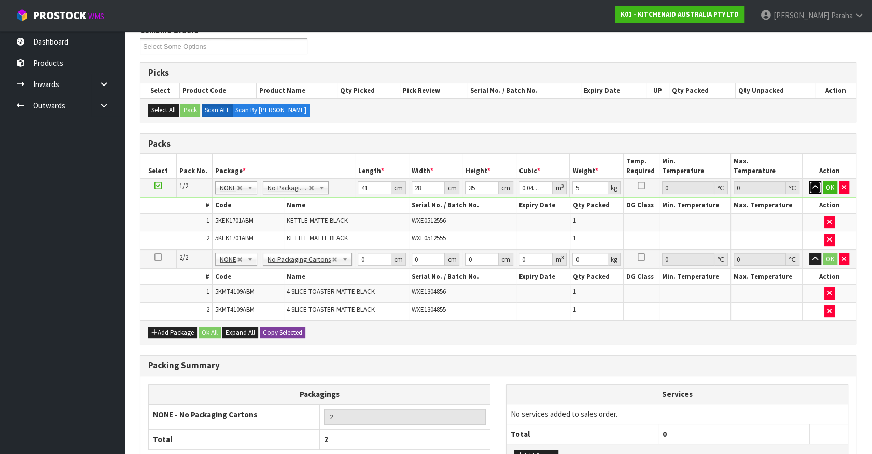
click at [809, 181] on button "button" at bounding box center [815, 187] width 12 height 12
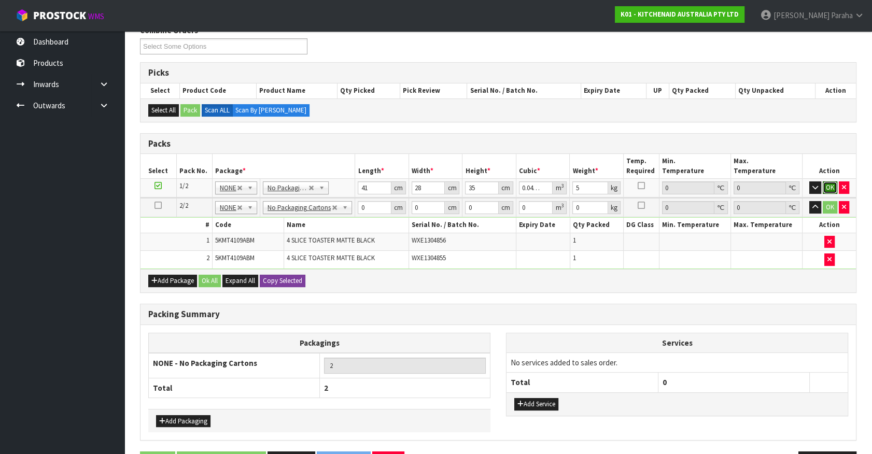
click button "OK" at bounding box center [829, 187] width 15 height 12
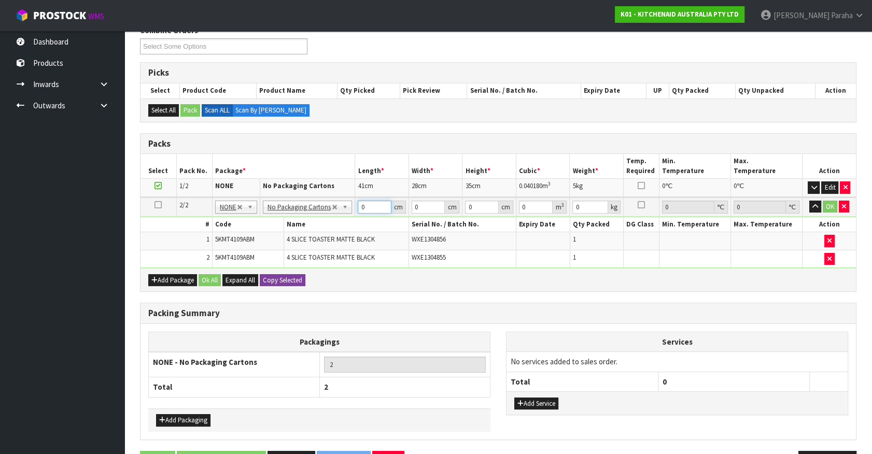
click at [361, 206] on input "0" at bounding box center [375, 207] width 34 height 13
click at [809, 201] on button "button" at bounding box center [815, 207] width 12 height 12
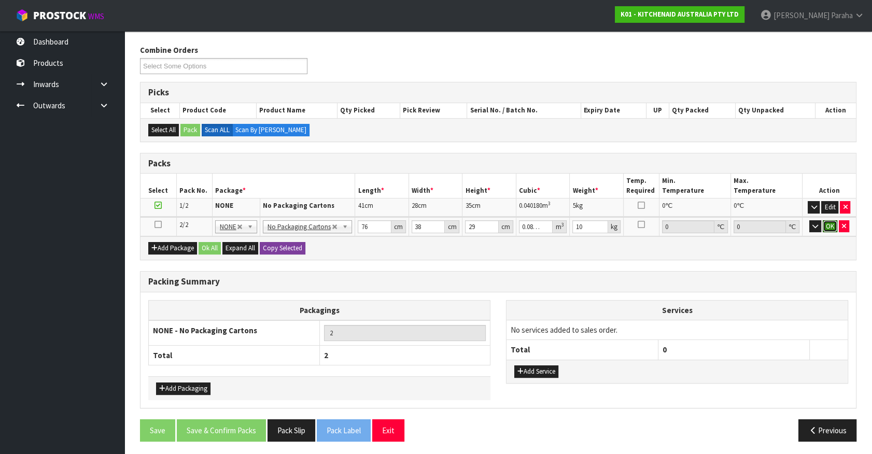
click button "OK" at bounding box center [829, 226] width 15 height 12
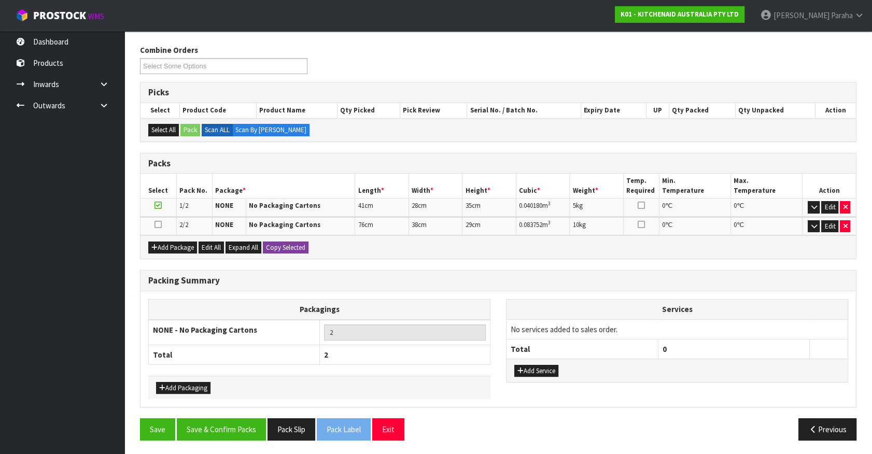
scroll to position [121, 0]
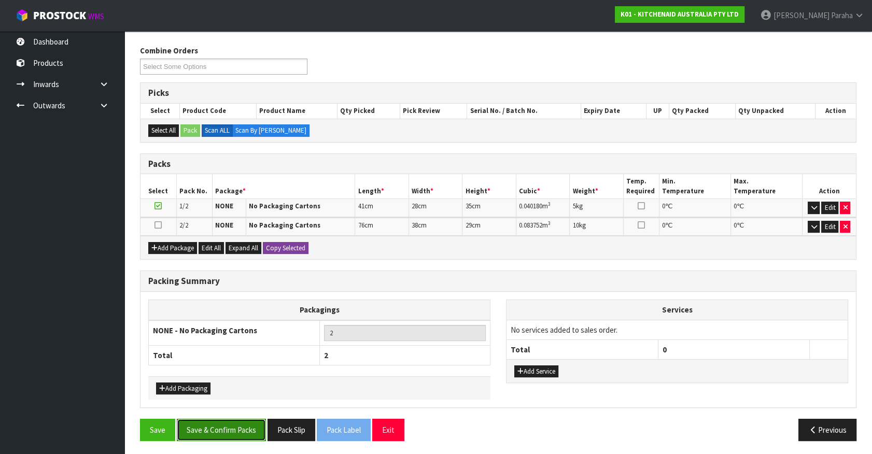
click at [229, 429] on button "Save & Confirm Packs" at bounding box center [221, 430] width 89 height 22
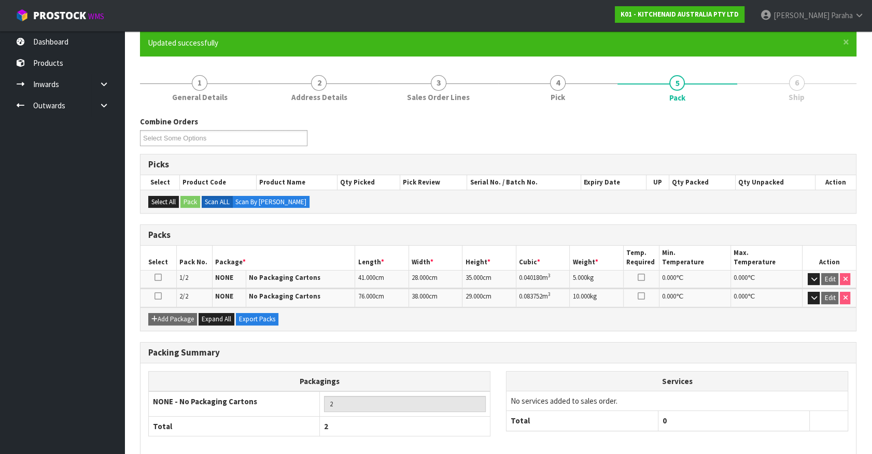
scroll to position [135, 0]
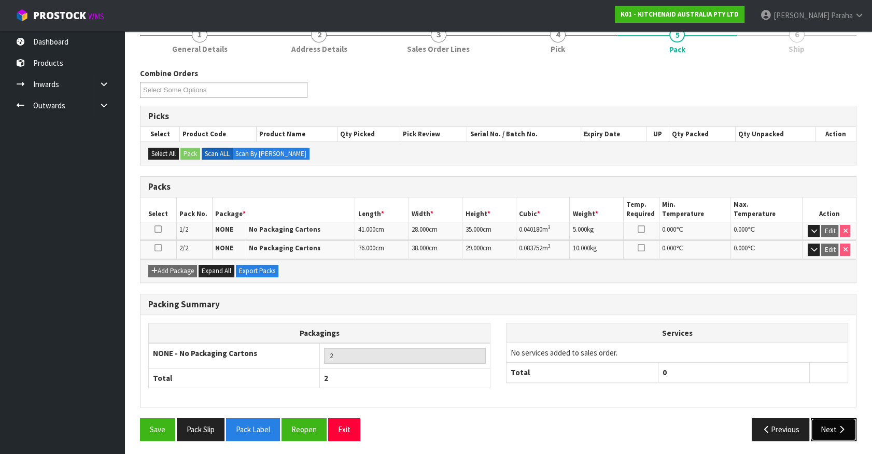
click at [834, 420] on button "Next" at bounding box center [833, 429] width 46 height 22
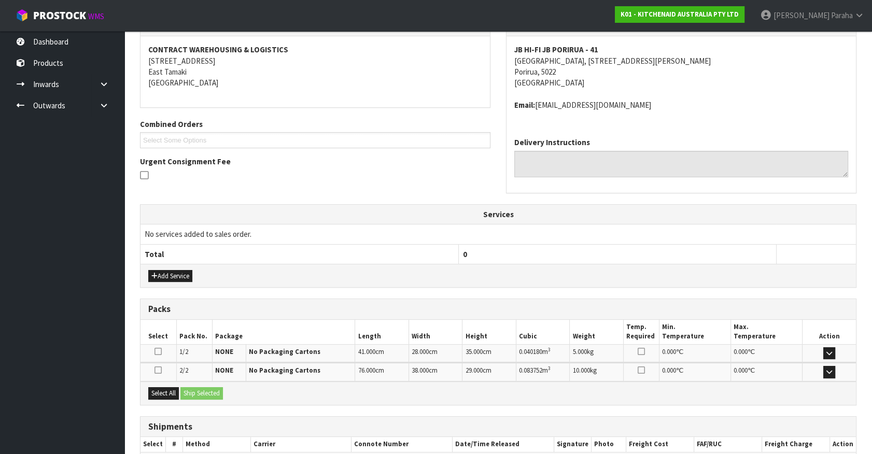
scroll to position [248, 0]
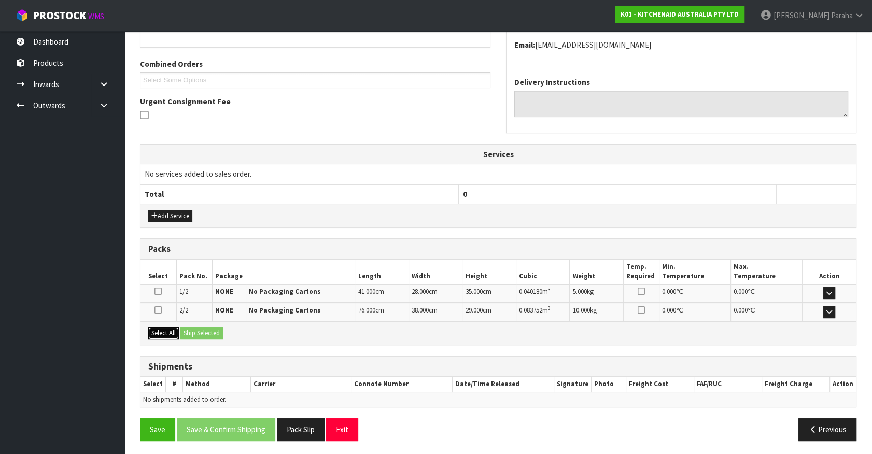
click at [161, 333] on button "Select All" at bounding box center [163, 333] width 31 height 12
click at [201, 329] on button "Ship Selected" at bounding box center [201, 333] width 42 height 12
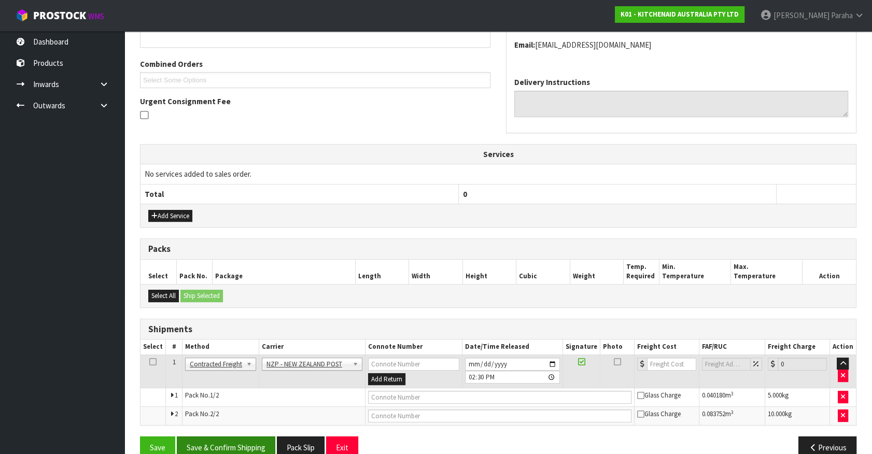
scroll to position [266, 0]
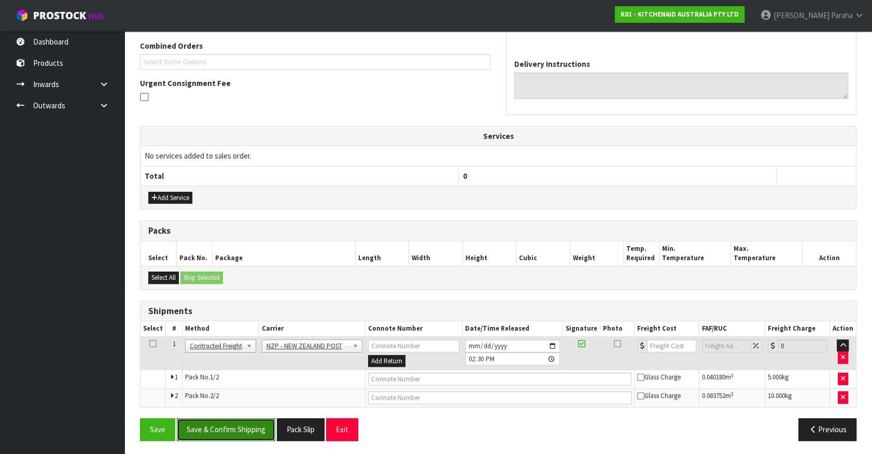
click at [245, 419] on button "Save & Confirm Shipping" at bounding box center [226, 429] width 98 height 22
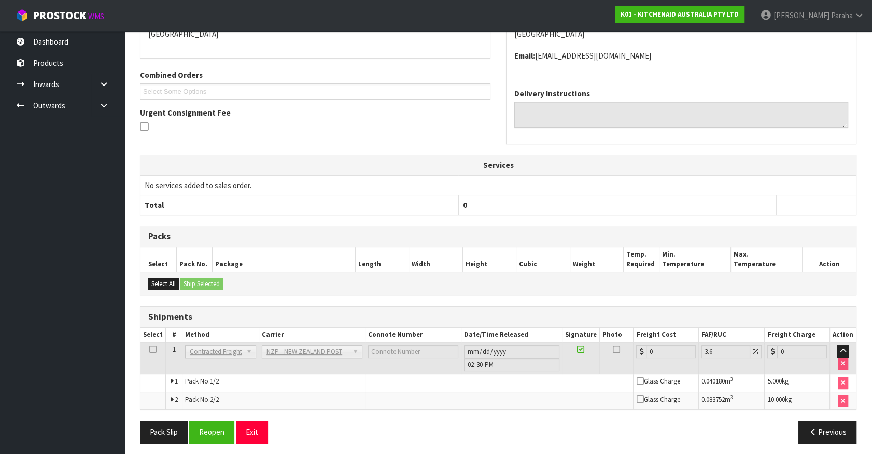
scroll to position [251, 0]
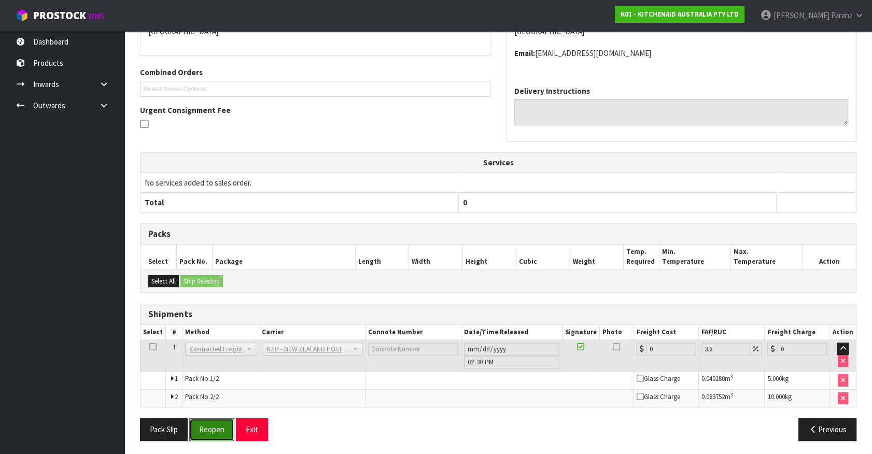
click at [222, 426] on button "Reopen" at bounding box center [211, 429] width 45 height 22
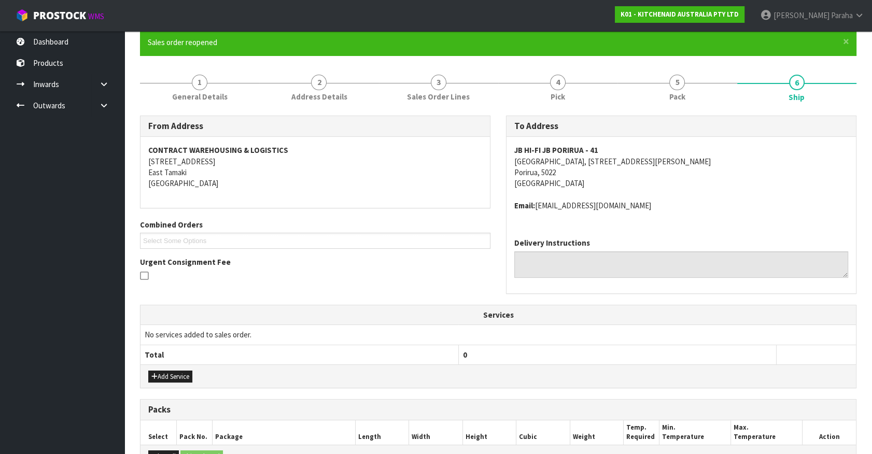
scroll to position [276, 0]
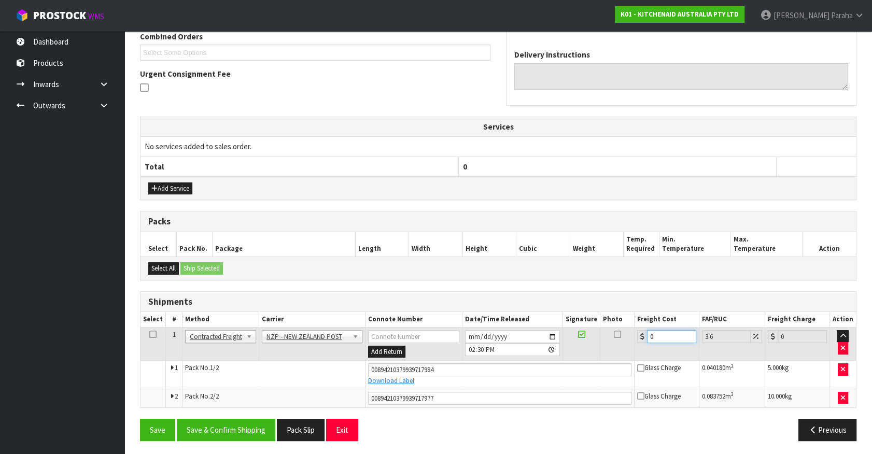
drag, startPoint x: 656, startPoint y: 330, endPoint x: 637, endPoint y: 332, distance: 18.3
click at [637, 332] on div "0" at bounding box center [666, 336] width 59 height 13
click at [237, 435] on button "Save & Confirm Shipping" at bounding box center [226, 430] width 98 height 22
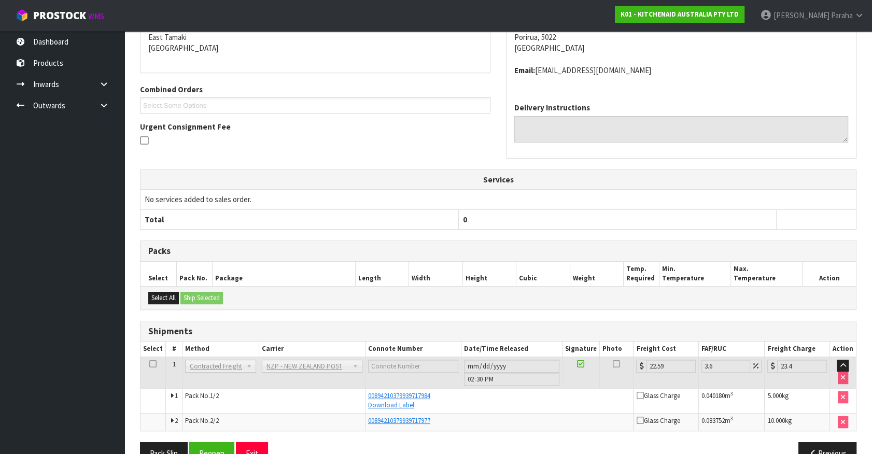
scroll to position [247, 0]
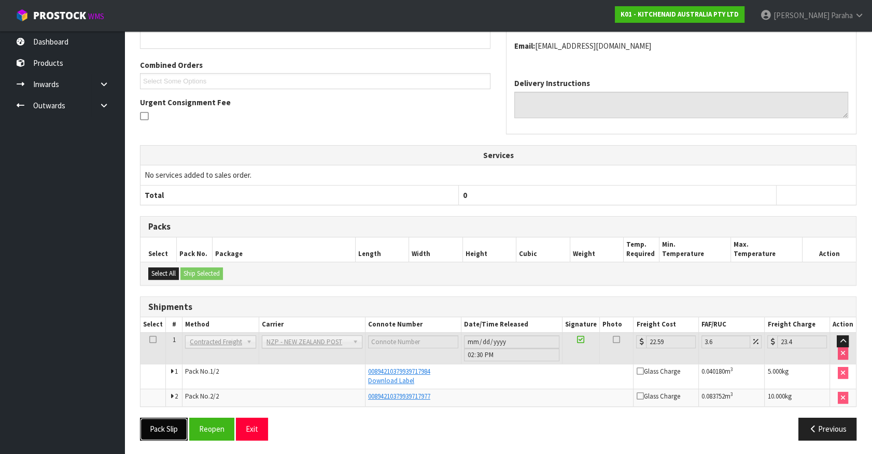
click at [161, 431] on button "Pack Slip" at bounding box center [164, 429] width 48 height 22
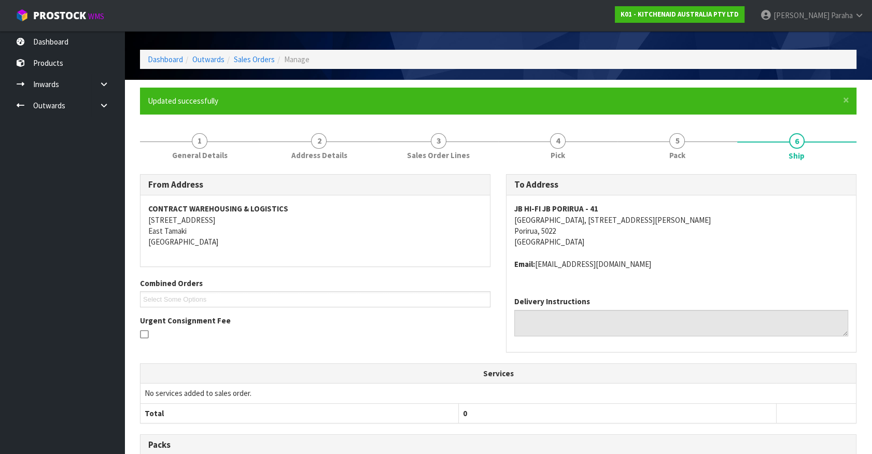
scroll to position [0, 0]
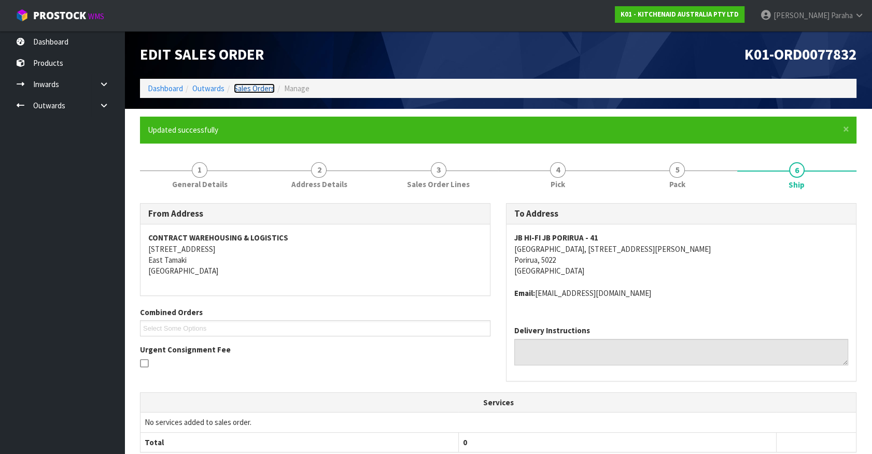
click at [250, 89] on link "Sales Orders" at bounding box center [254, 88] width 41 height 10
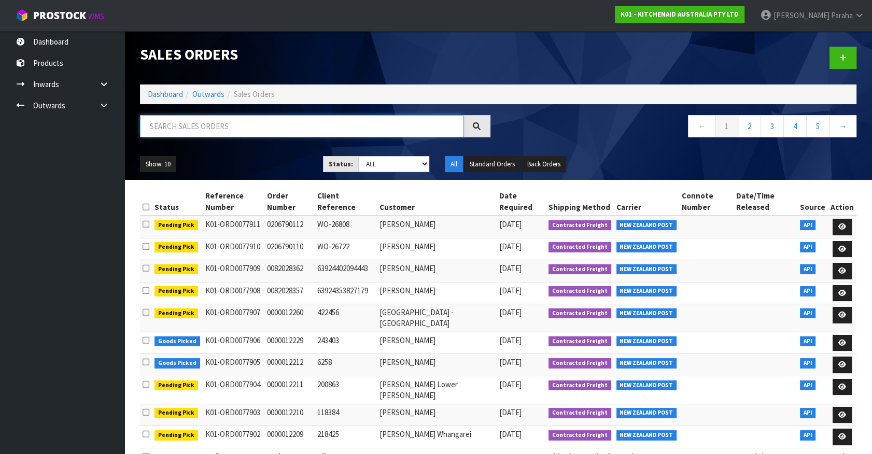
click at [218, 132] on input "text" at bounding box center [301, 126] width 323 height 22
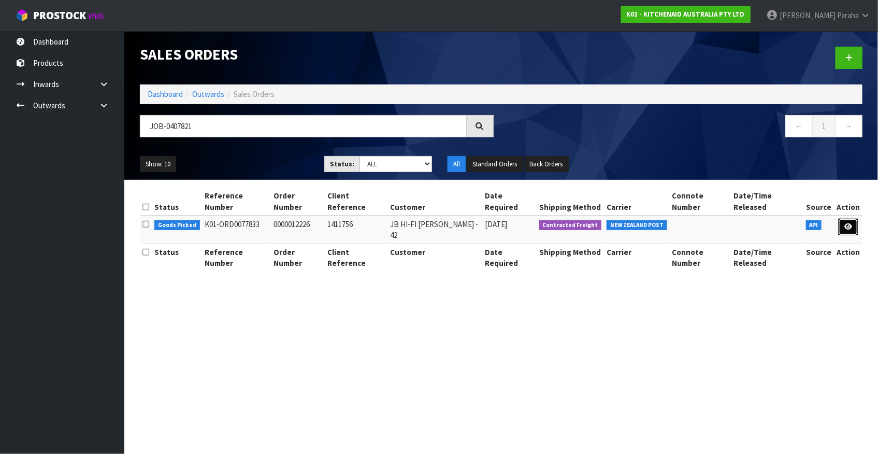
click at [850, 223] on icon at bounding box center [849, 226] width 8 height 7
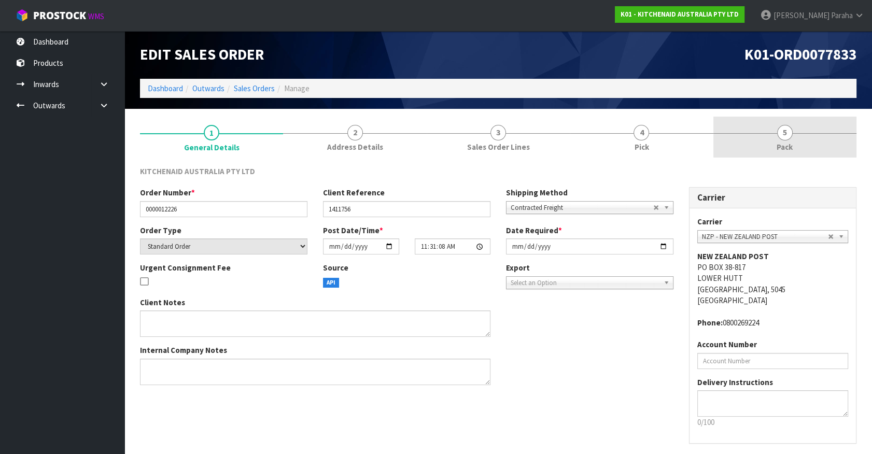
click at [780, 137] on span "5" at bounding box center [785, 133] width 16 height 16
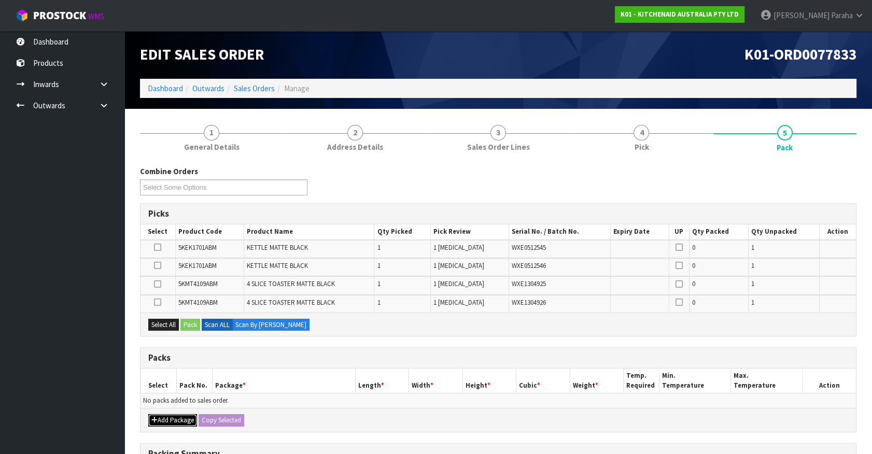
click at [166, 417] on button "Add Package" at bounding box center [172, 420] width 49 height 12
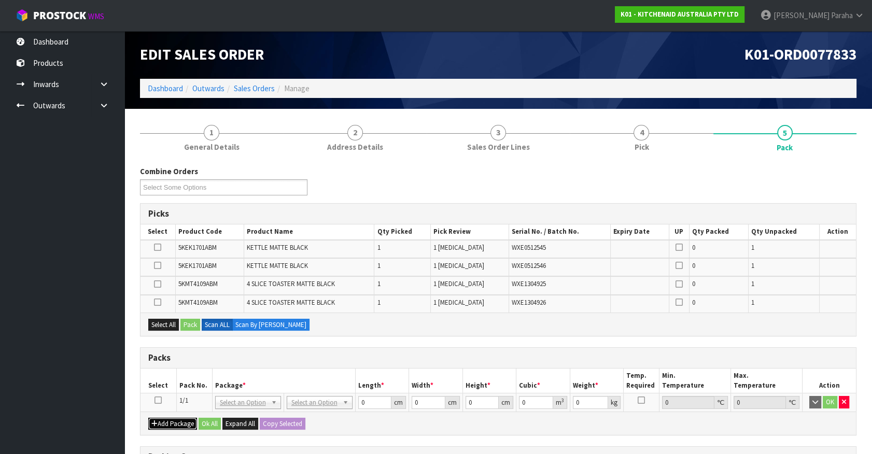
click at [148, 418] on button "Add Package" at bounding box center [172, 424] width 49 height 12
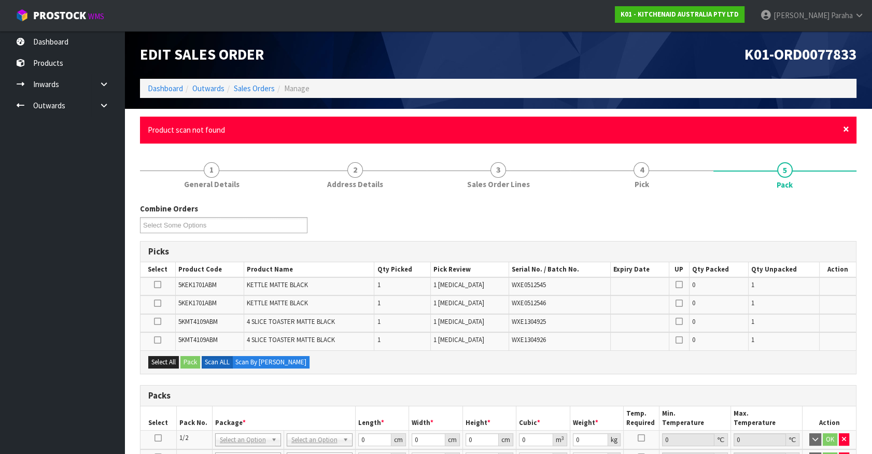
click at [843, 127] on span "×" at bounding box center [846, 129] width 6 height 15
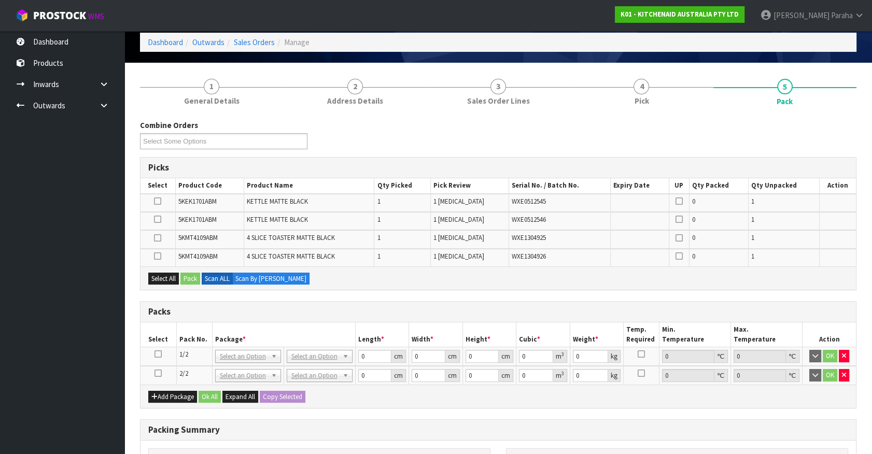
scroll to position [141, 0]
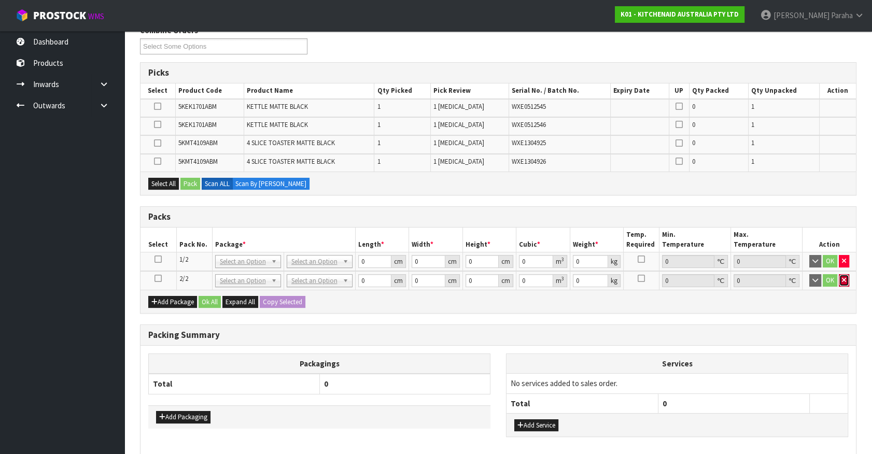
click at [845, 279] on button "button" at bounding box center [843, 280] width 10 height 12
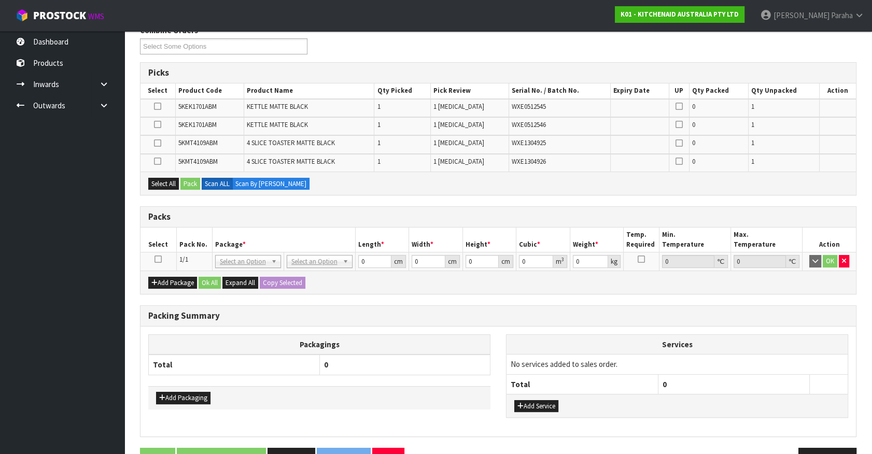
click at [160, 259] on icon at bounding box center [157, 259] width 7 height 1
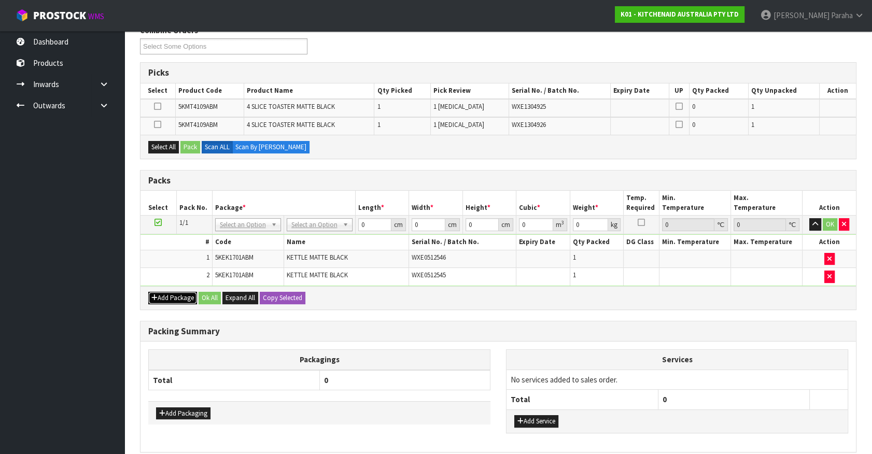
click at [177, 297] on button "Add Package" at bounding box center [172, 298] width 49 height 12
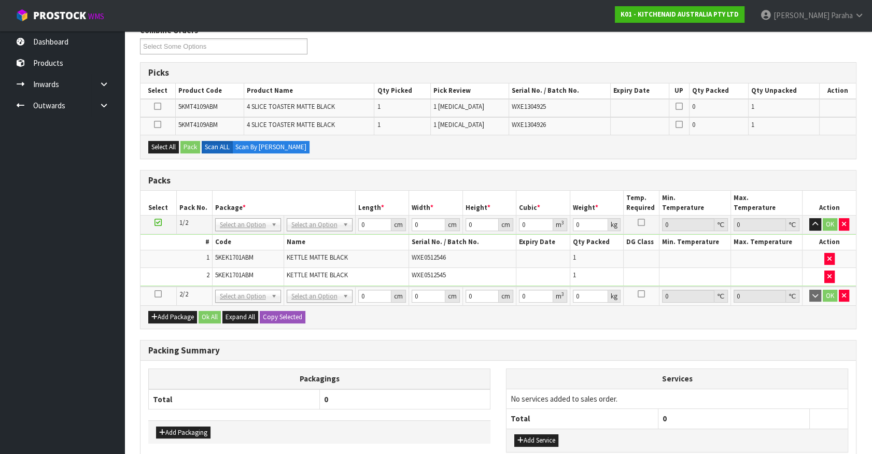
click at [157, 294] on icon at bounding box center [157, 294] width 7 height 1
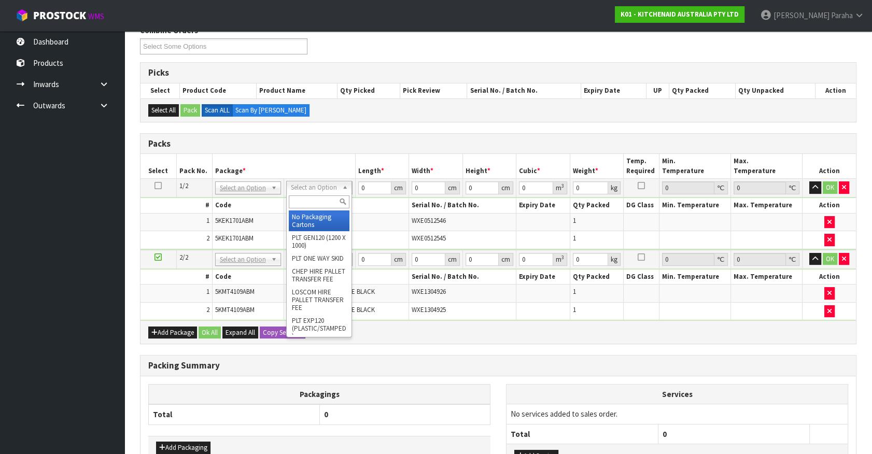
drag, startPoint x: 316, startPoint y: 214, endPoint x: 204, endPoint y: 193, distance: 113.4
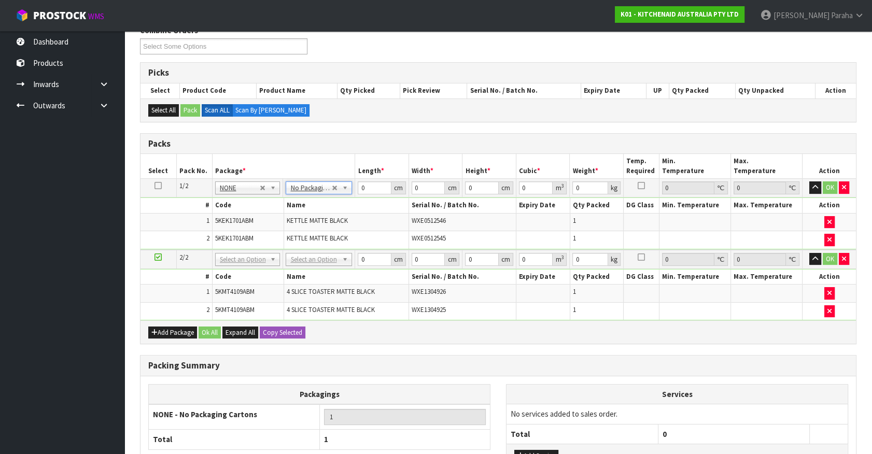
click at [160, 186] on icon at bounding box center [157, 186] width 7 height 1
click at [281, 330] on button "Copy Selected" at bounding box center [283, 332] width 46 height 12
click at [282, 330] on span "Confirm" at bounding box center [274, 332] width 23 height 9
drag, startPoint x: 363, startPoint y: 185, endPoint x: 351, endPoint y: 186, distance: 12.0
click at [351, 186] on tr "1/2 NONE 007-001 007-002 007-004 007-009 007-013 007-014 007-015 007-017 007-01…" at bounding box center [497, 188] width 715 height 19
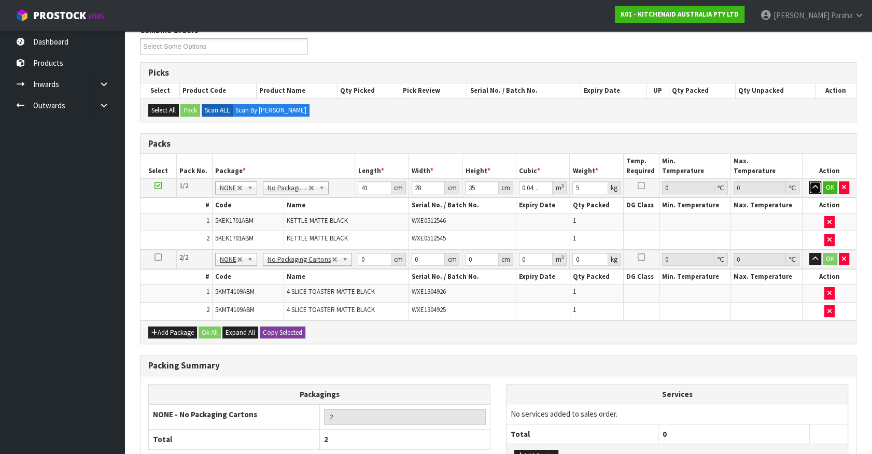
click at [809, 181] on button "button" at bounding box center [815, 187] width 12 height 12
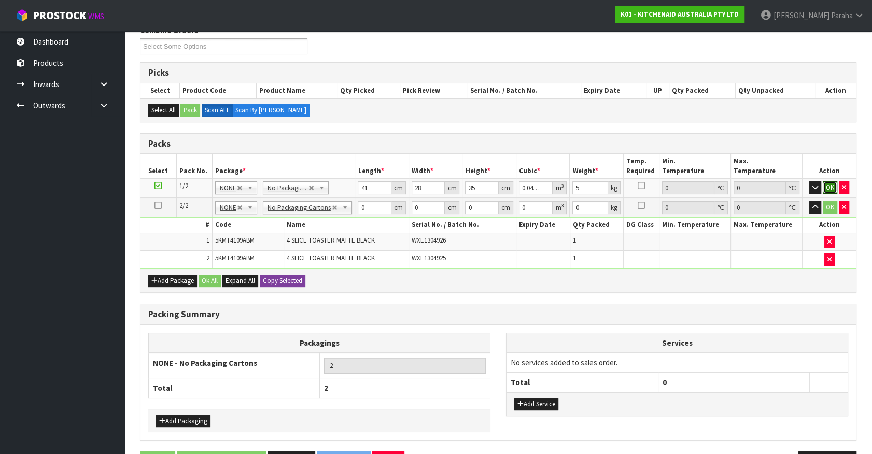
click button "OK" at bounding box center [829, 187] width 15 height 12
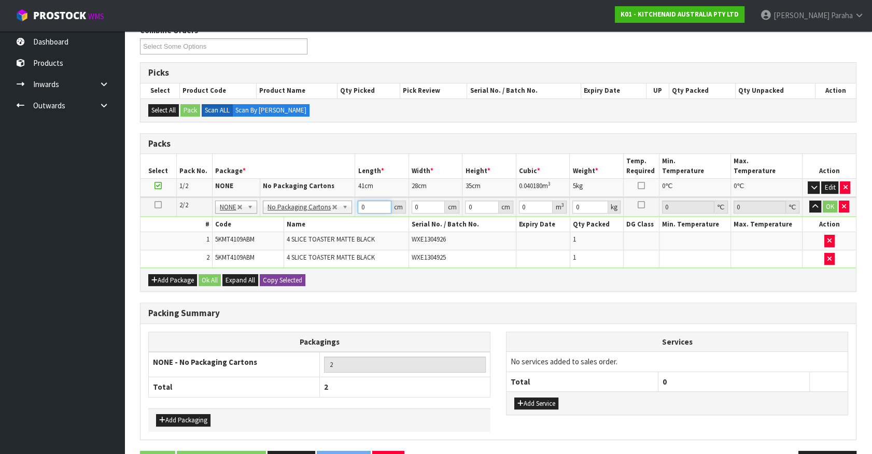
drag, startPoint x: 366, startPoint y: 204, endPoint x: 353, endPoint y: 206, distance: 13.7
click at [353, 206] on tr "2/2 NONE 007-001 007-002 007-004 007-009 007-013 007-014 007-015 007-017 007-01…" at bounding box center [497, 206] width 715 height 19
click at [809, 201] on button "button" at bounding box center [815, 207] width 12 height 12
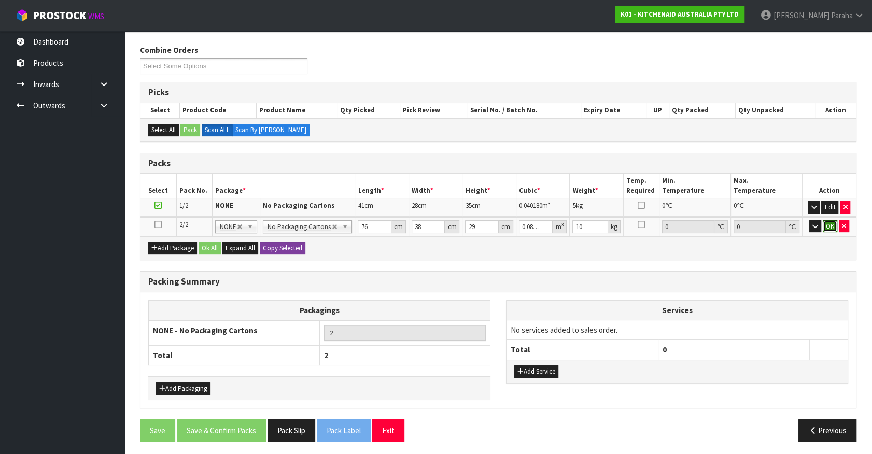
click button "OK" at bounding box center [829, 226] width 15 height 12
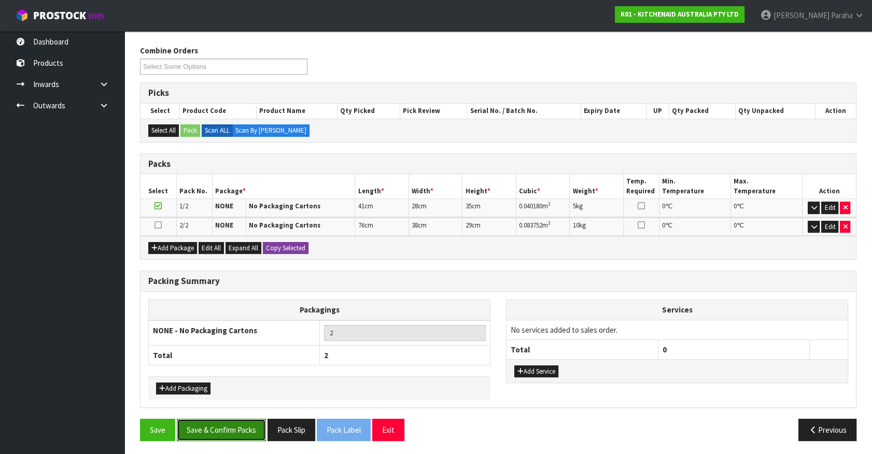
click at [218, 436] on button "Save & Confirm Packs" at bounding box center [221, 430] width 89 height 22
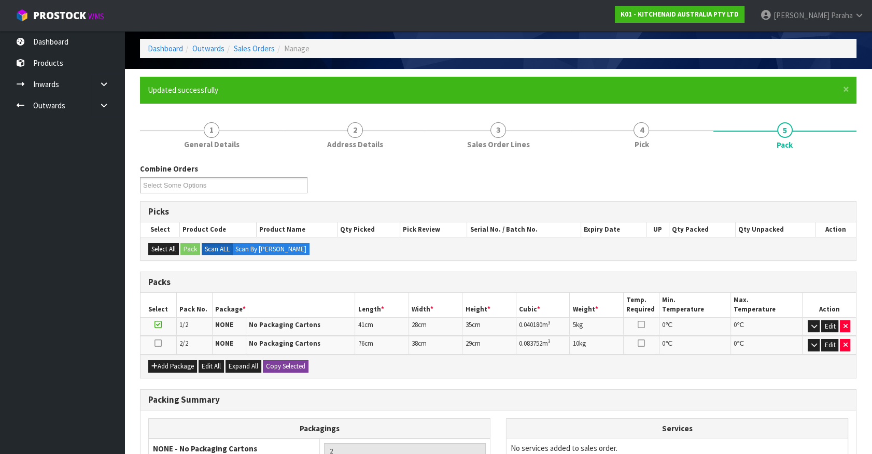
scroll to position [135, 0]
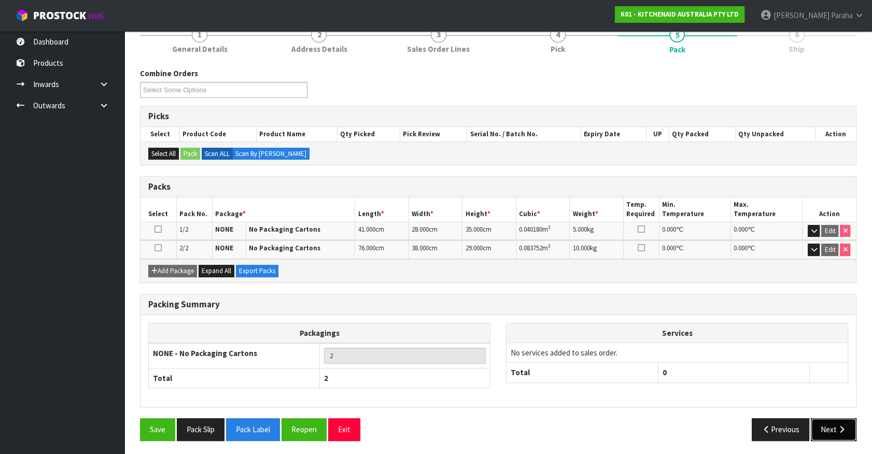
click at [829, 428] on button "Next" at bounding box center [833, 429] width 46 height 22
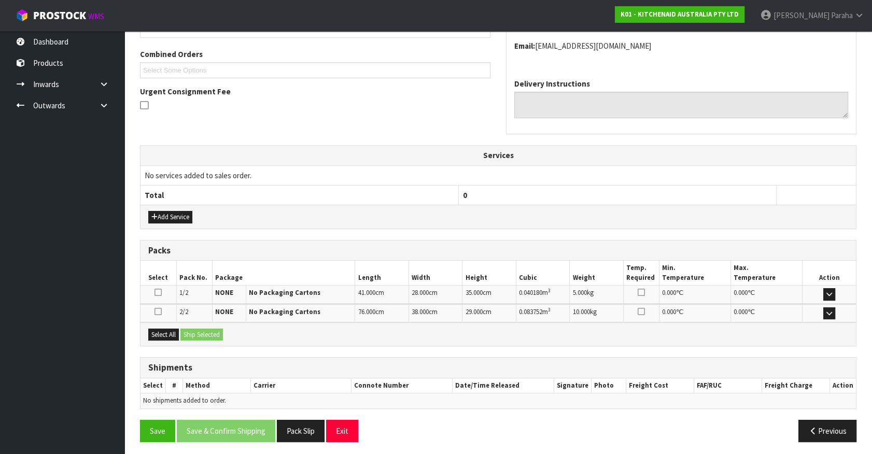
scroll to position [259, 0]
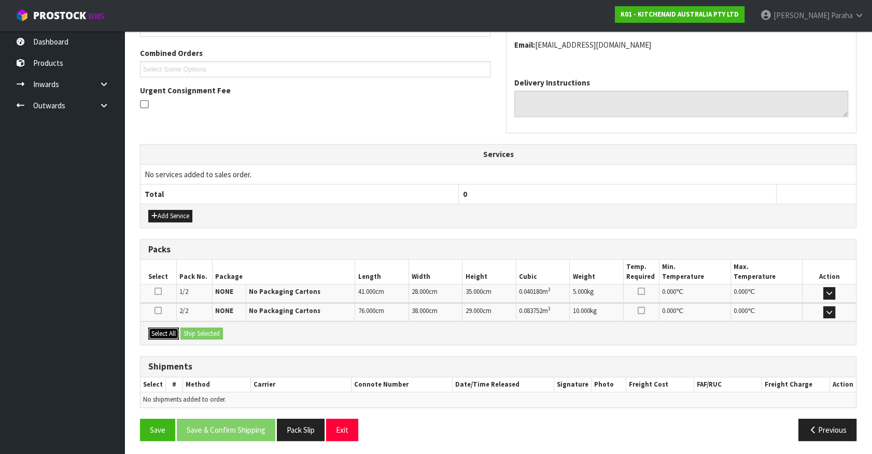
click at [158, 333] on button "Select All" at bounding box center [163, 334] width 31 height 12
click at [212, 329] on button "Ship Selected" at bounding box center [201, 334] width 42 height 12
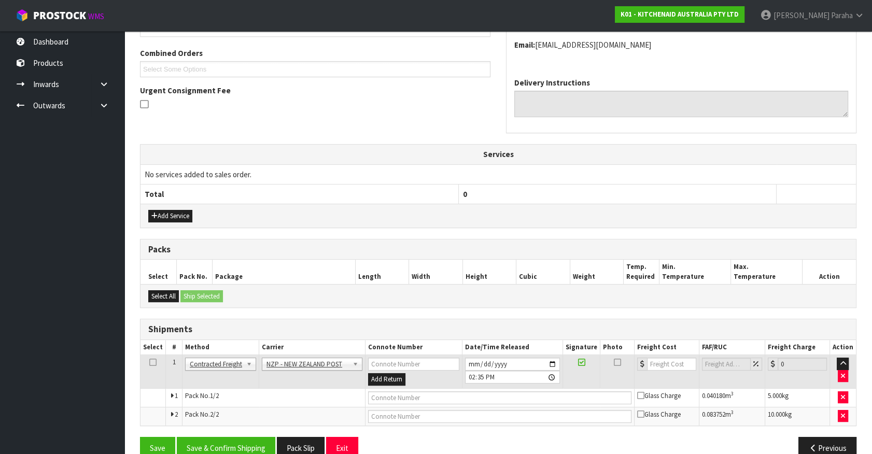
scroll to position [278, 0]
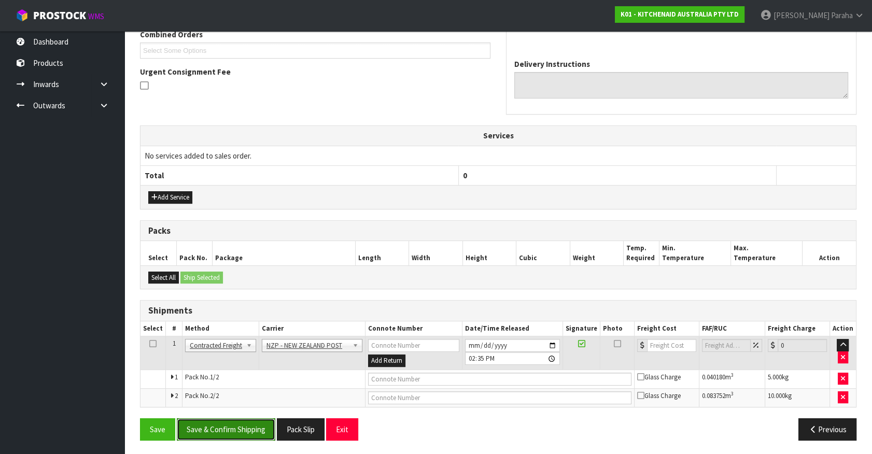
click at [235, 423] on button "Save & Confirm Shipping" at bounding box center [226, 429] width 98 height 22
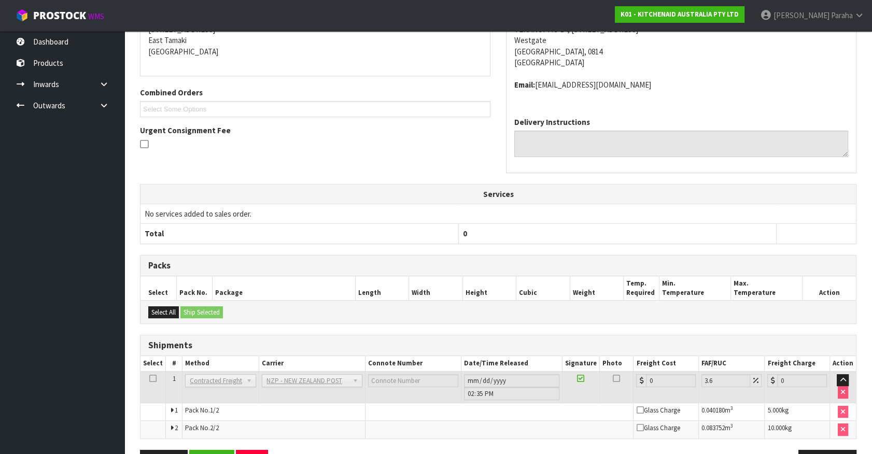
scroll to position [262, 0]
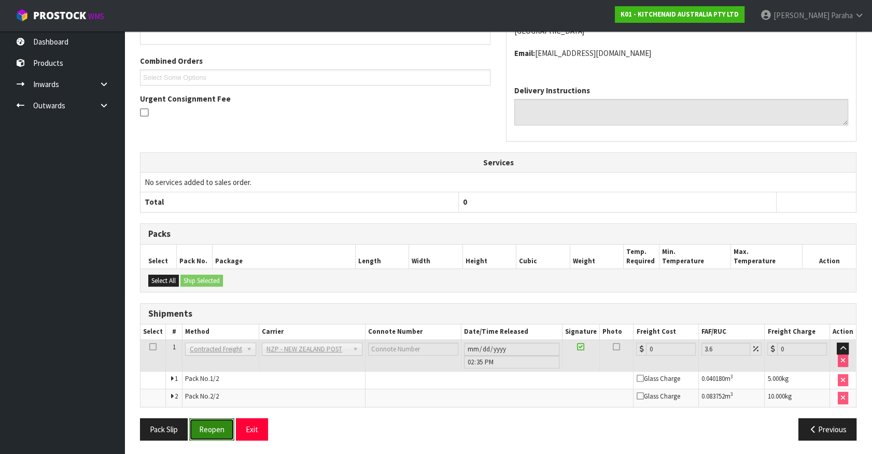
click at [221, 426] on button "Reopen" at bounding box center [211, 429] width 45 height 22
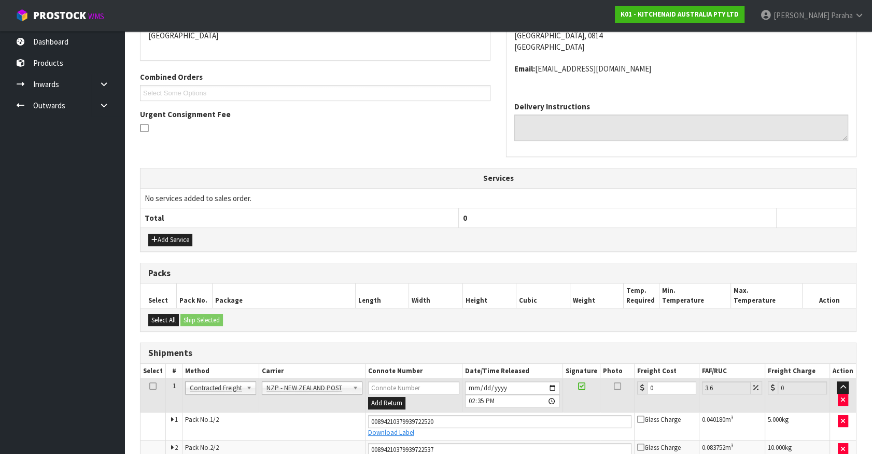
scroll to position [287, 0]
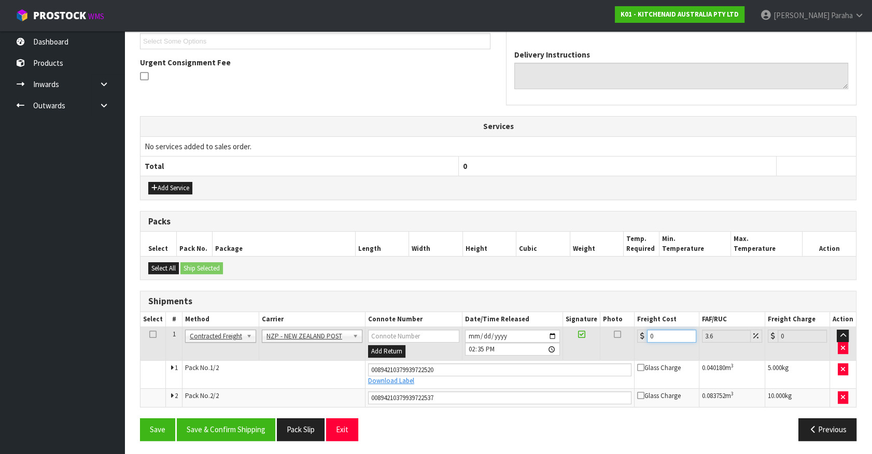
click at [642, 335] on div "0" at bounding box center [666, 336] width 59 height 13
click at [212, 433] on button "Save & Confirm Shipping" at bounding box center [226, 429] width 98 height 22
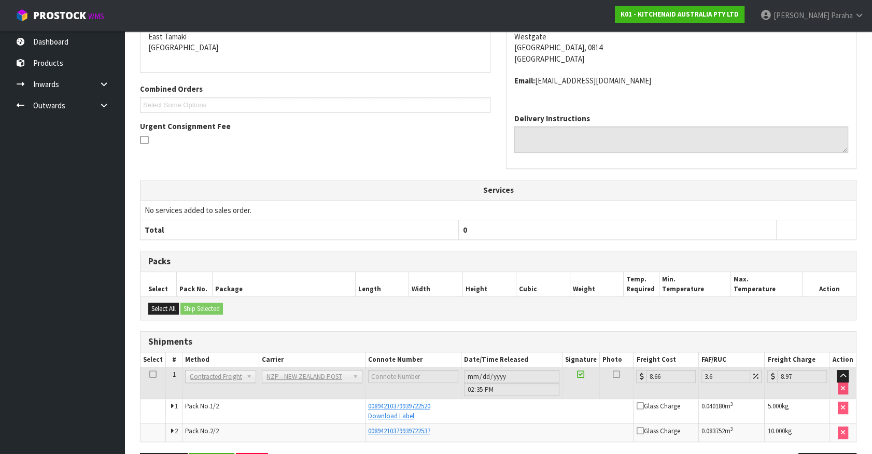
scroll to position [258, 0]
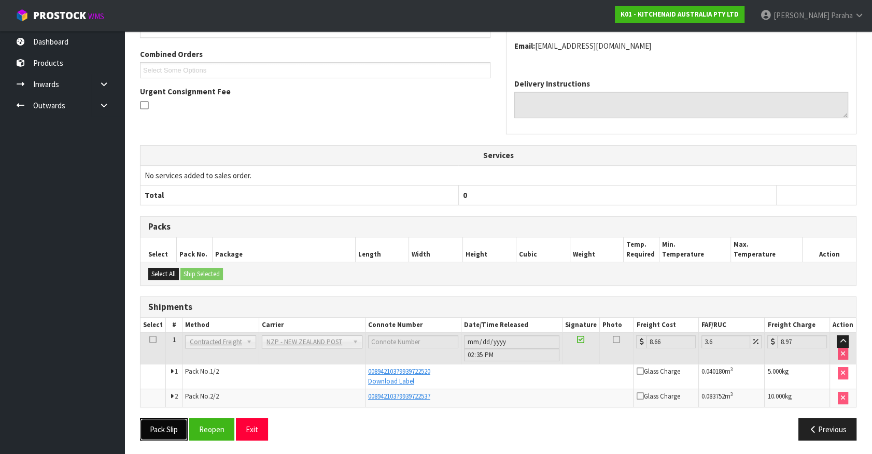
click at [169, 432] on button "Pack Slip" at bounding box center [164, 429] width 48 height 22
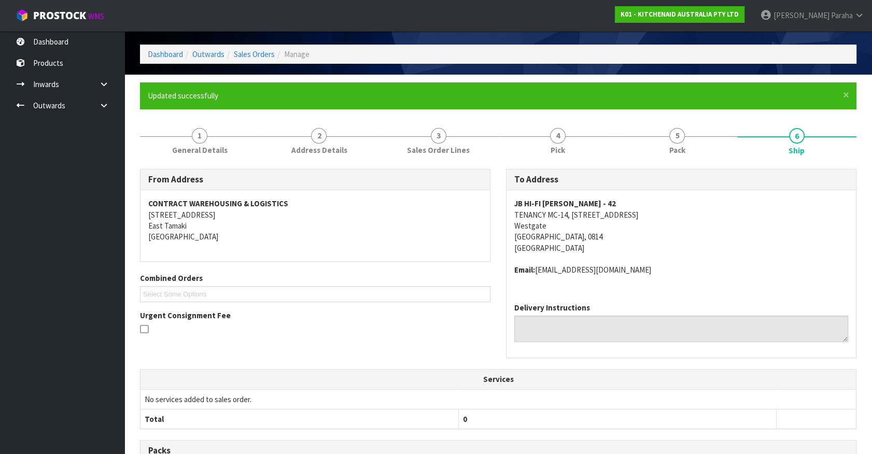
scroll to position [0, 0]
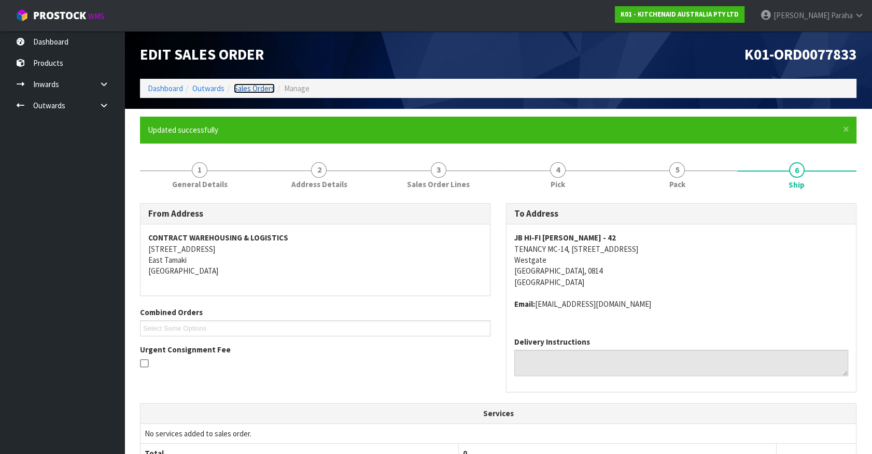
click at [245, 88] on link "Sales Orders" at bounding box center [254, 88] width 41 height 10
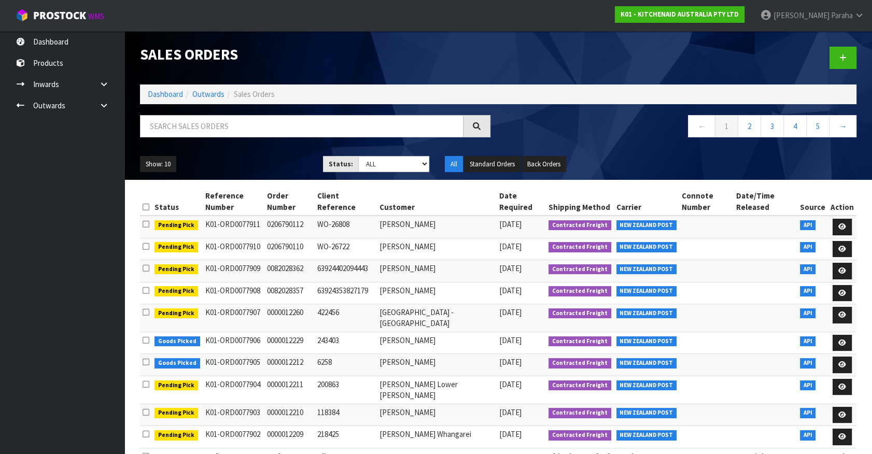
click at [240, 241] on td "K01-ORD0077910" at bounding box center [234, 249] width 62 height 22
click at [295, 125] on input "text" at bounding box center [301, 126] width 323 height 22
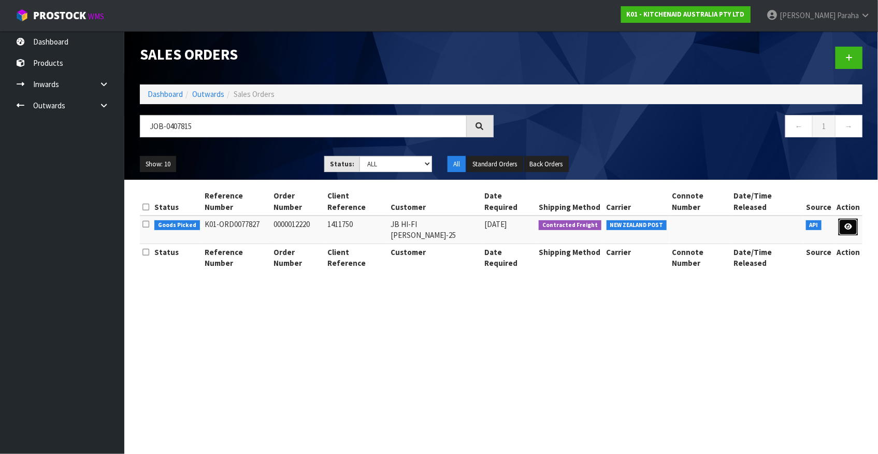
click at [850, 223] on icon at bounding box center [849, 226] width 8 height 7
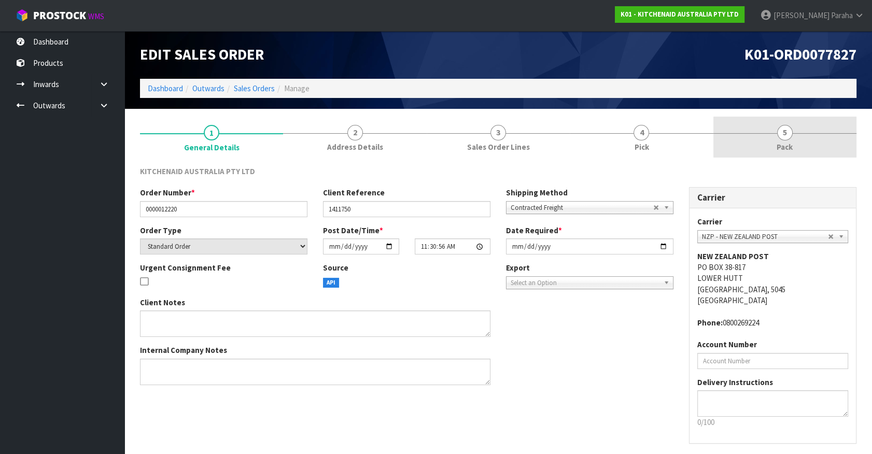
click at [801, 133] on div at bounding box center [784, 133] width 143 height 1
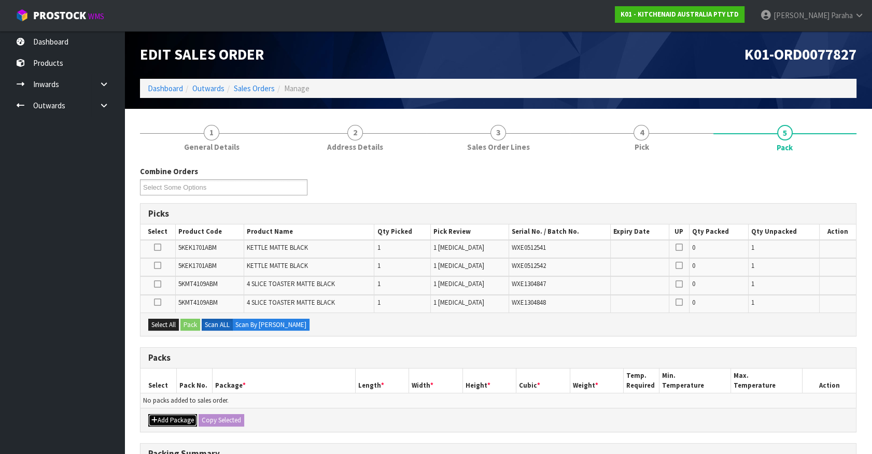
click at [169, 415] on button "Add Package" at bounding box center [172, 420] width 49 height 12
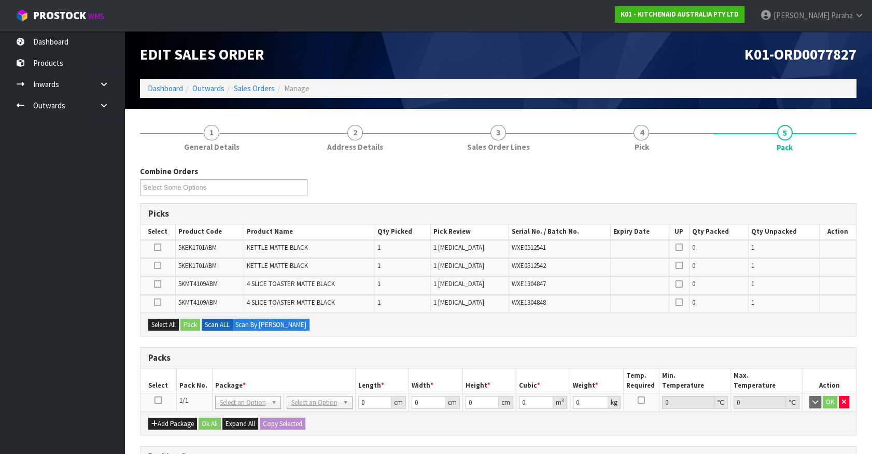
click at [157, 400] on icon at bounding box center [157, 400] width 7 height 1
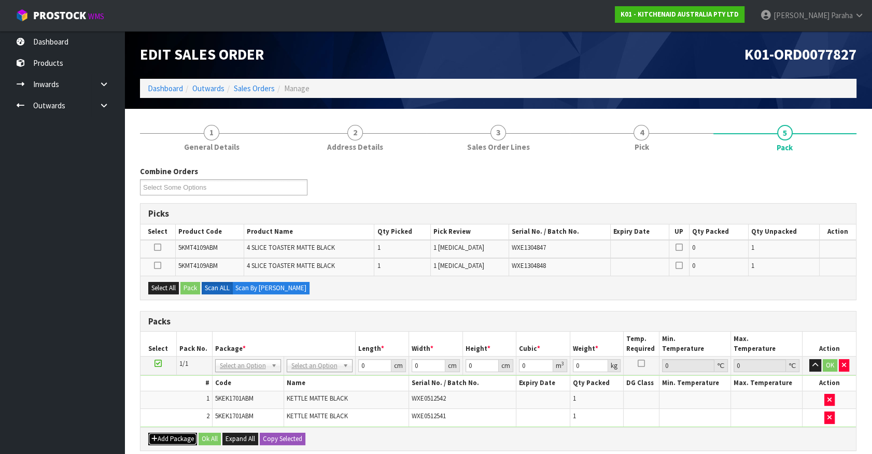
click at [153, 433] on button "Add Package" at bounding box center [172, 439] width 49 height 12
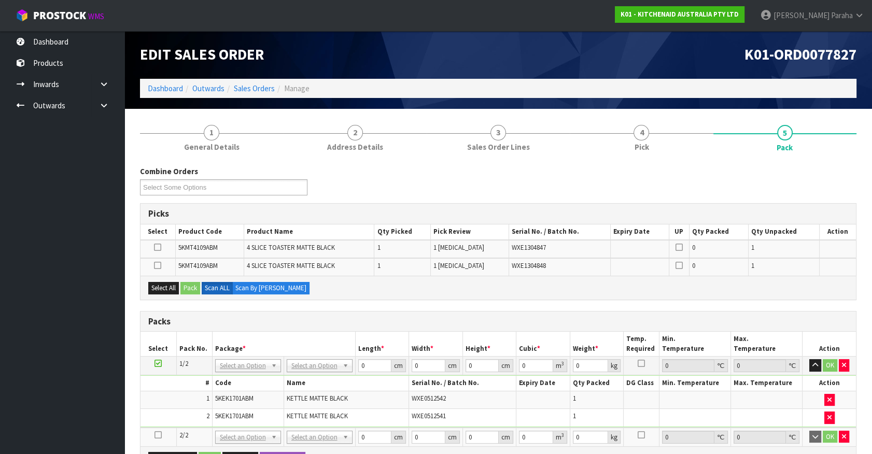
click at [155, 435] on icon at bounding box center [157, 435] width 7 height 1
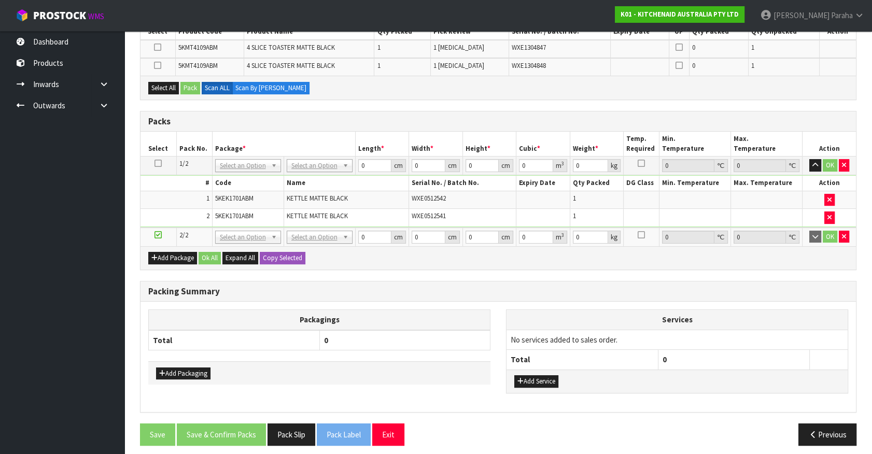
scroll to position [204, 0]
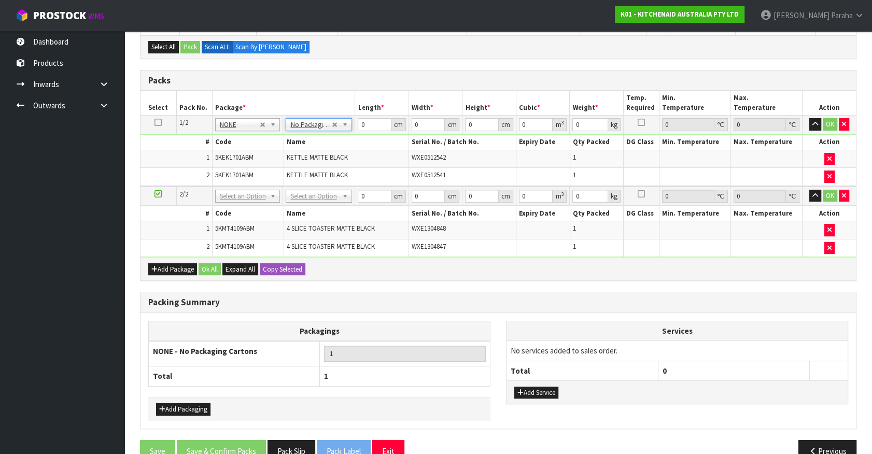
click at [158, 122] on icon at bounding box center [157, 122] width 7 height 1
click at [290, 266] on button "Copy Selected" at bounding box center [283, 269] width 46 height 12
click at [290, 266] on button "Confirm Copy Selected" at bounding box center [294, 269] width 68 height 12
drag, startPoint x: 367, startPoint y: 130, endPoint x: 358, endPoint y: 129, distance: 9.4
click at [358, 129] on input "0" at bounding box center [375, 124] width 34 height 13
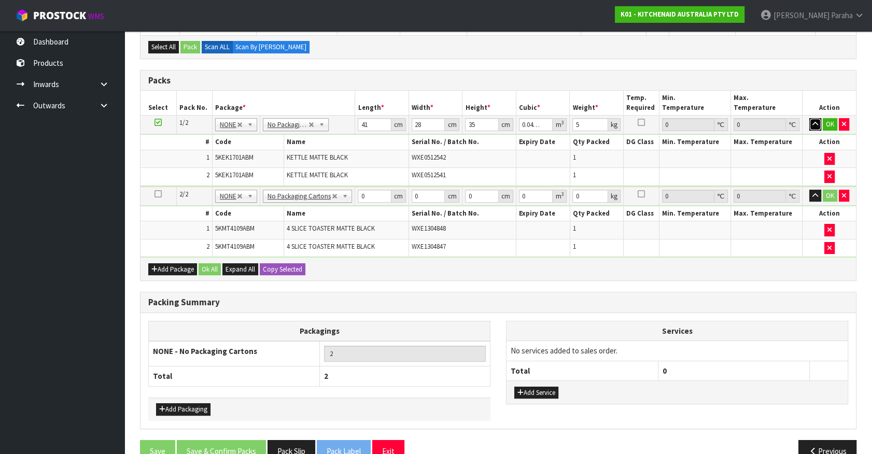
click at [809, 118] on button "button" at bounding box center [815, 124] width 12 height 12
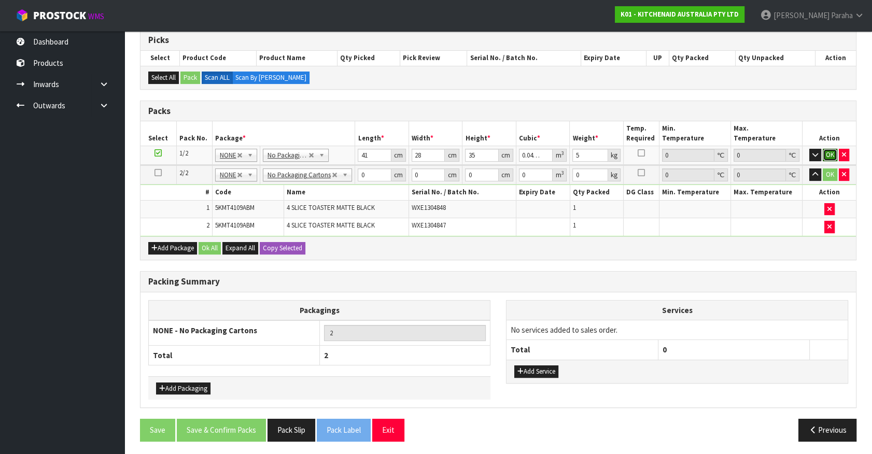
click button "OK" at bounding box center [829, 155] width 15 height 12
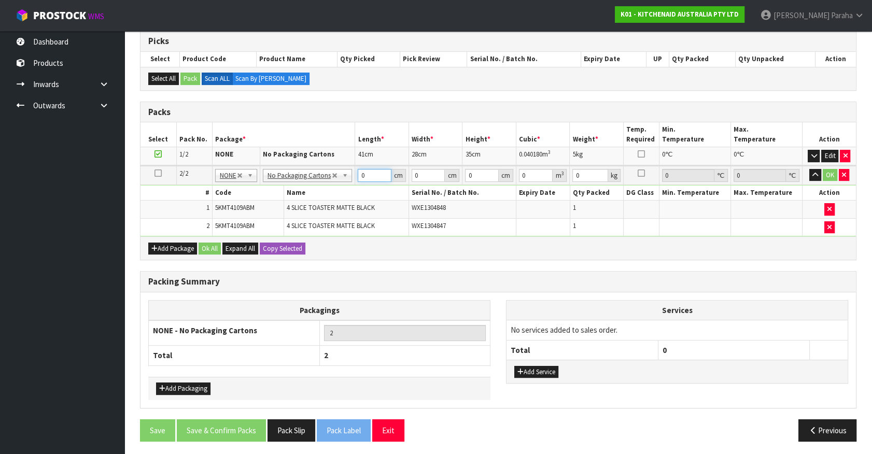
drag, startPoint x: 368, startPoint y: 174, endPoint x: 347, endPoint y: 172, distance: 21.3
click at [347, 172] on tr "2/2 NONE 007-001 007-002 007-004 007-009 007-013 007-014 007-015 007-017 007-01…" at bounding box center [497, 175] width 715 height 19
click at [809, 169] on button "button" at bounding box center [815, 175] width 12 height 12
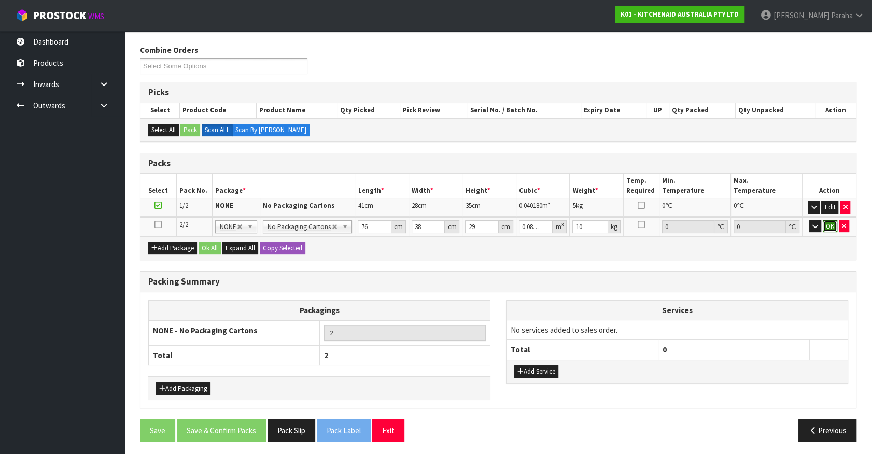
click button "OK" at bounding box center [829, 226] width 15 height 12
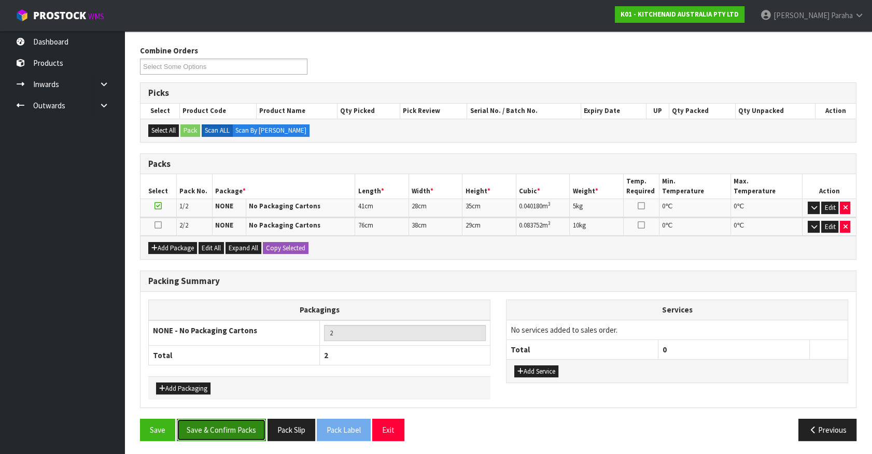
click at [217, 434] on button "Save & Confirm Packs" at bounding box center [221, 430] width 89 height 22
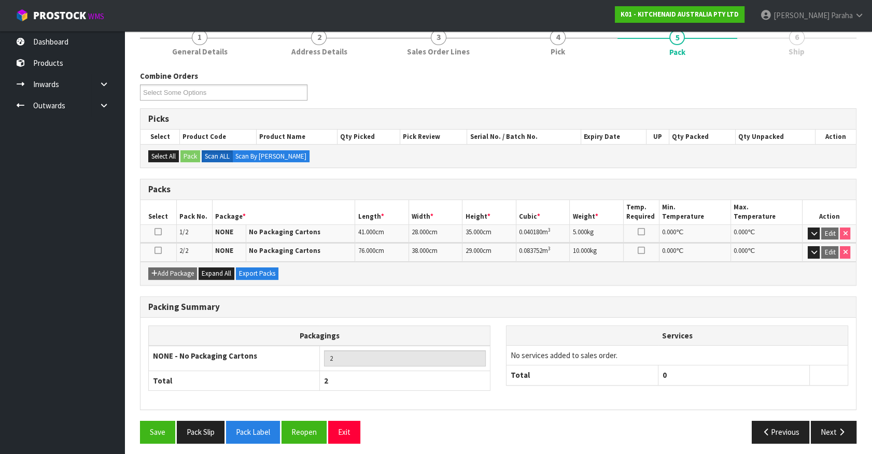
scroll to position [135, 0]
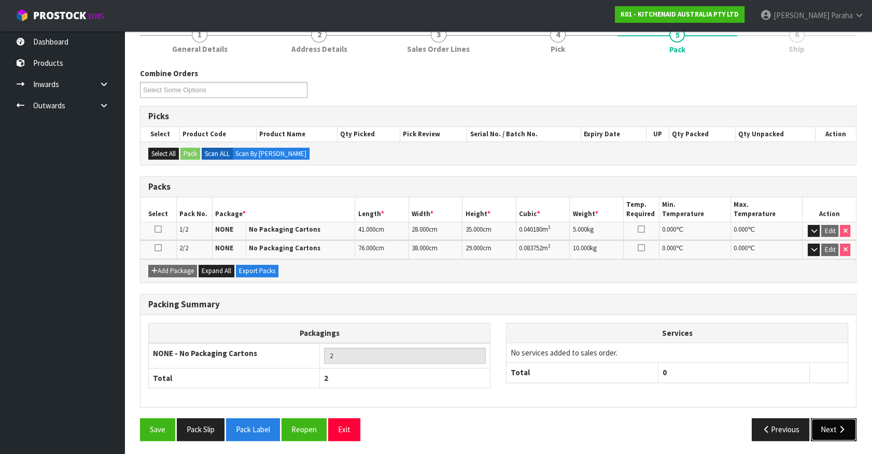
click at [832, 429] on button "Next" at bounding box center [833, 429] width 46 height 22
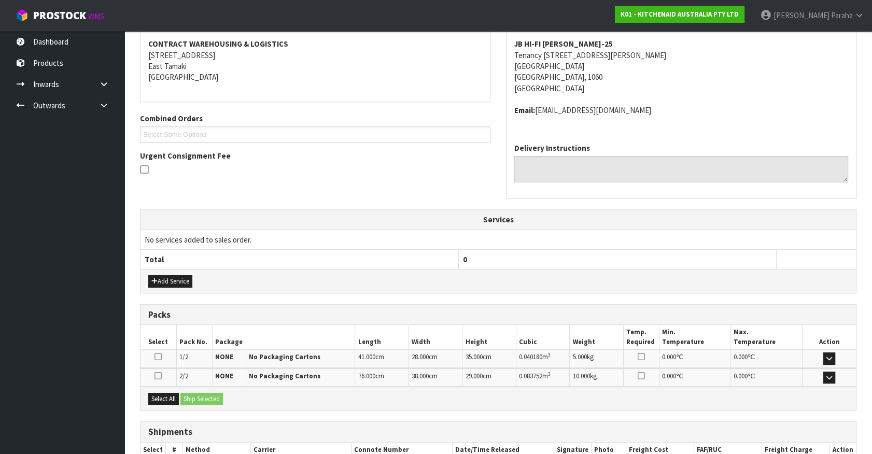
scroll to position [259, 0]
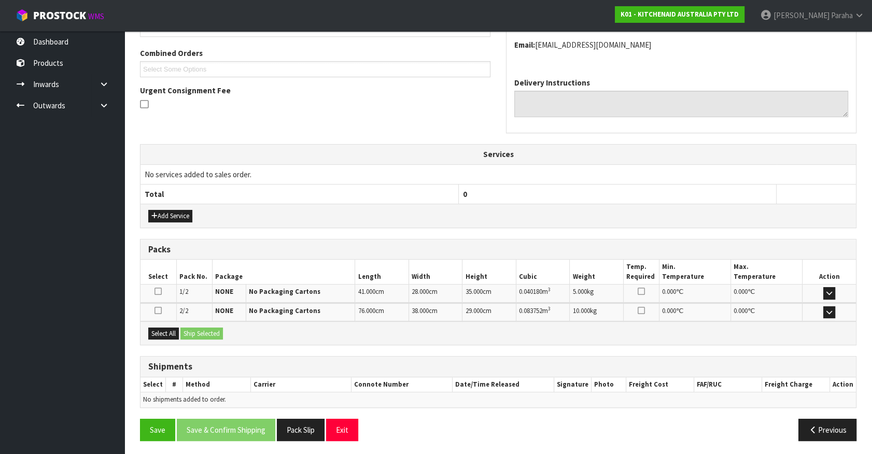
click at [170, 323] on div "Select All Ship Selected" at bounding box center [497, 332] width 715 height 23
click at [168, 329] on button "Select All" at bounding box center [163, 334] width 31 height 12
click at [188, 328] on button "Ship Selected" at bounding box center [201, 334] width 42 height 12
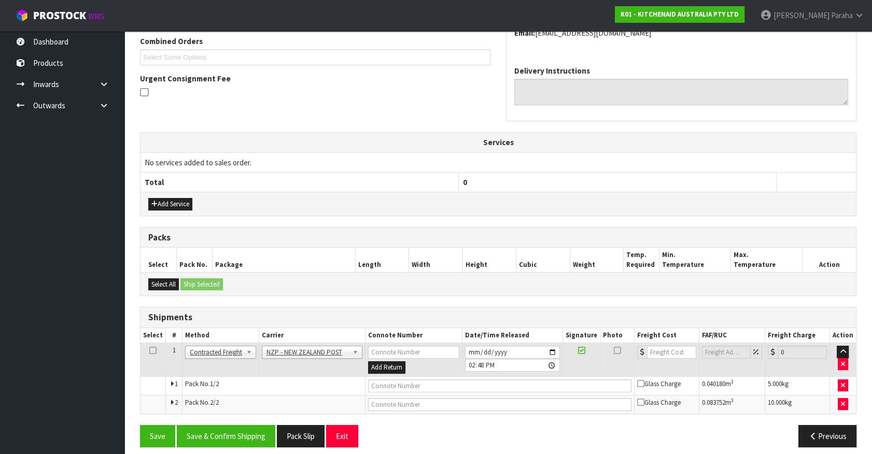
scroll to position [278, 0]
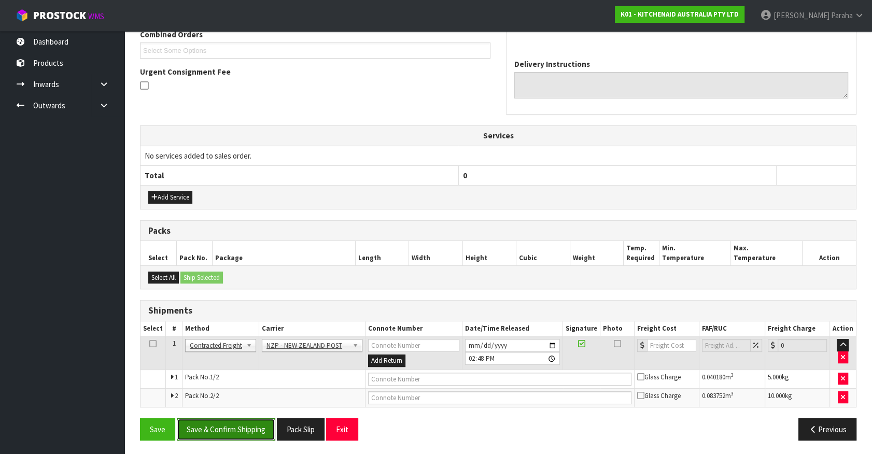
click at [239, 428] on button "Save & Confirm Shipping" at bounding box center [226, 429] width 98 height 22
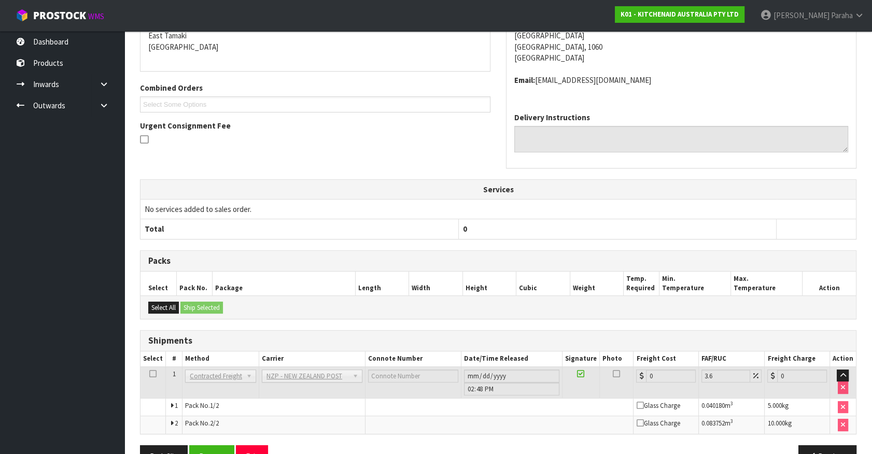
scroll to position [262, 0]
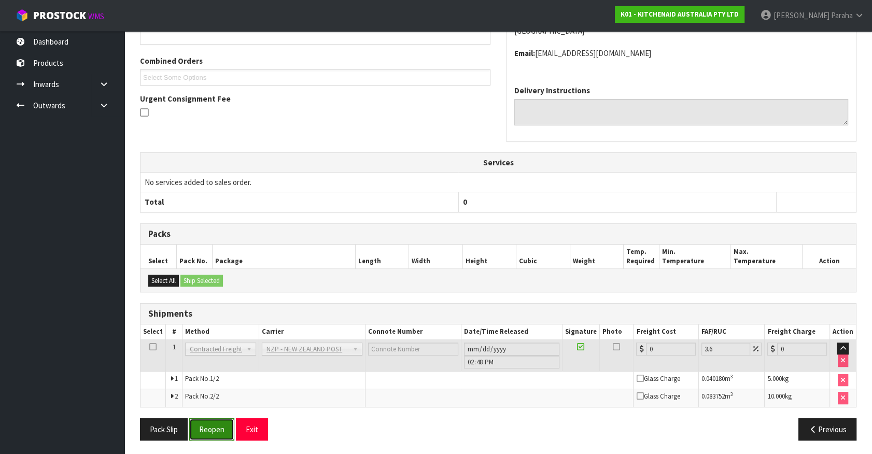
click at [210, 431] on button "Reopen" at bounding box center [211, 429] width 45 height 22
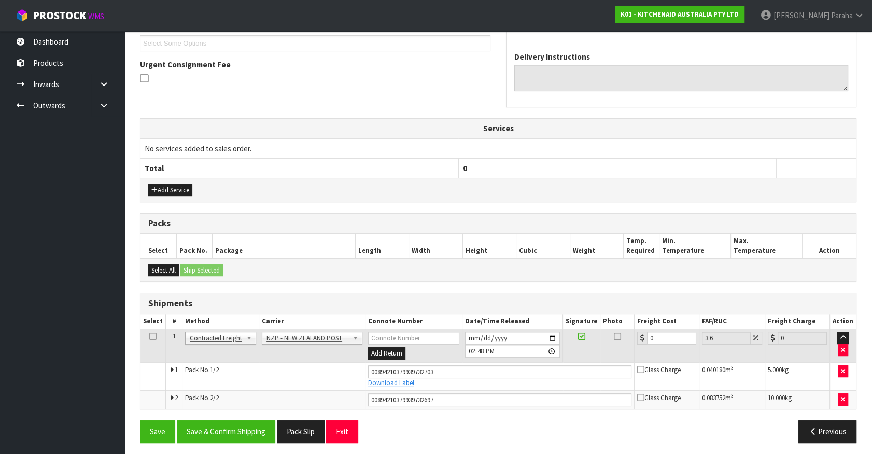
scroll to position [287, 0]
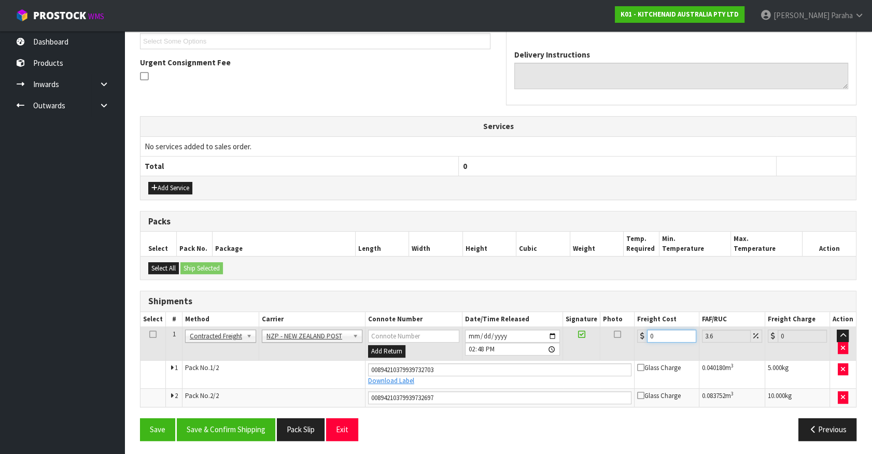
drag, startPoint x: 653, startPoint y: 332, endPoint x: 645, endPoint y: 337, distance: 9.8
click at [647, 337] on input "0" at bounding box center [671, 336] width 49 height 13
click at [231, 420] on button "Save & Confirm Shipping" at bounding box center [226, 429] width 98 height 22
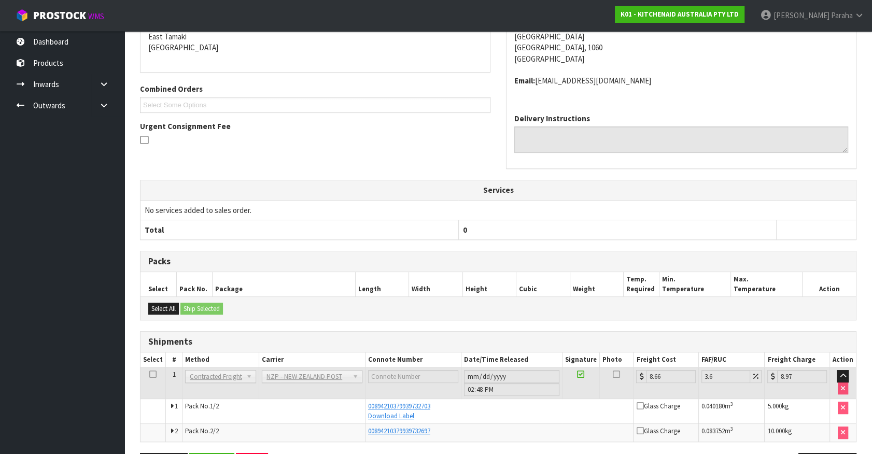
scroll to position [258, 0]
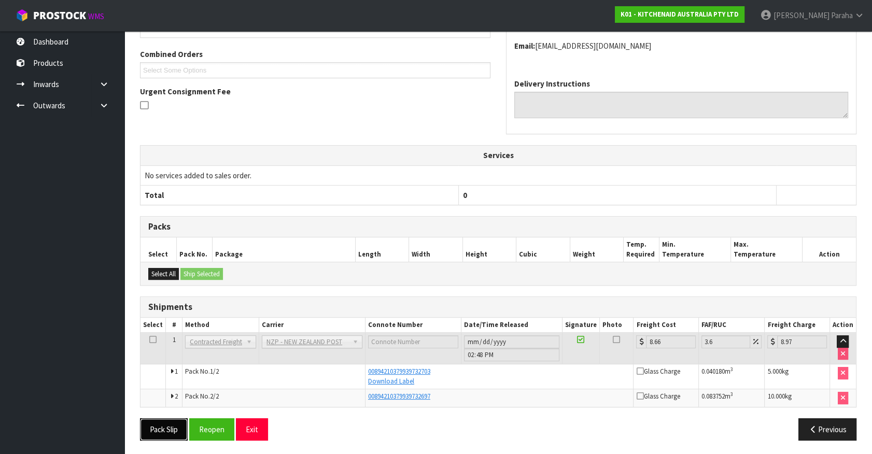
click at [167, 430] on button "Pack Slip" at bounding box center [164, 429] width 48 height 22
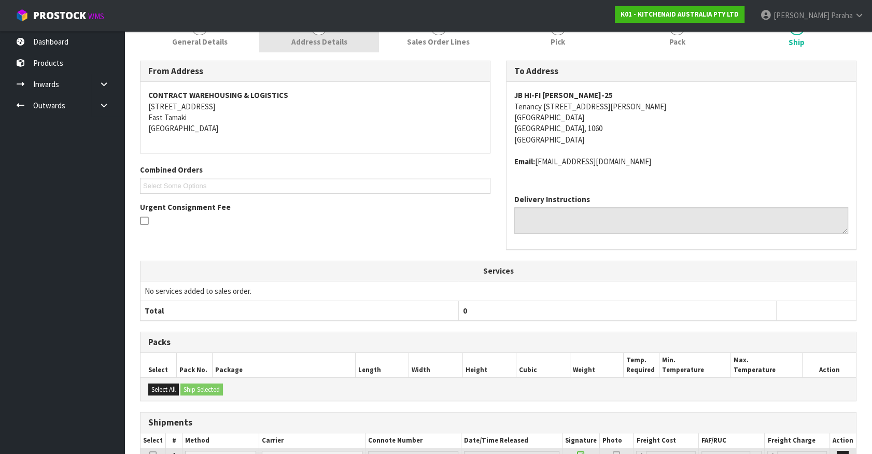
scroll to position [0, 0]
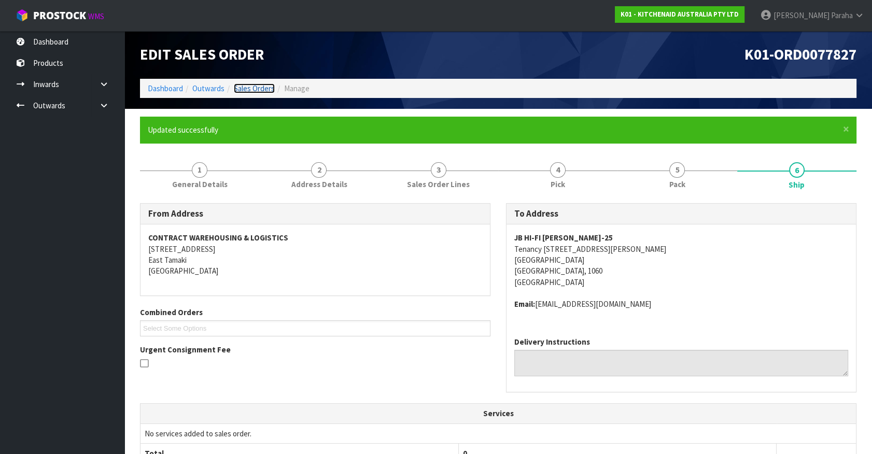
click at [269, 88] on link "Sales Orders" at bounding box center [254, 88] width 41 height 10
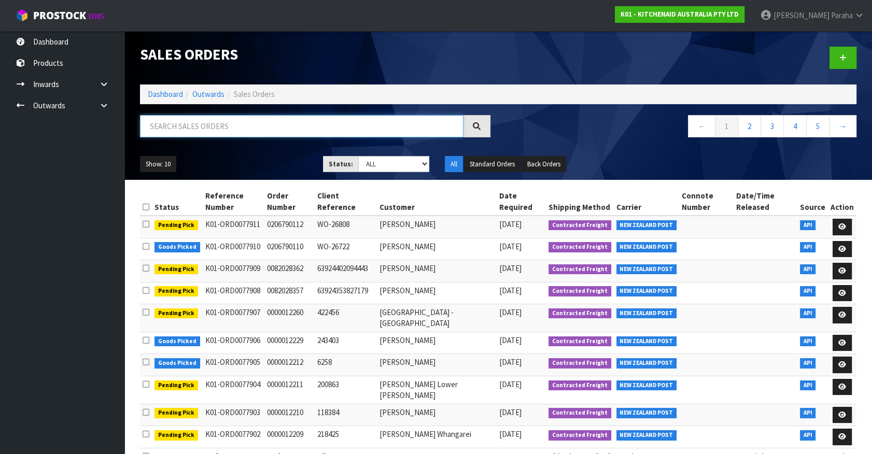
click at [259, 120] on input "text" at bounding box center [301, 126] width 323 height 22
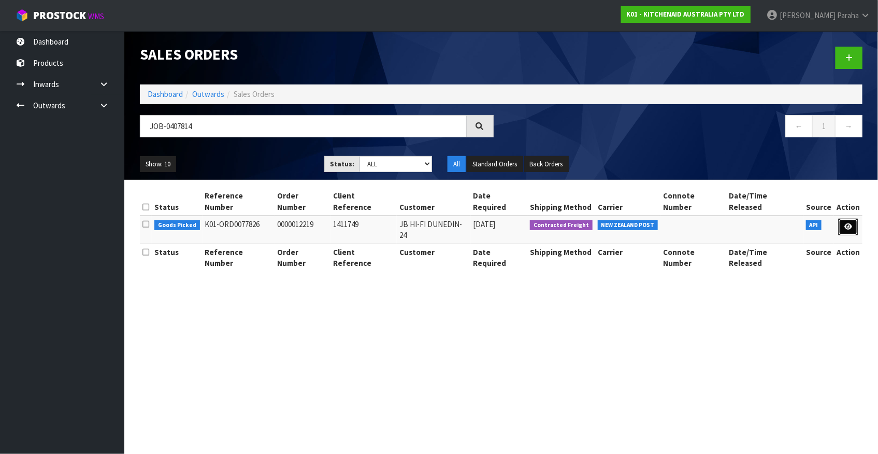
click at [846, 223] on icon at bounding box center [849, 226] width 8 height 7
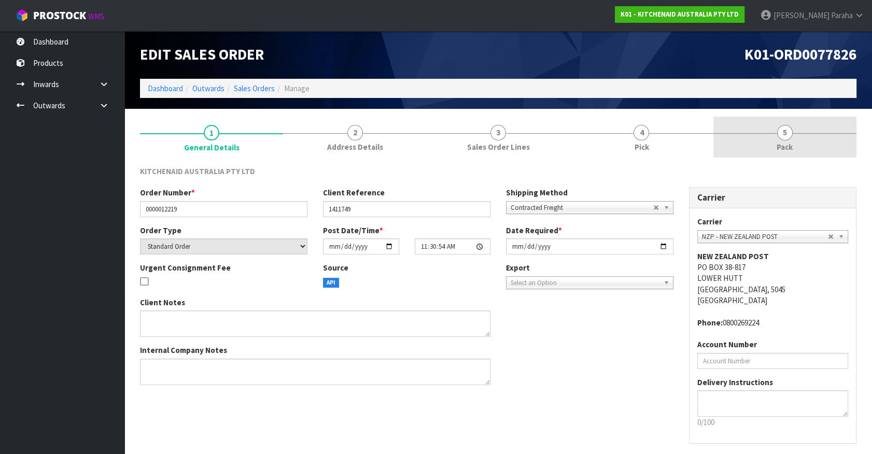
click at [784, 135] on span "5" at bounding box center [785, 133] width 16 height 16
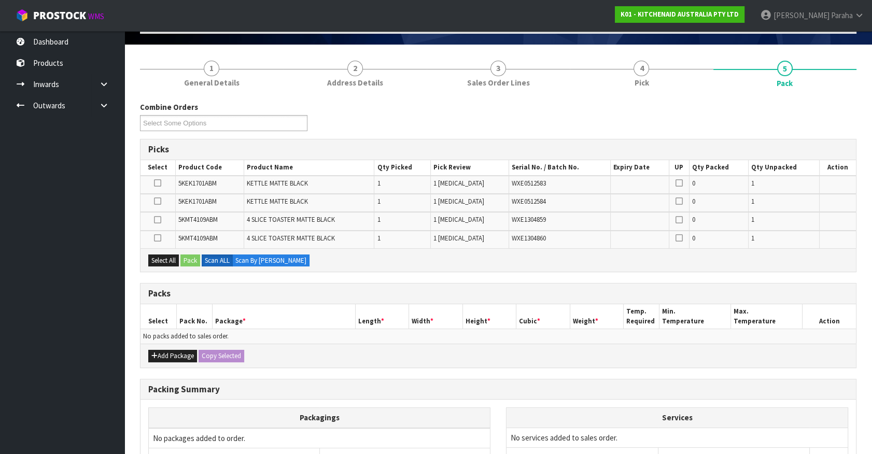
scroll to position [141, 0]
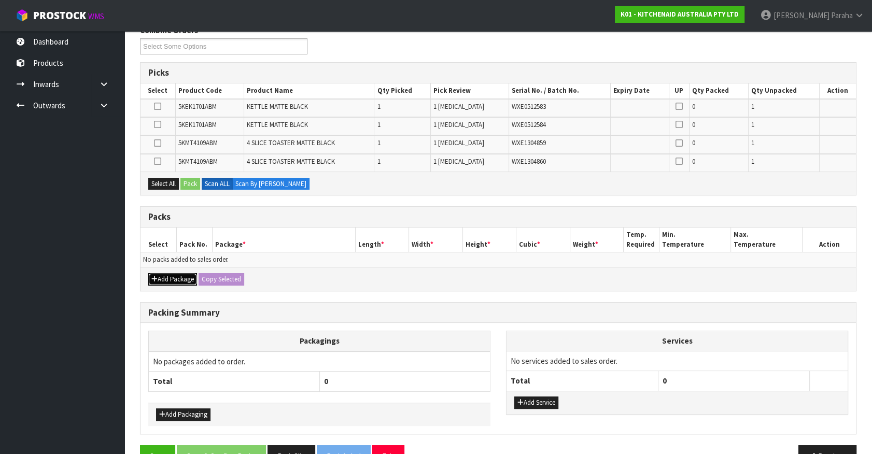
click at [177, 277] on button "Add Package" at bounding box center [172, 279] width 49 height 12
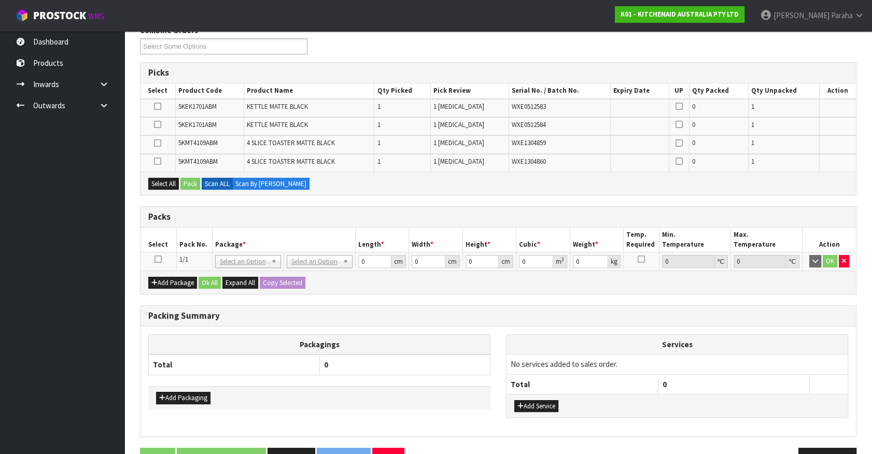
click at [158, 260] on icon at bounding box center [157, 259] width 7 height 1
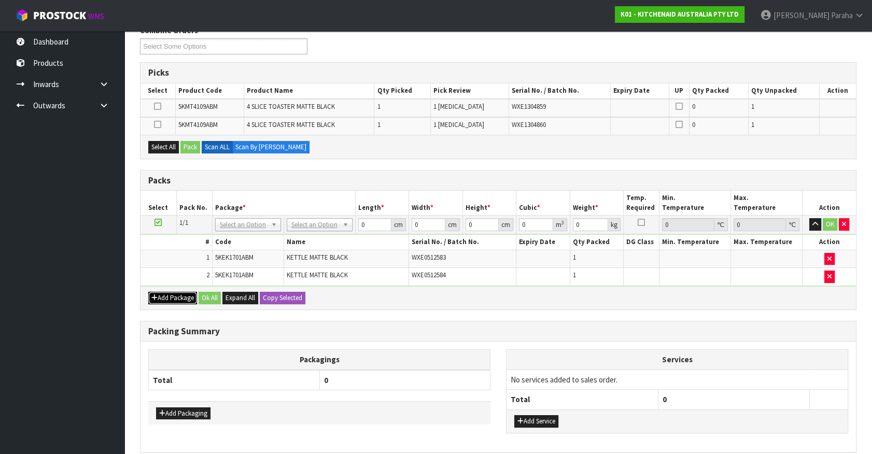
click at [161, 295] on button "Add Package" at bounding box center [172, 298] width 49 height 12
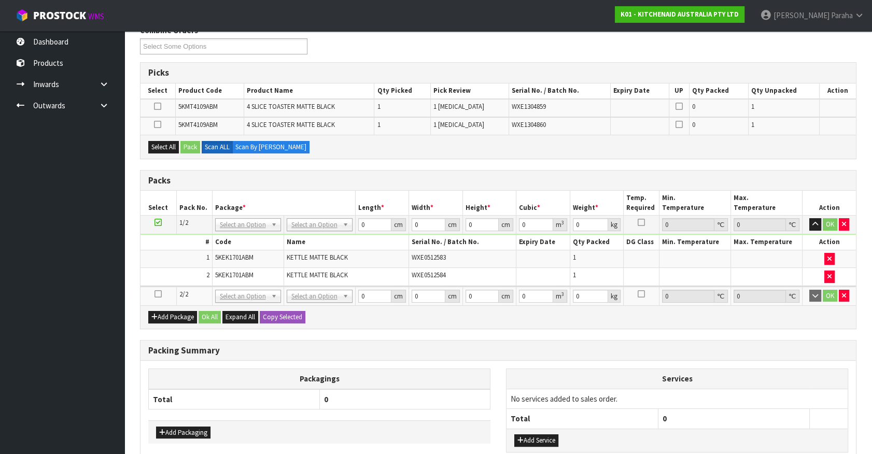
click at [157, 294] on icon at bounding box center [157, 294] width 7 height 1
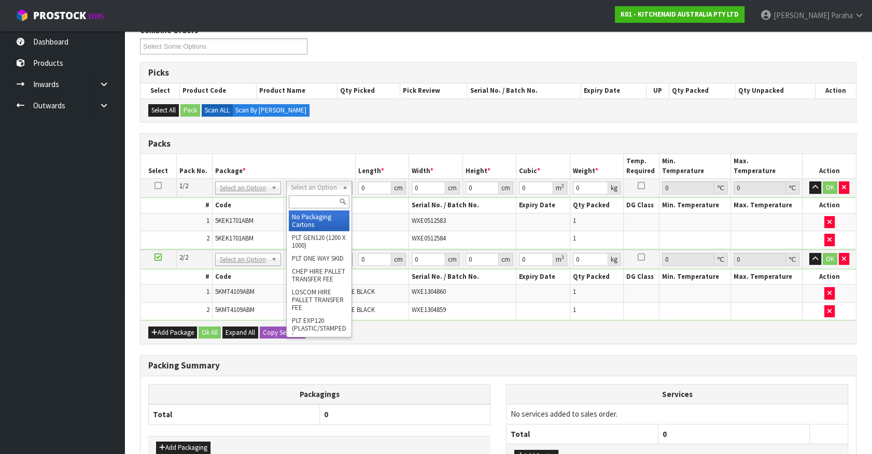
drag, startPoint x: 325, startPoint y: 217, endPoint x: 331, endPoint y: 210, distance: 8.1
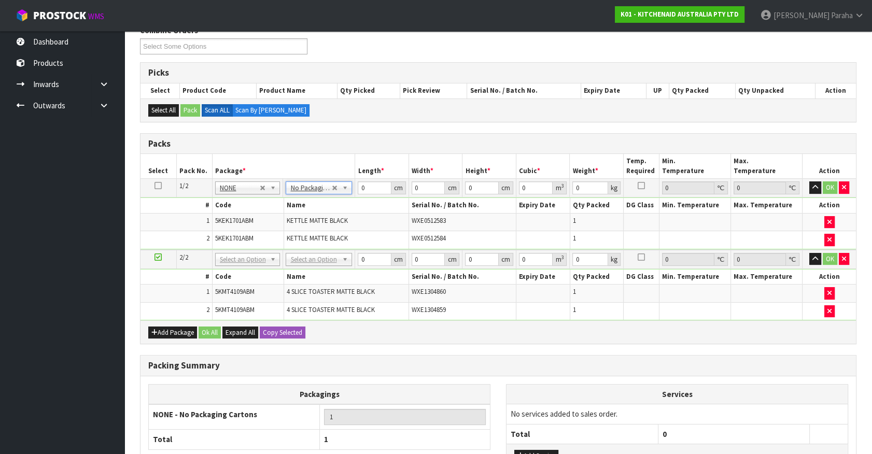
click at [155, 186] on icon at bounding box center [157, 186] width 7 height 1
click at [291, 333] on button "Copy Selected" at bounding box center [283, 332] width 46 height 12
drag, startPoint x: 372, startPoint y: 186, endPoint x: 359, endPoint y: 187, distance: 12.5
click at [359, 187] on input "0" at bounding box center [375, 187] width 34 height 13
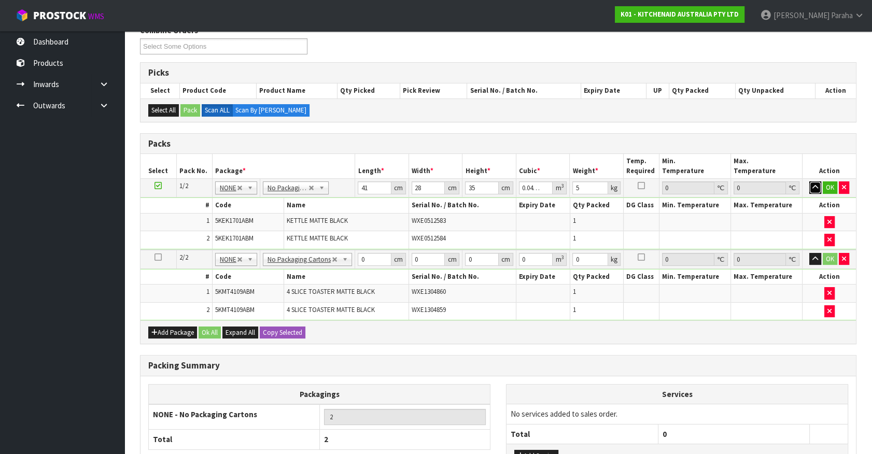
click at [809, 181] on button "button" at bounding box center [815, 187] width 12 height 12
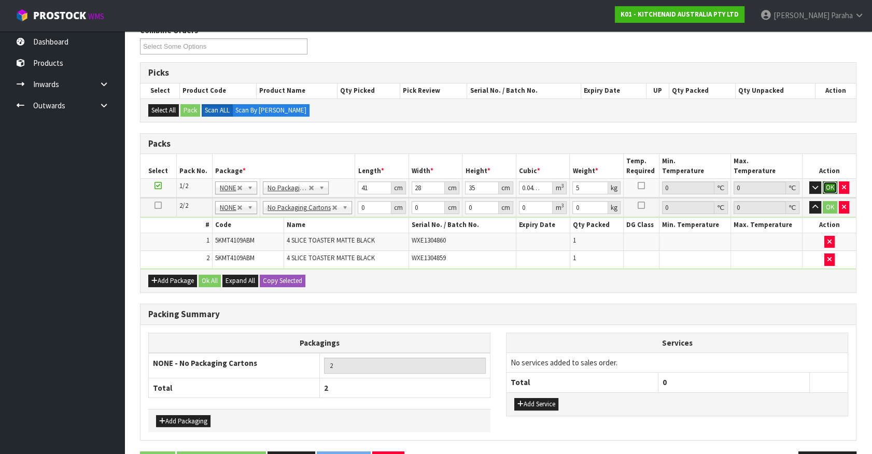
click button "OK" at bounding box center [829, 187] width 15 height 12
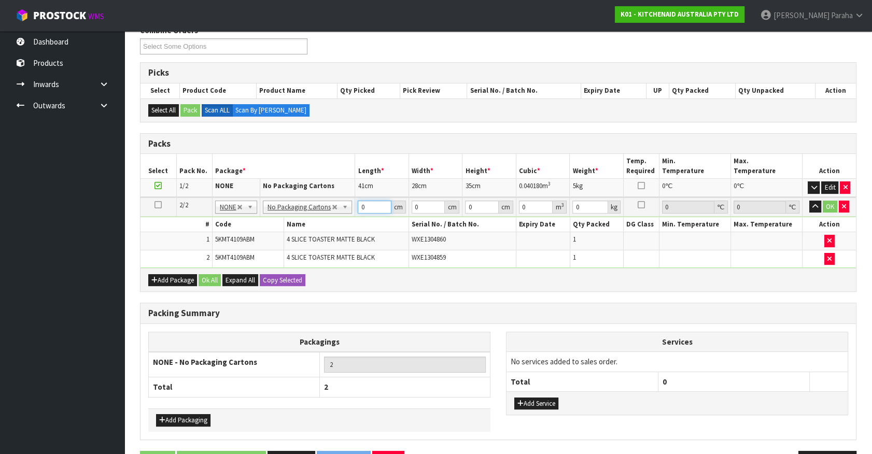
drag, startPoint x: 367, startPoint y: 205, endPoint x: 350, endPoint y: 204, distance: 17.1
click at [350, 204] on tr "2/2 NONE 007-001 007-002 007-004 007-009 007-013 007-014 007-015 007-017 007-01…" at bounding box center [497, 206] width 715 height 19
click at [809, 201] on button "button" at bounding box center [815, 207] width 12 height 12
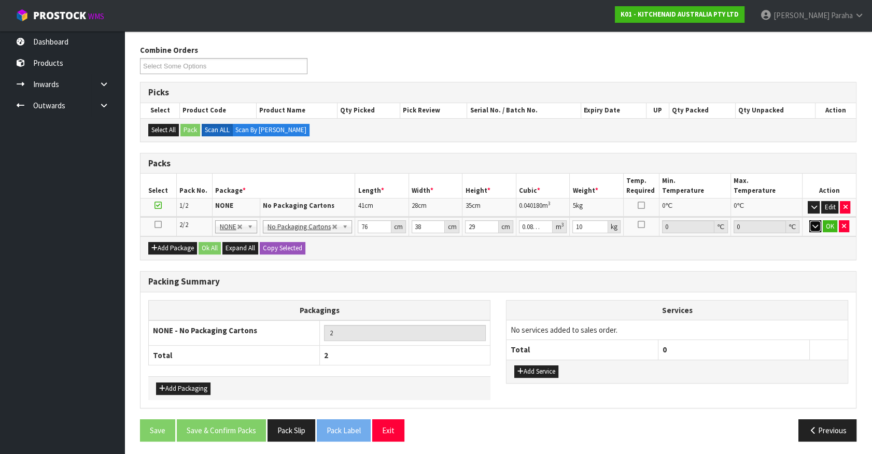
click at [809, 220] on button "button" at bounding box center [815, 226] width 12 height 12
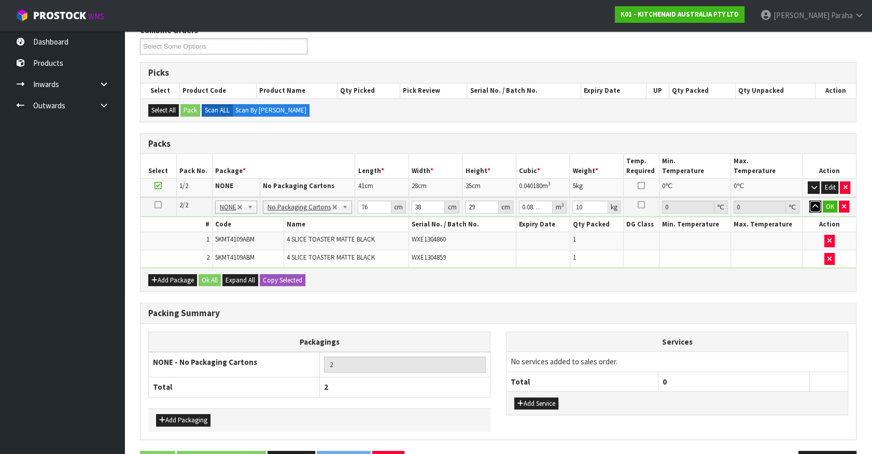
click at [809, 201] on button "button" at bounding box center [815, 207] width 12 height 12
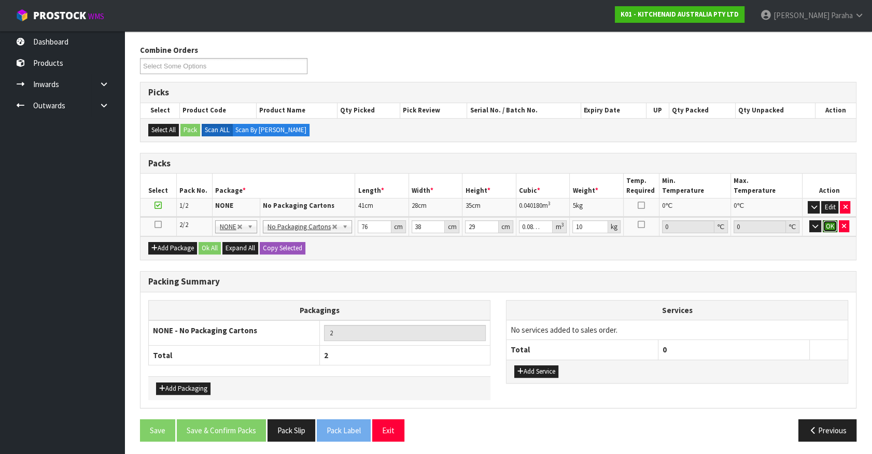
click button "OK" at bounding box center [829, 226] width 15 height 12
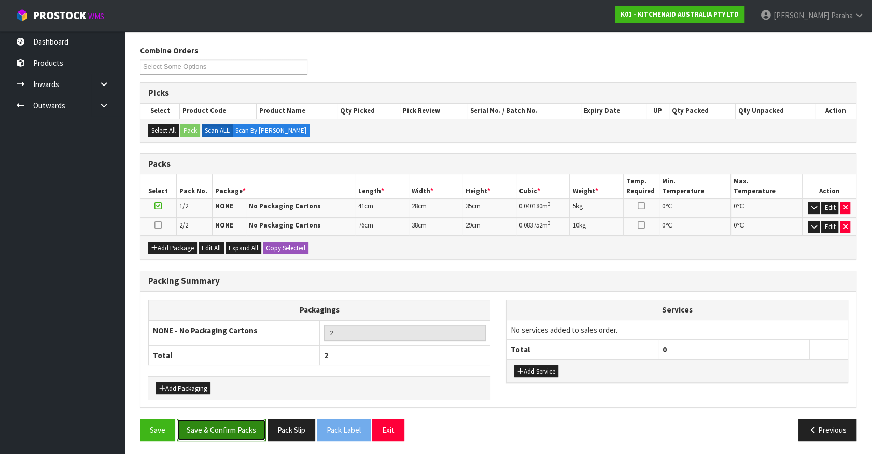
click at [225, 424] on button "Save & Confirm Packs" at bounding box center [221, 430] width 89 height 22
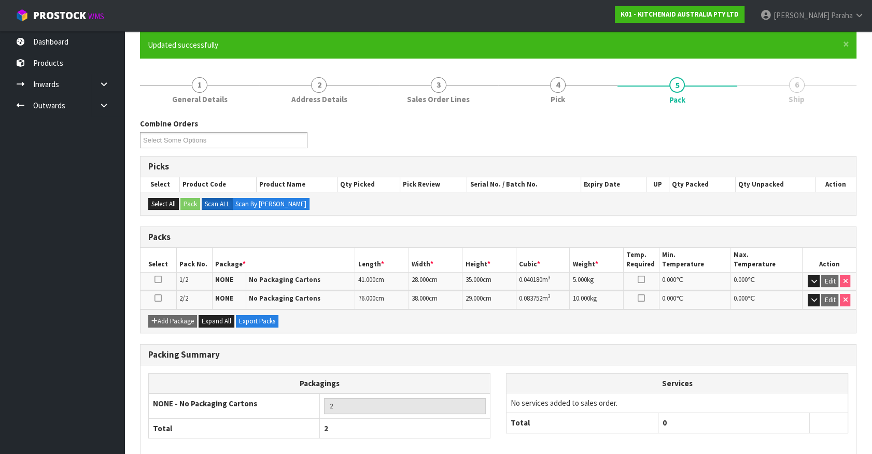
scroll to position [135, 0]
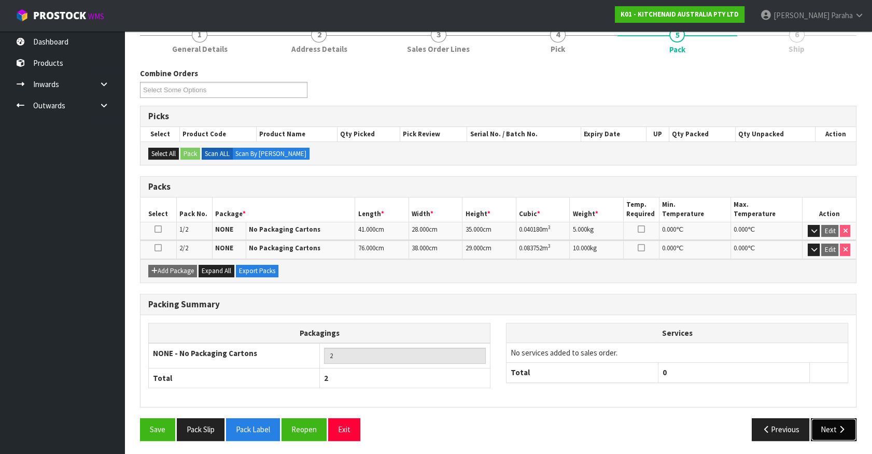
click at [826, 424] on button "Next" at bounding box center [833, 429] width 46 height 22
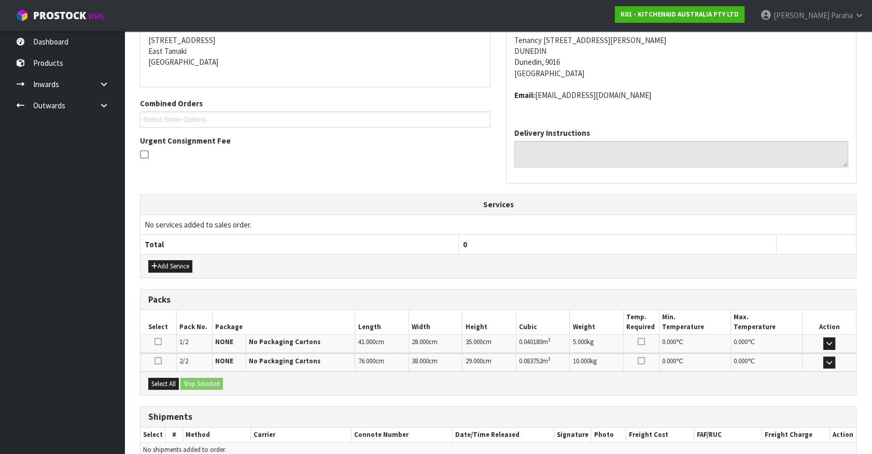
scroll to position [259, 0]
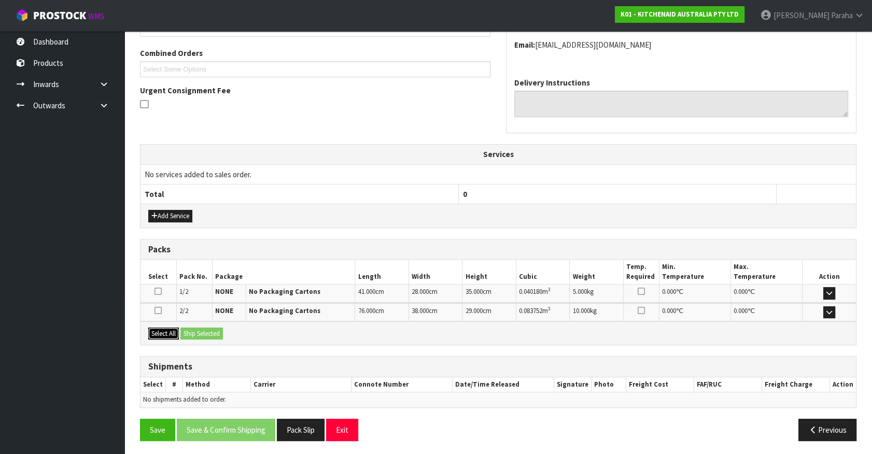
click at [160, 328] on button "Select All" at bounding box center [163, 334] width 31 height 12
click at [182, 329] on button "Ship Selected" at bounding box center [201, 334] width 42 height 12
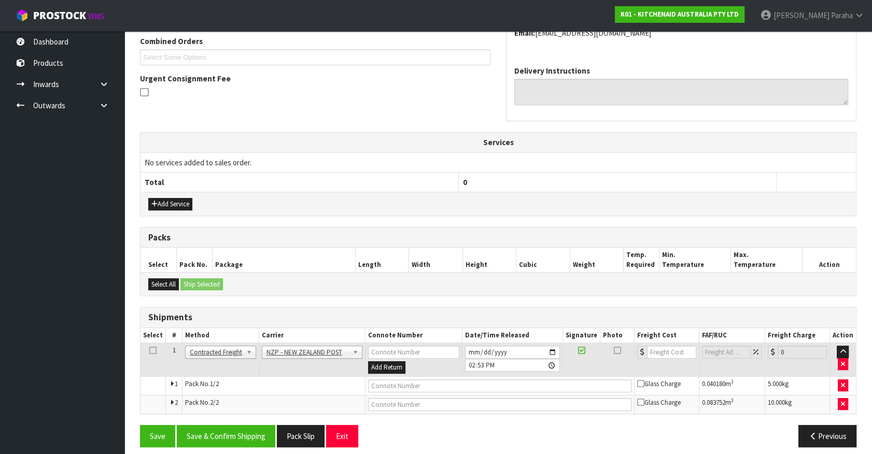
scroll to position [278, 0]
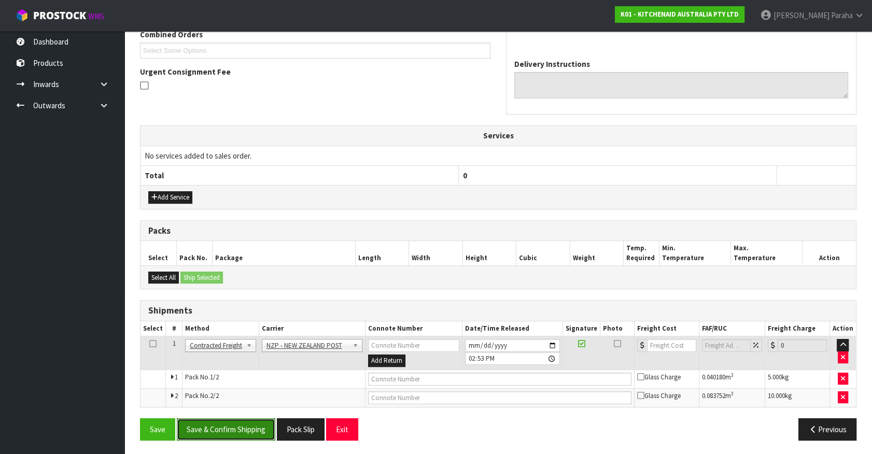
click at [229, 419] on button "Save & Confirm Shipping" at bounding box center [226, 429] width 98 height 22
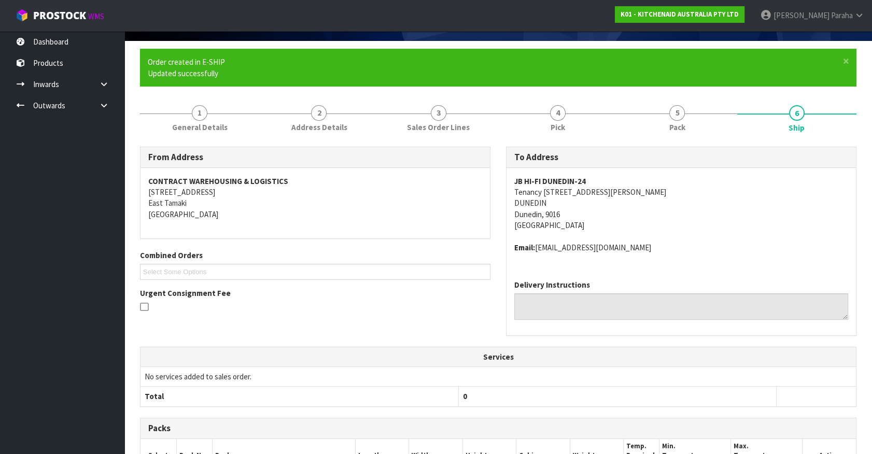
scroll to position [262, 0]
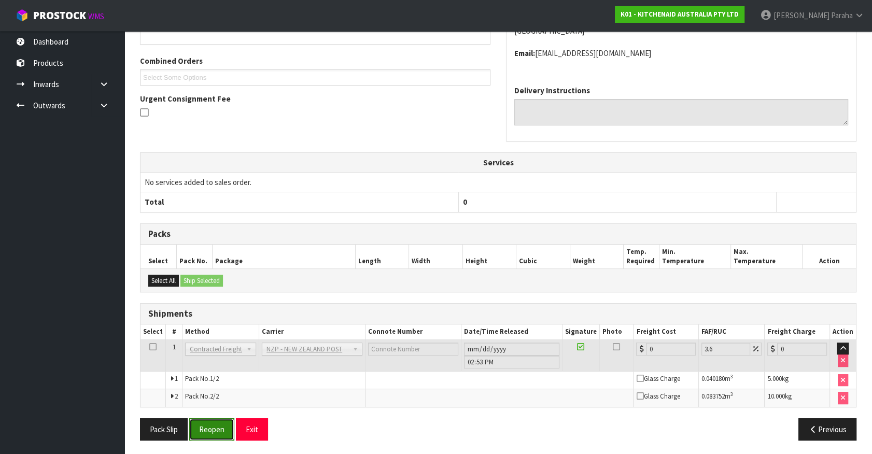
click at [212, 433] on button "Reopen" at bounding box center [211, 429] width 45 height 22
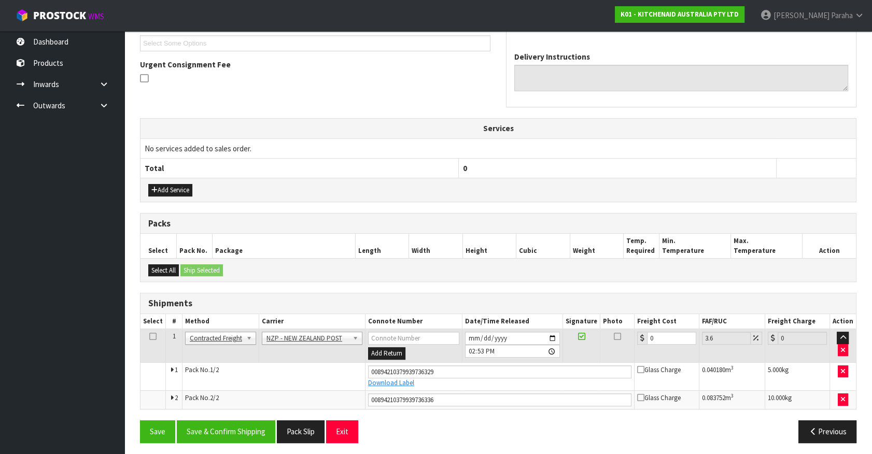
scroll to position [287, 0]
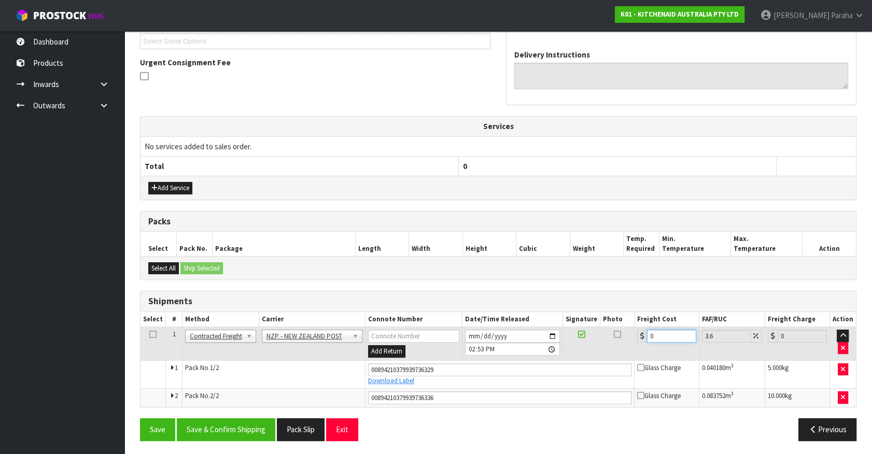
drag, startPoint x: 650, startPoint y: 333, endPoint x: 636, endPoint y: 333, distance: 14.0
click at [637, 333] on div "0" at bounding box center [666, 336] width 59 height 13
click at [211, 431] on button "Save & Confirm Shipping" at bounding box center [226, 429] width 98 height 22
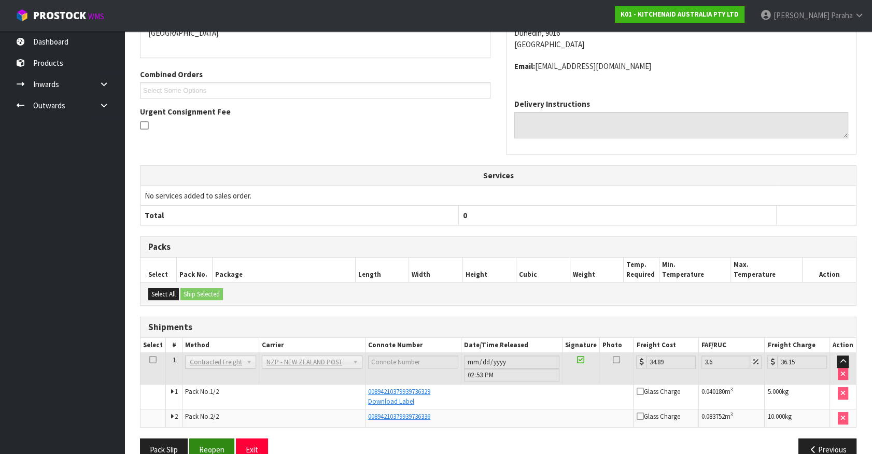
scroll to position [258, 0]
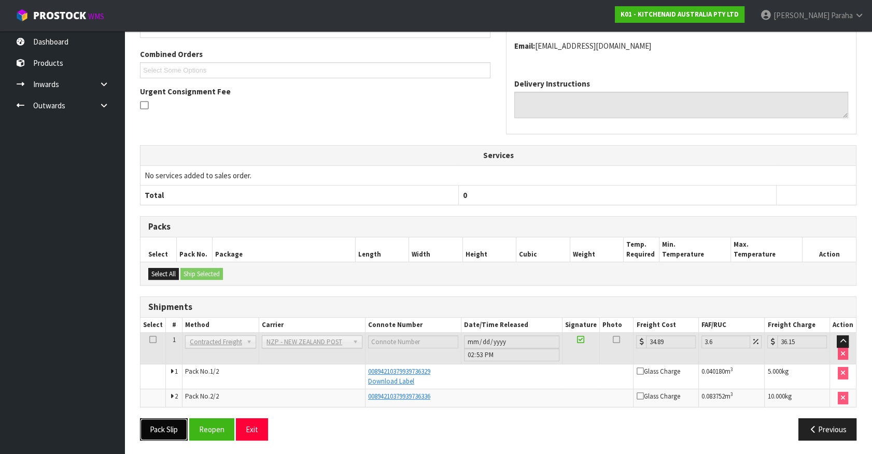
click at [170, 433] on button "Pack Slip" at bounding box center [164, 429] width 48 height 22
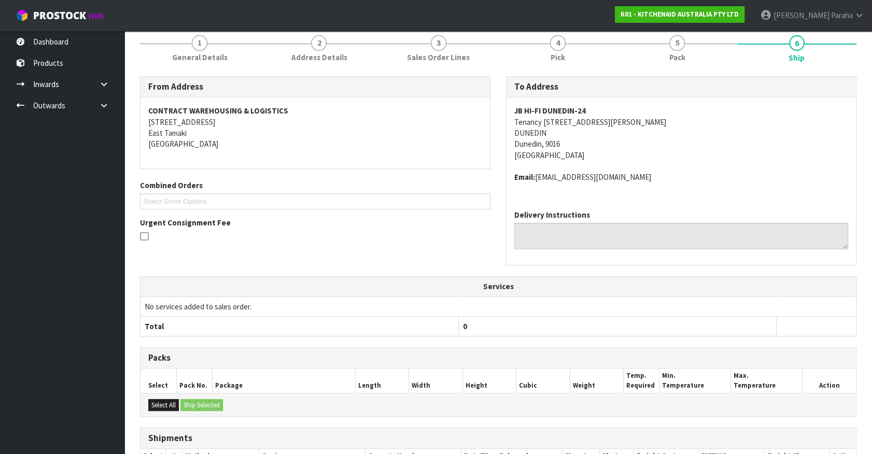
scroll to position [0, 0]
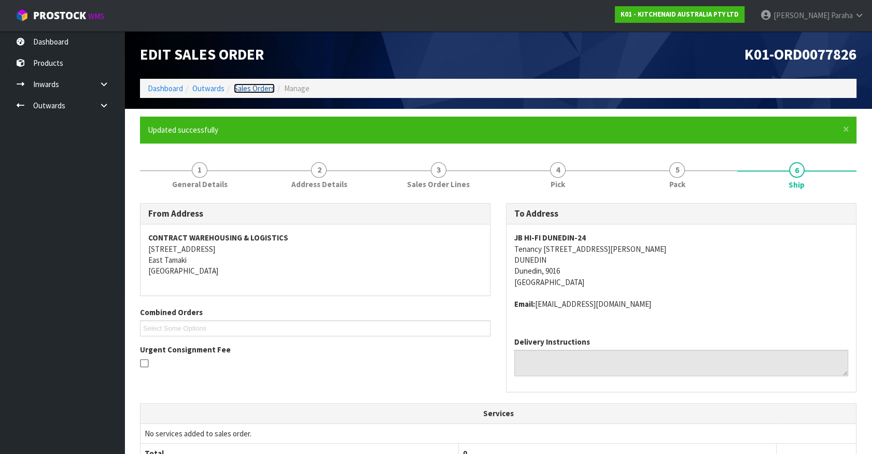
click at [258, 89] on link "Sales Orders" at bounding box center [254, 88] width 41 height 10
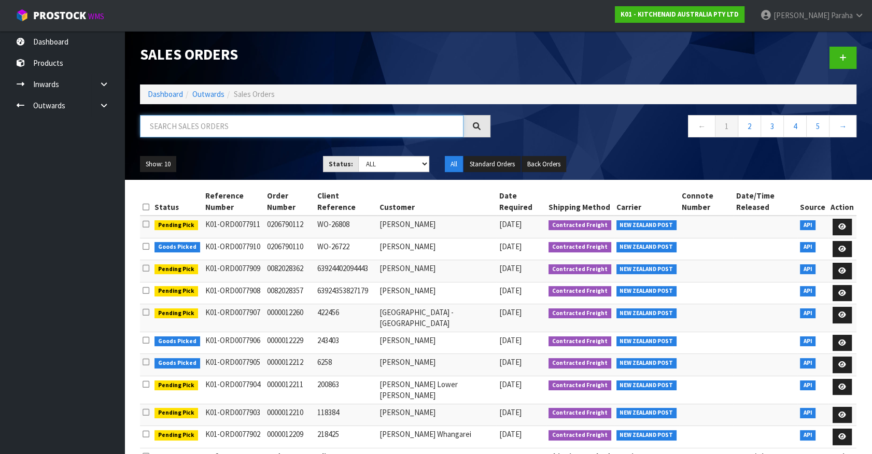
click at [241, 129] on input "text" at bounding box center [301, 126] width 323 height 22
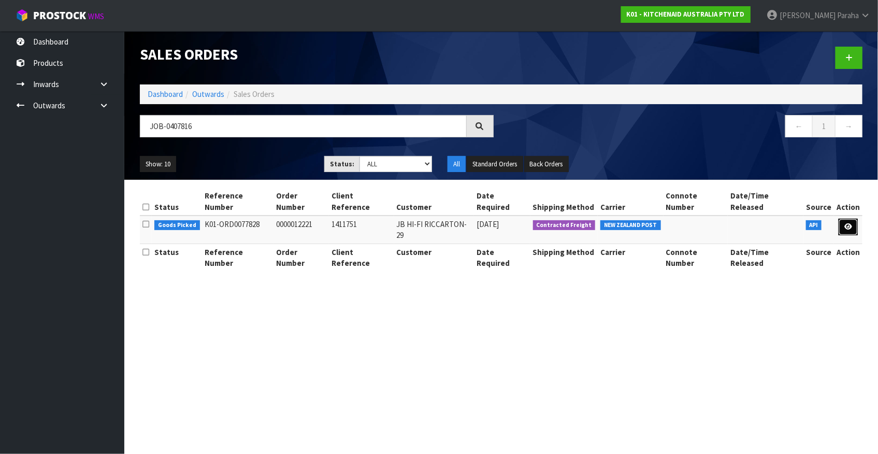
click at [849, 223] on icon at bounding box center [849, 226] width 8 height 7
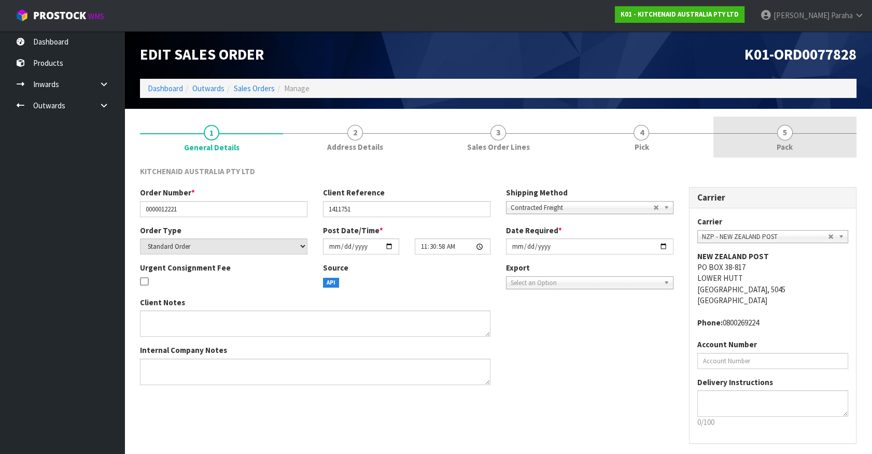
click at [790, 137] on span "5" at bounding box center [785, 133] width 16 height 16
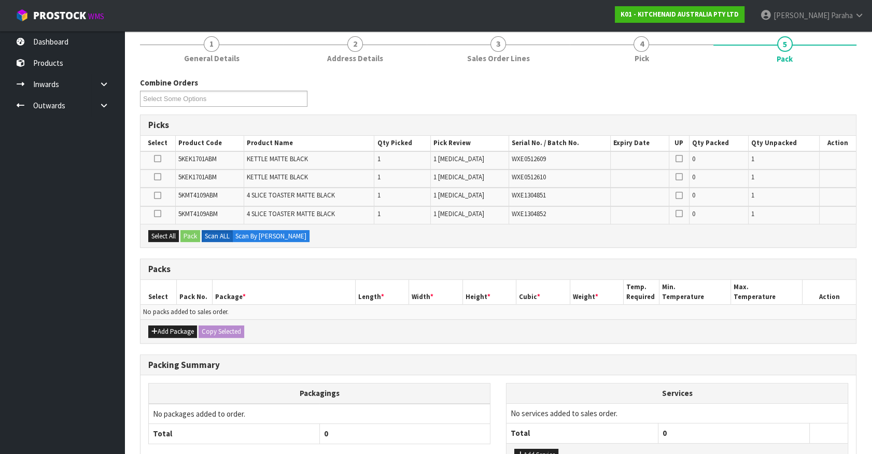
scroll to position [94, 0]
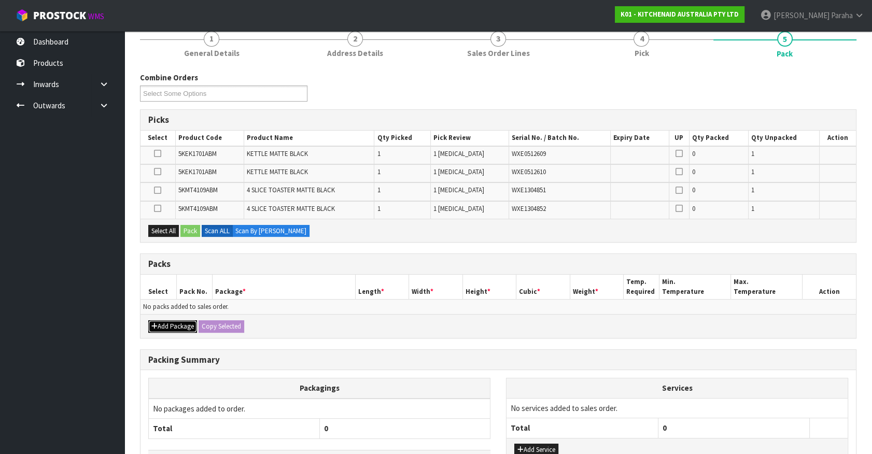
click at [176, 320] on button "Add Package" at bounding box center [172, 326] width 49 height 12
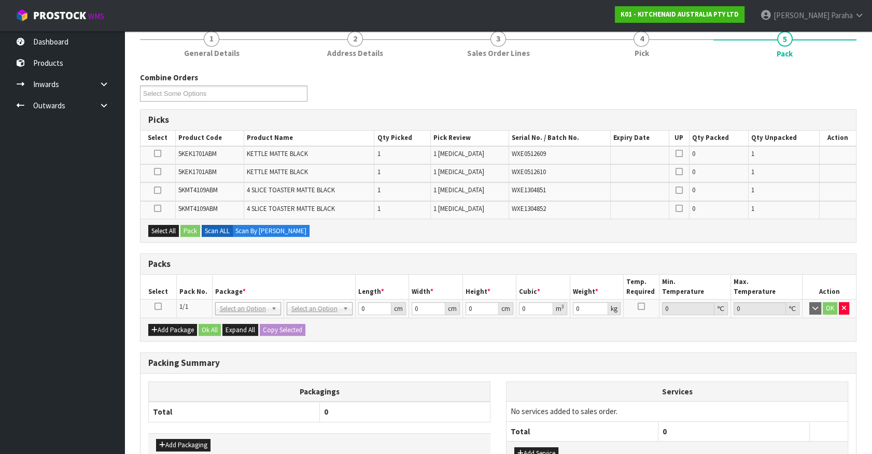
click at [155, 306] on icon at bounding box center [157, 306] width 7 height 1
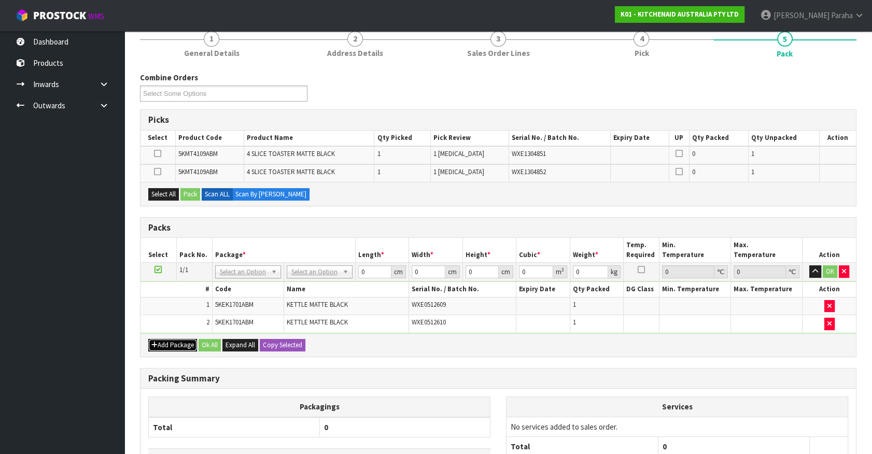
click at [173, 339] on button "Add Package" at bounding box center [172, 345] width 49 height 12
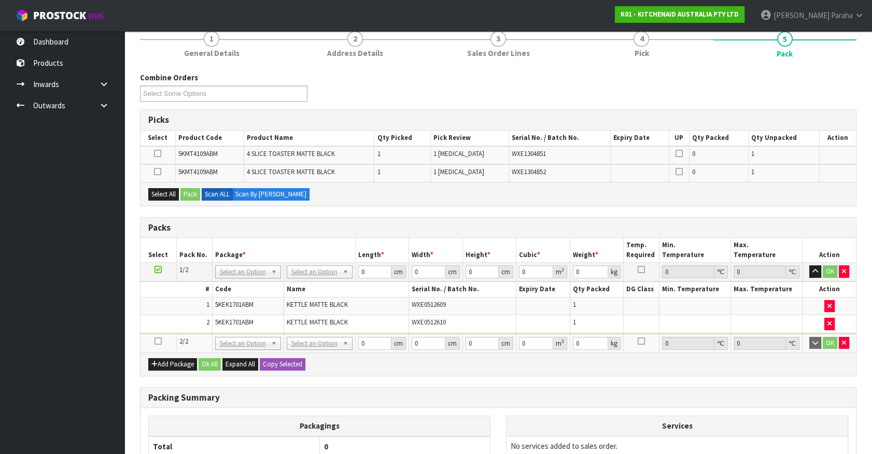
click at [156, 341] on icon at bounding box center [157, 341] width 7 height 1
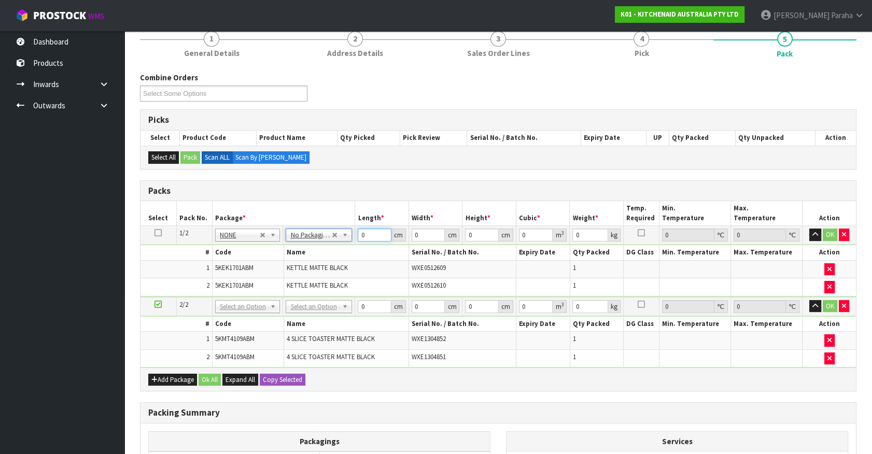
drag, startPoint x: 363, startPoint y: 235, endPoint x: 356, endPoint y: 235, distance: 7.3
click at [357, 235] on td "0 cm" at bounding box center [382, 235] width 54 height 19
click at [809, 229] on button "button" at bounding box center [815, 235] width 12 height 12
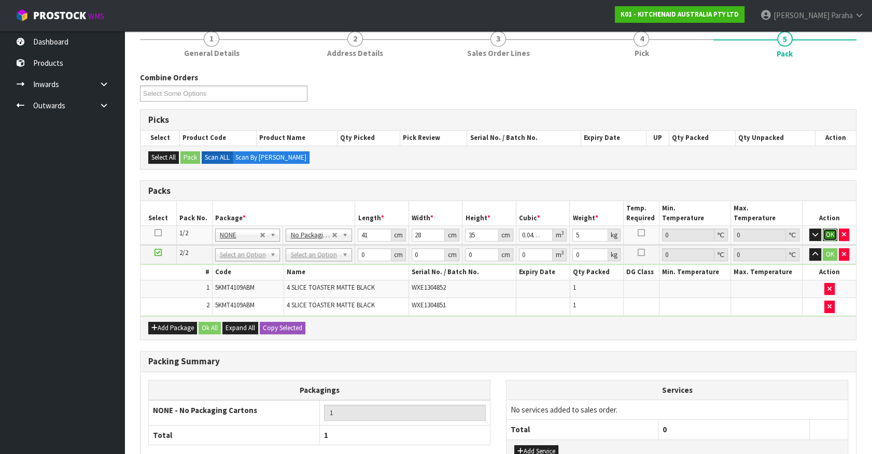
click button "OK" at bounding box center [829, 235] width 15 height 12
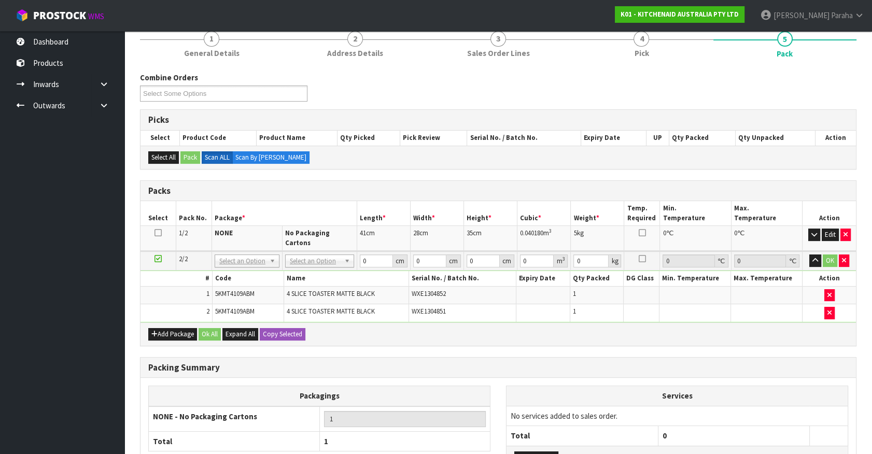
click at [330, 240] on td "No Packaging Cartons" at bounding box center [319, 238] width 75 height 25
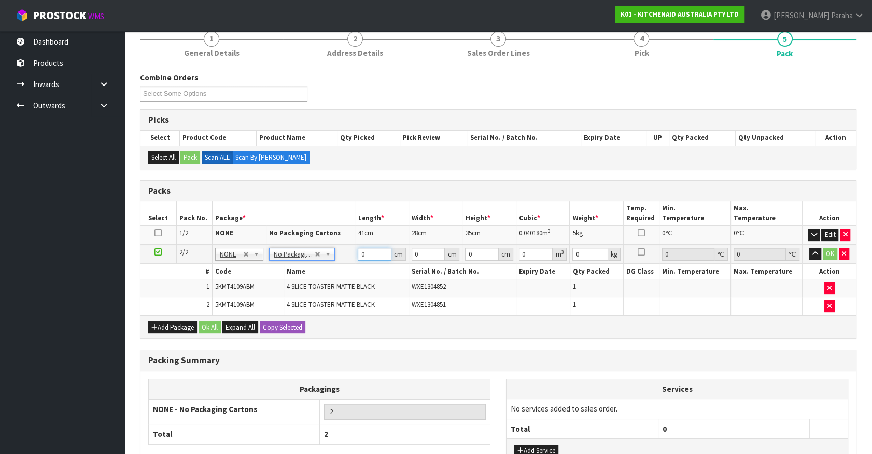
click at [362, 256] on input "0" at bounding box center [375, 254] width 34 height 13
click at [809, 248] on button "button" at bounding box center [815, 254] width 12 height 12
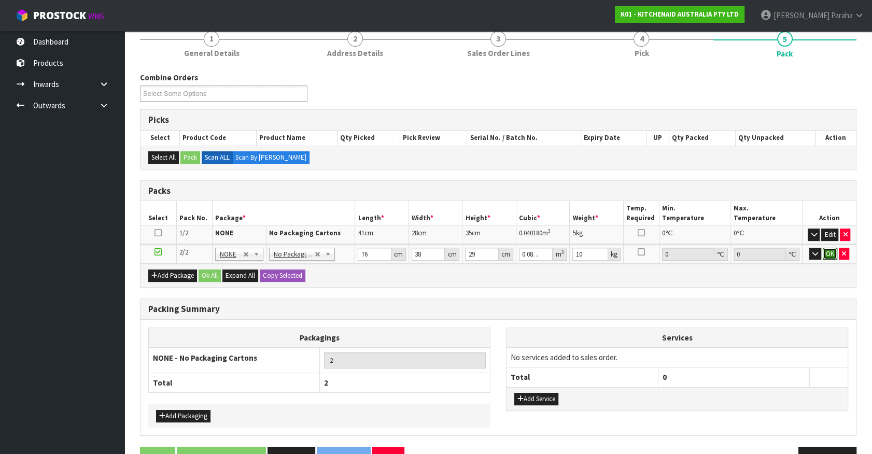
click button "OK" at bounding box center [829, 254] width 15 height 12
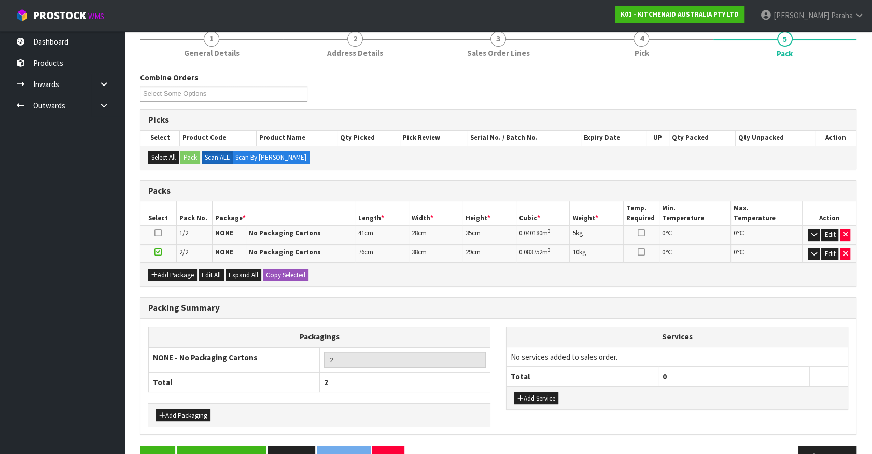
scroll to position [121, 0]
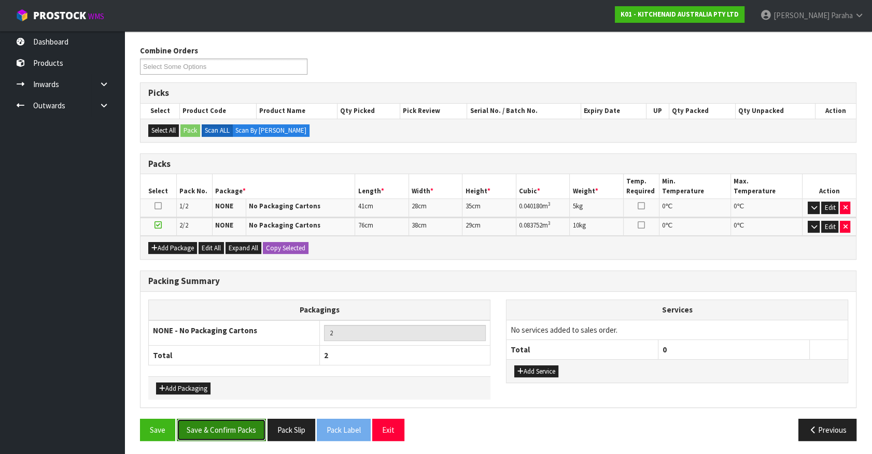
click at [207, 431] on button "Save & Confirm Packs" at bounding box center [221, 430] width 89 height 22
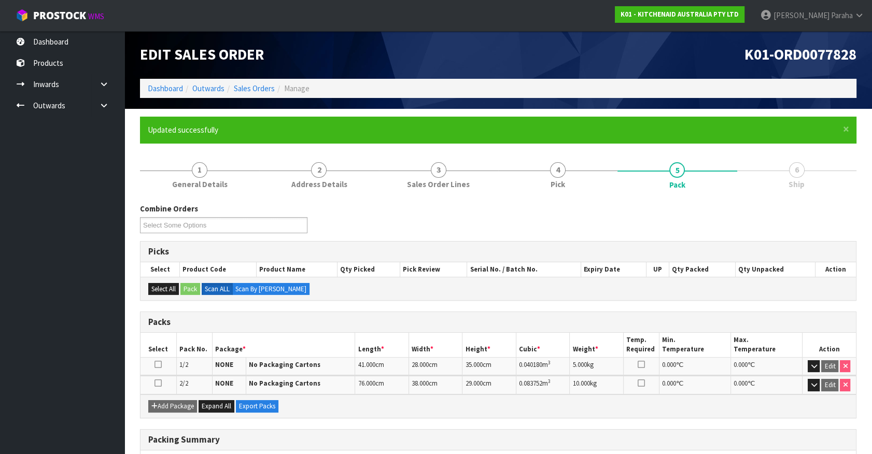
scroll to position [135, 0]
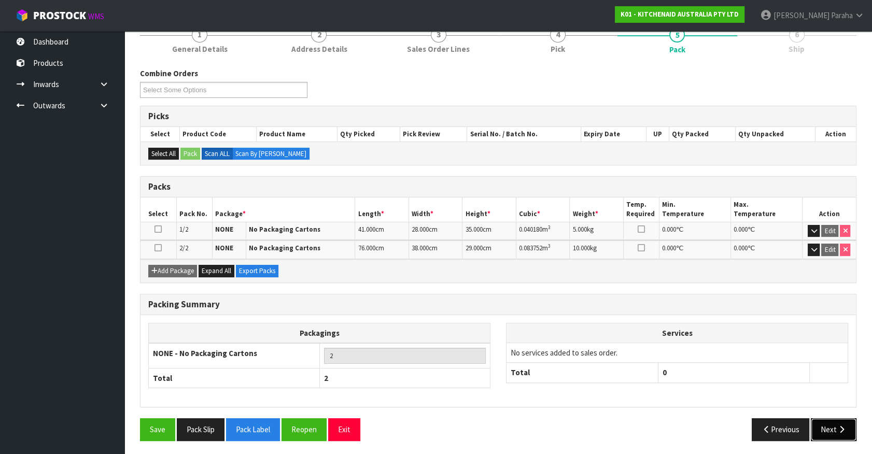
click at [824, 423] on button "Next" at bounding box center [833, 429] width 46 height 22
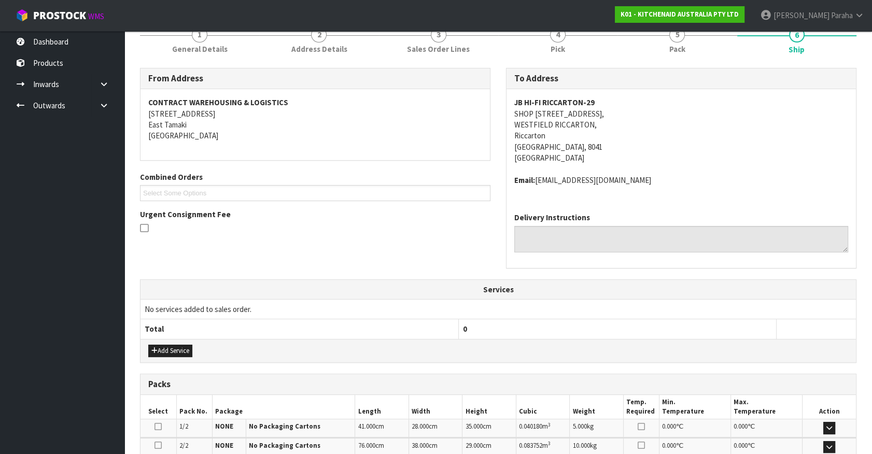
scroll to position [270, 0]
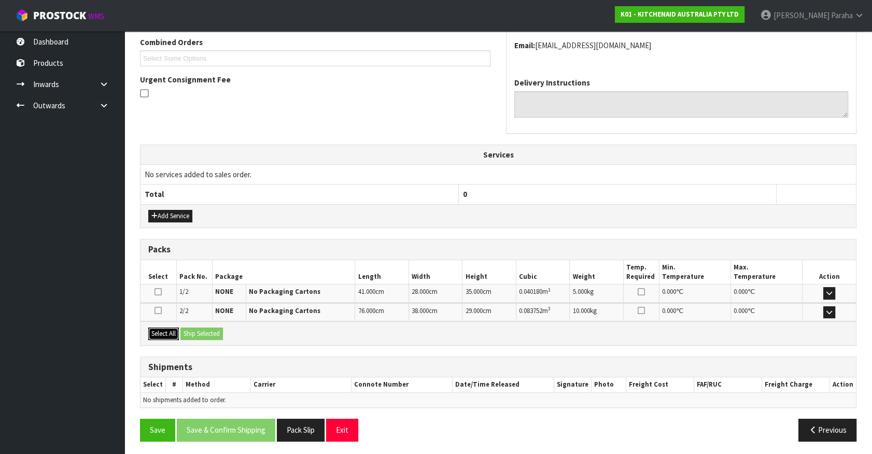
click at [154, 333] on button "Select All" at bounding box center [163, 334] width 31 height 12
click at [192, 329] on button "Ship Selected" at bounding box center [201, 334] width 42 height 12
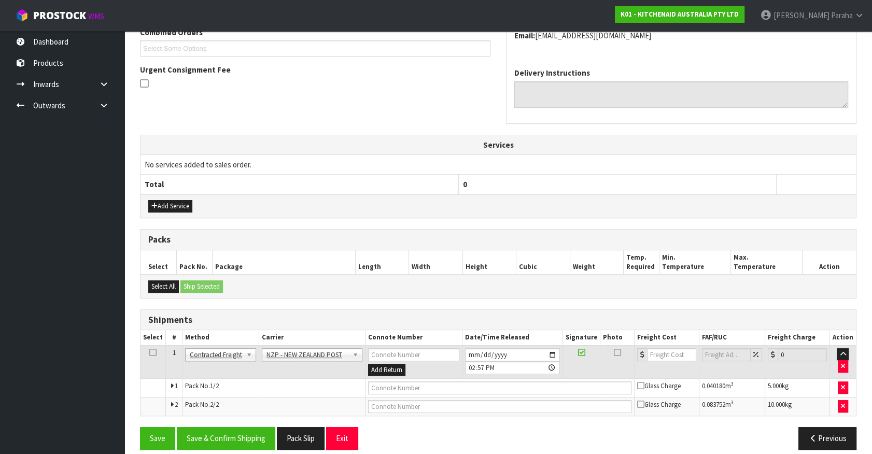
scroll to position [289, 0]
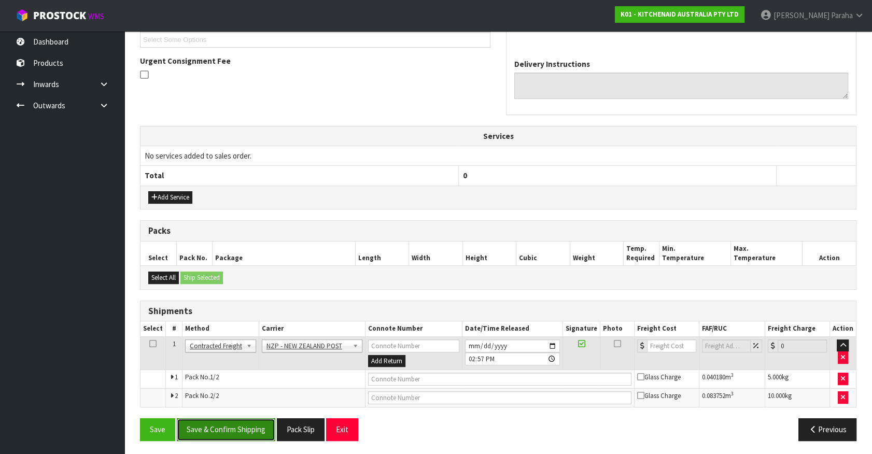
drag, startPoint x: 233, startPoint y: 425, endPoint x: 238, endPoint y: 422, distance: 5.3
click at [236, 423] on button "Save & Confirm Shipping" at bounding box center [226, 429] width 98 height 22
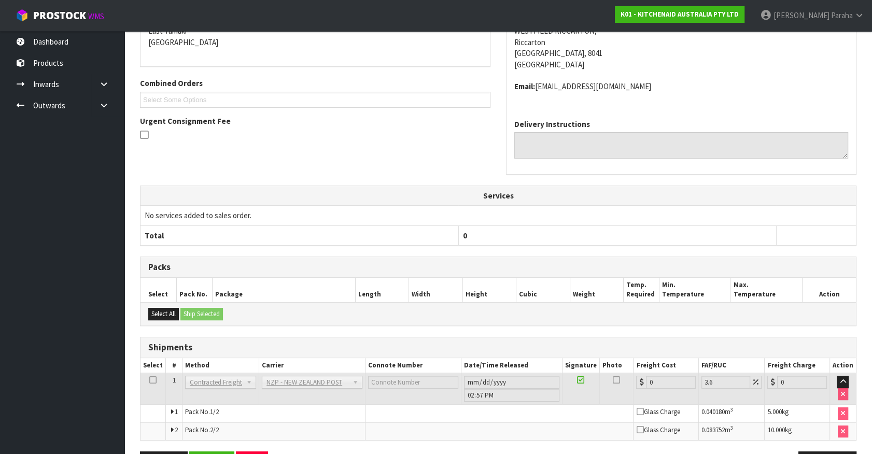
scroll to position [274, 0]
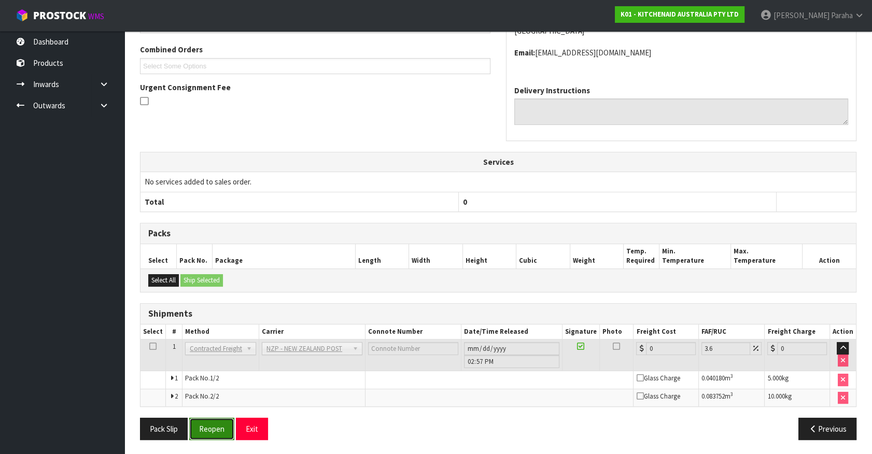
click at [213, 425] on button "Reopen" at bounding box center [211, 429] width 45 height 22
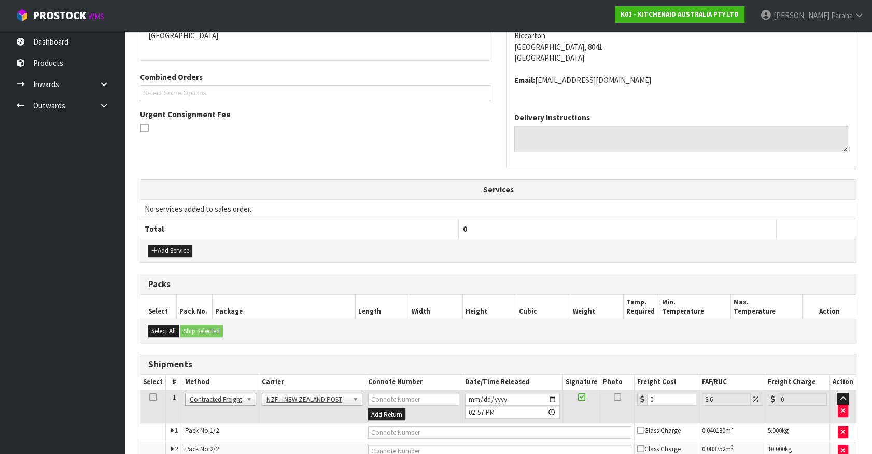
scroll to position [289, 0]
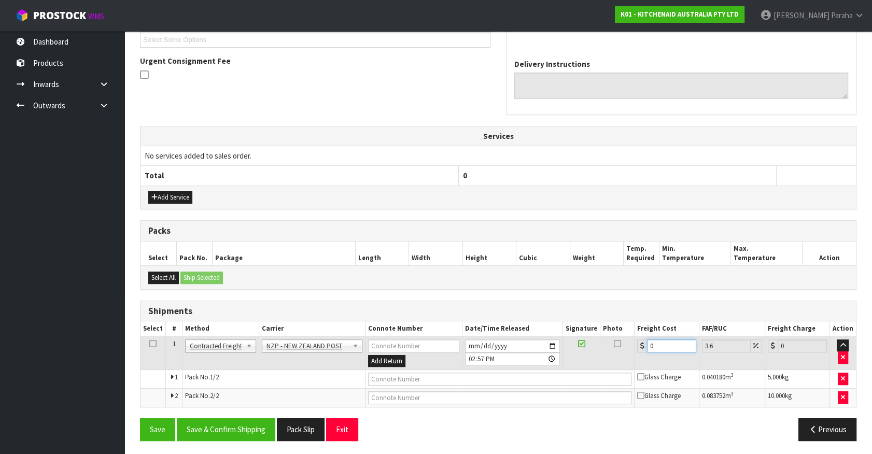
drag, startPoint x: 653, startPoint y: 344, endPoint x: 644, endPoint y: 347, distance: 9.2
click at [644, 347] on div "0" at bounding box center [666, 345] width 59 height 13
click at [243, 423] on button "Save & Confirm Shipping" at bounding box center [226, 429] width 98 height 22
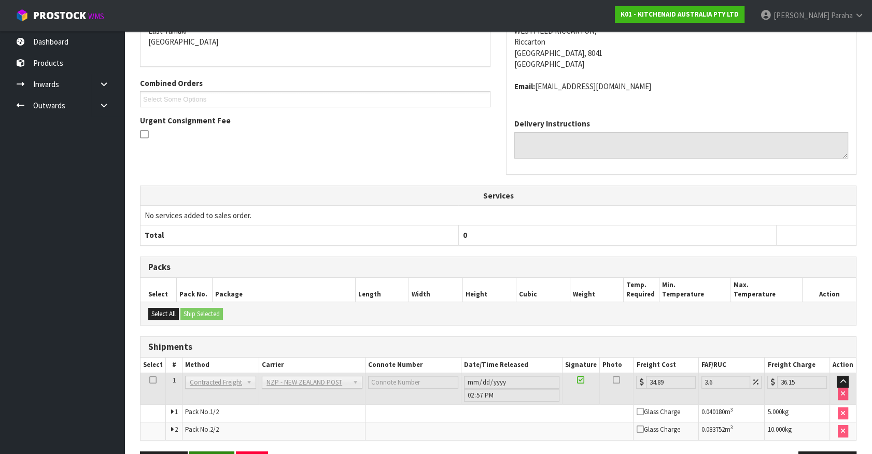
scroll to position [262, 0]
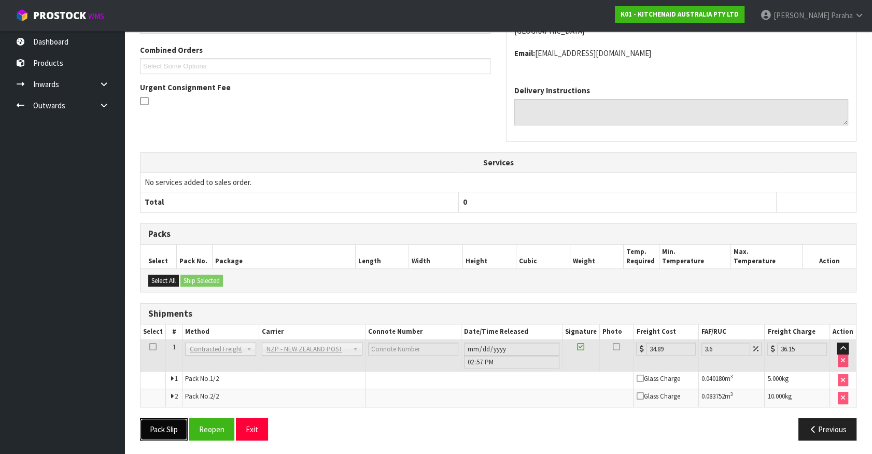
click at [179, 426] on button "Pack Slip" at bounding box center [164, 429] width 48 height 22
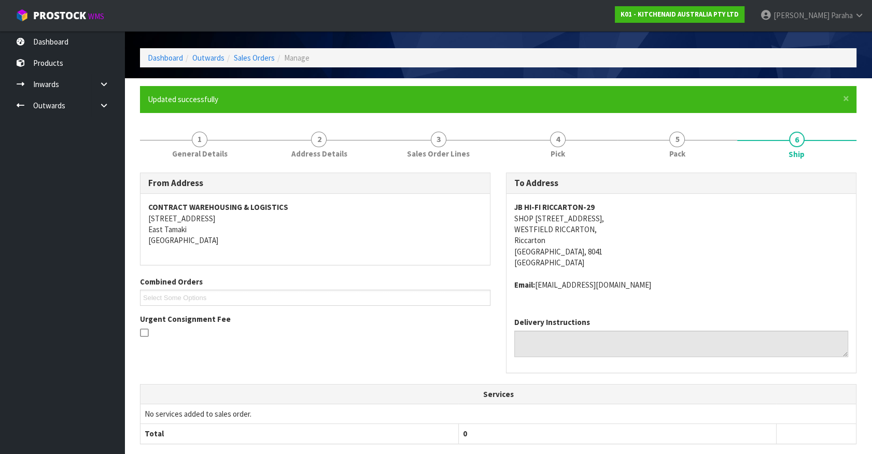
scroll to position [0, 0]
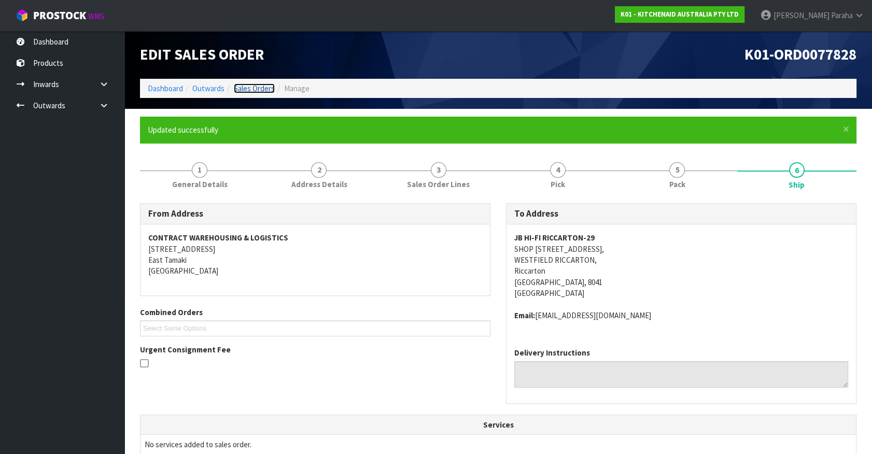
click at [248, 88] on link "Sales Orders" at bounding box center [254, 88] width 41 height 10
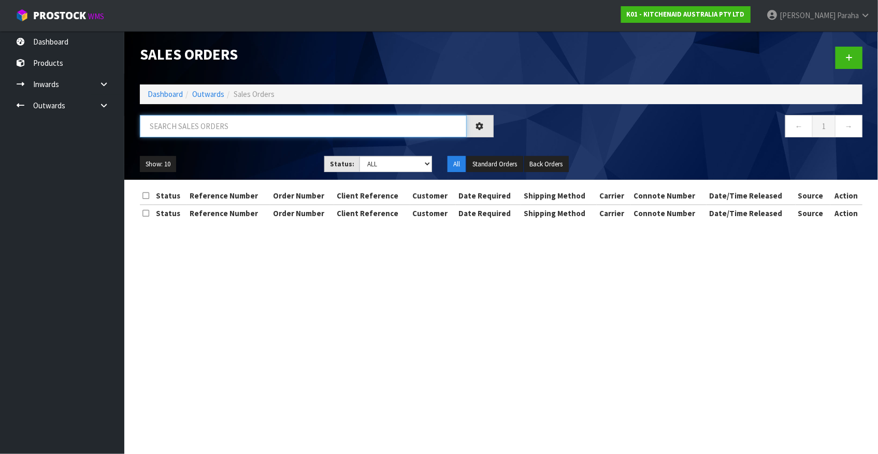
click at [352, 131] on input "text" at bounding box center [303, 126] width 327 height 22
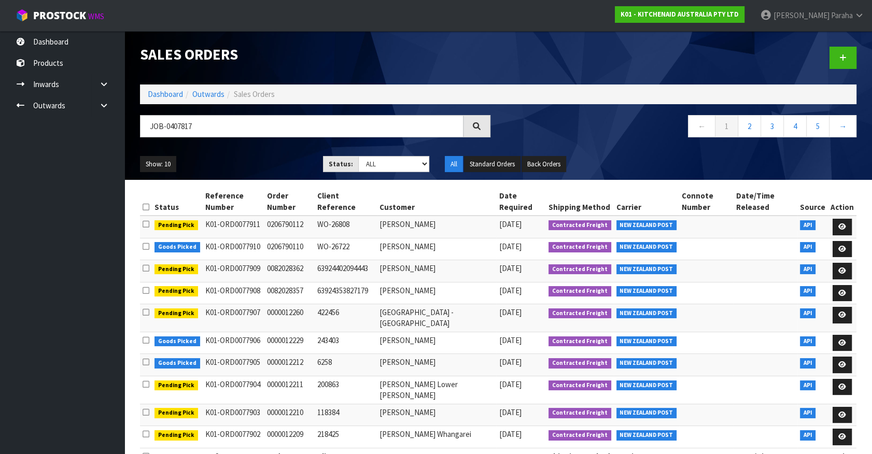
drag, startPoint x: 736, startPoint y: 232, endPoint x: 727, endPoint y: 263, distance: 32.3
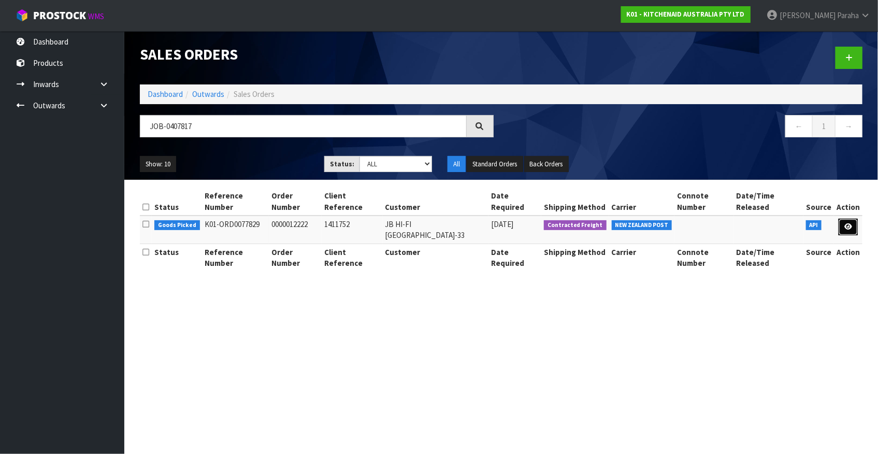
drag, startPoint x: 727, startPoint y: 263, endPoint x: 852, endPoint y: 219, distance: 133.1
click at [852, 219] on link at bounding box center [848, 227] width 19 height 17
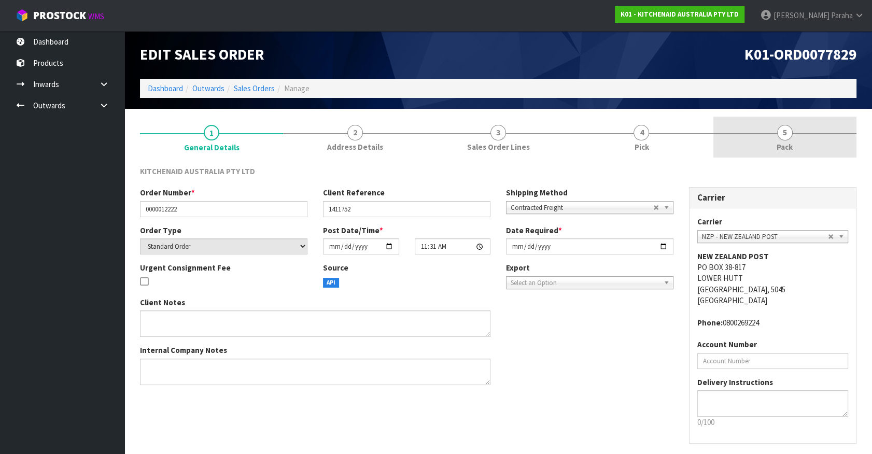
click at [792, 134] on span "5" at bounding box center [785, 133] width 16 height 16
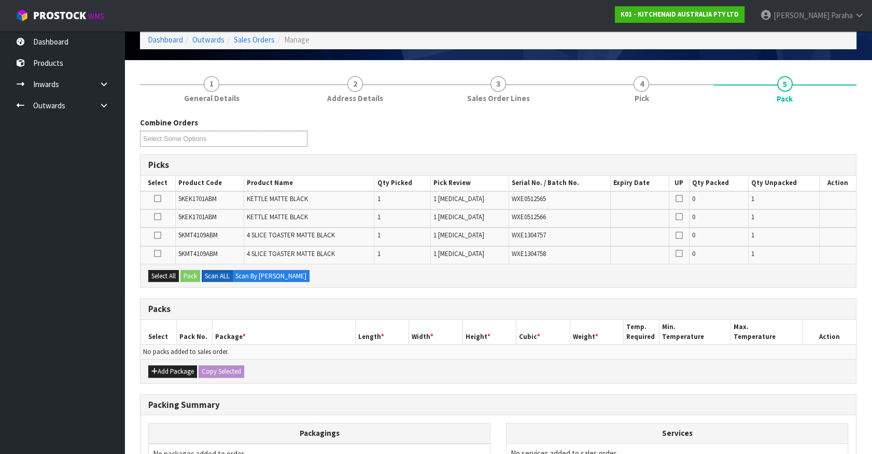
scroll to position [141, 0]
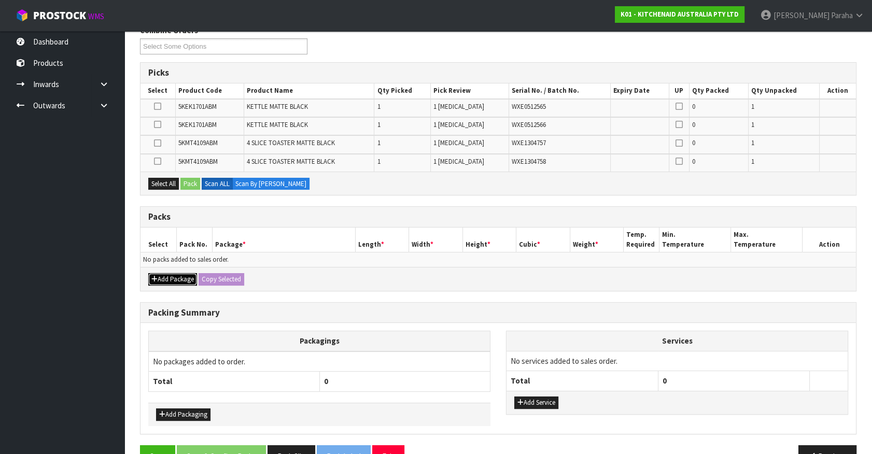
click at [162, 278] on button "Add Package" at bounding box center [172, 279] width 49 height 12
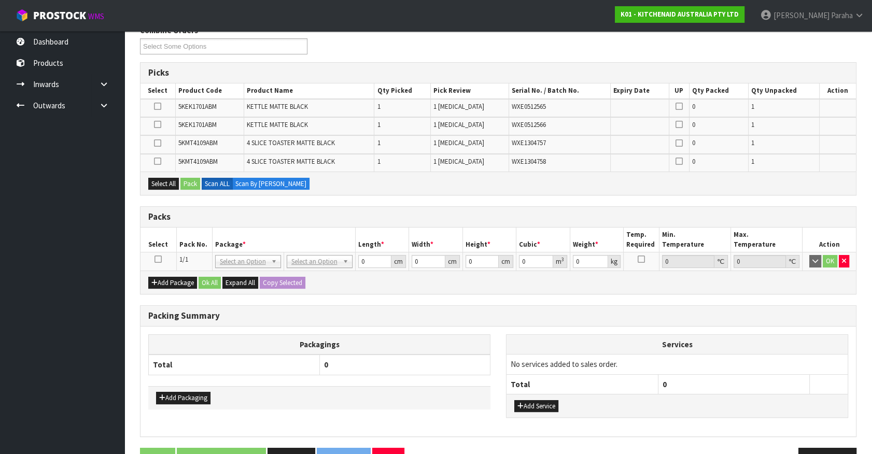
click at [157, 259] on icon at bounding box center [157, 259] width 7 height 1
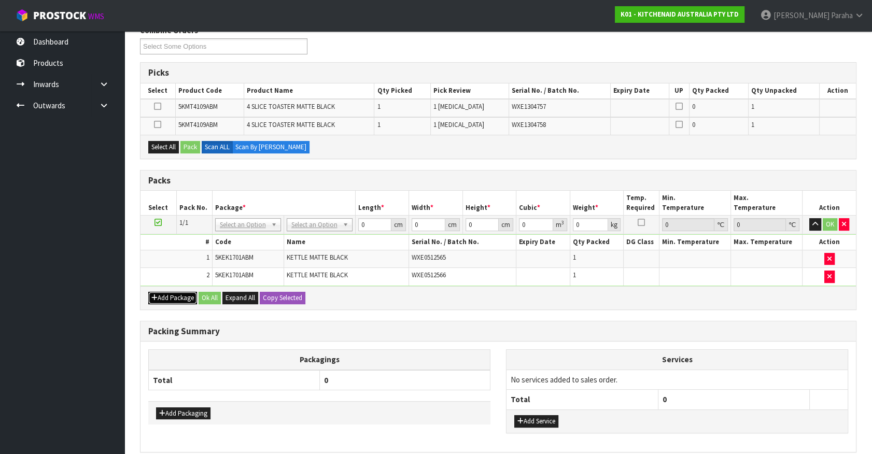
click at [168, 297] on button "Add Package" at bounding box center [172, 298] width 49 height 12
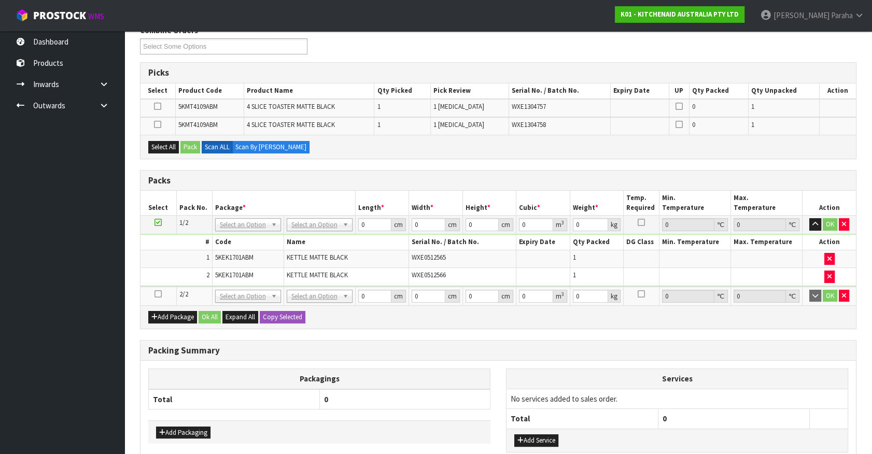
click at [155, 294] on icon at bounding box center [157, 294] width 7 height 1
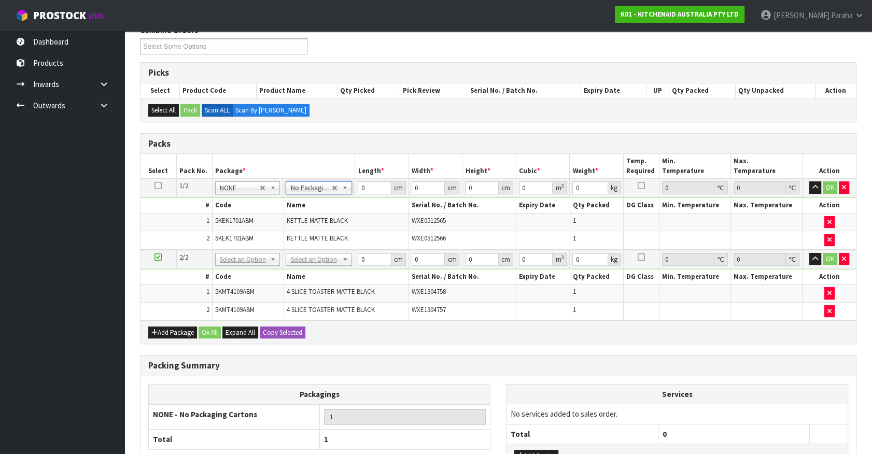
click at [330, 245] on td "KETTLE MATTE BLACK" at bounding box center [345, 240] width 125 height 18
drag, startPoint x: 363, startPoint y: 186, endPoint x: 347, endPoint y: 187, distance: 15.6
click at [347, 187] on tr "1/2 NONE 007-001 007-002 007-004 007-009 007-013 007-014 007-015 007-017 007-01…" at bounding box center [497, 188] width 715 height 19
click at [809, 181] on button "button" at bounding box center [815, 187] width 12 height 12
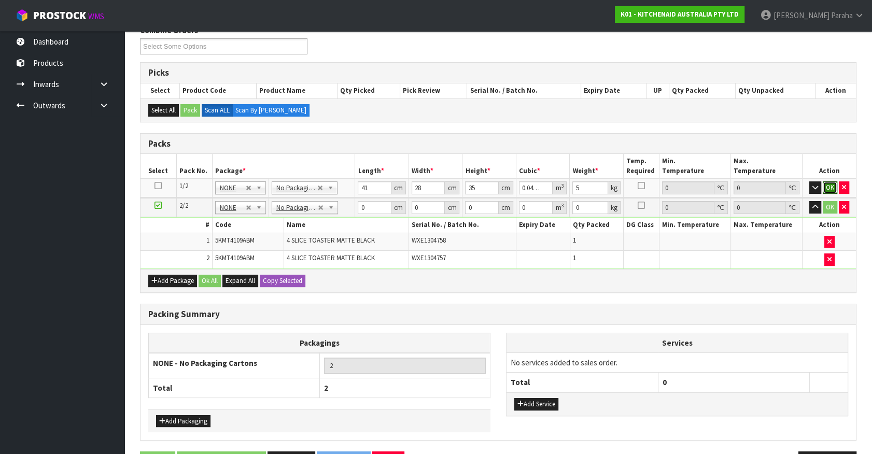
click button "OK" at bounding box center [829, 187] width 15 height 12
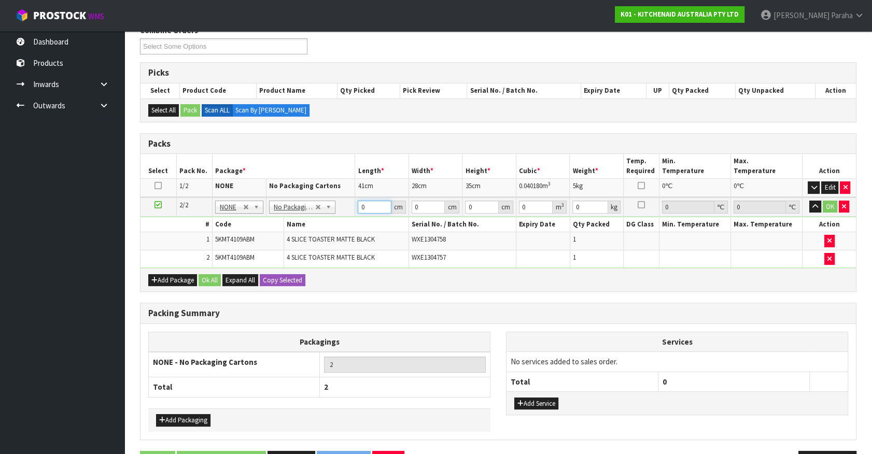
drag, startPoint x: 375, startPoint y: 207, endPoint x: 341, endPoint y: 207, distance: 33.7
click at [341, 207] on tr "2/2 NONE 007-001 007-002 007-004 007-009 007-013 007-014 007-015 007-017 007-01…" at bounding box center [497, 206] width 715 height 19
click at [819, 204] on button "button" at bounding box center [815, 207] width 12 height 12
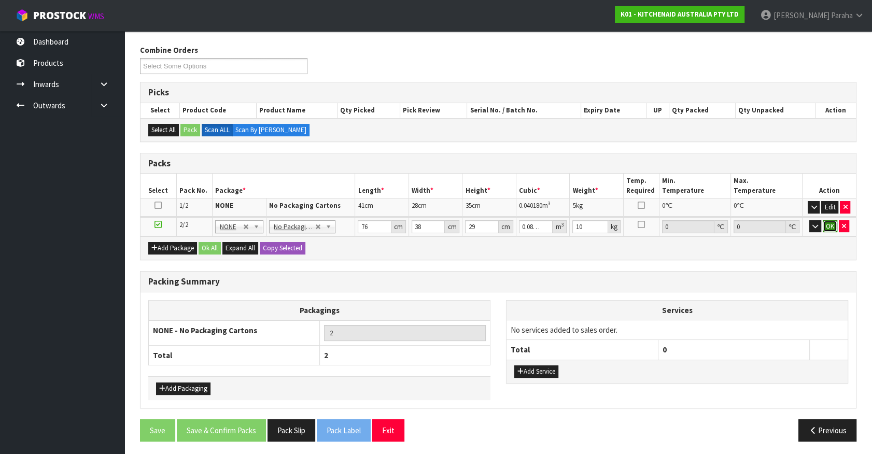
click at [830, 225] on button "OK" at bounding box center [829, 226] width 15 height 12
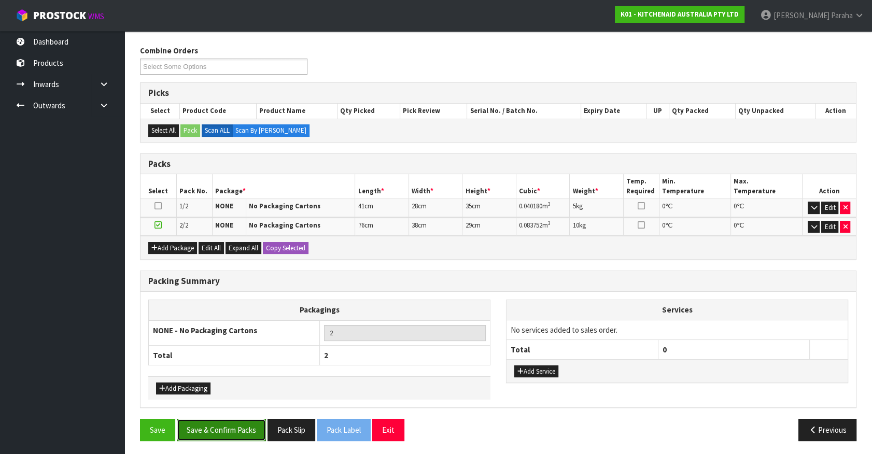
click at [217, 435] on button "Save & Confirm Packs" at bounding box center [221, 430] width 89 height 22
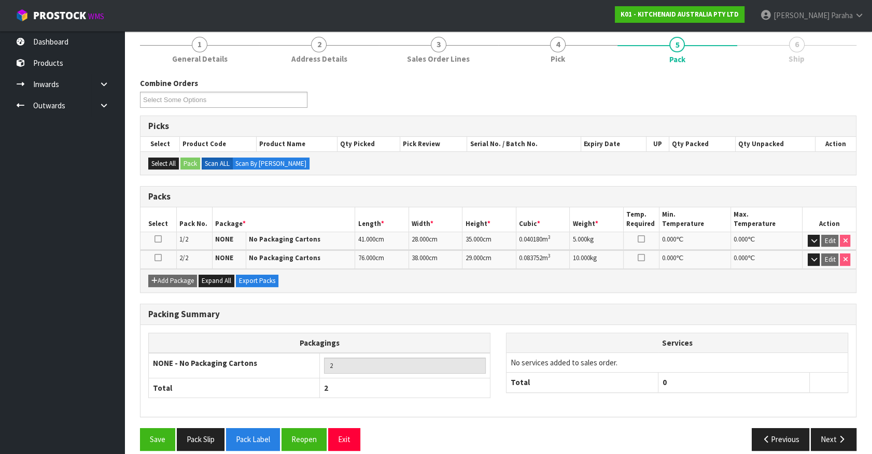
scroll to position [135, 0]
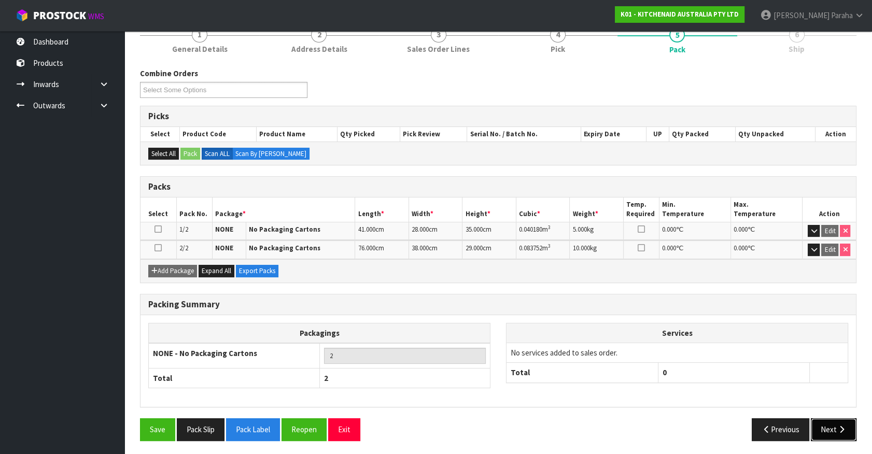
click at [829, 430] on button "Next" at bounding box center [833, 429] width 46 height 22
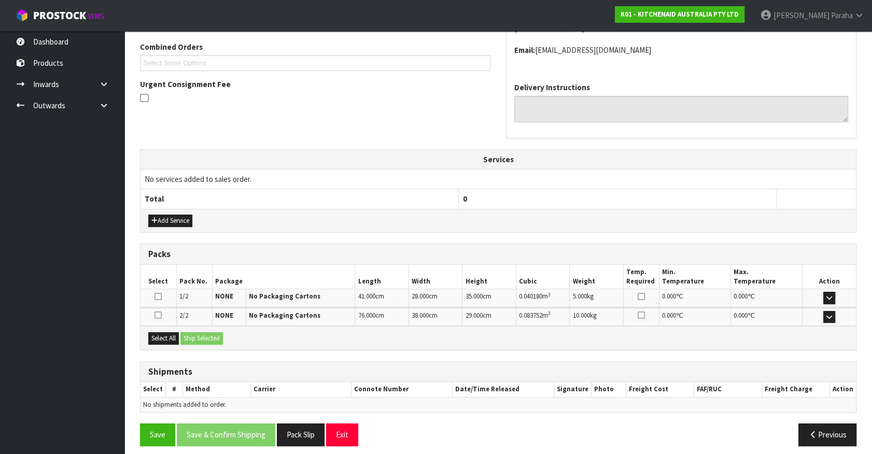
scroll to position [270, 0]
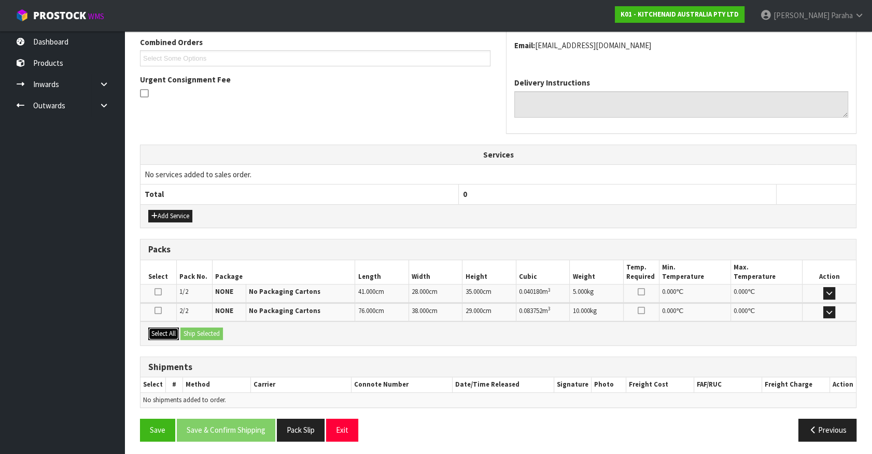
click at [166, 331] on button "Select All" at bounding box center [163, 334] width 31 height 12
click at [222, 332] on button "Ship Selected" at bounding box center [201, 334] width 42 height 12
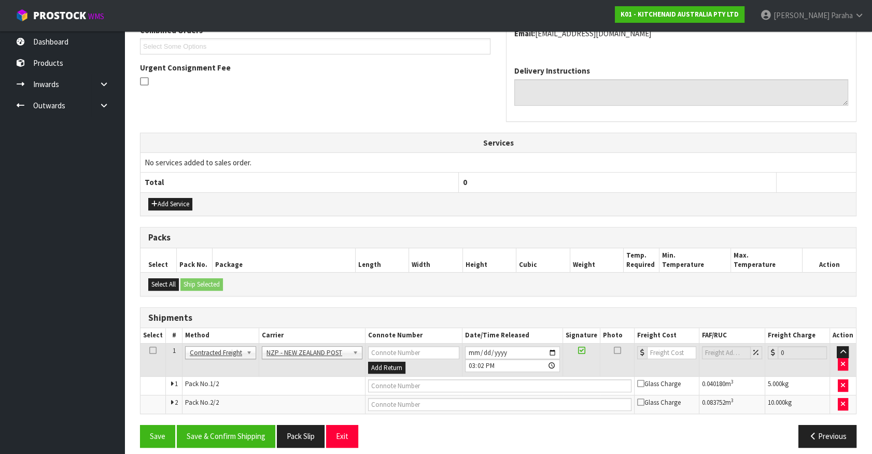
scroll to position [289, 0]
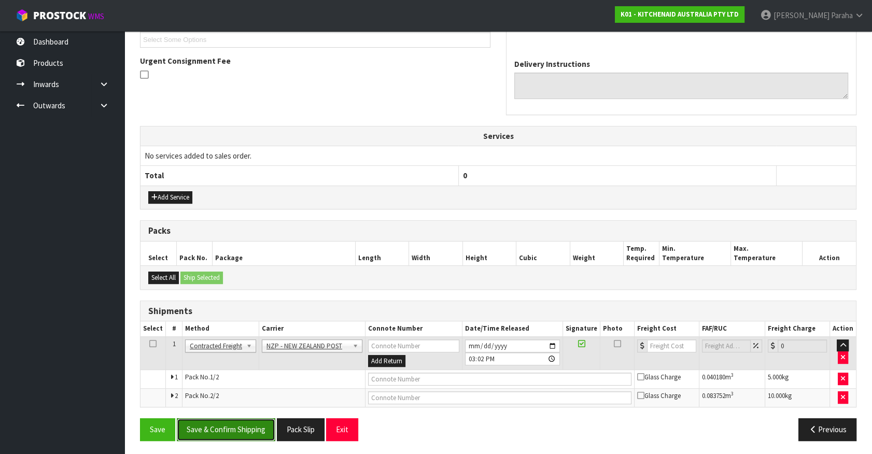
click at [226, 425] on button "Save & Confirm Shipping" at bounding box center [226, 429] width 98 height 22
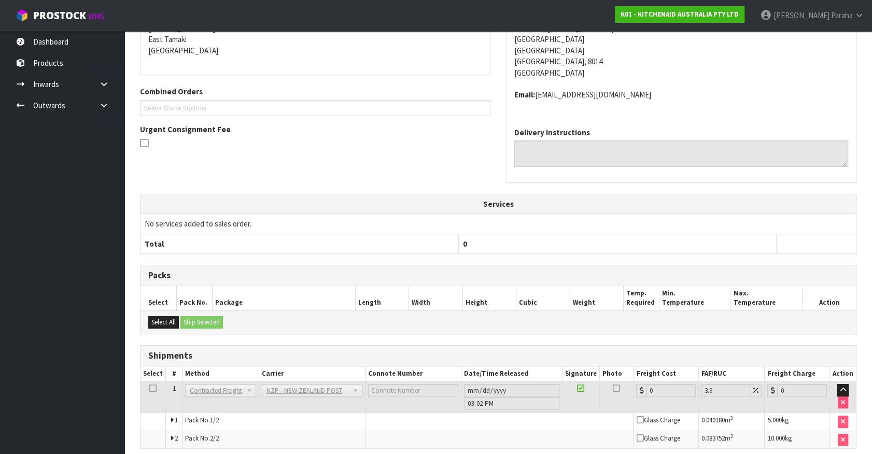
scroll to position [274, 0]
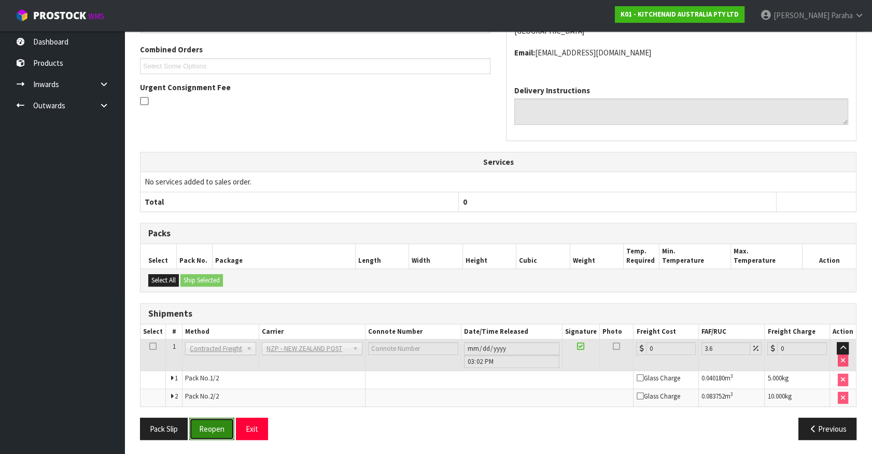
click at [219, 430] on button "Reopen" at bounding box center [211, 429] width 45 height 22
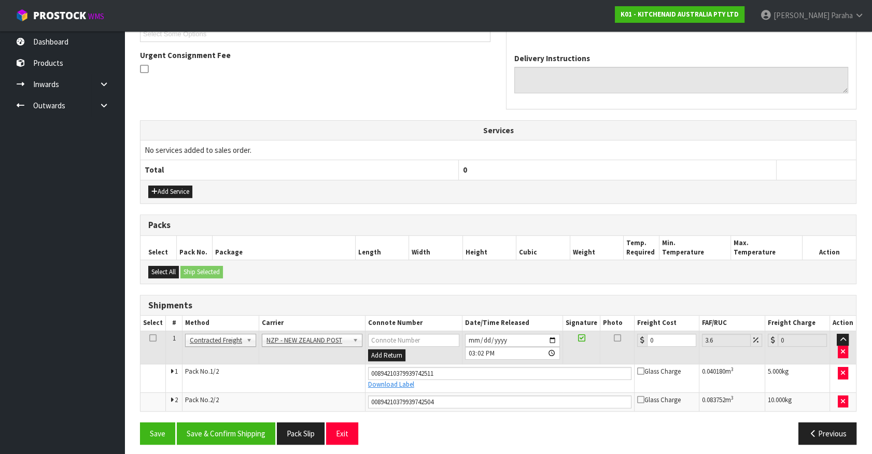
scroll to position [298, 0]
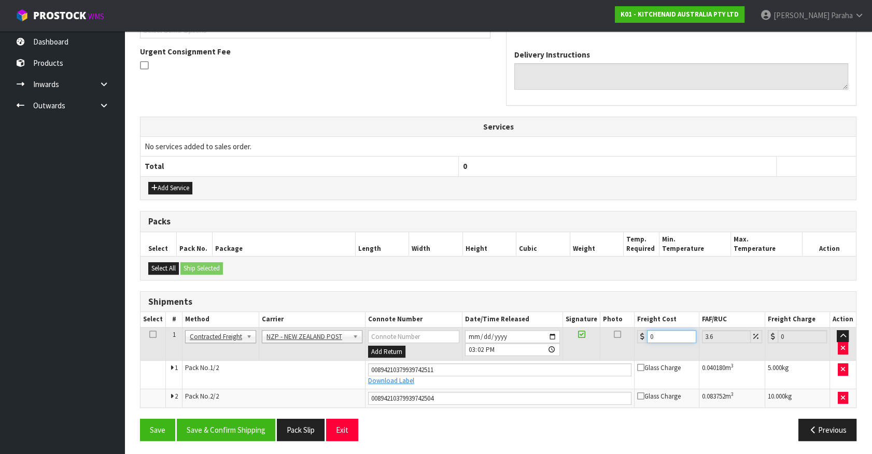
drag, startPoint x: 657, startPoint y: 332, endPoint x: 630, endPoint y: 332, distance: 26.9
click at [630, 332] on tr "1 Client Local Pickup Customer Local Pickup Company Freight Contracted Freight …" at bounding box center [497, 344] width 715 height 34
click at [232, 432] on button "Save & Confirm Shipping" at bounding box center [226, 430] width 98 height 22
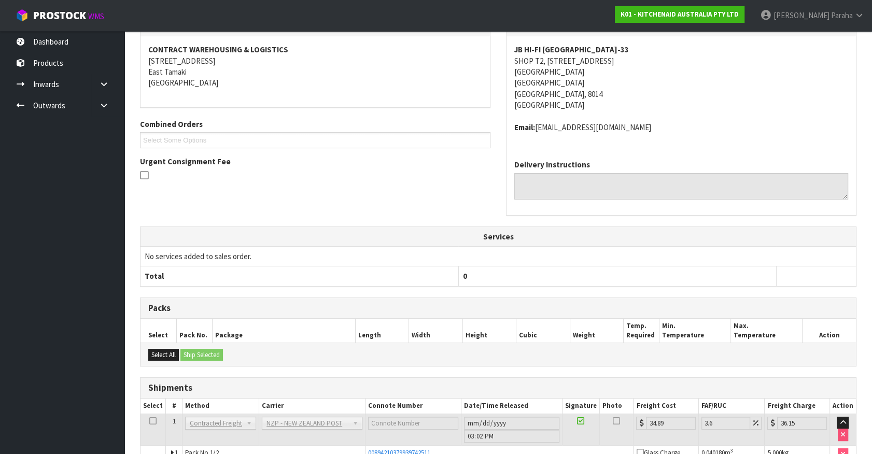
scroll to position [269, 0]
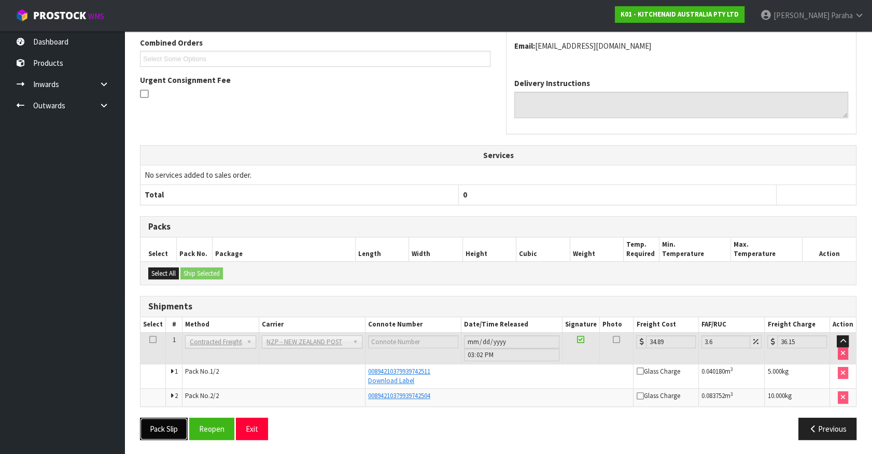
click at [174, 427] on button "Pack Slip" at bounding box center [164, 429] width 48 height 22
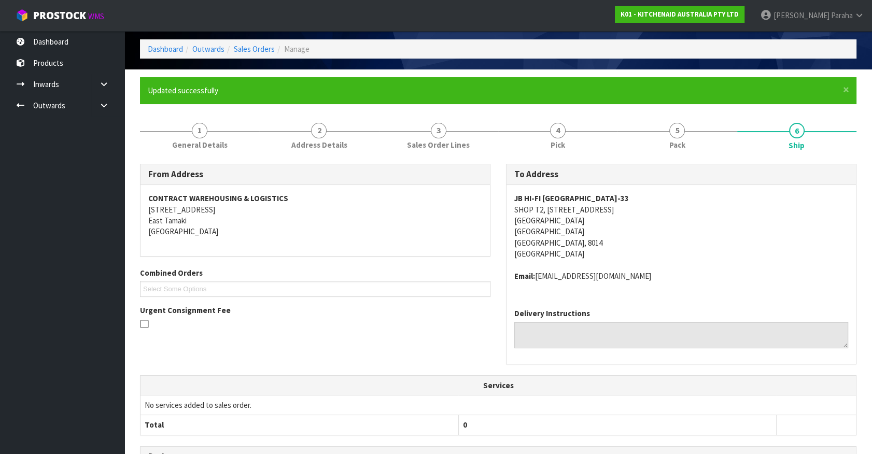
scroll to position [0, 0]
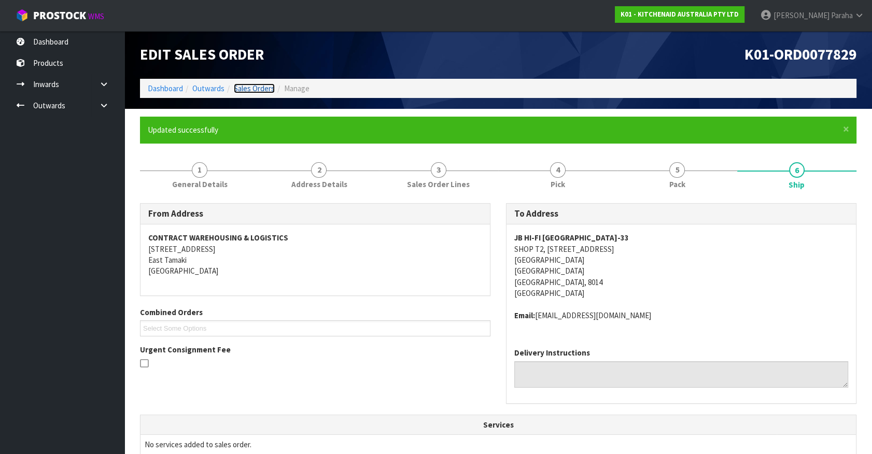
click at [252, 87] on link "Sales Orders" at bounding box center [254, 88] width 41 height 10
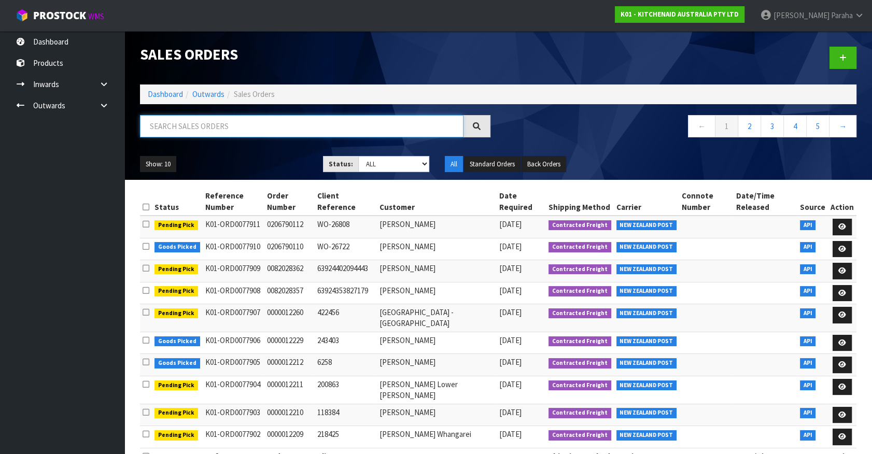
click at [229, 127] on input "text" at bounding box center [301, 126] width 323 height 22
click at [233, 126] on input "text" at bounding box center [301, 126] width 323 height 22
click at [253, 126] on input "text" at bounding box center [301, 126] width 323 height 22
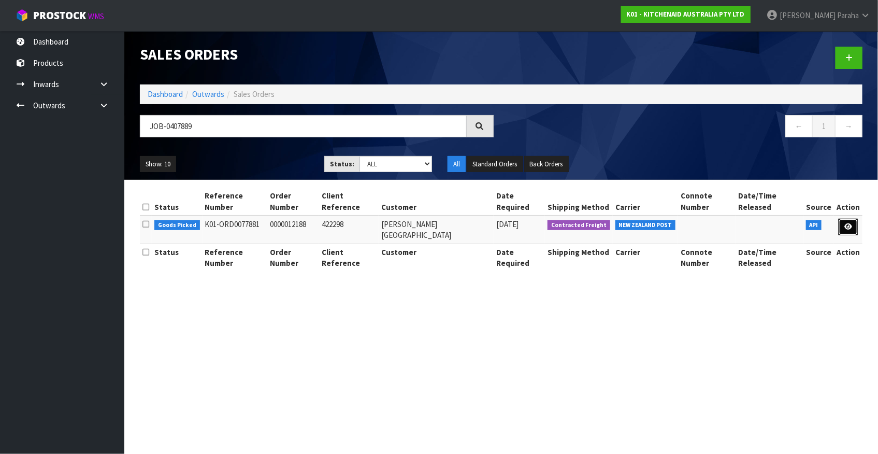
click at [851, 223] on icon at bounding box center [849, 226] width 8 height 7
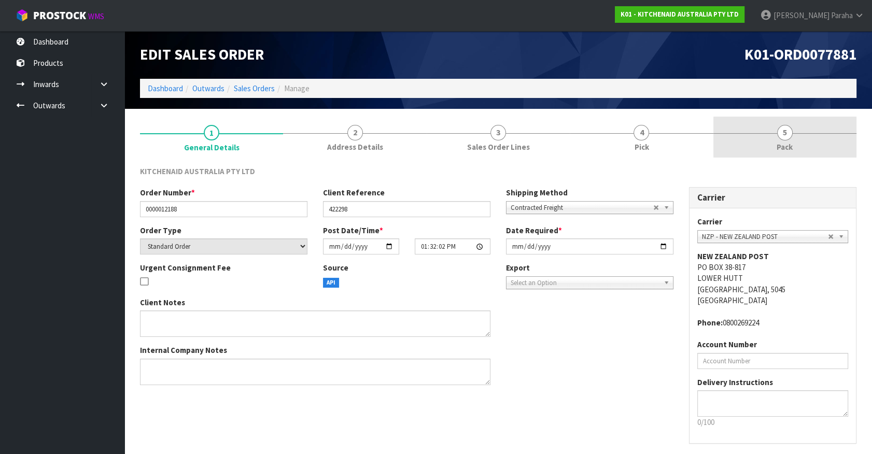
click at [784, 132] on span "5" at bounding box center [785, 133] width 16 height 16
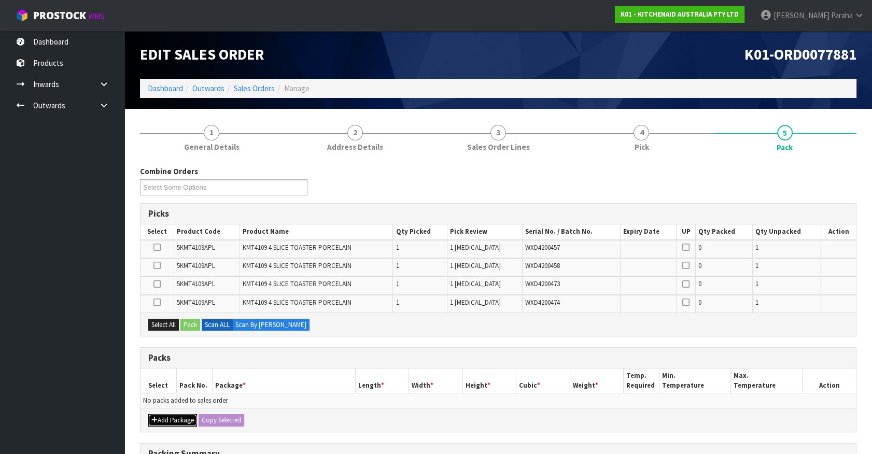
click at [155, 417] on icon "button" at bounding box center [154, 420] width 6 height 7
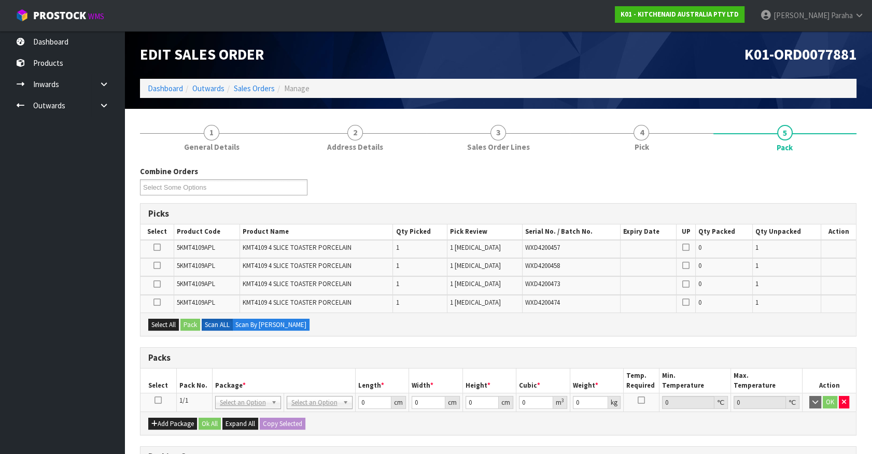
click at [157, 401] on icon at bounding box center [157, 400] width 7 height 1
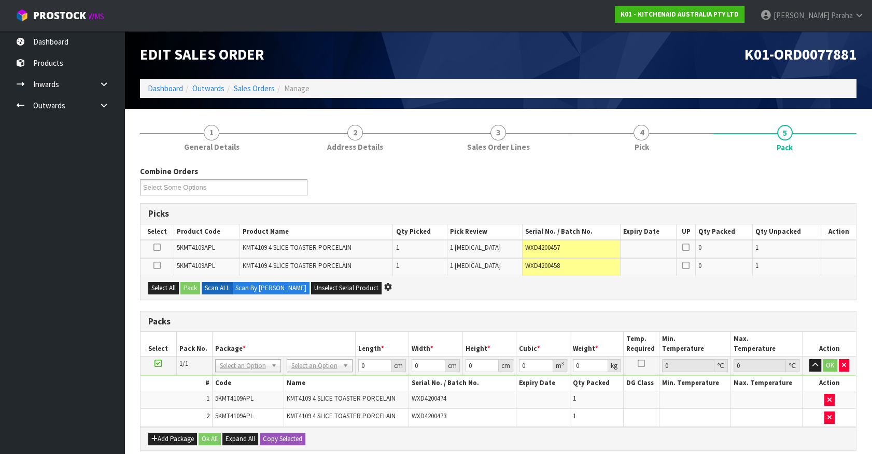
click at [423, 302] on div "Combine Orders K01-ORD0077784 K01-ORD0077790 K01-ORD0077835 K01-ORD0077837 K01-…" at bounding box center [498, 400] width 716 height 468
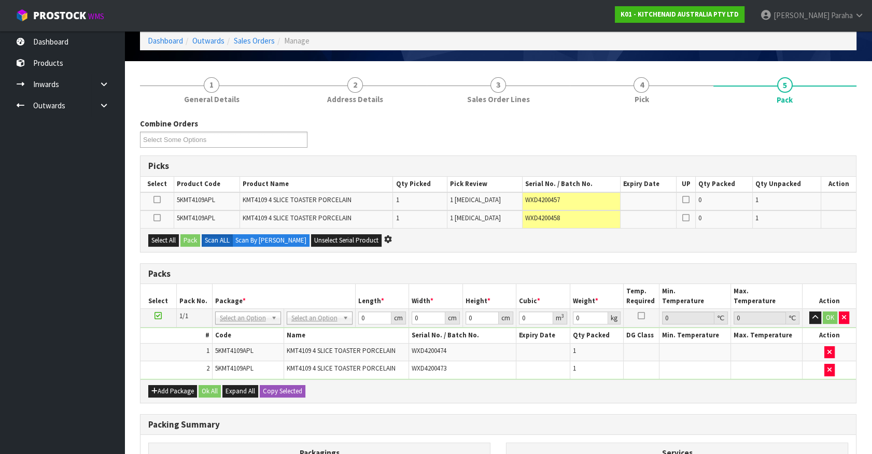
scroll to position [94, 0]
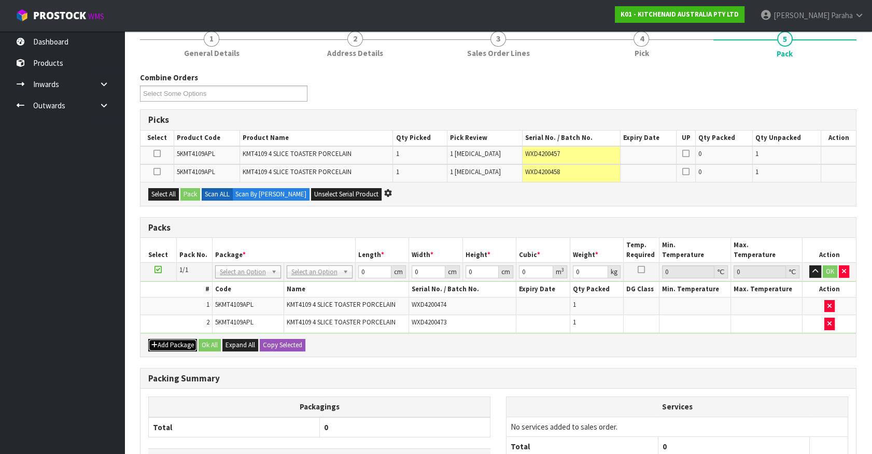
click at [167, 342] on button "Add Package" at bounding box center [172, 345] width 49 height 12
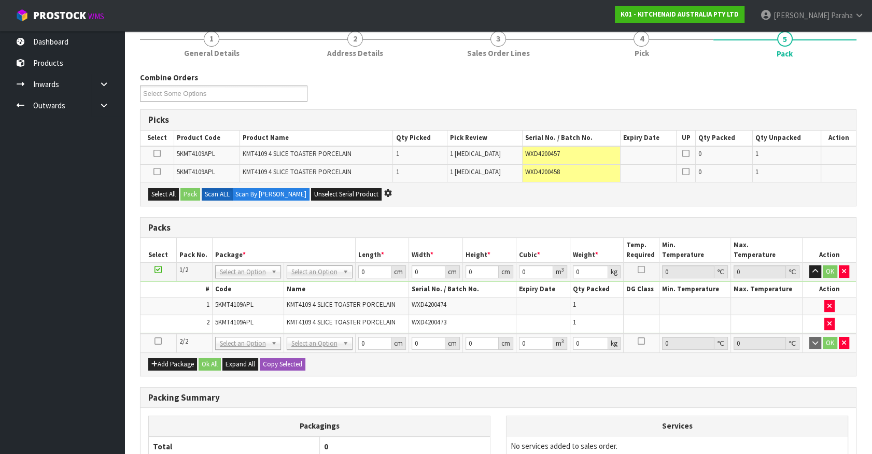
click at [160, 341] on icon at bounding box center [157, 341] width 7 height 1
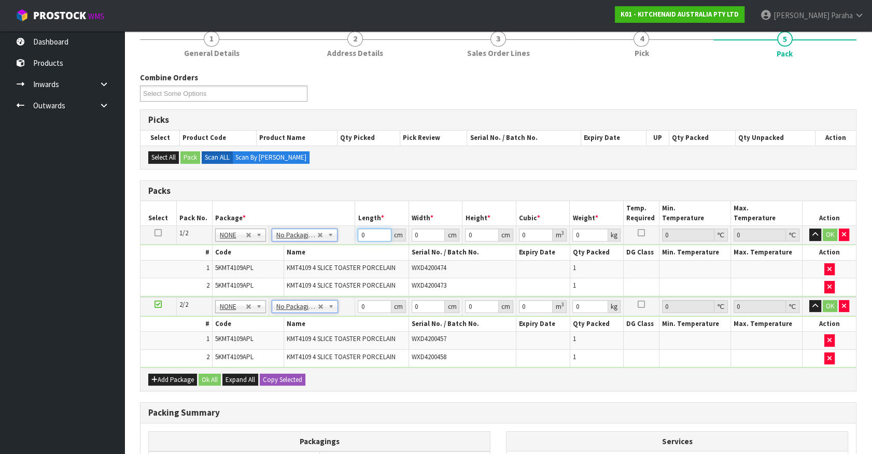
drag, startPoint x: 365, startPoint y: 231, endPoint x: 351, endPoint y: 232, distance: 14.5
click at [351, 232] on tr "1/2 NONE 007-001 007-002 007-004 007-009 007-013 007-014 007-015 007-017 007-01…" at bounding box center [497, 235] width 715 height 19
click at [809, 229] on button "button" at bounding box center [815, 235] width 12 height 12
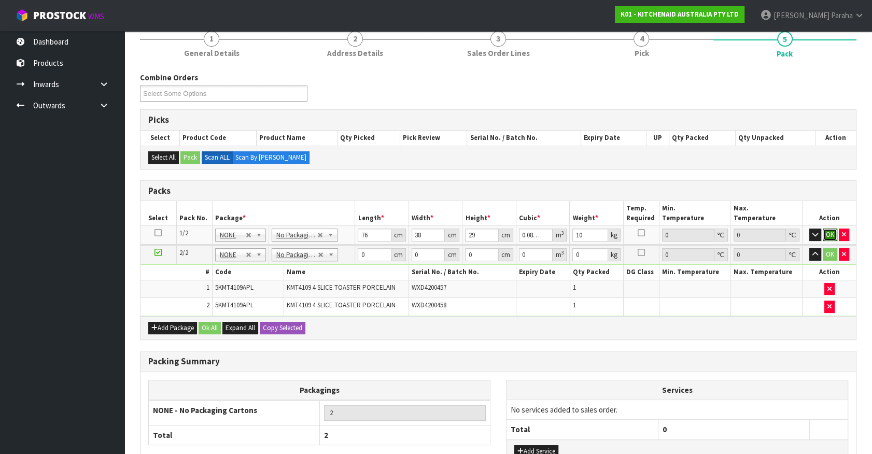
click button "OK" at bounding box center [829, 235] width 15 height 12
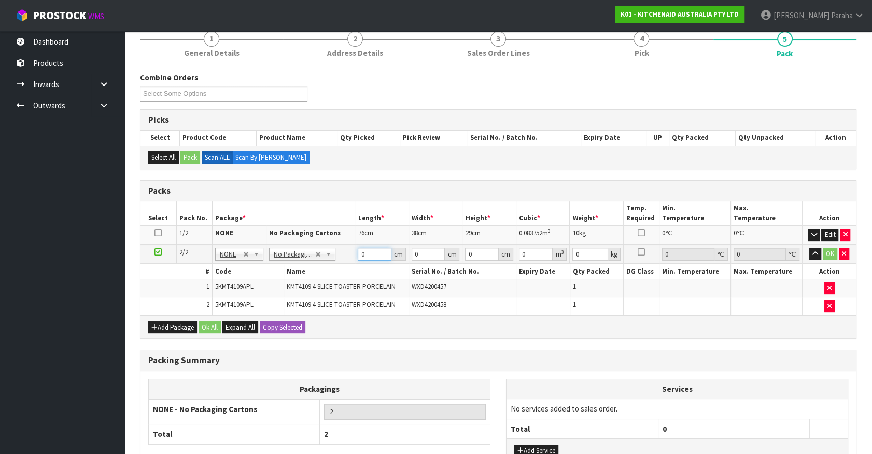
drag, startPoint x: 363, startPoint y: 250, endPoint x: 352, endPoint y: 249, distance: 10.9
click at [352, 249] on tr "2/2 NONE 007-001 007-002 007-004 007-009 007-013 007-014 007-015 007-017 007-01…" at bounding box center [497, 254] width 715 height 19
click at [809, 248] on button "button" at bounding box center [815, 254] width 12 height 12
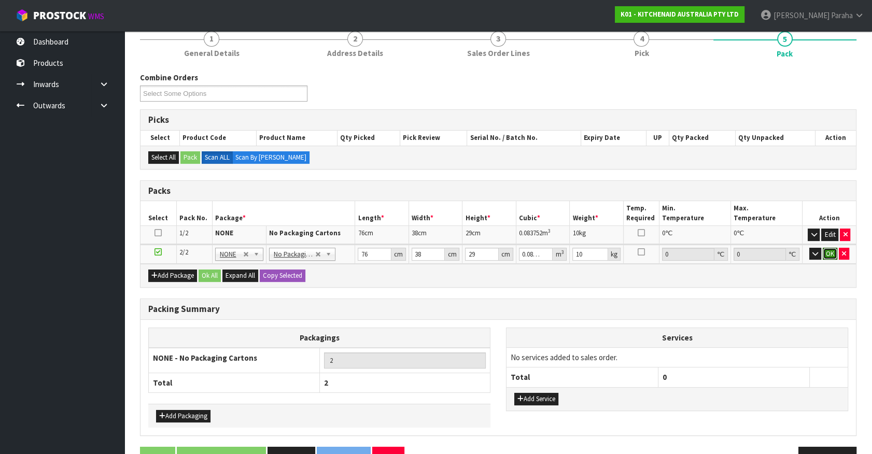
click button "OK" at bounding box center [829, 254] width 15 height 12
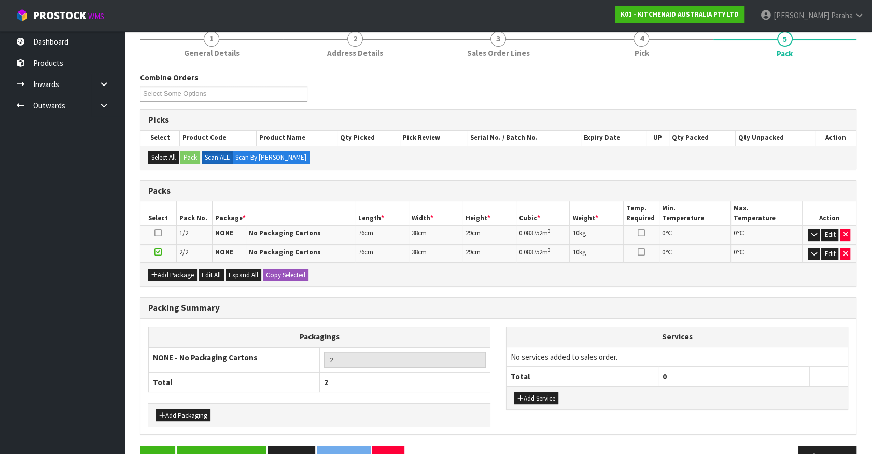
scroll to position [121, 0]
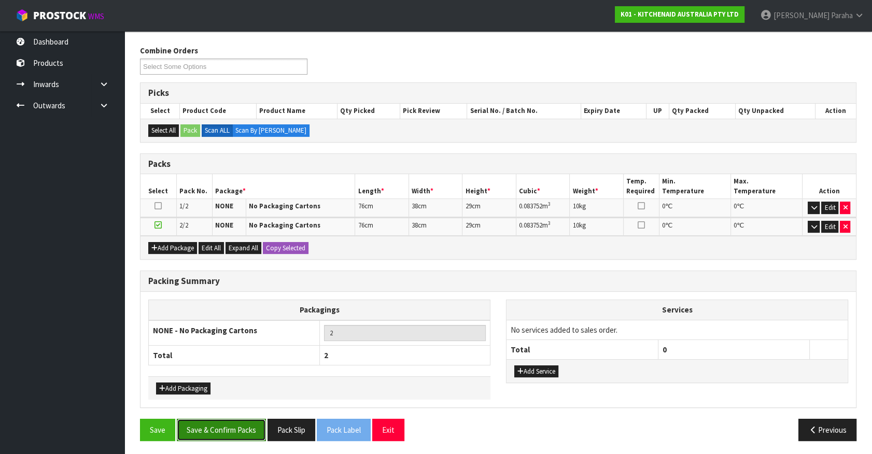
click at [231, 428] on button "Save & Confirm Packs" at bounding box center [221, 430] width 89 height 22
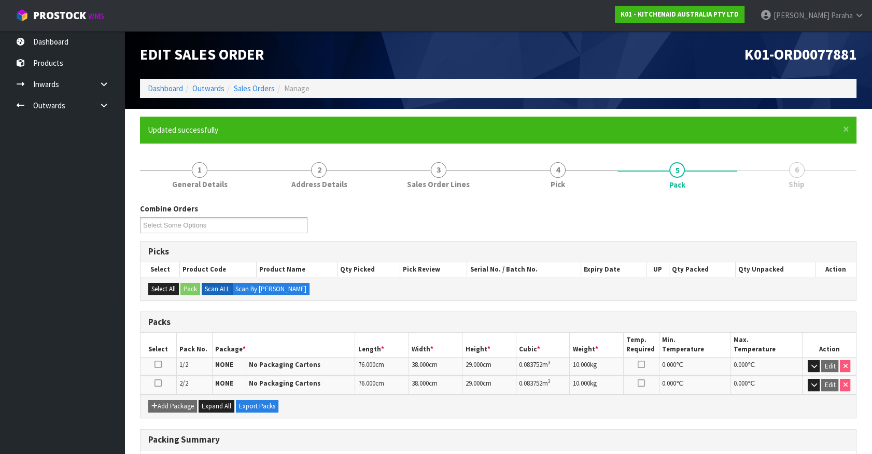
scroll to position [135, 0]
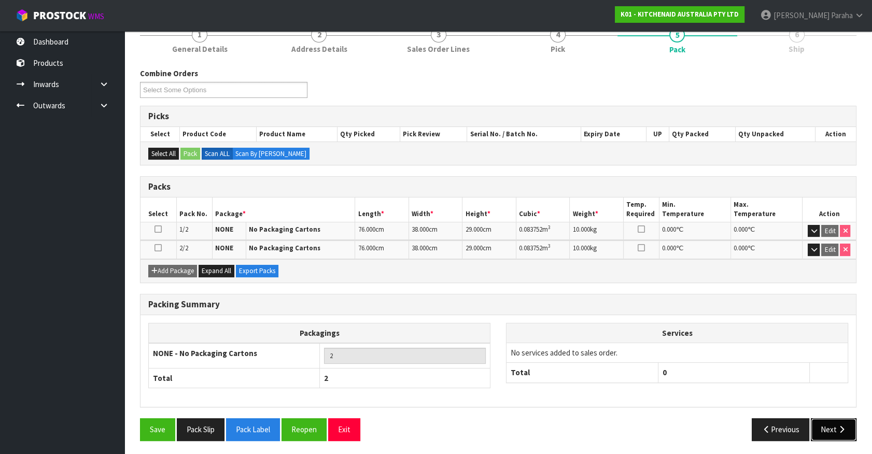
click at [840, 430] on icon "button" at bounding box center [841, 429] width 10 height 8
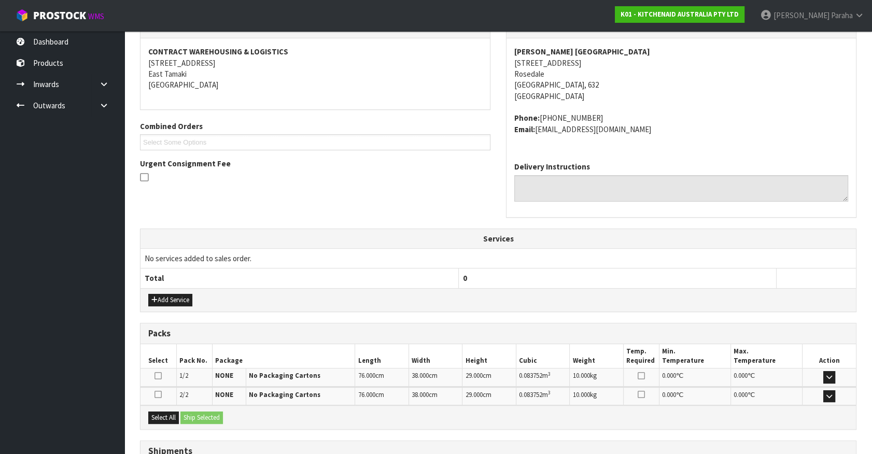
scroll to position [270, 0]
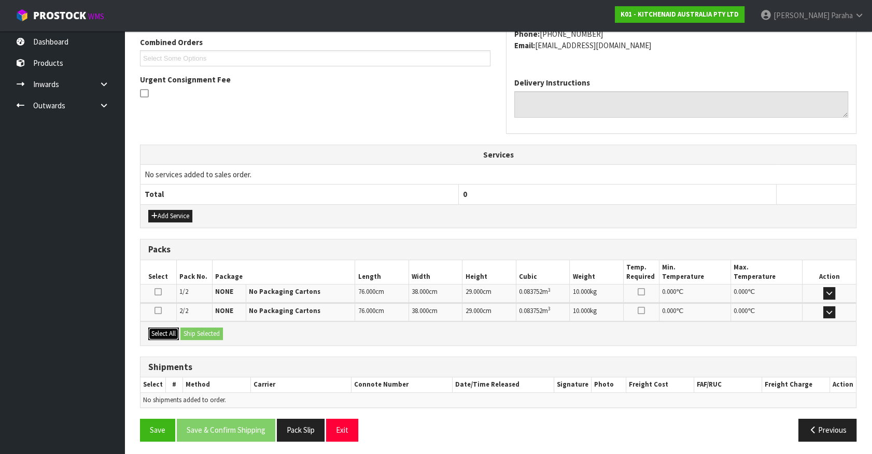
click at [157, 333] on button "Select All" at bounding box center [163, 334] width 31 height 12
click at [218, 332] on button "Ship Selected" at bounding box center [201, 334] width 42 height 12
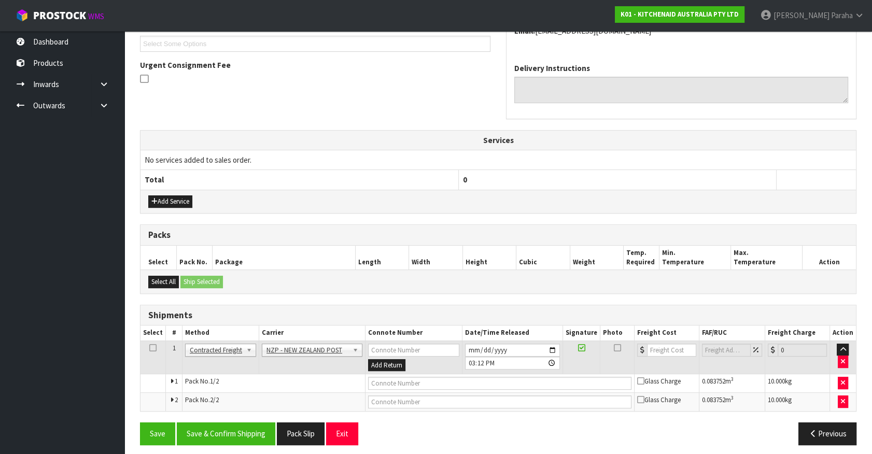
scroll to position [289, 0]
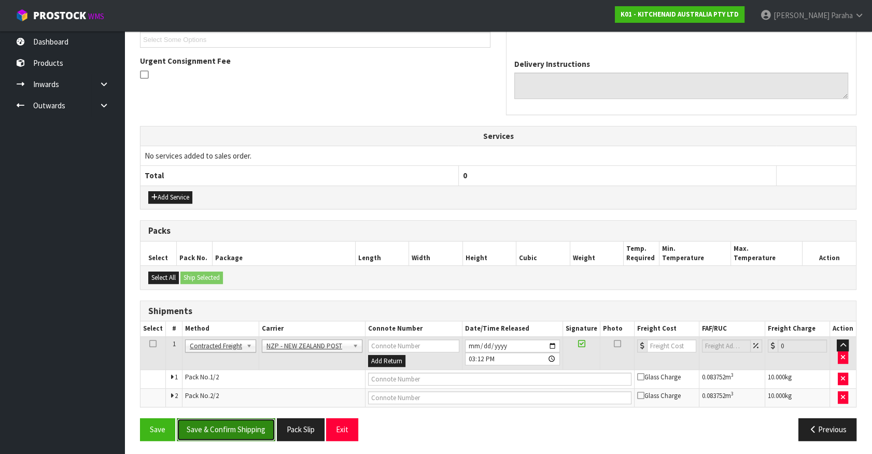
click at [237, 430] on button "Save & Confirm Shipping" at bounding box center [226, 429] width 98 height 22
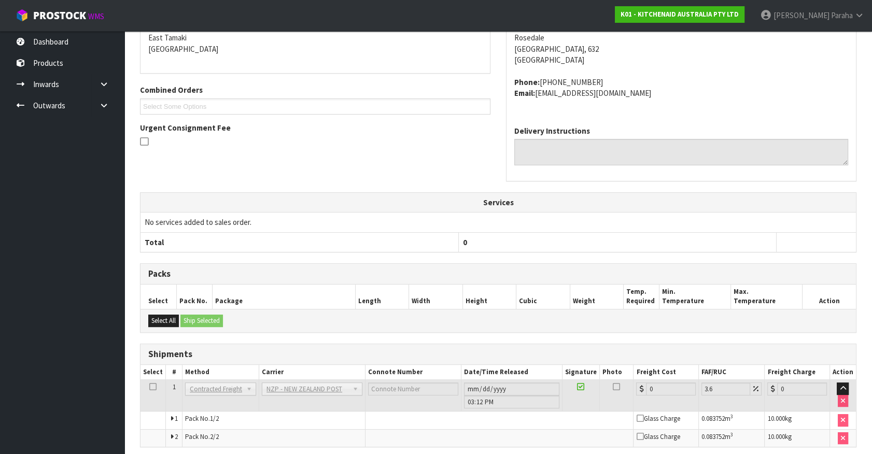
scroll to position [274, 0]
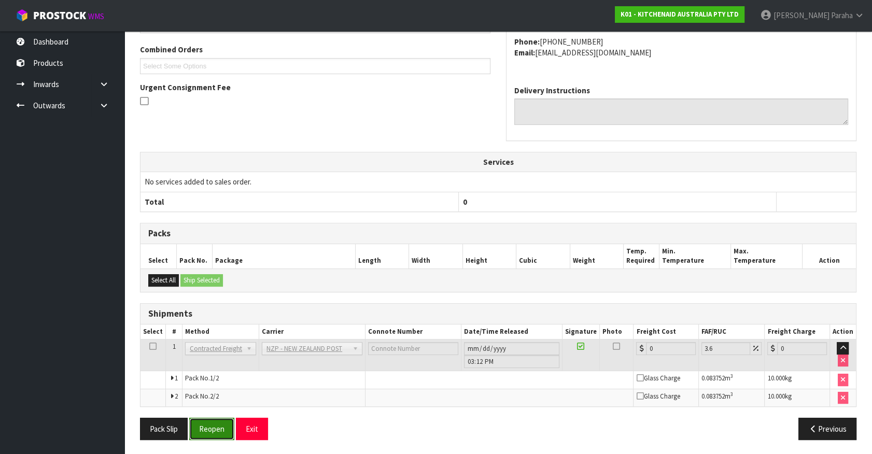
click at [205, 432] on button "Reopen" at bounding box center [211, 429] width 45 height 22
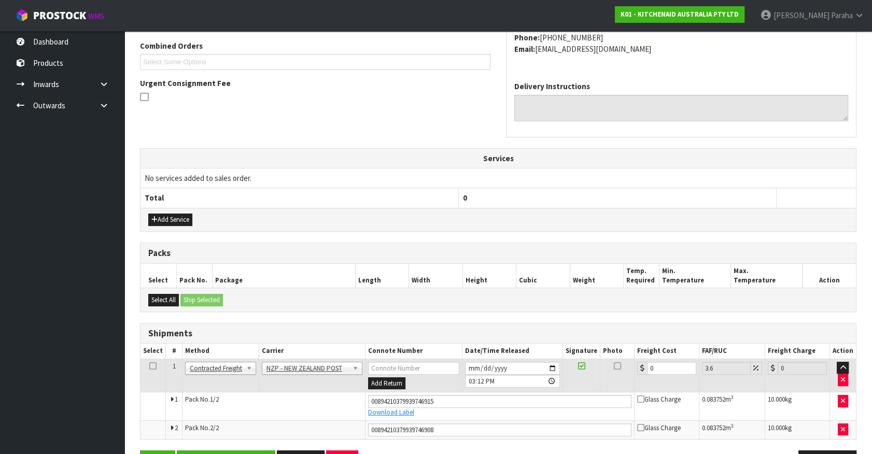
scroll to position [298, 0]
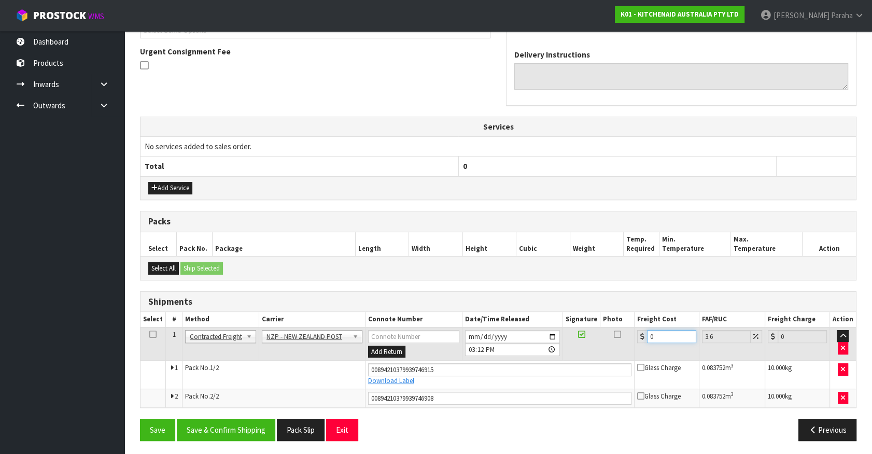
drag, startPoint x: 658, startPoint y: 331, endPoint x: 648, endPoint y: 332, distance: 10.4
click at [648, 332] on input "0" at bounding box center [671, 336] width 49 height 13
click at [236, 425] on button "Save & Confirm Shipping" at bounding box center [226, 430] width 98 height 22
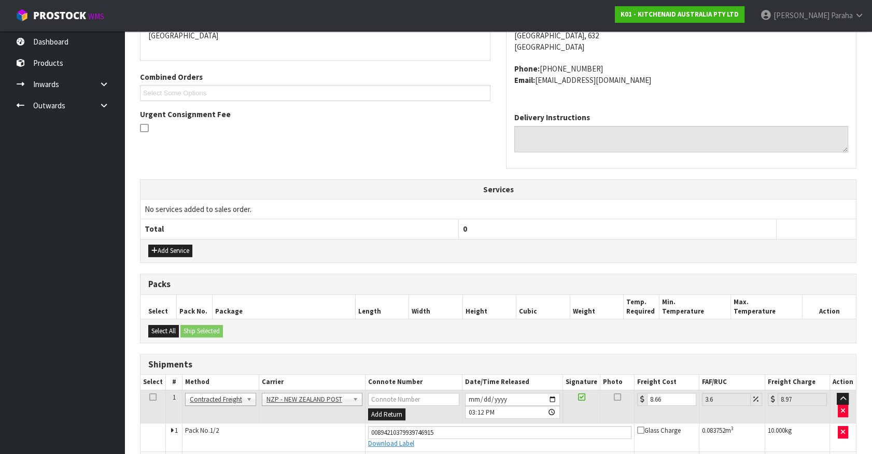
scroll to position [269, 0]
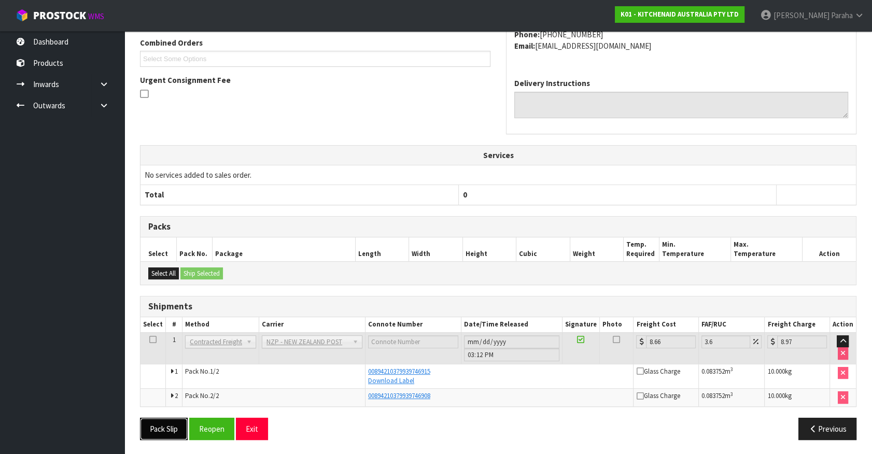
click at [168, 431] on button "Pack Slip" at bounding box center [164, 429] width 48 height 22
click at [98, 106] on link at bounding box center [107, 105] width 33 height 21
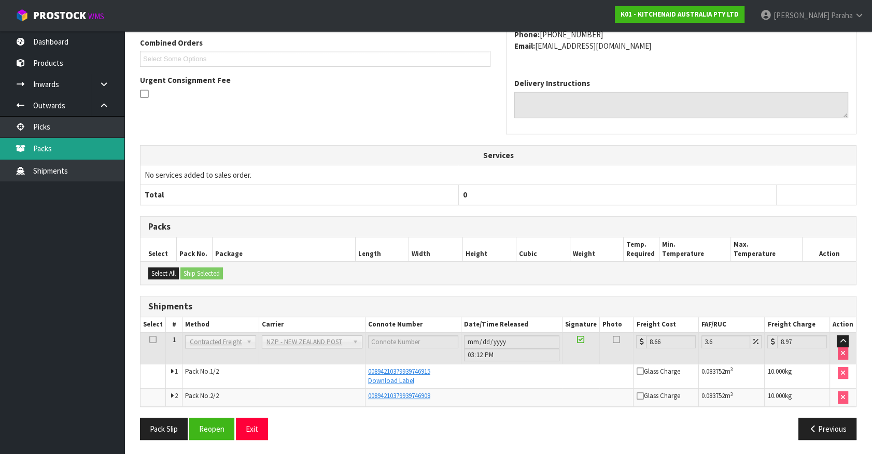
click at [67, 148] on link "Packs" at bounding box center [62, 148] width 124 height 21
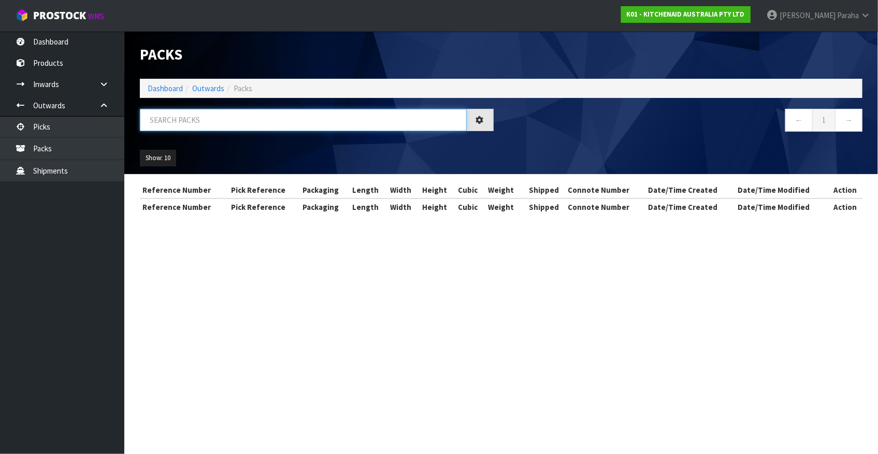
click at [245, 129] on input "text" at bounding box center [303, 120] width 327 height 22
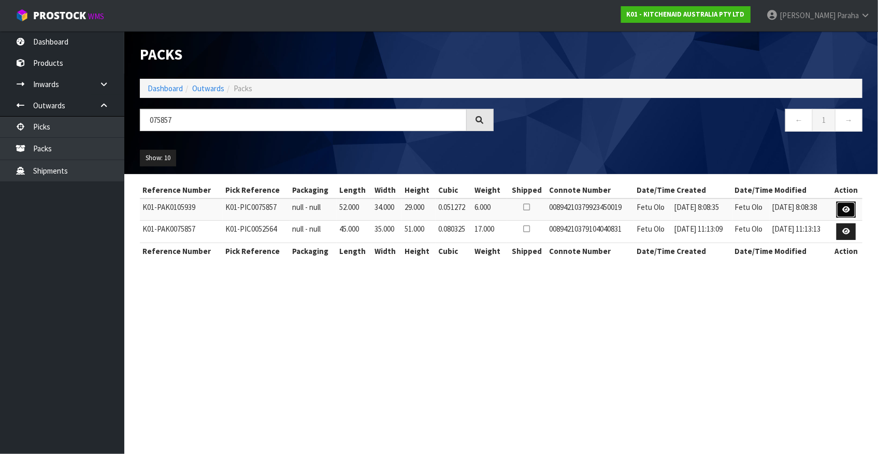
click at [843, 207] on link at bounding box center [846, 210] width 19 height 17
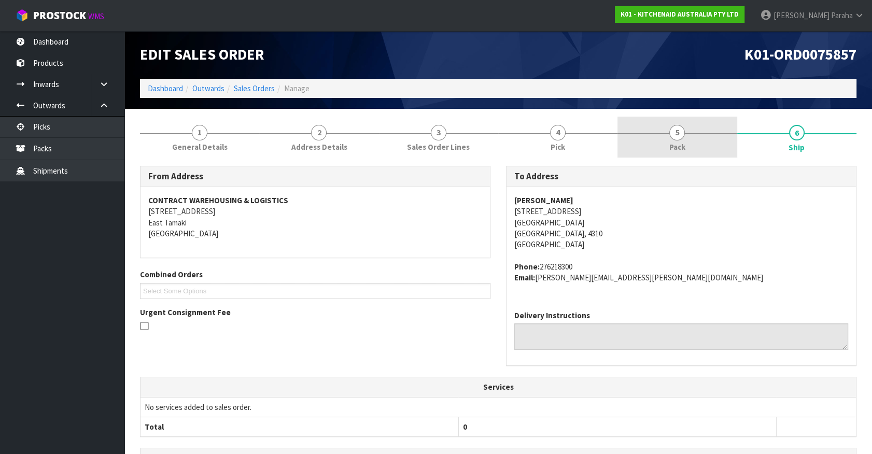
click at [689, 135] on link "5 Pack" at bounding box center [676, 137] width 119 height 41
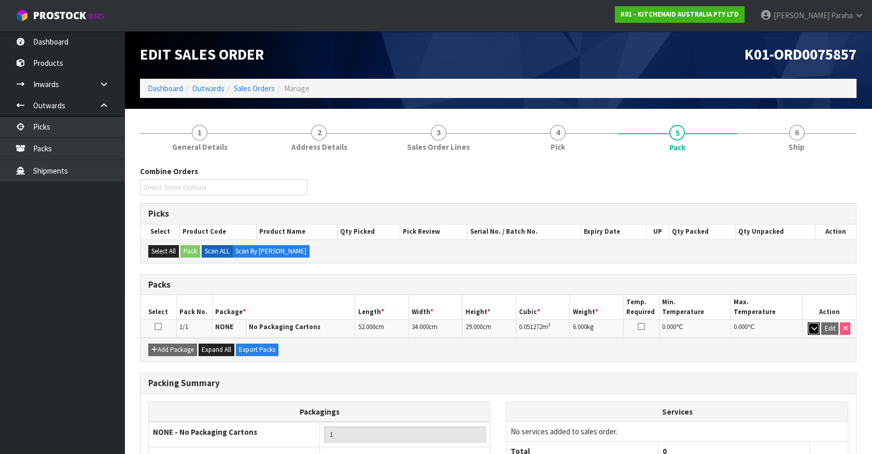
click at [811, 329] on icon "button" at bounding box center [813, 328] width 6 height 7
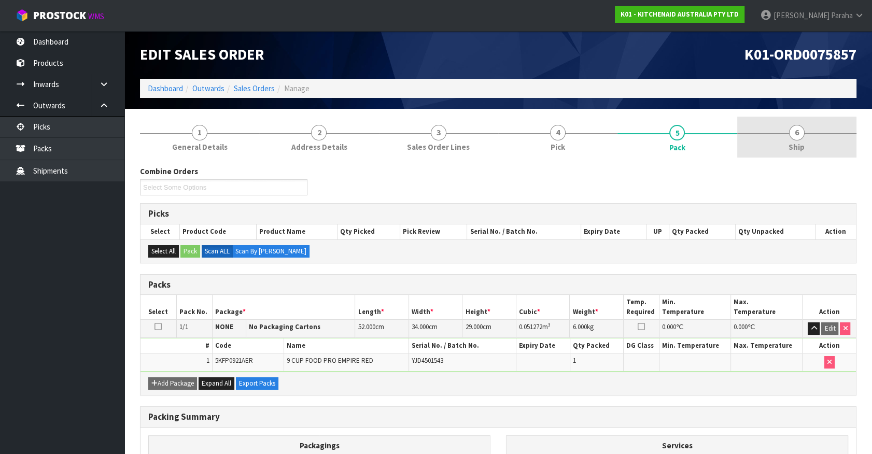
click at [791, 144] on span "Ship" at bounding box center [796, 146] width 16 height 11
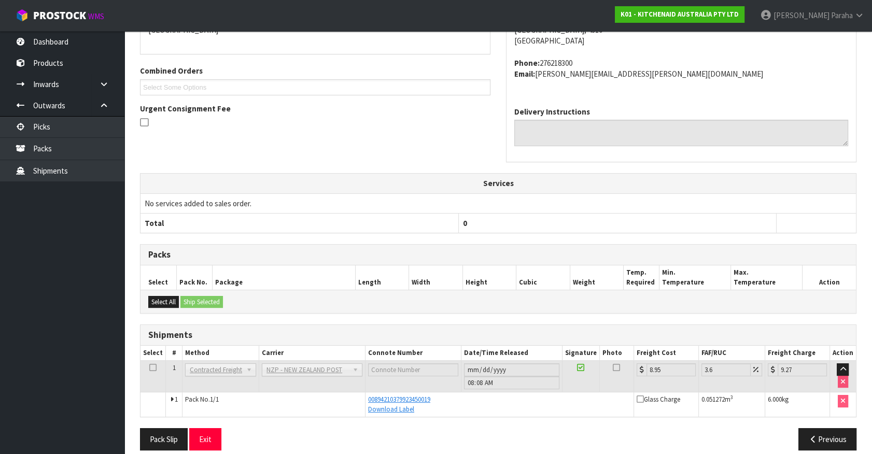
scroll to position [214, 0]
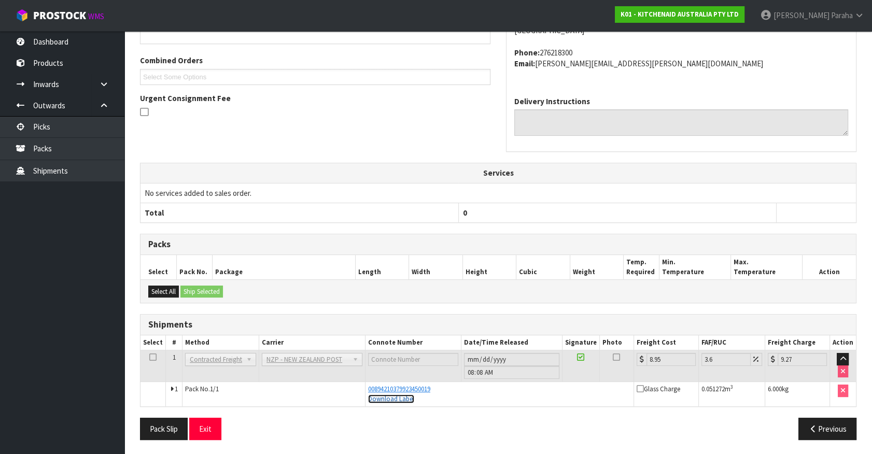
click at [390, 398] on link "Download Label" at bounding box center [391, 398] width 46 height 9
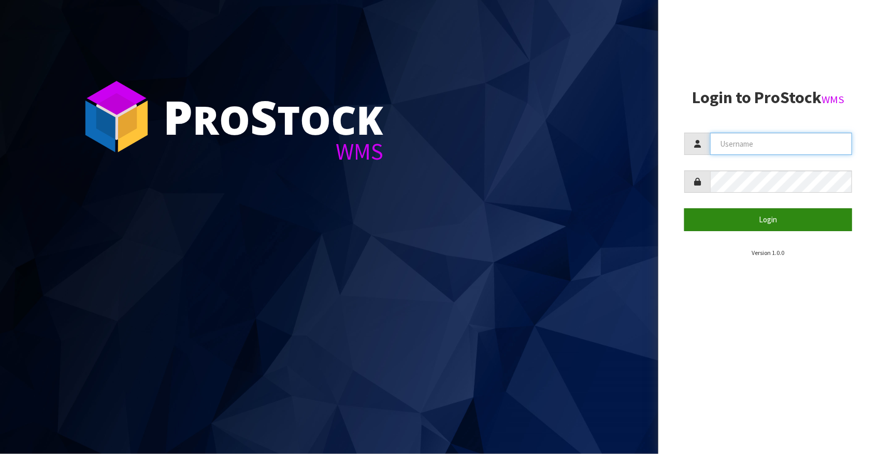
type input "[EMAIL_ADDRESS][DOMAIN_NAME]"
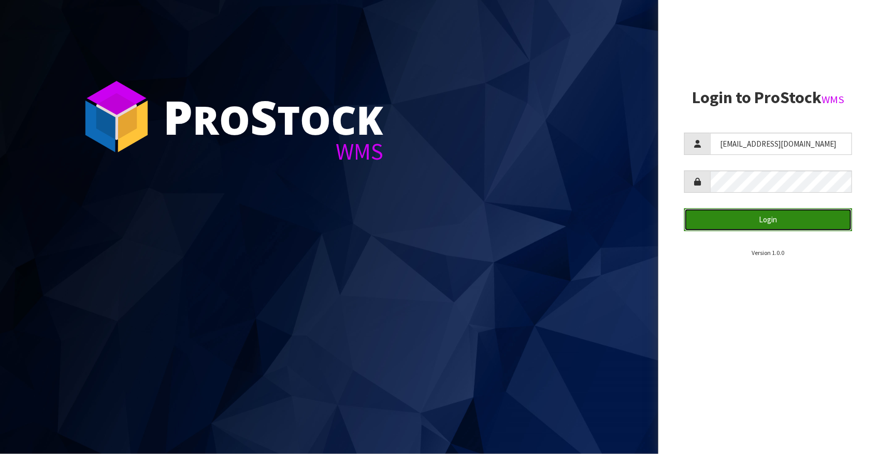
click at [739, 211] on button "Login" at bounding box center [769, 219] width 168 height 22
